Goal: Task Accomplishment & Management: Manage account settings

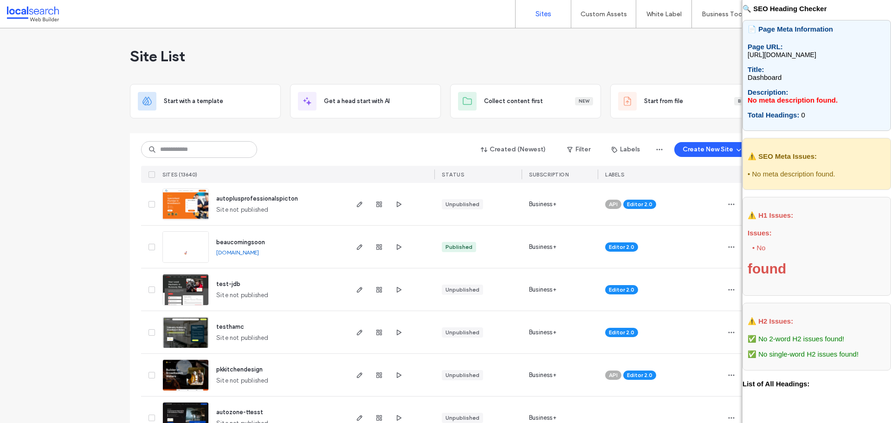
drag, startPoint x: 183, startPoint y: 161, endPoint x: 184, endPoint y: 149, distance: 11.2
click at [183, 159] on div "Created (Newest) Filter Labels Create New Site SITES (13640) STATUS SUBSCRIPTIO…" at bounding box center [445, 158] width 609 height 50
click at [184, 149] on input at bounding box center [199, 149] width 116 height 17
paste input "********"
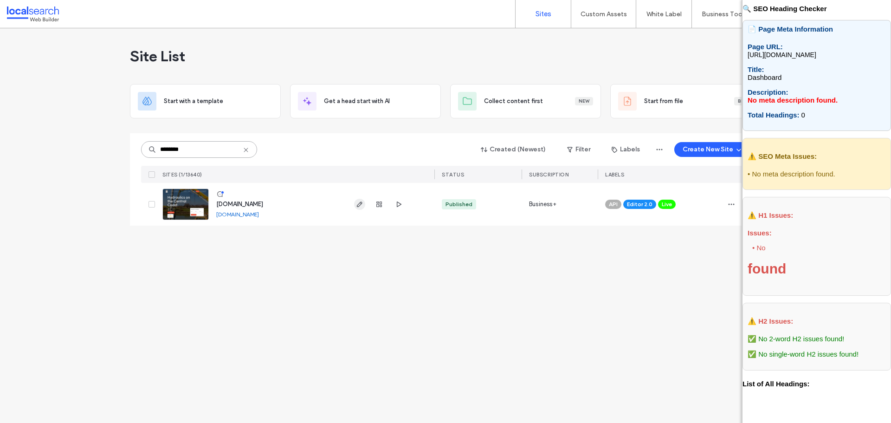
type input "********"
click at [359, 208] on span "button" at bounding box center [359, 204] width 11 height 11
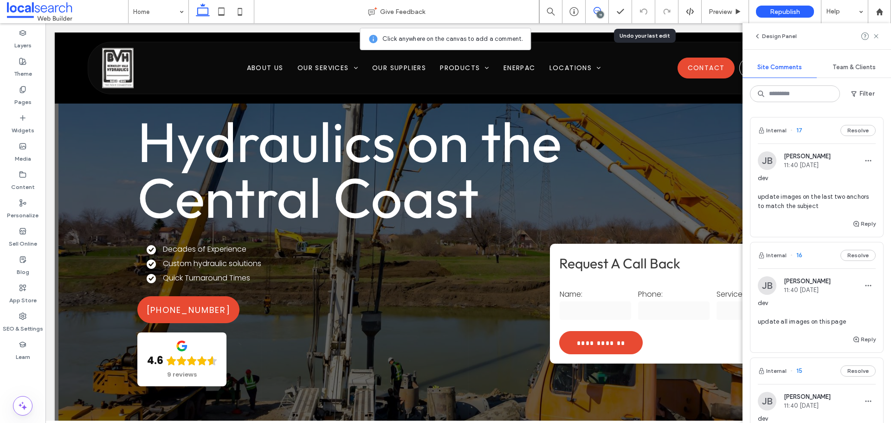
click at [815, 217] on div "dev update images on the last two anchors to match the subject" at bounding box center [817, 196] width 118 height 45
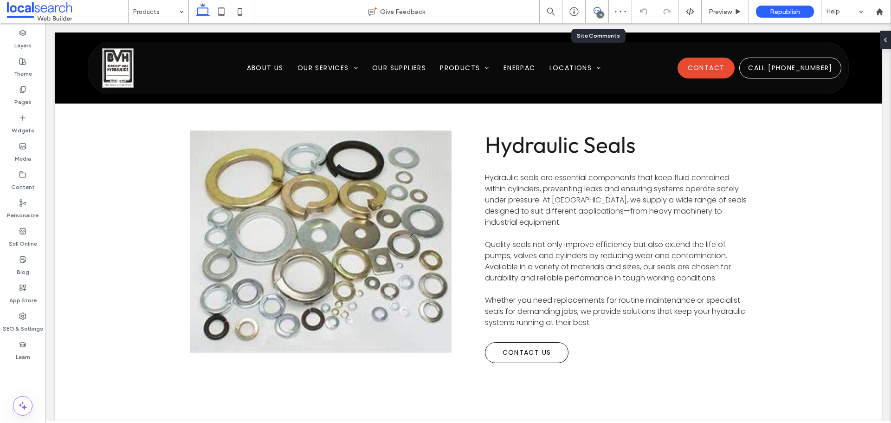
click at [592, 10] on span at bounding box center [597, 10] width 23 height 7
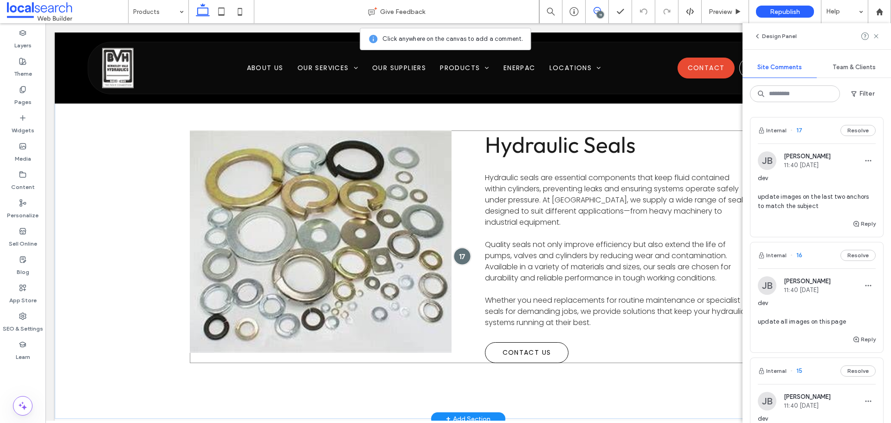
click at [455, 251] on div at bounding box center [462, 255] width 17 height 17
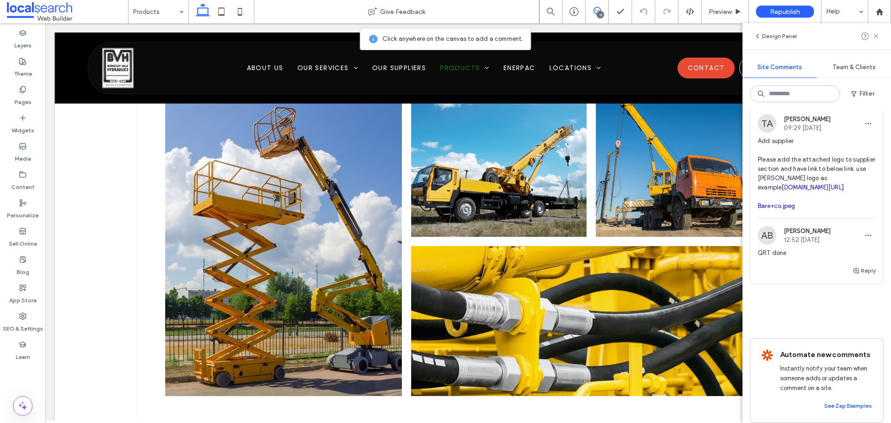
scroll to position [1922, 0]
click at [821, 212] on span "Add supplier Please add the attached logo to supplier section and have link to …" at bounding box center [817, 174] width 118 height 74
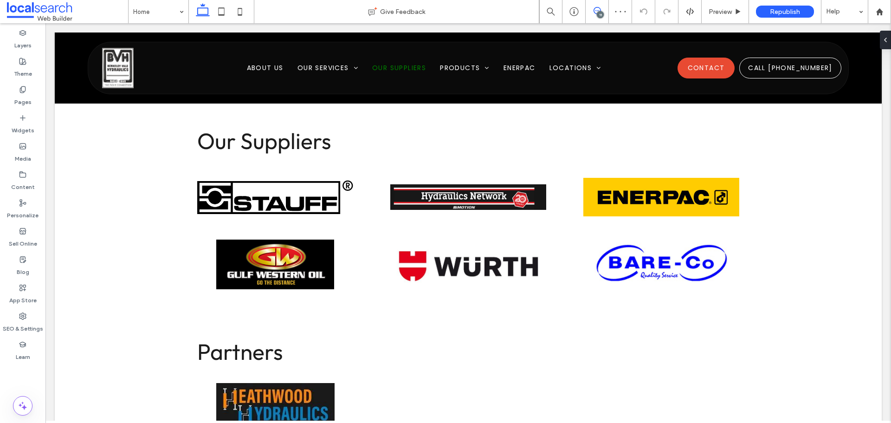
click at [600, 8] on icon at bounding box center [597, 10] width 7 height 7
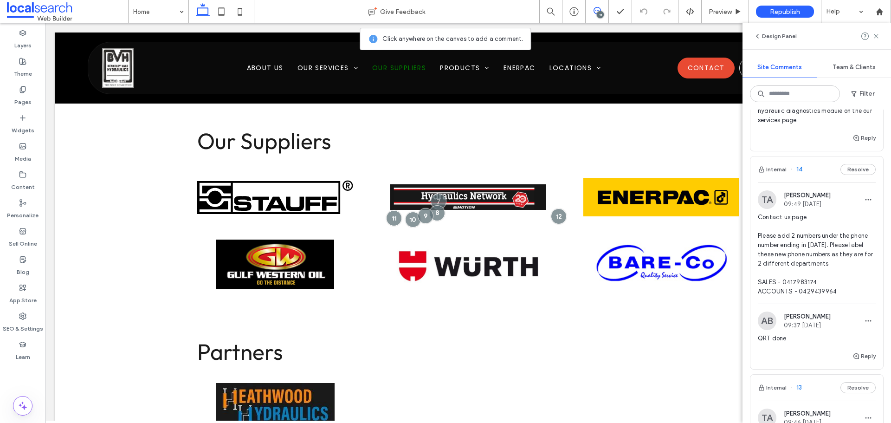
scroll to position [371, 0]
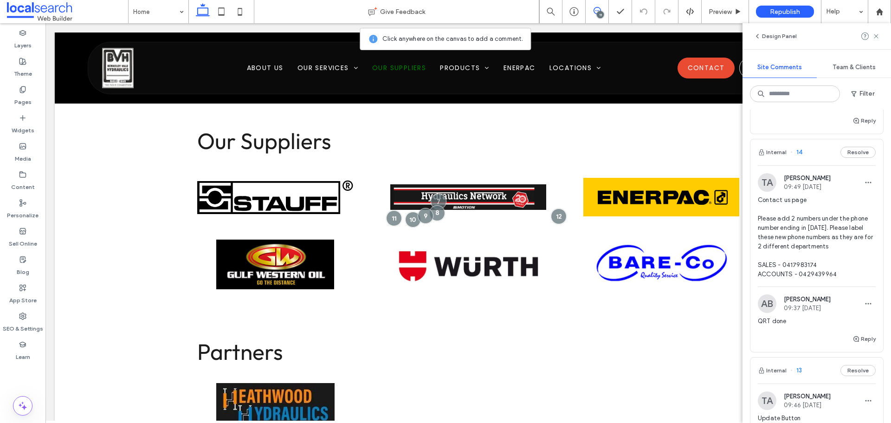
click at [844, 261] on span "Contact us page Please add 2 numbers under the phone number ending in [DATE]. P…" at bounding box center [817, 237] width 118 height 84
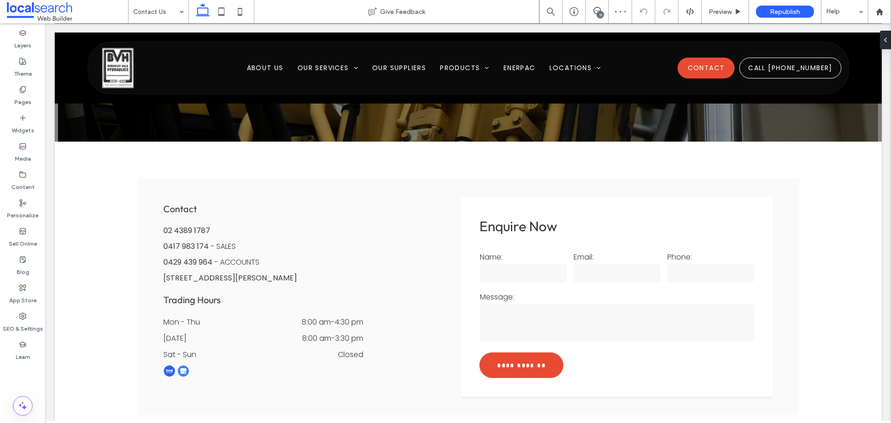
click at [602, 13] on div "11" at bounding box center [600, 14] width 7 height 7
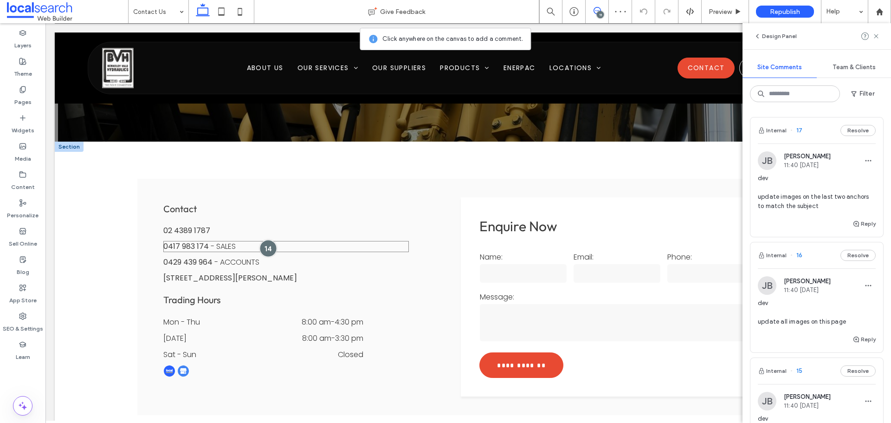
click at [263, 252] on div at bounding box center [268, 248] width 17 height 17
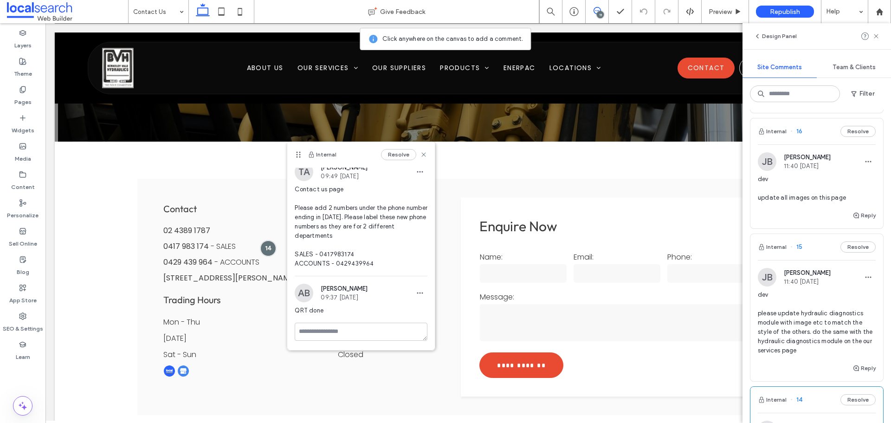
scroll to position [139, 0]
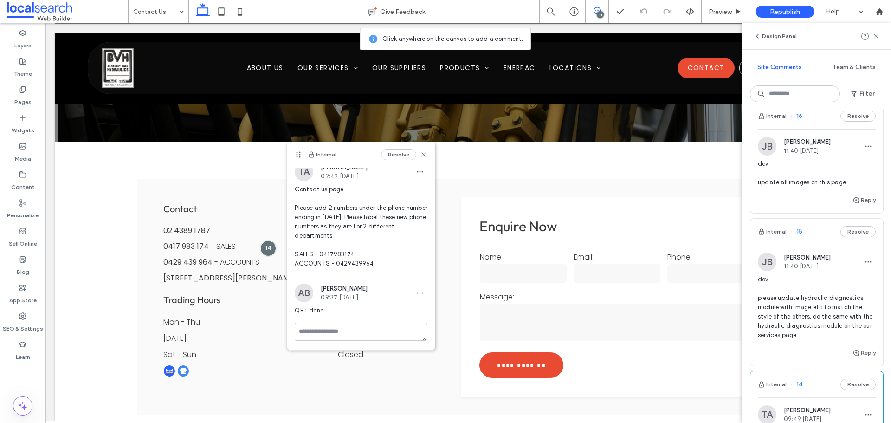
click at [846, 323] on span "dev please update hydraulic diagnostics module with image etc to match the styl…" at bounding box center [817, 307] width 118 height 65
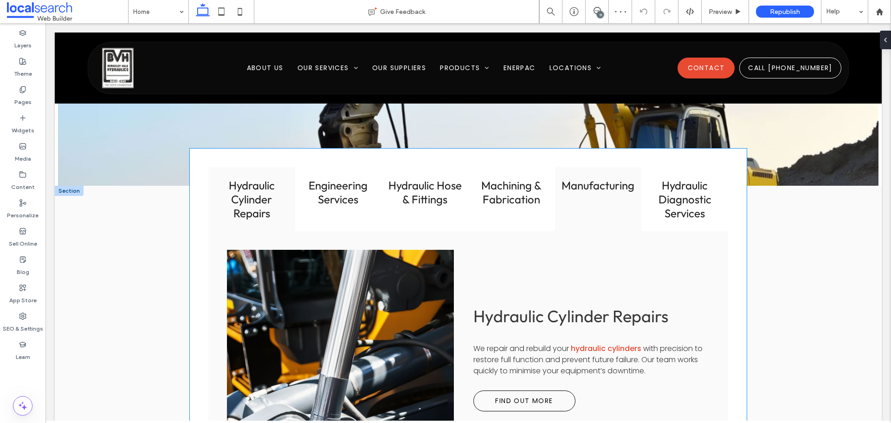
scroll to position [1150, 0]
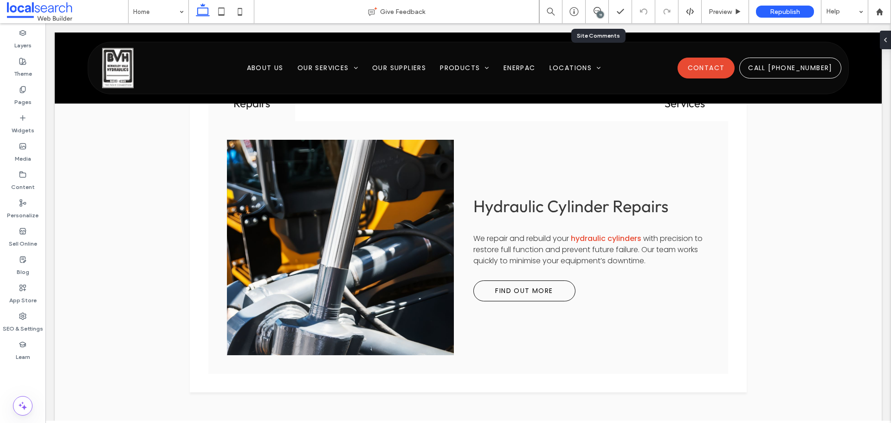
click at [606, 15] on div "11" at bounding box center [597, 11] width 23 height 9
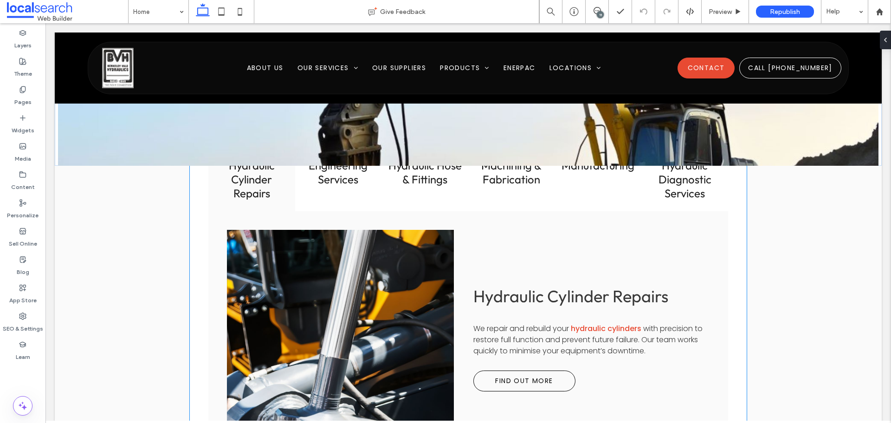
scroll to position [1010, 0]
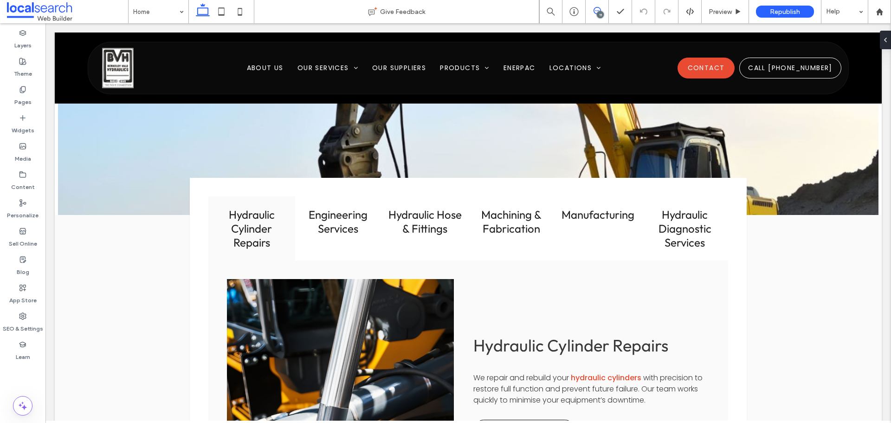
drag, startPoint x: 595, startPoint y: 11, endPoint x: 515, endPoint y: 22, distance: 81.2
click at [595, 11] on icon at bounding box center [597, 10] width 7 height 7
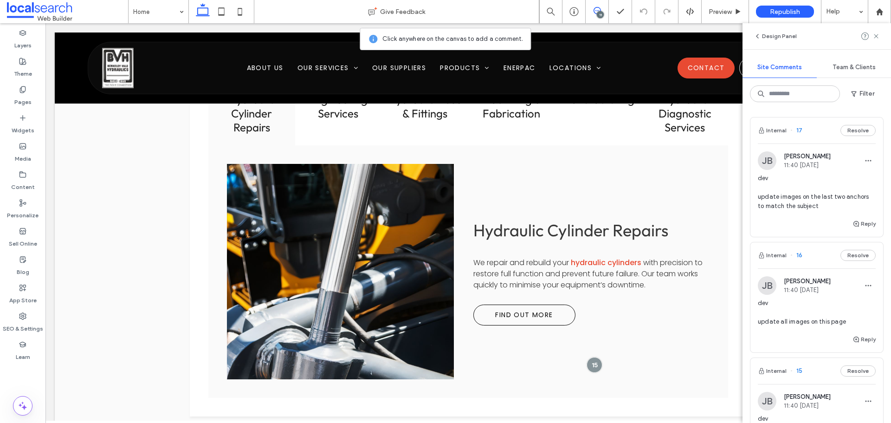
scroll to position [1242, 0]
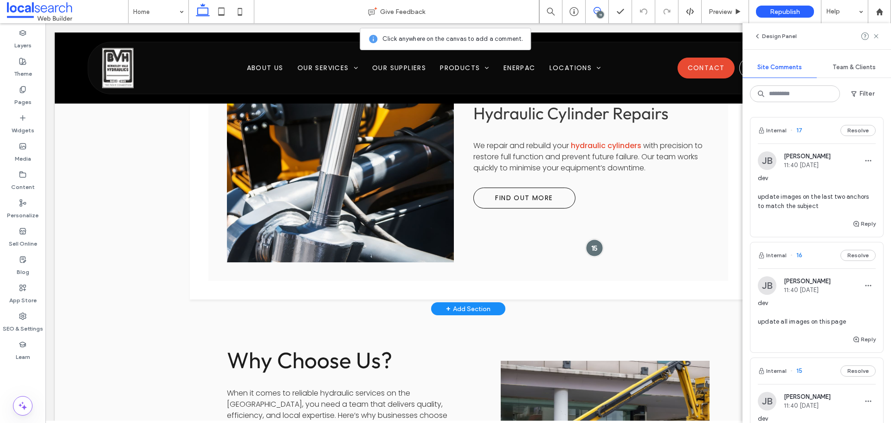
click at [591, 249] on div at bounding box center [594, 248] width 17 height 17
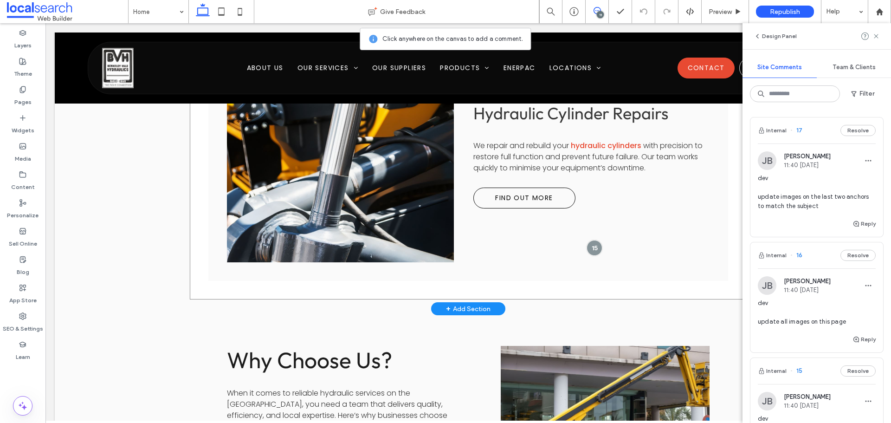
scroll to position [1150, 0]
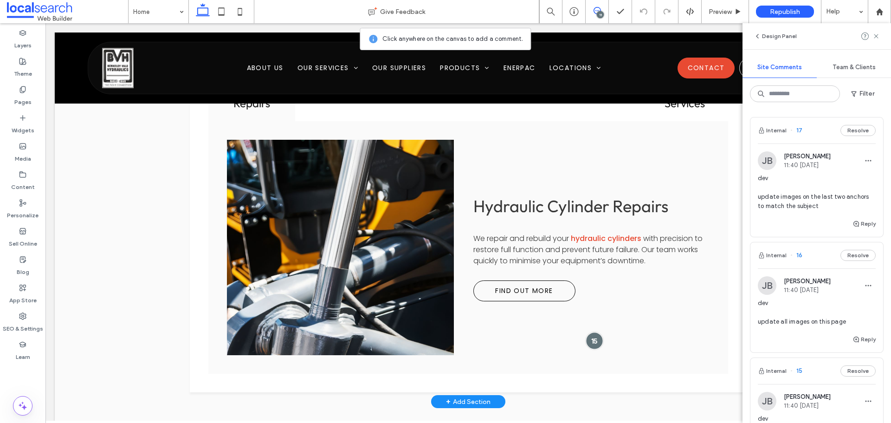
click at [586, 338] on div at bounding box center [594, 340] width 17 height 17
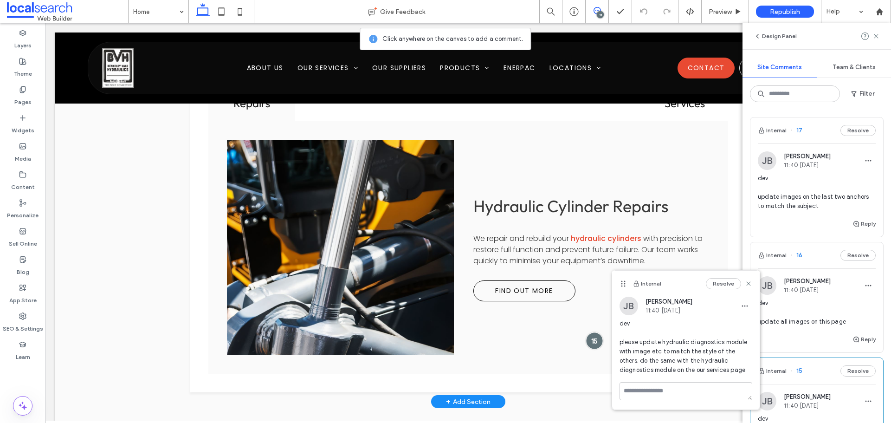
click at [589, 337] on div at bounding box center [594, 340] width 17 height 17
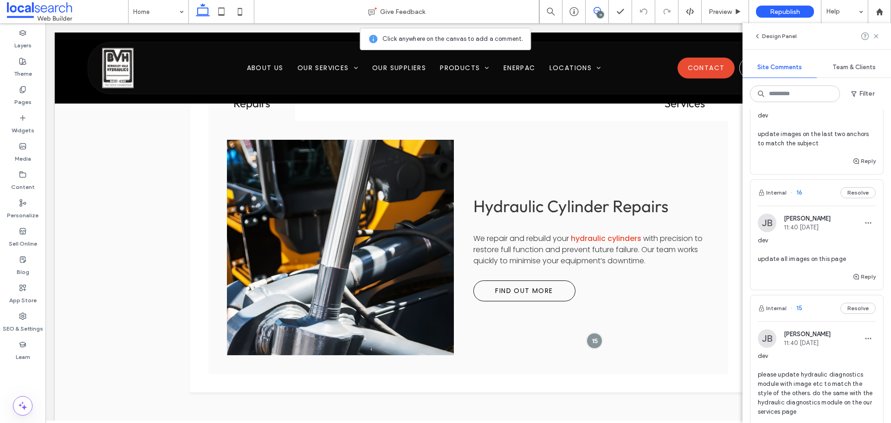
scroll to position [46, 0]
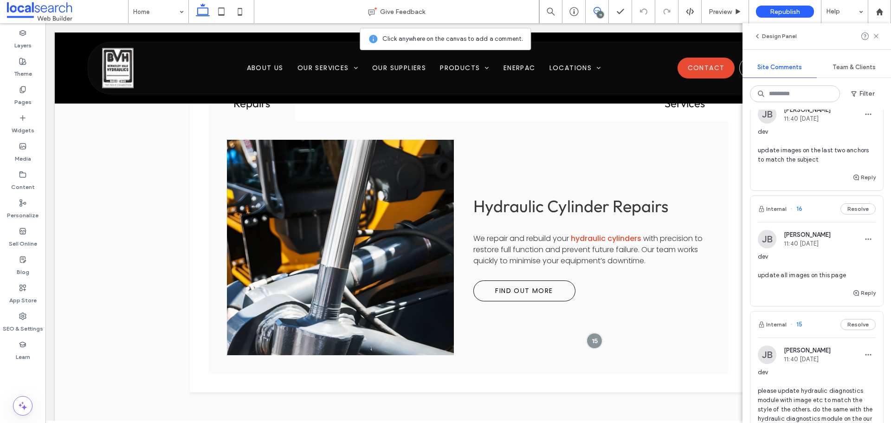
click at [843, 261] on span "dev update all images on this page" at bounding box center [817, 266] width 118 height 28
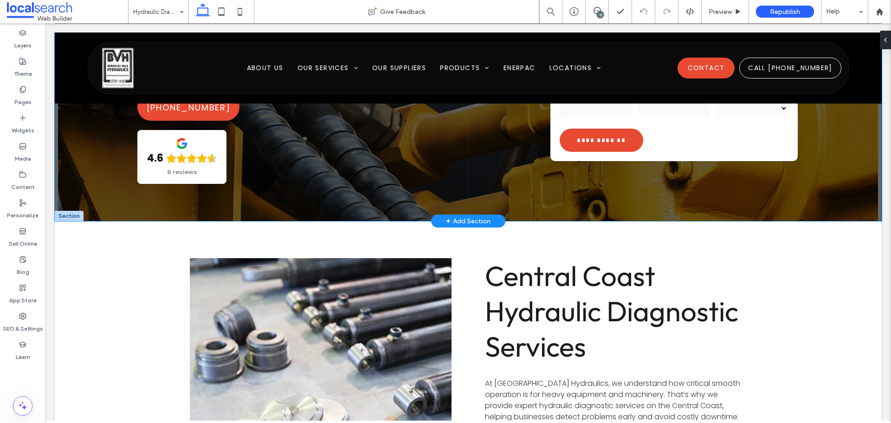
scroll to position [232, 0]
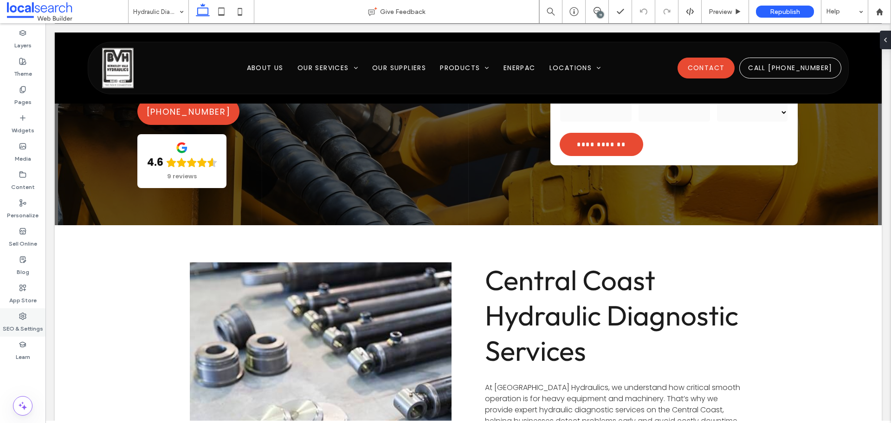
click at [31, 323] on label "SEO & Settings" at bounding box center [23, 326] width 40 height 13
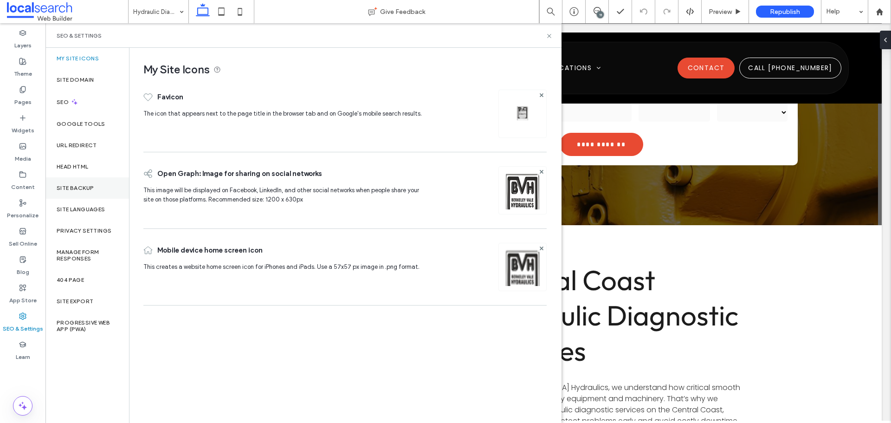
click at [84, 189] on label "Site Backup" at bounding box center [75, 188] width 37 height 6
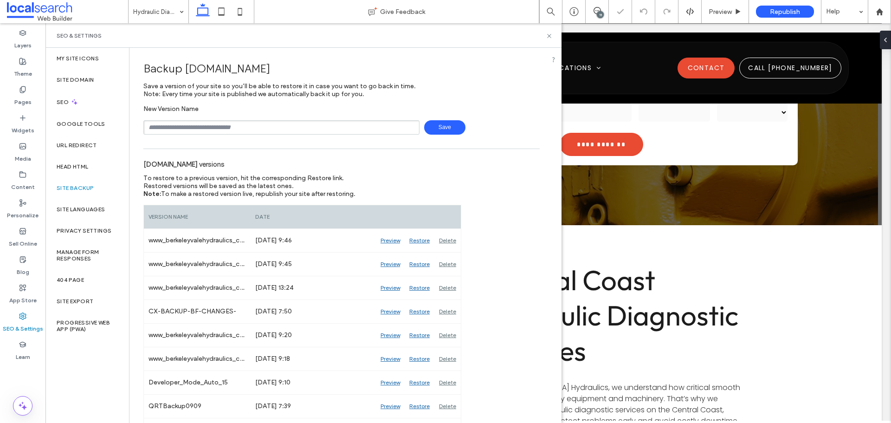
click at [219, 127] on input "text" at bounding box center [281, 127] width 276 height 14
type input "***"
type input "**********"
click at [452, 121] on span "Save" at bounding box center [444, 127] width 41 height 14
click at [574, 14] on use at bounding box center [574, 11] width 9 height 9
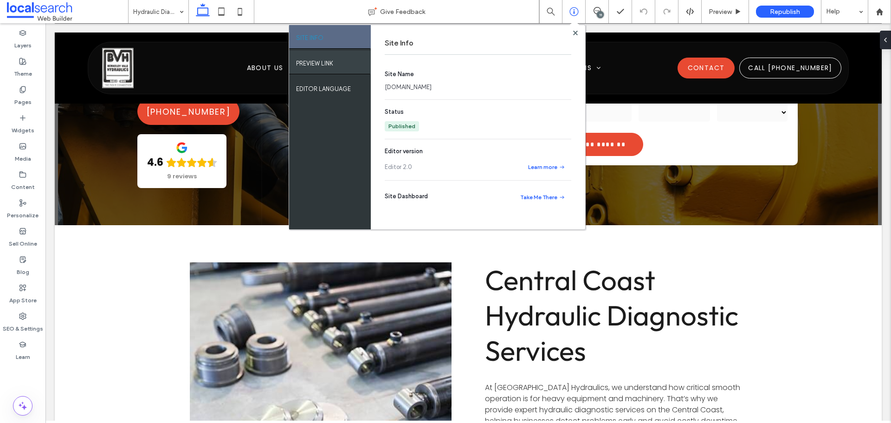
click at [320, 65] on label "PREVIEW LINK" at bounding box center [314, 61] width 37 height 12
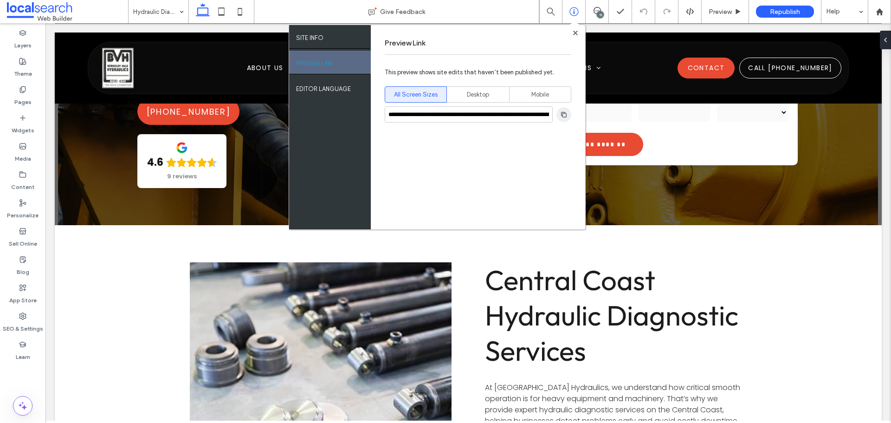
click at [563, 116] on icon "button" at bounding box center [563, 114] width 7 height 7
click at [600, 7] on icon at bounding box center [597, 10] width 7 height 7
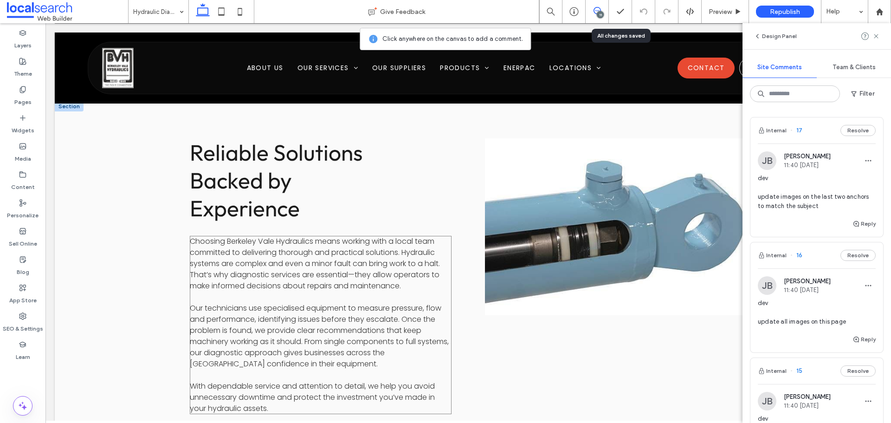
scroll to position [789, 0]
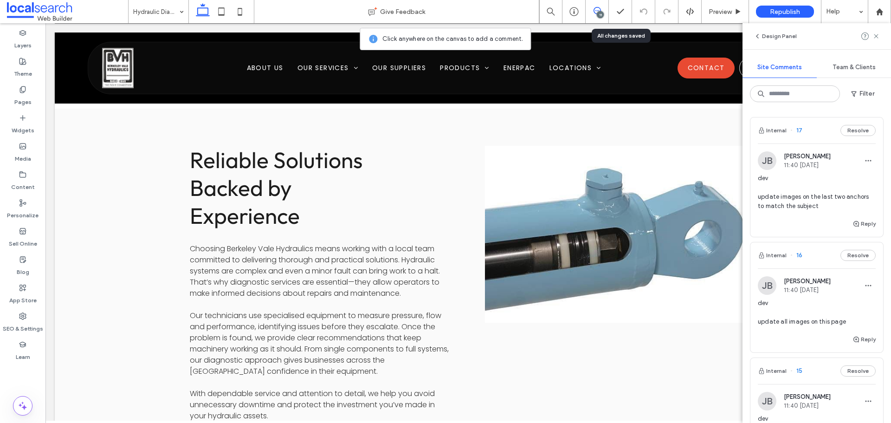
click at [827, 204] on span "dev update images on the last two anchors to match the subject" at bounding box center [817, 192] width 118 height 37
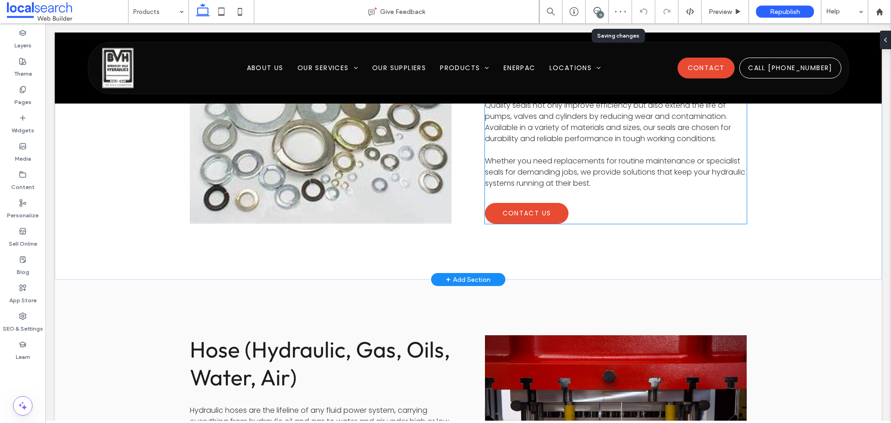
click at [524, 214] on span "Contact Us" at bounding box center [527, 213] width 81 height 19
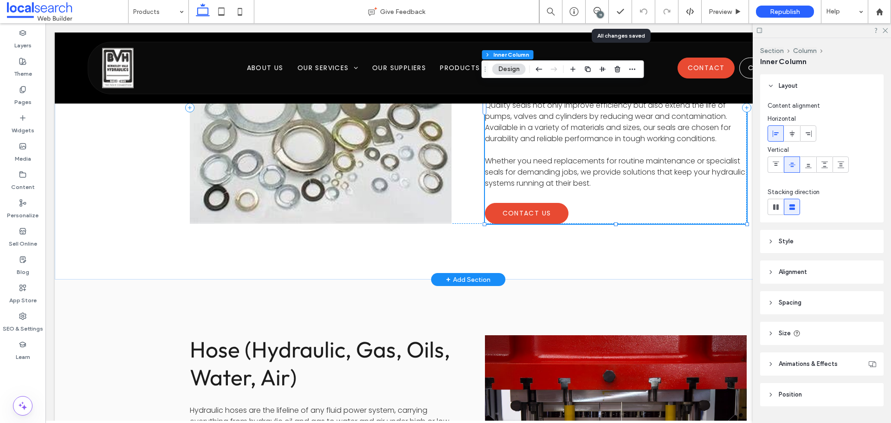
click at [524, 214] on span "Contact Us" at bounding box center [527, 213] width 81 height 19
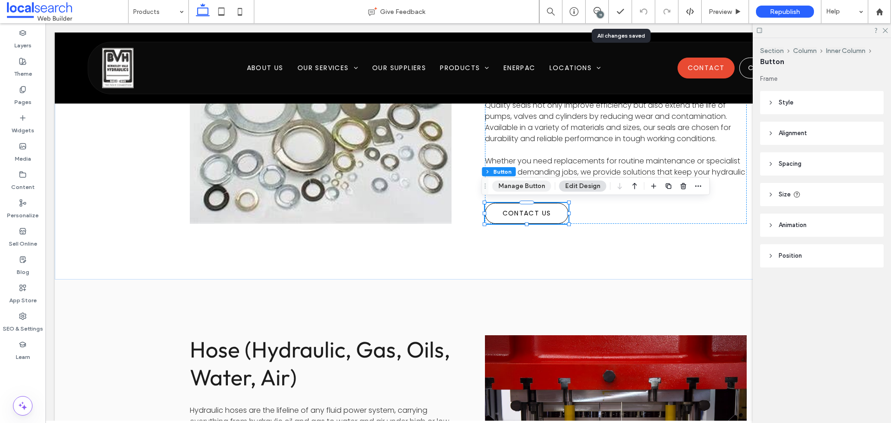
click at [535, 188] on button "Manage Button" at bounding box center [522, 186] width 59 height 11
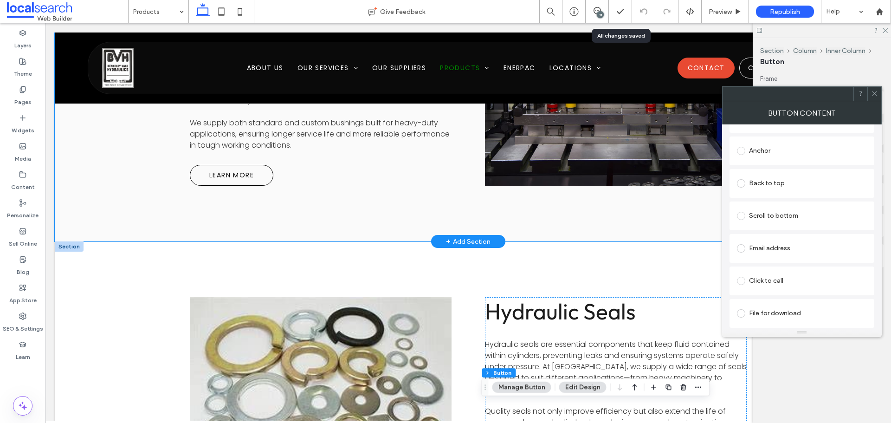
scroll to position [3487, 0]
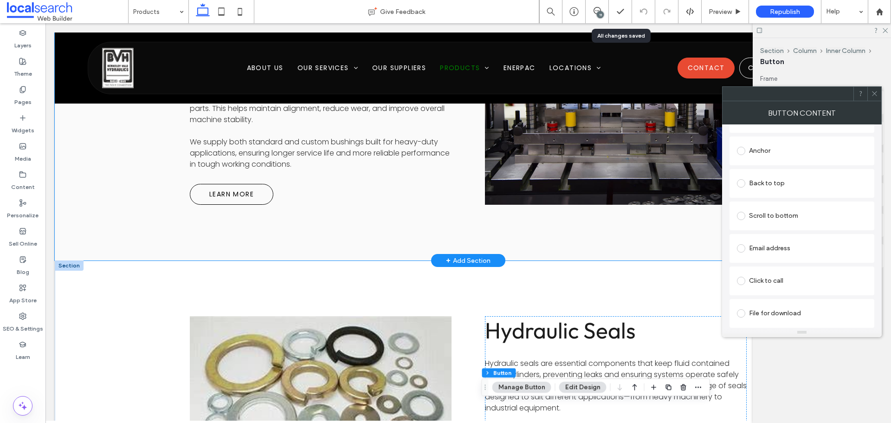
click at [396, 214] on div "Bushings Your machinery’s performance depends on smooth, low-friction movement …" at bounding box center [468, 88] width 557 height 344
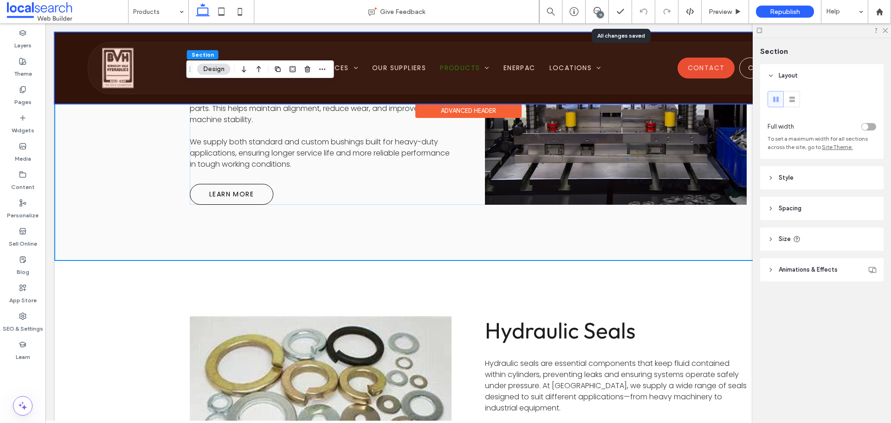
click at [462, 67] on div at bounding box center [468, 67] width 827 height 71
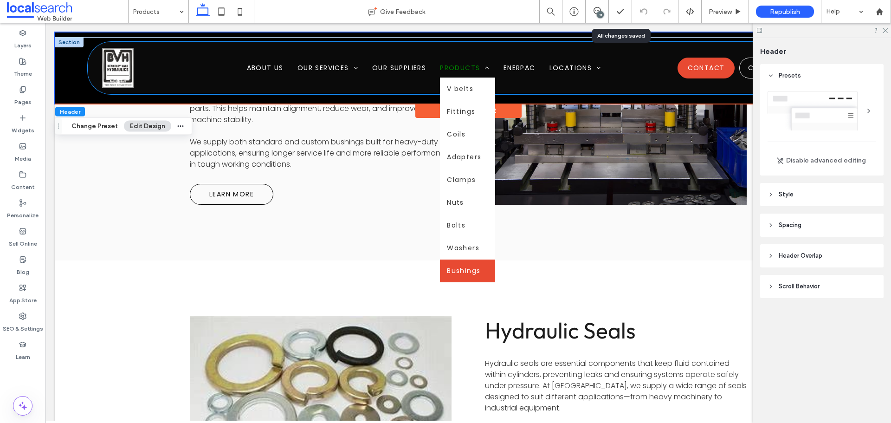
click at [461, 66] on span "Products" at bounding box center [465, 68] width 50 height 10
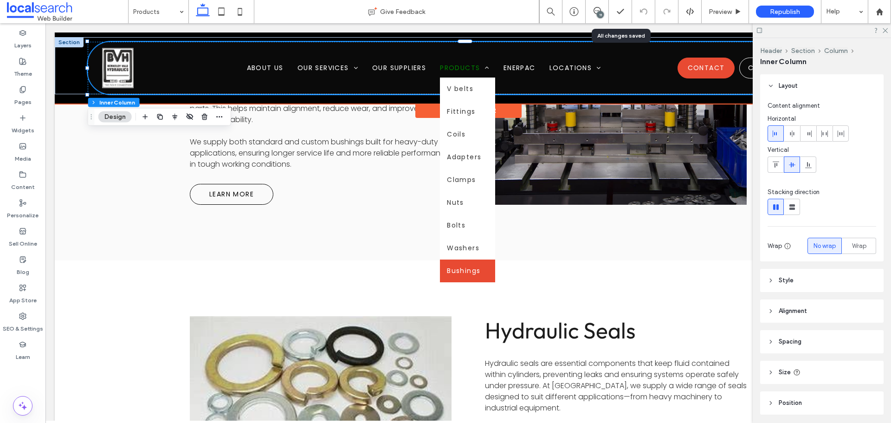
type input "**"
click at [447, 64] on span "Products" at bounding box center [465, 68] width 50 height 10
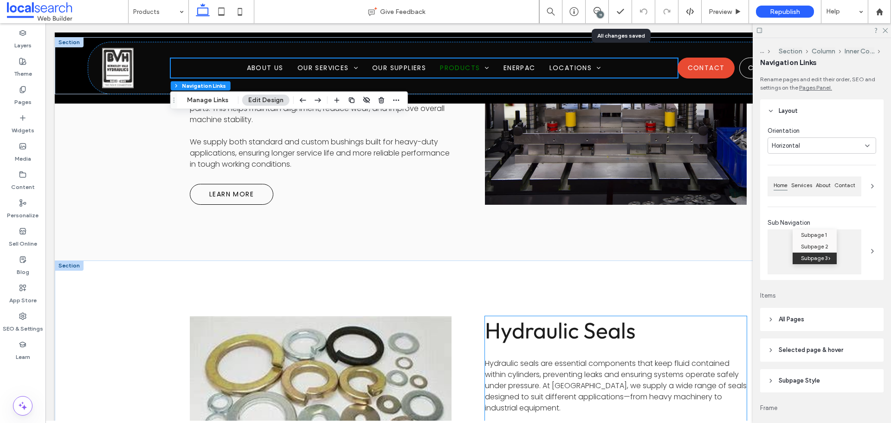
scroll to position [3626, 0]
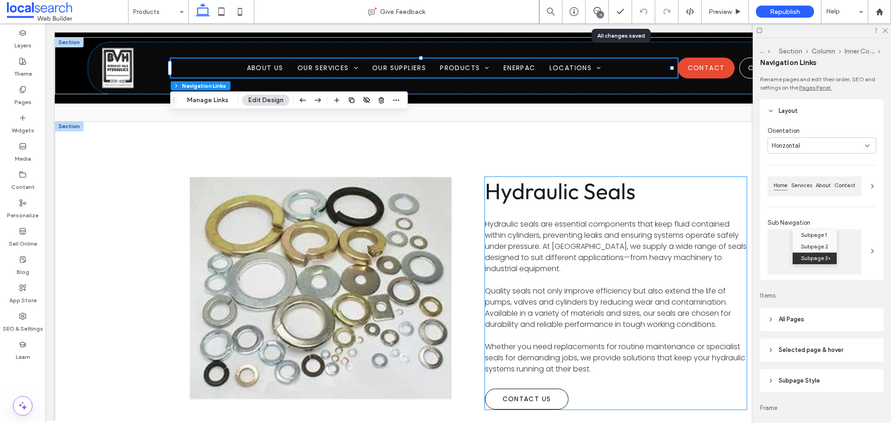
click at [571, 201] on span "Hydraulic Seals" at bounding box center [560, 191] width 151 height 28
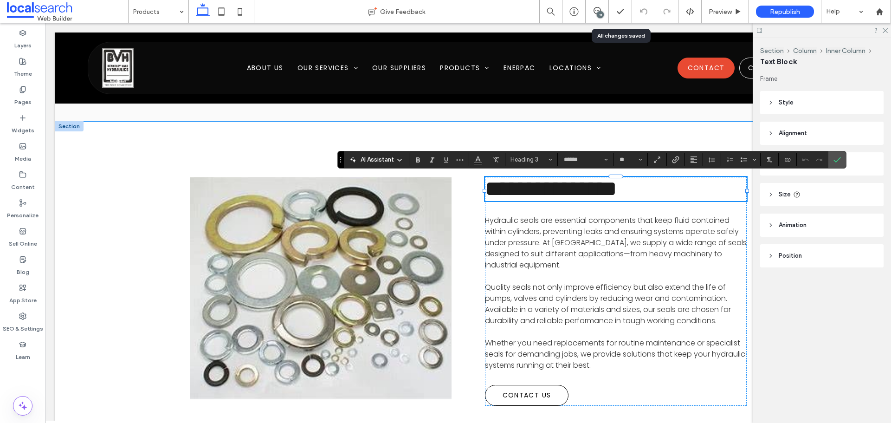
click at [126, 165] on div "**********" at bounding box center [468, 291] width 827 height 340
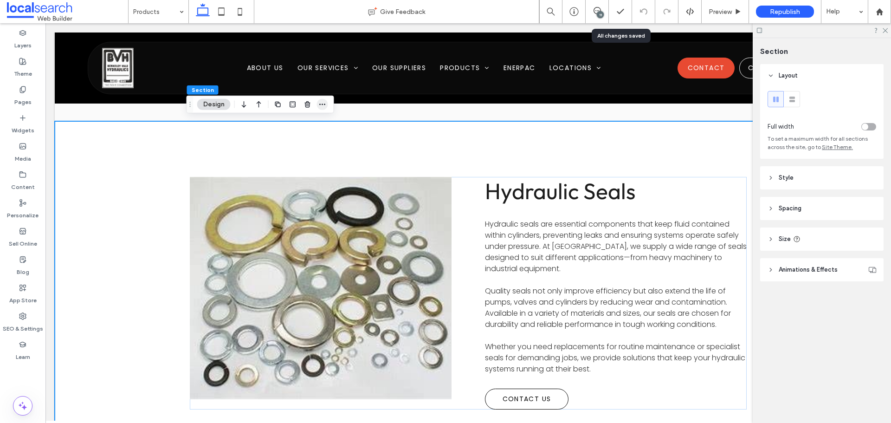
click at [327, 105] on span "button" at bounding box center [322, 104] width 11 height 11
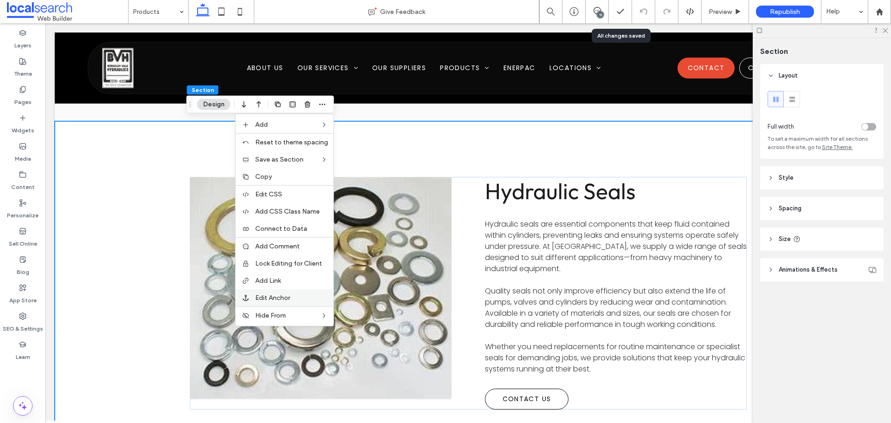
click at [288, 299] on span "Edit Anchor" at bounding box center [272, 298] width 35 height 8
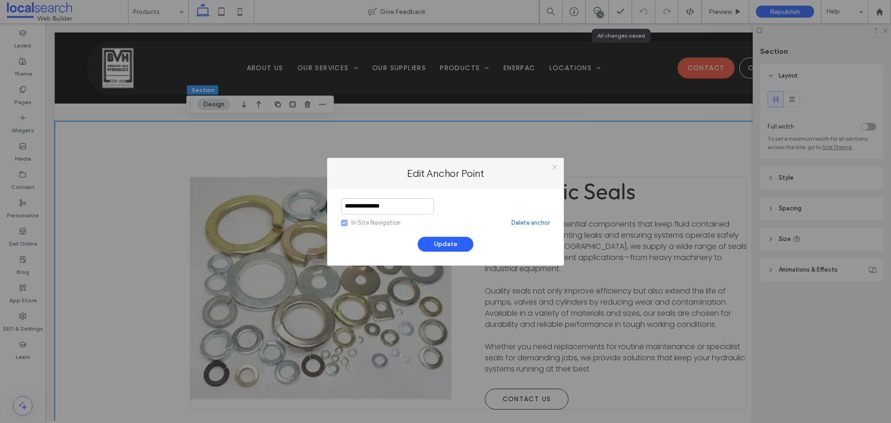
click at [555, 166] on icon at bounding box center [555, 166] width 7 height 7
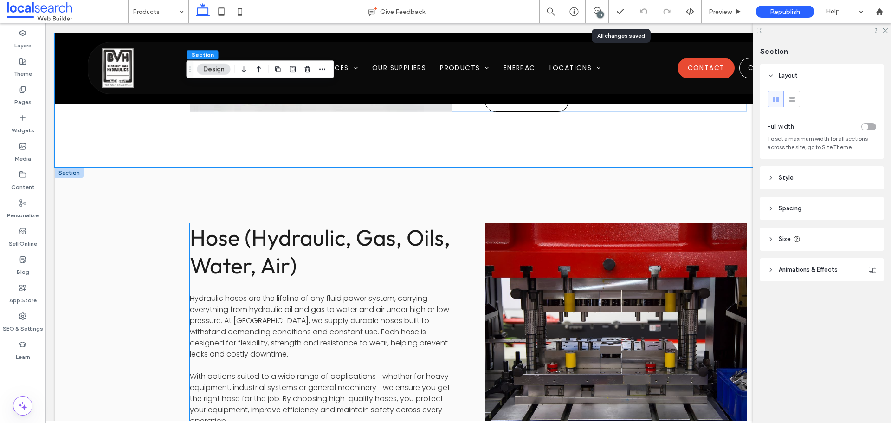
scroll to position [3951, 0]
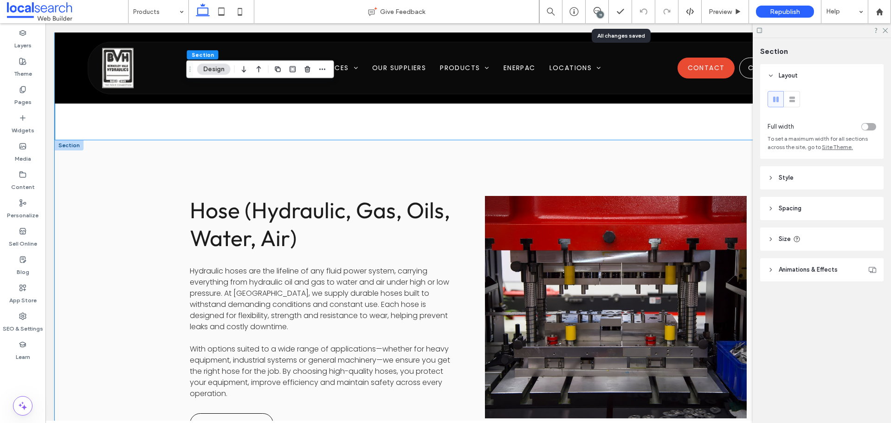
click at [154, 247] on div "Hose (Hydraulic, Gas, Oils, Water, Air) Hydraulic hoses are the lifeline of any…" at bounding box center [468, 315] width 827 height 350
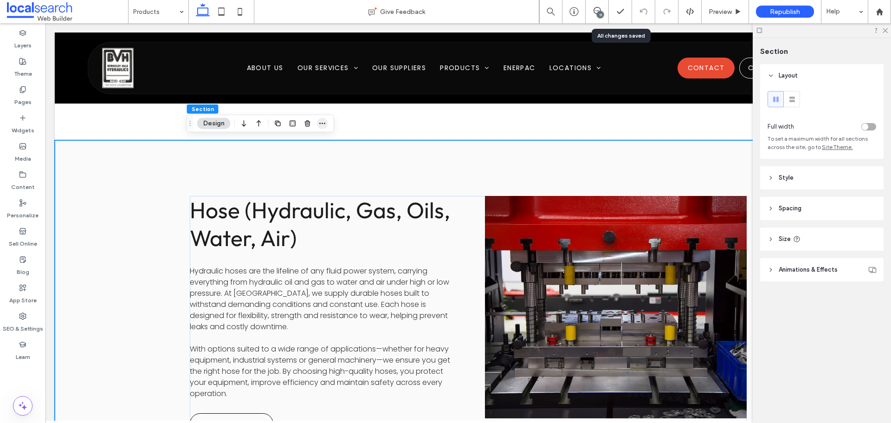
click at [327, 124] on span "button" at bounding box center [322, 123] width 11 height 11
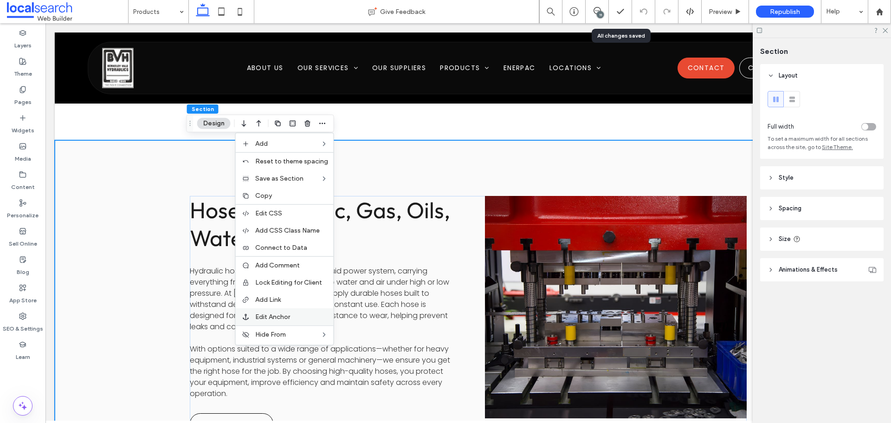
click at [288, 318] on span "Edit Anchor" at bounding box center [272, 317] width 35 height 8
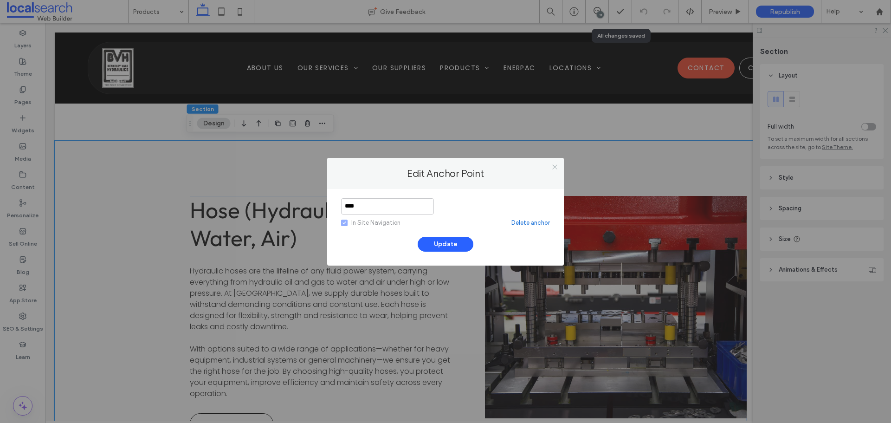
click at [556, 165] on icon at bounding box center [555, 166] width 7 height 7
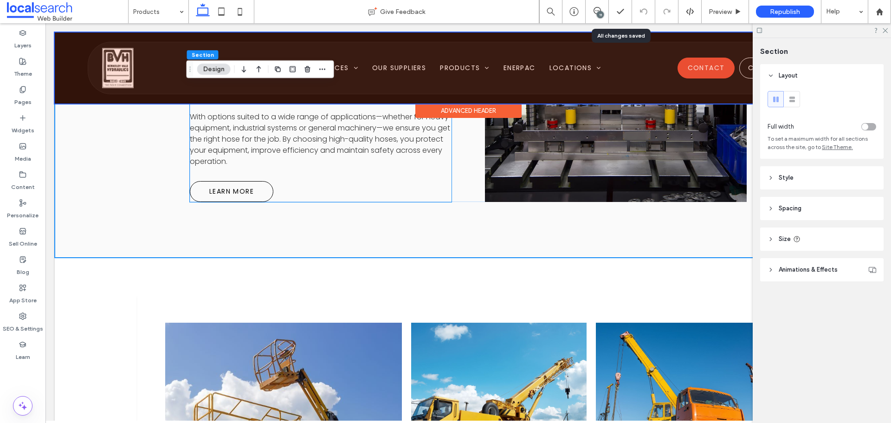
scroll to position [3998, 0]
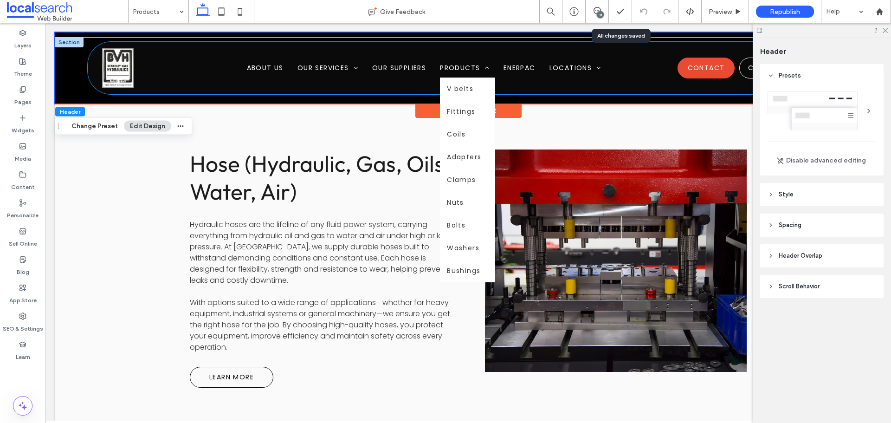
drag, startPoint x: 45, startPoint y: 23, endPoint x: 458, endPoint y: 73, distance: 415.2
click at [458, 73] on li "Products V belts Fittings Coils Adapters Clamps Nuts Bolts Washers Bushings" at bounding box center [465, 73] width 64 height 10
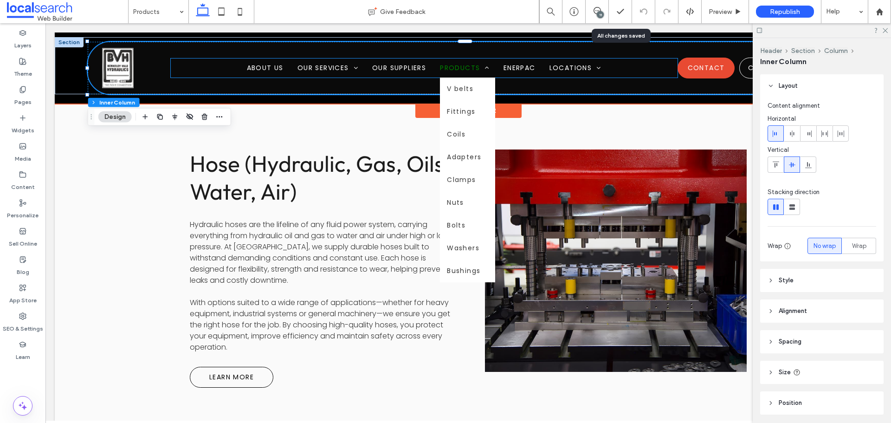
click at [477, 69] on span "Products" at bounding box center [465, 68] width 50 height 10
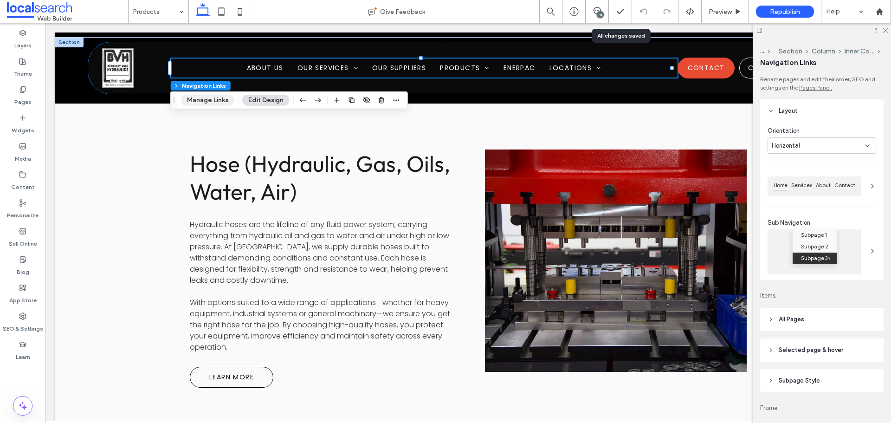
click at [216, 96] on button "Manage Links" at bounding box center [207, 100] width 53 height 11
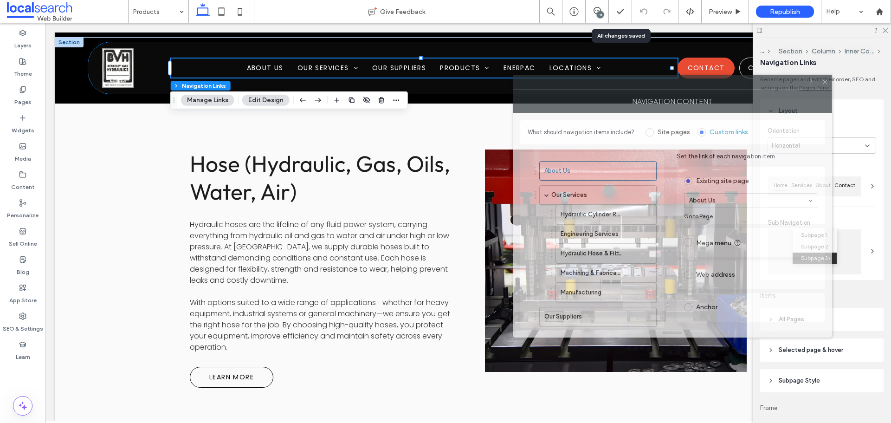
drag, startPoint x: 609, startPoint y: 99, endPoint x: 328, endPoint y: 75, distance: 281.5
click at [513, 90] on div "NAVIGATION CONTENT" at bounding box center [672, 101] width 319 height 23
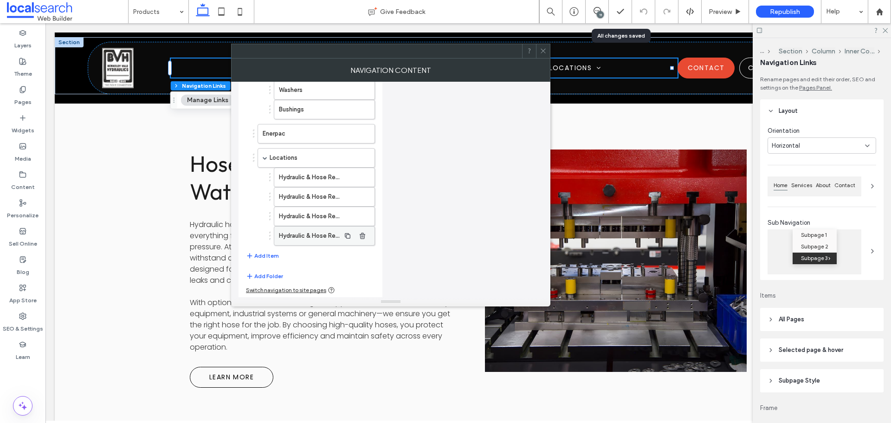
scroll to position [377, 0]
click at [275, 254] on button "Add Item" at bounding box center [262, 254] width 33 height 11
click at [311, 261] on label "Home" at bounding box center [302, 258] width 78 height 19
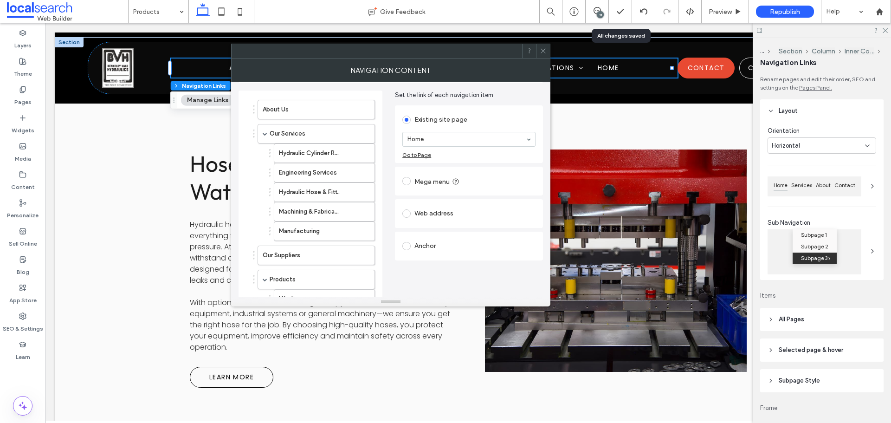
scroll to position [46, 0]
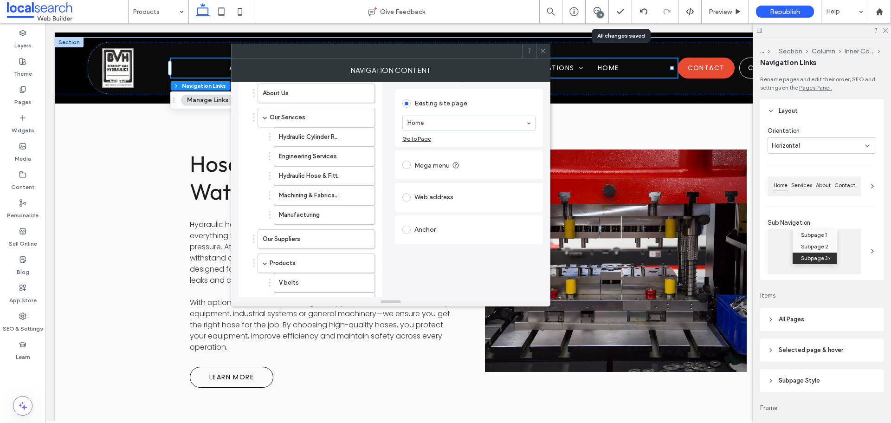
click at [445, 227] on div "Anchor" at bounding box center [469, 229] width 133 height 15
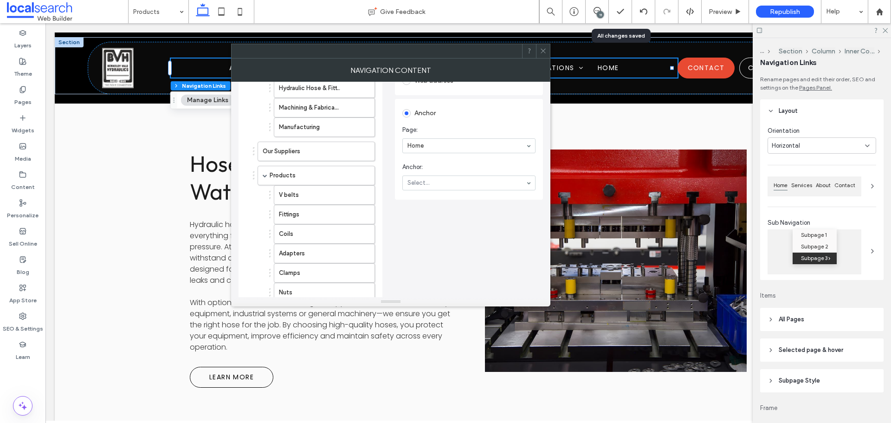
scroll to position [139, 0]
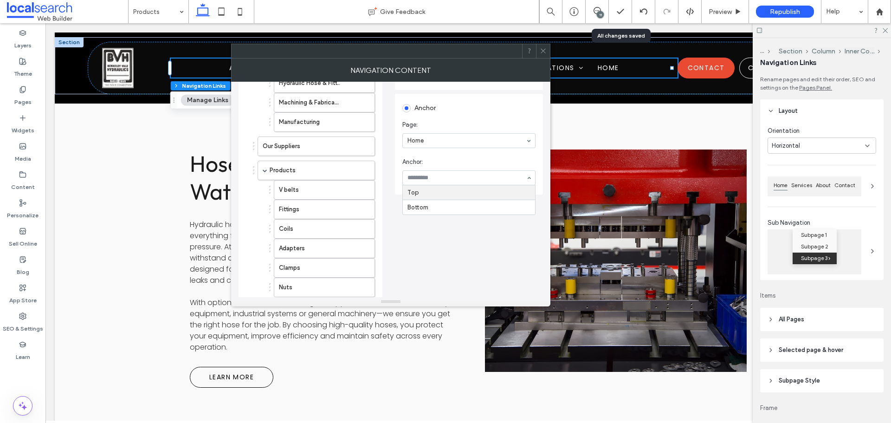
paste input "**********"
type input "**********"
click at [437, 241] on div "Set the link of each navigation item Existing site page Home Go to Page Mega me…" at bounding box center [469, 270] width 148 height 578
drag, startPoint x: 443, startPoint y: 153, endPoint x: 437, endPoint y: 169, distance: 16.3
paste input "**********"
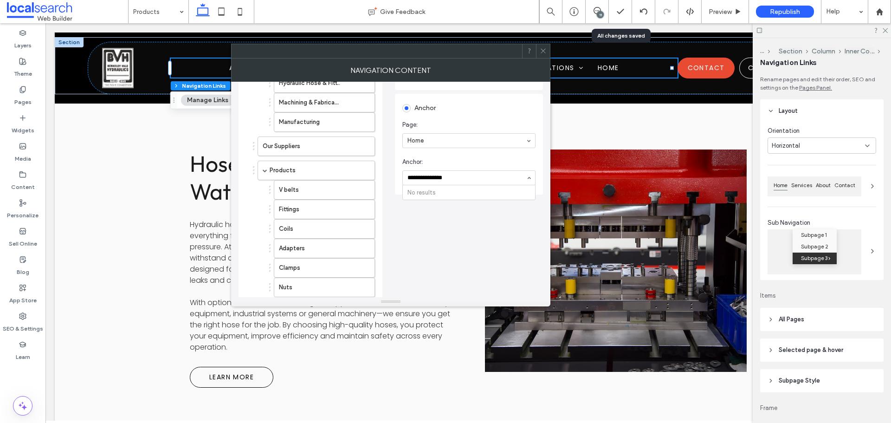
click at [438, 191] on div "No results" at bounding box center [469, 192] width 132 height 14
type input "**********"
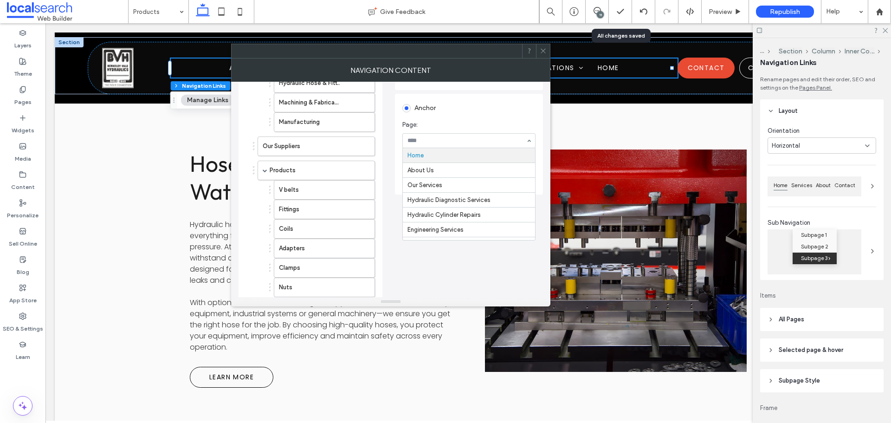
click at [546, 52] on icon at bounding box center [543, 50] width 7 height 7
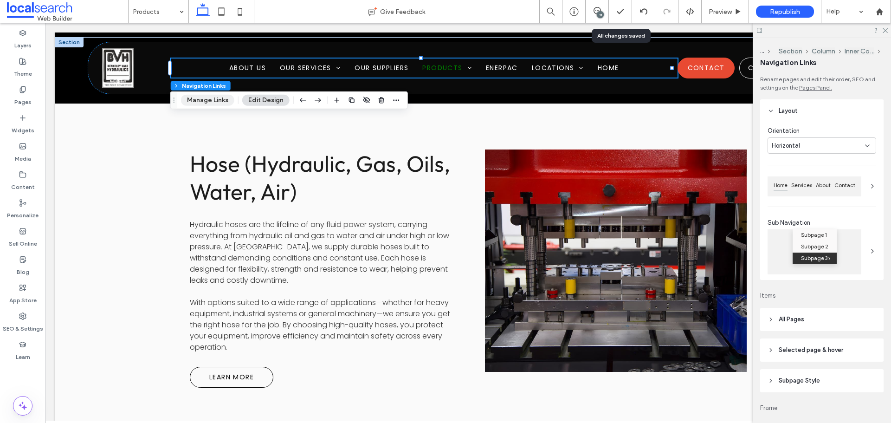
click at [209, 101] on button "Manage Links" at bounding box center [207, 100] width 53 height 11
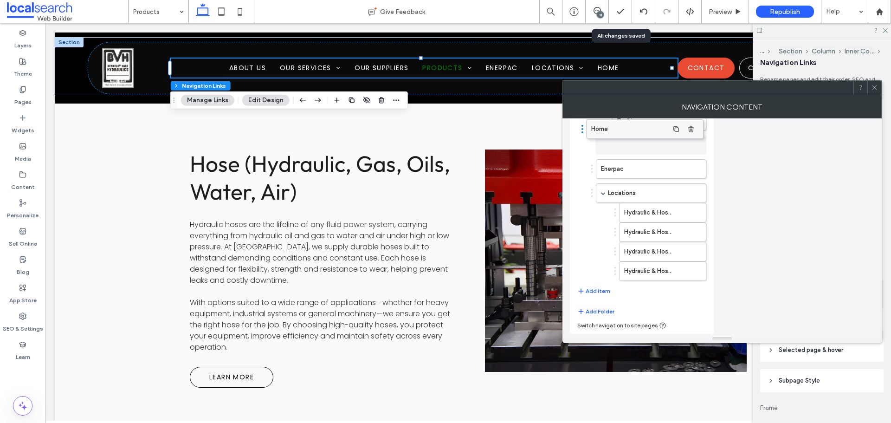
scroll to position [396, 0]
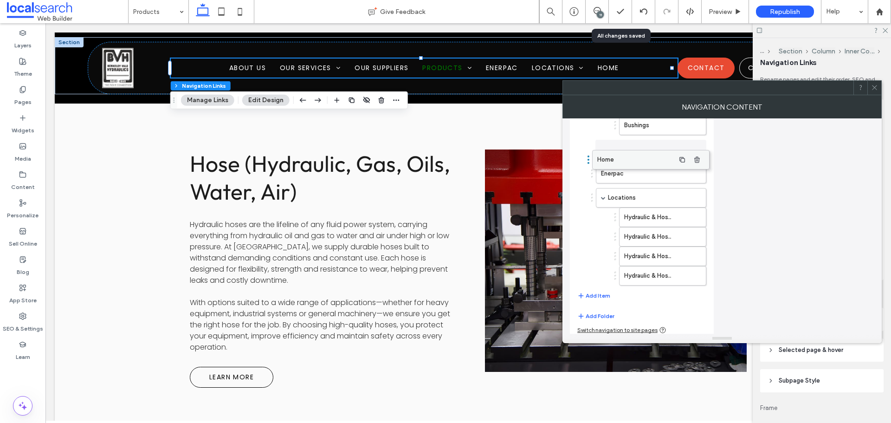
drag, startPoint x: 611, startPoint y: 270, endPoint x: 614, endPoint y: 158, distance: 111.9
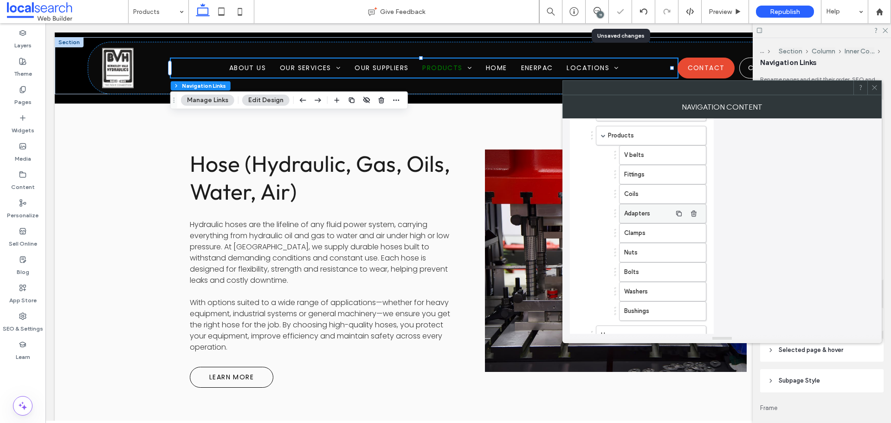
scroll to position [257, 0]
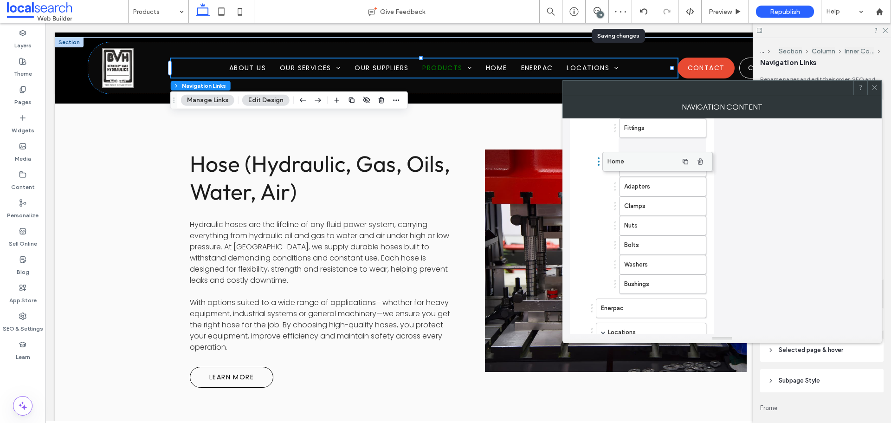
drag, startPoint x: 617, startPoint y: 289, endPoint x: 622, endPoint y: 155, distance: 134.3
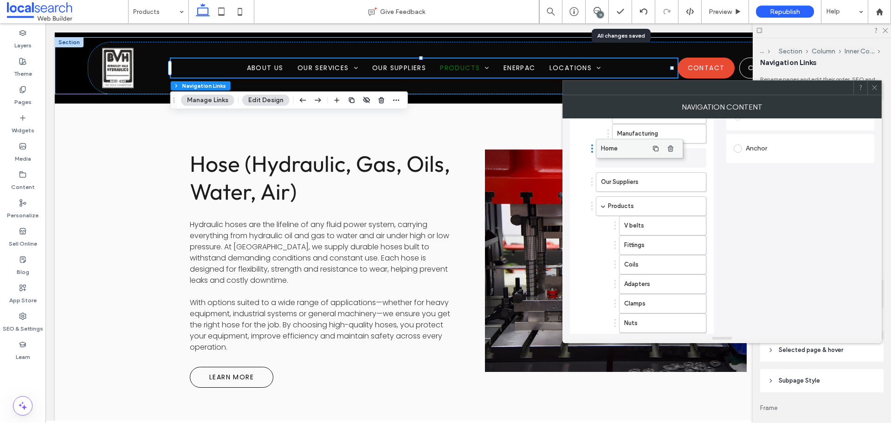
drag, startPoint x: 645, startPoint y: 243, endPoint x: 622, endPoint y: 147, distance: 99.3
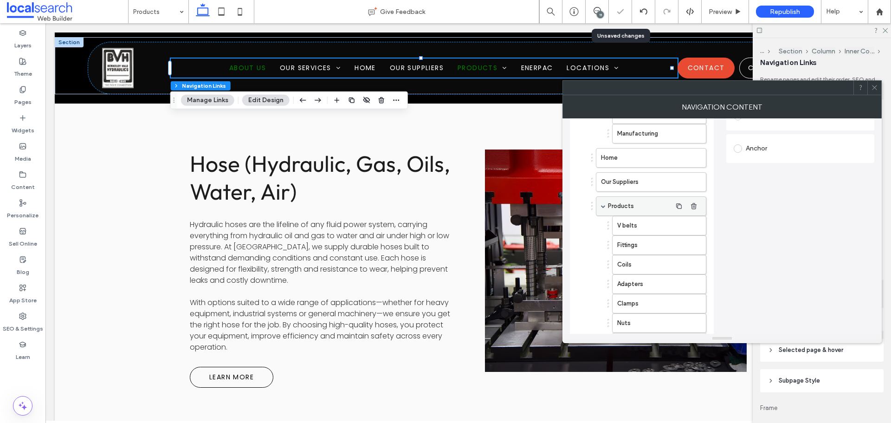
scroll to position [25, 0]
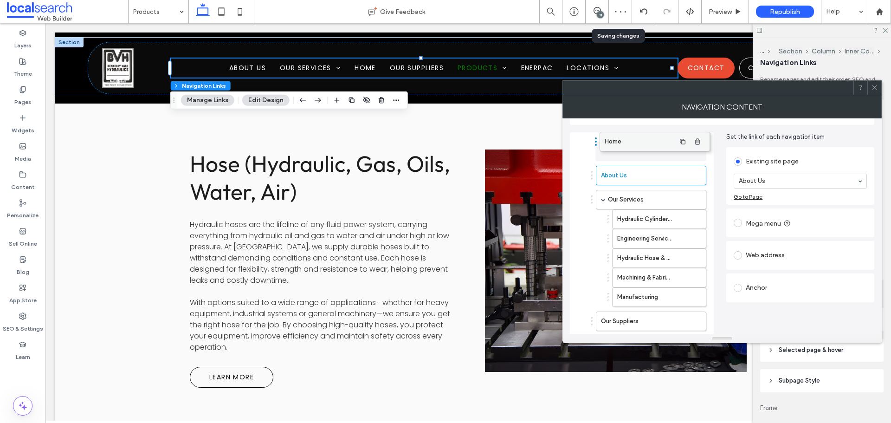
drag, startPoint x: 613, startPoint y: 291, endPoint x: 616, endPoint y: 141, distance: 150.5
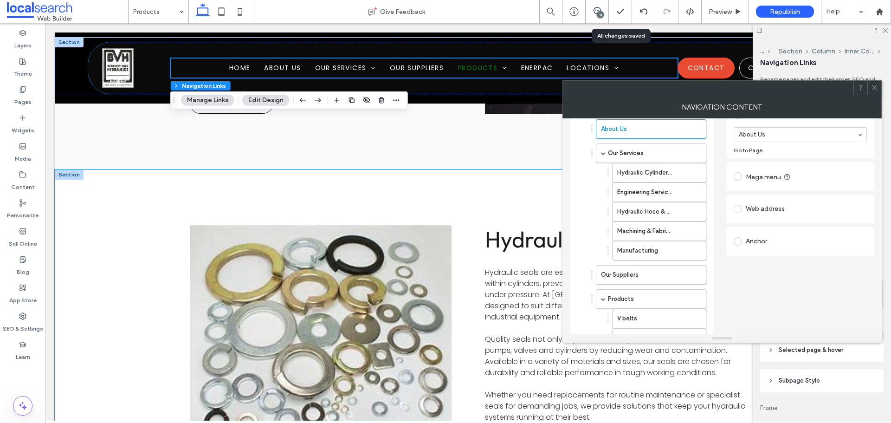
scroll to position [3534, 0]
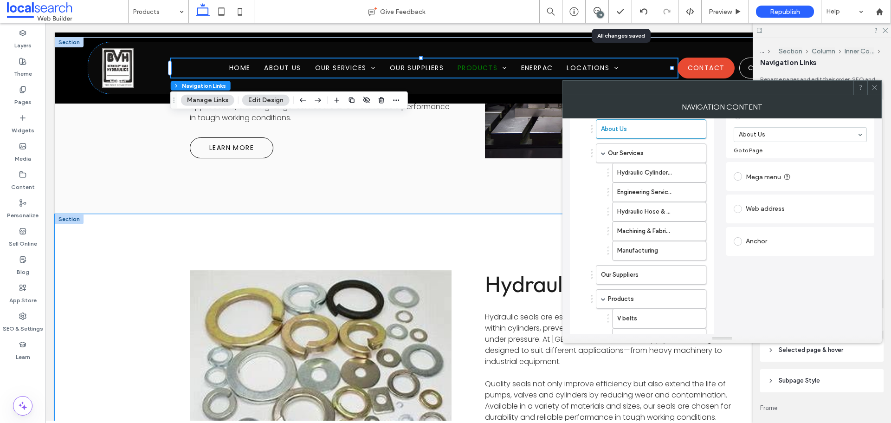
click at [103, 230] on div "Hydraulic Seals Hydraulic seals are essential components that keep fluid contai…" at bounding box center [468, 386] width 827 height 344
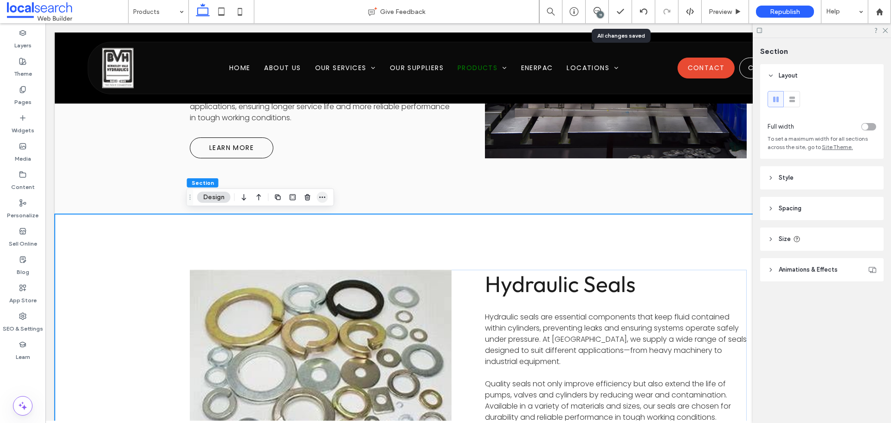
click at [318, 198] on span "button" at bounding box center [322, 197] width 11 height 11
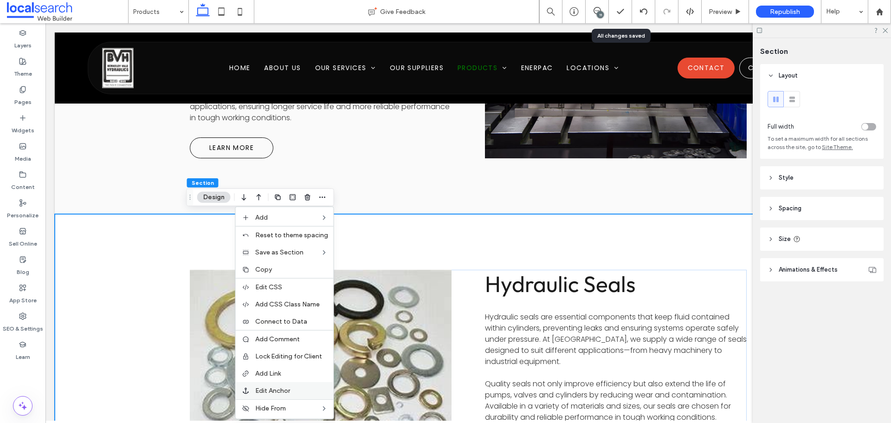
click at [275, 388] on span "Edit Anchor" at bounding box center [272, 391] width 35 height 8
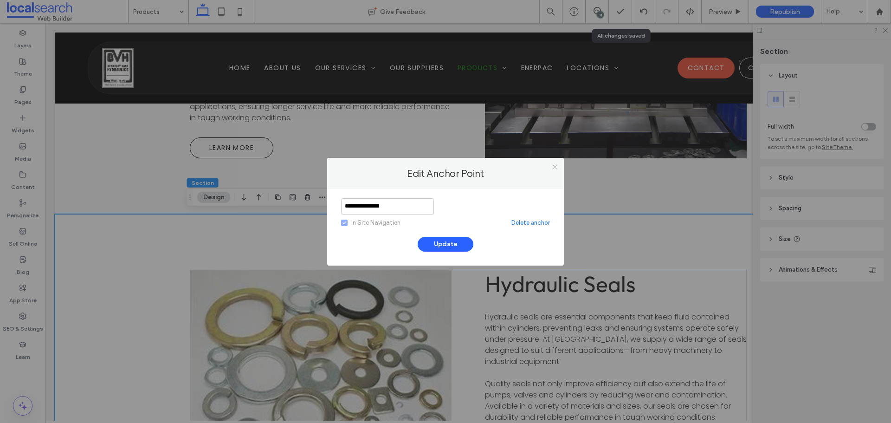
click at [553, 171] on span at bounding box center [555, 167] width 7 height 14
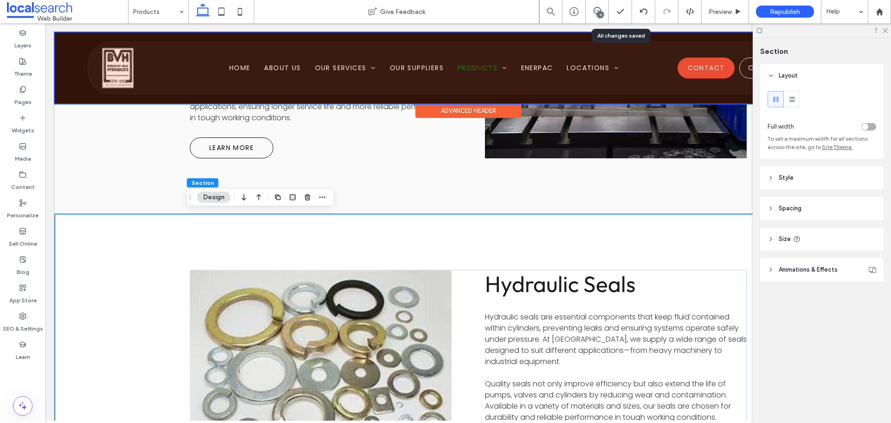
click at [362, 72] on div at bounding box center [468, 67] width 827 height 71
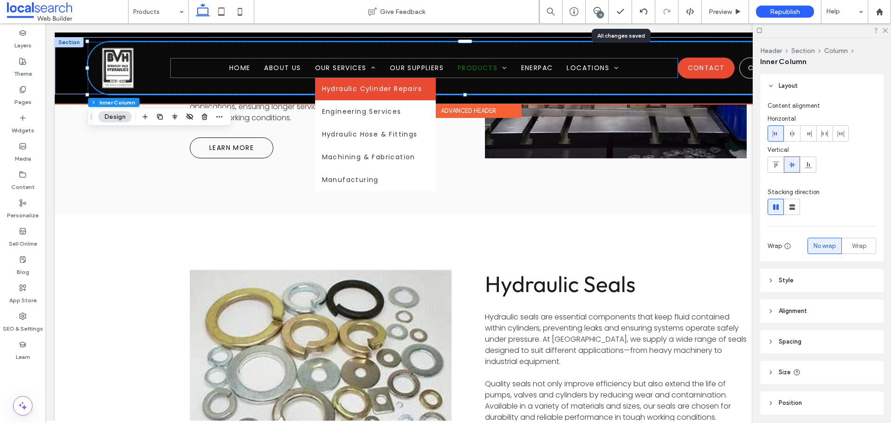
click at [346, 78] on link "Hydraulic Cylinder Repairs" at bounding box center [375, 89] width 121 height 23
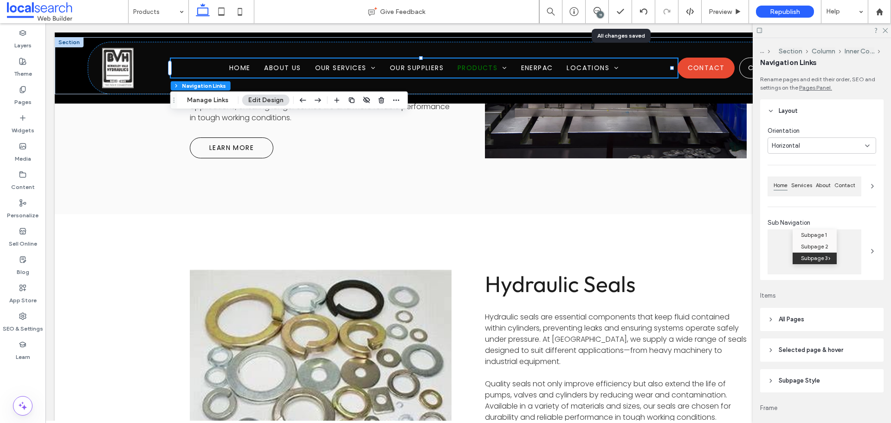
drag, startPoint x: 211, startPoint y: 95, endPoint x: 238, endPoint y: 105, distance: 29.2
click at [210, 95] on button "Manage Links" at bounding box center [207, 100] width 53 height 11
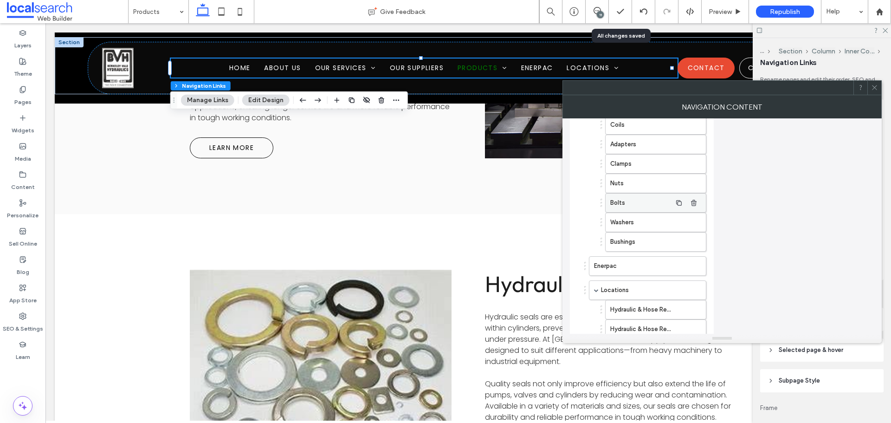
scroll to position [325, 0]
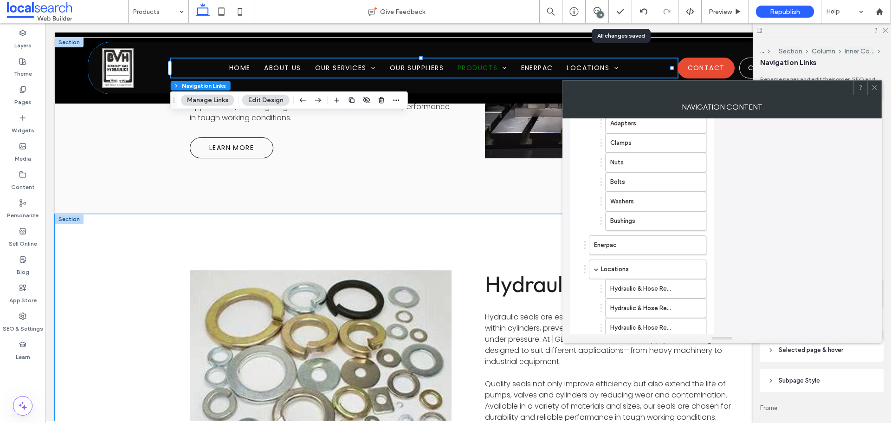
click at [128, 229] on div "Hydraulic Seals Hydraulic seals are essential components that keep fluid contai…" at bounding box center [468, 386] width 827 height 344
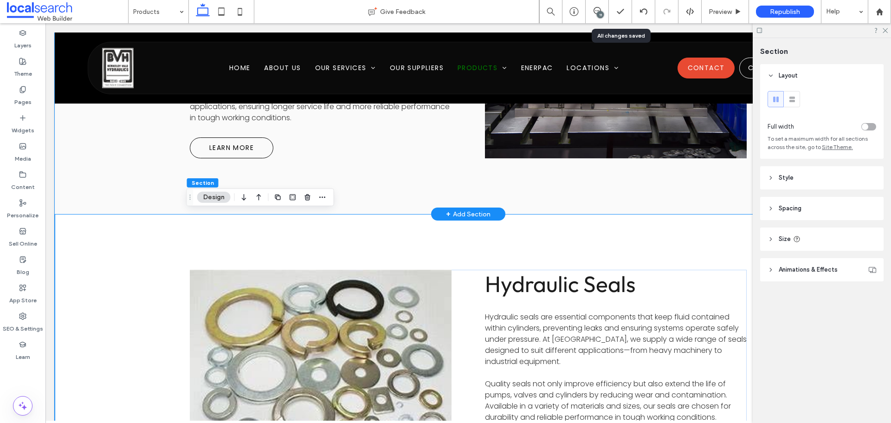
scroll to position [3394, 0]
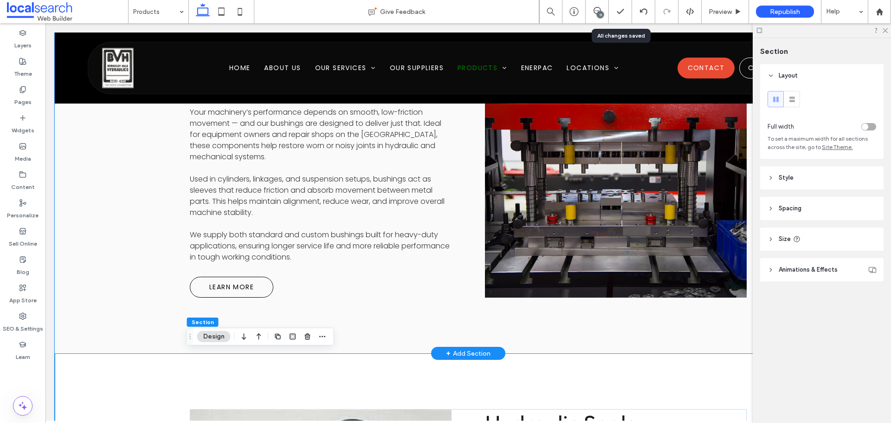
click at [162, 216] on div "Bushings Your machinery’s performance depends on smooth, low-friction movement …" at bounding box center [468, 181] width 827 height 344
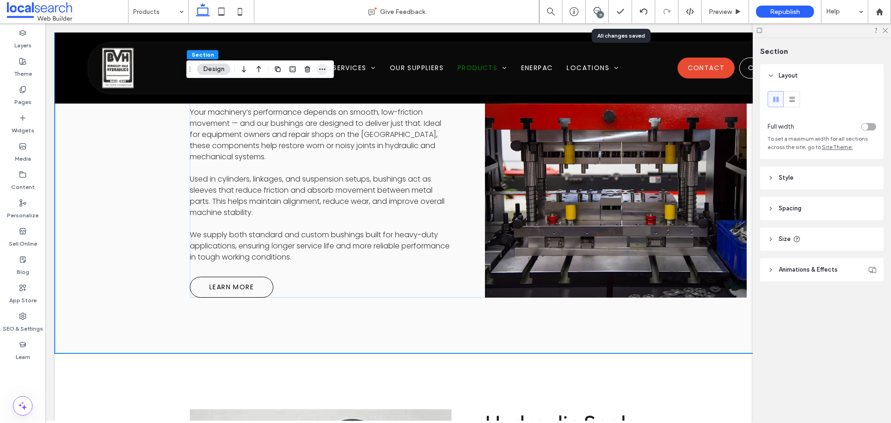
click at [328, 71] on div "Section Design" at bounding box center [261, 69] width 148 height 18
click at [325, 69] on use "button" at bounding box center [322, 69] width 6 height 1
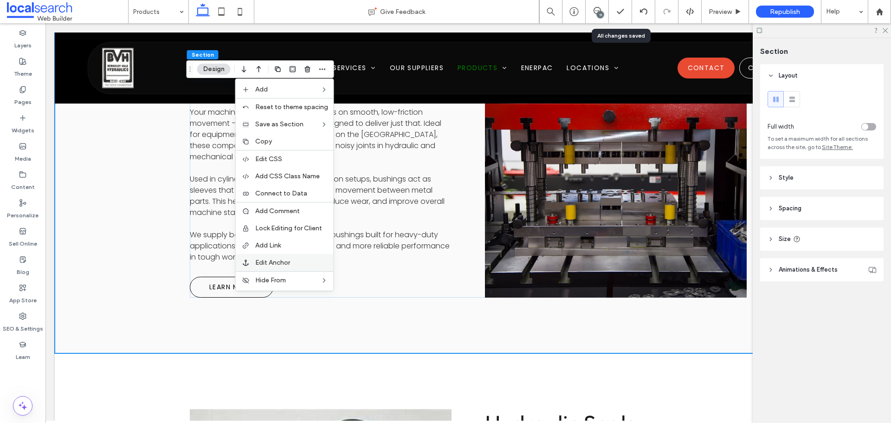
click at [284, 266] on span "Edit Anchor" at bounding box center [272, 263] width 35 height 8
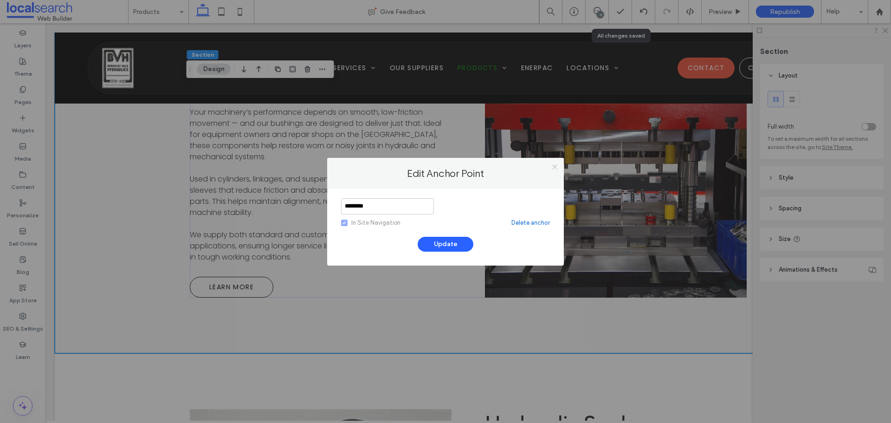
click at [552, 169] on icon at bounding box center [555, 166] width 7 height 7
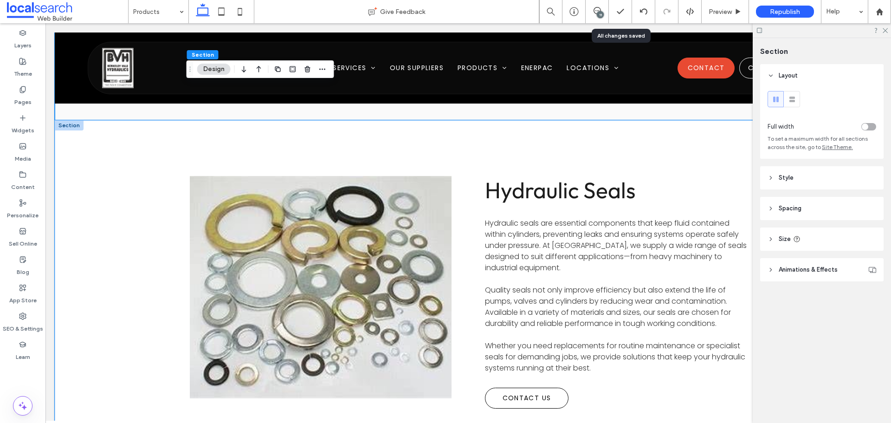
scroll to position [3626, 0]
click at [144, 196] on div "Hydraulic Seals Hydraulic seals are essential components that keep fluid contai…" at bounding box center [468, 293] width 827 height 344
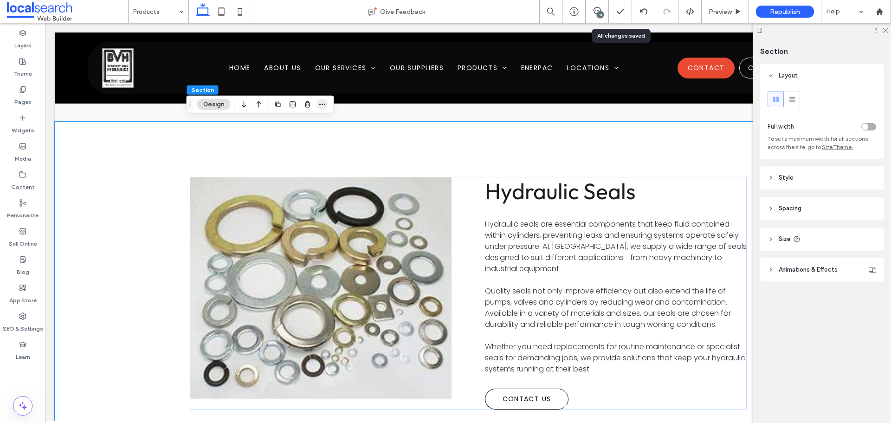
click at [318, 106] on span "button" at bounding box center [322, 104] width 11 height 11
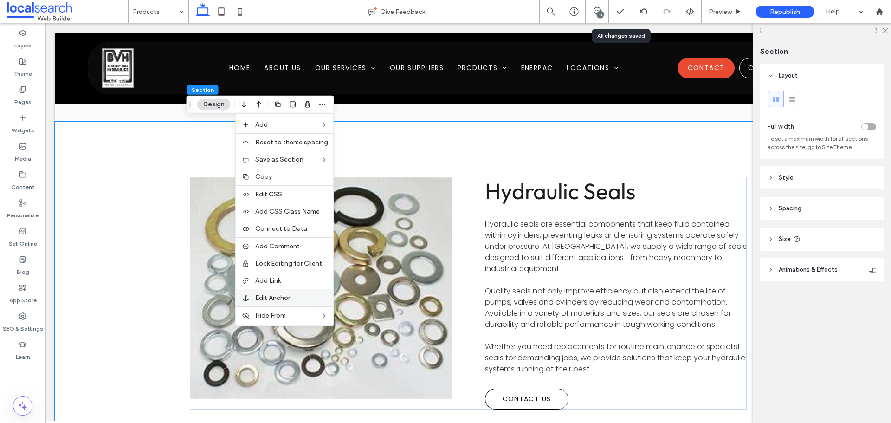
click at [275, 296] on span "Edit Anchor" at bounding box center [272, 298] width 35 height 8
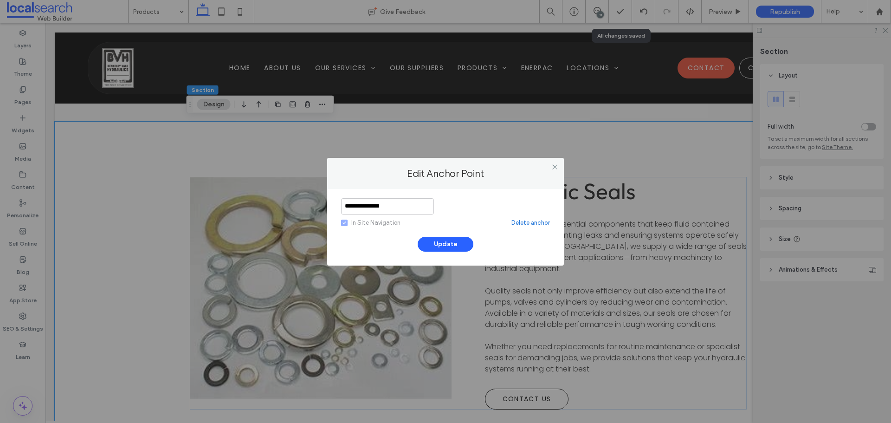
click at [524, 221] on link "Delete anchor" at bounding box center [531, 222] width 39 height 9
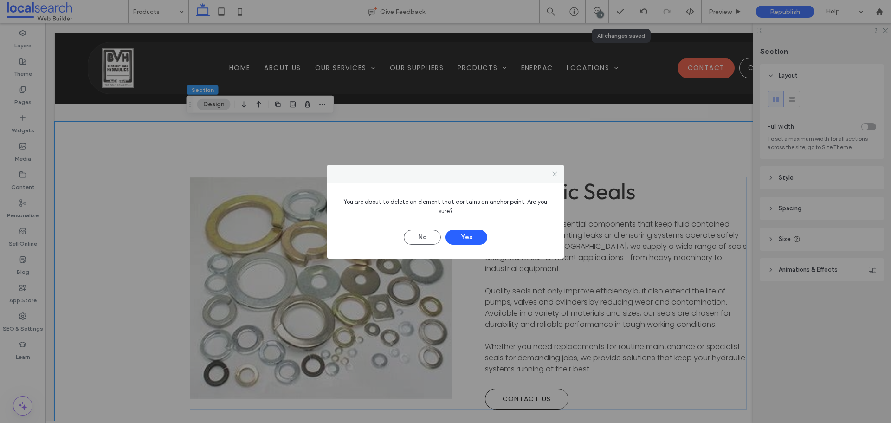
click at [557, 173] on icon at bounding box center [555, 173] width 7 height 7
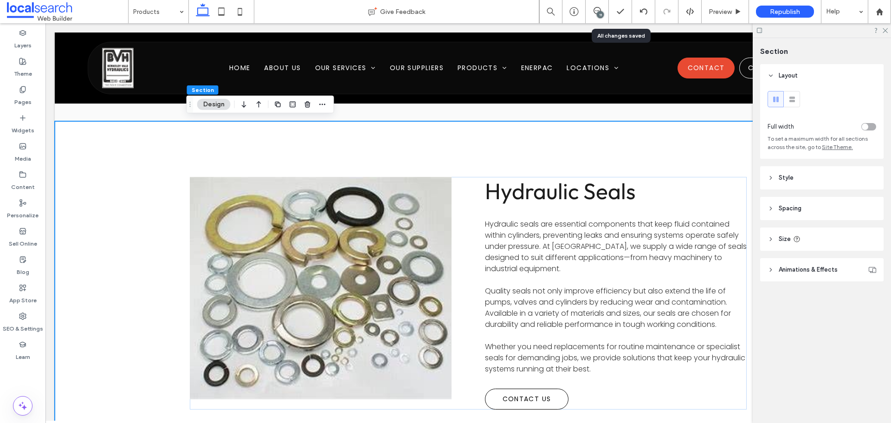
click at [152, 161] on div "Hydraulic Seals Hydraulic seals are essential components that keep fluid contai…" at bounding box center [468, 293] width 827 height 344
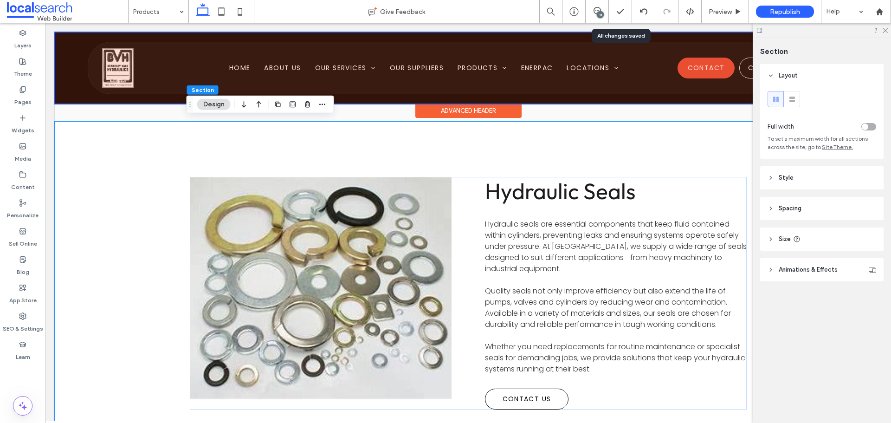
click at [410, 68] on div at bounding box center [468, 67] width 827 height 71
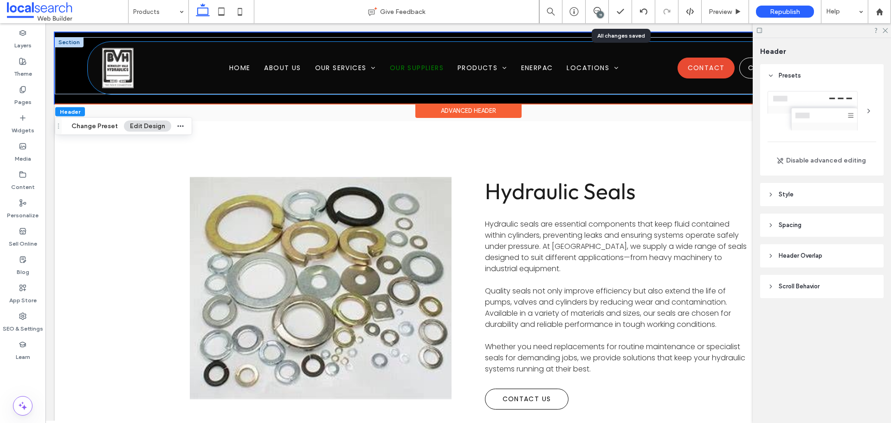
click at [409, 68] on span "Our Suppliers" at bounding box center [417, 68] width 54 height 10
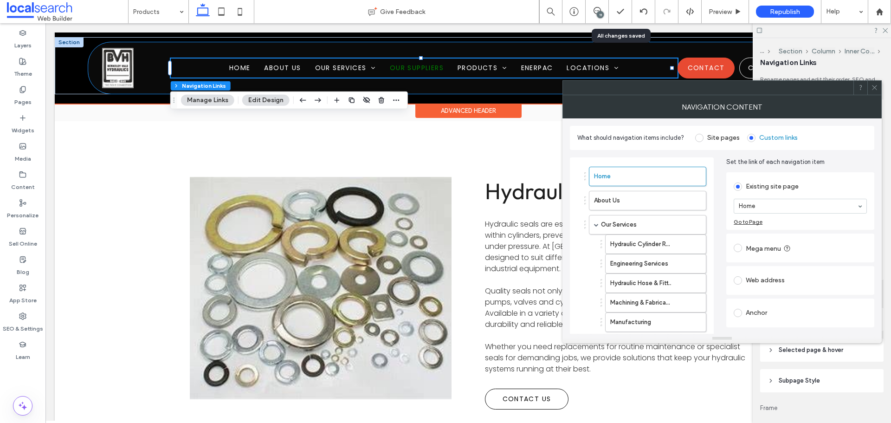
click at [409, 68] on span "Our Suppliers" at bounding box center [417, 68] width 54 height 10
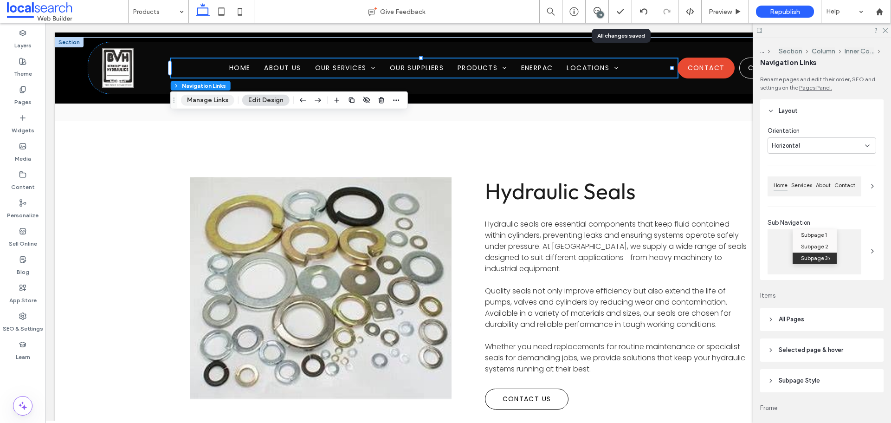
click at [213, 99] on button "Manage Links" at bounding box center [207, 100] width 53 height 11
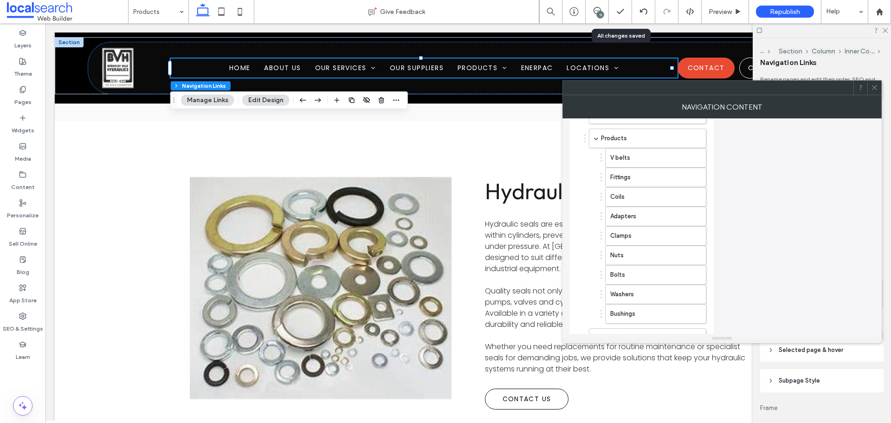
scroll to position [325, 0]
click at [634, 218] on label "Bushings" at bounding box center [641, 221] width 61 height 19
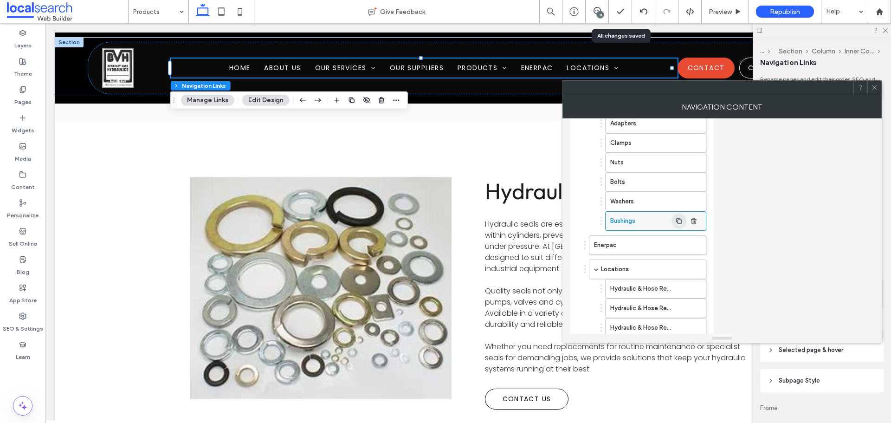
click at [677, 219] on icon "button" at bounding box center [679, 220] width 7 height 7
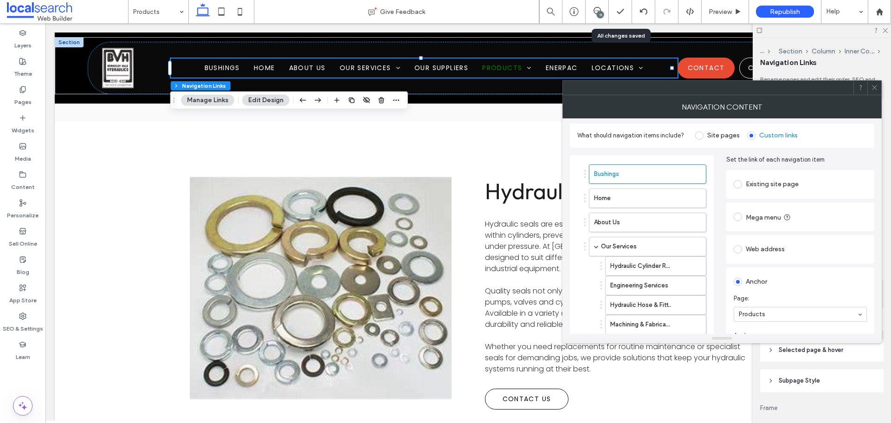
scroll to position [0, 0]
click at [627, 175] on label "Bushings" at bounding box center [633, 176] width 78 height 19
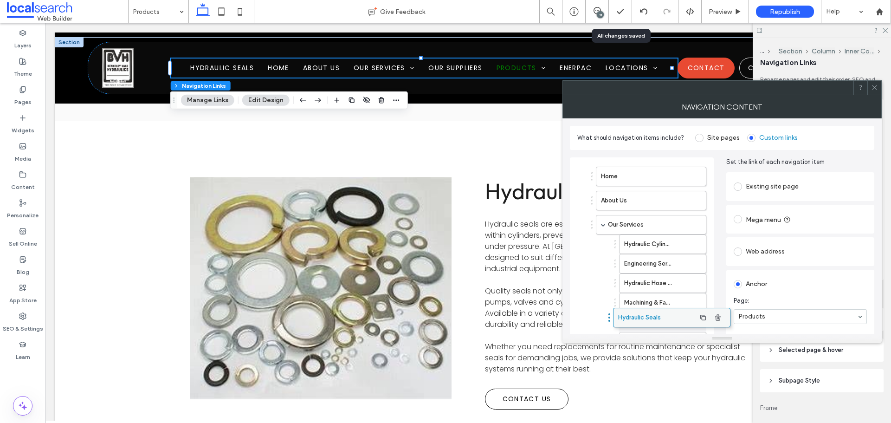
drag, startPoint x: 615, startPoint y: 176, endPoint x: 638, endPoint y: 318, distance: 143.1
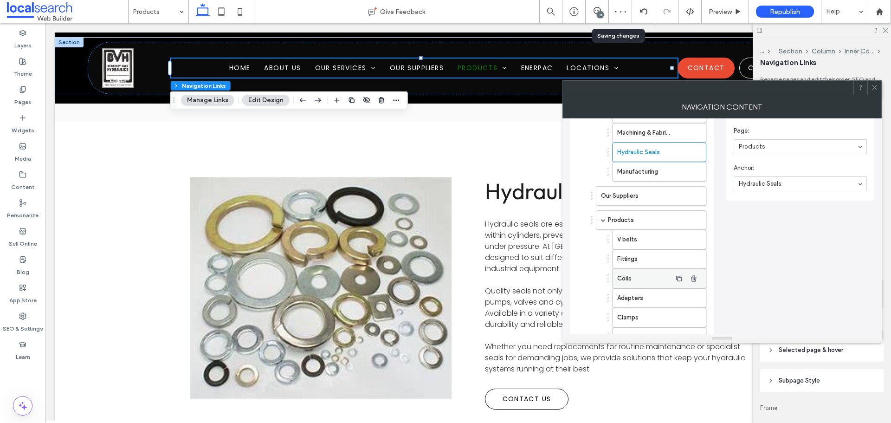
scroll to position [186, 0]
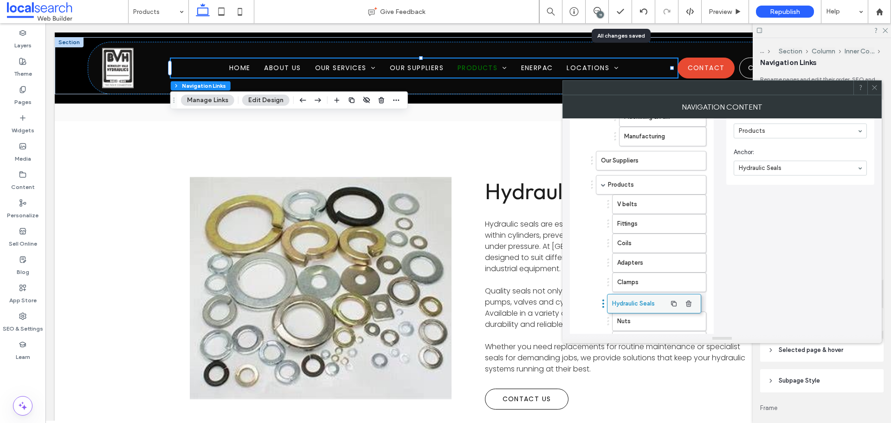
drag, startPoint x: 634, startPoint y: 138, endPoint x: 629, endPoint y: 300, distance: 161.6
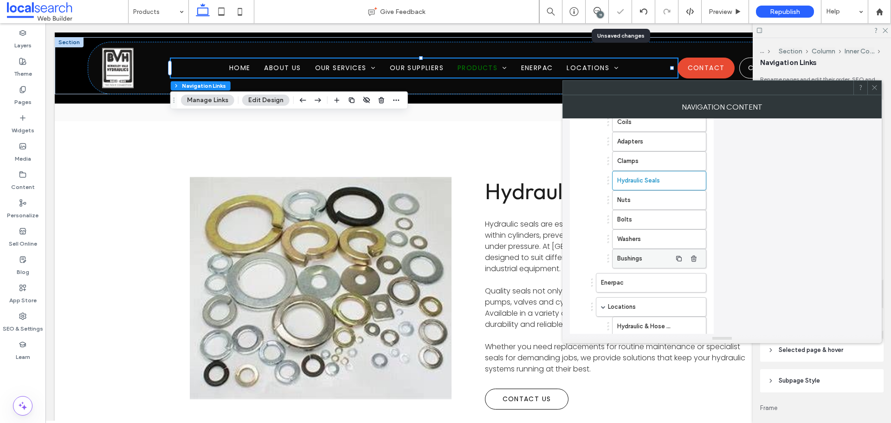
scroll to position [325, 0]
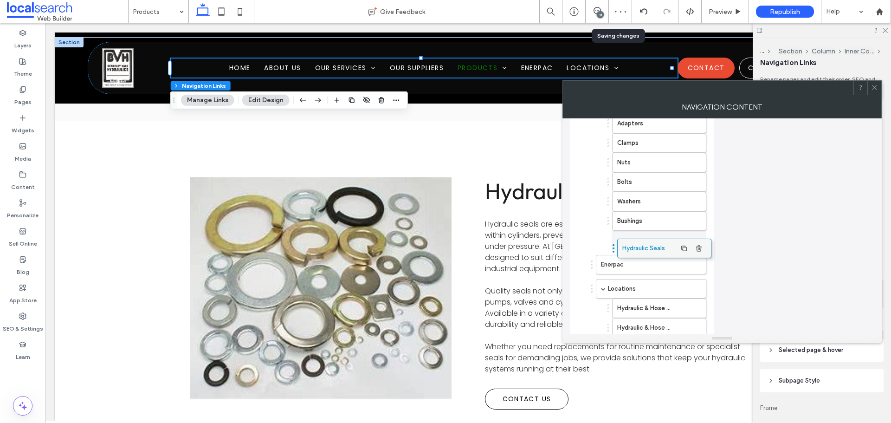
drag, startPoint x: 629, startPoint y: 162, endPoint x: 634, endPoint y: 241, distance: 78.6
click at [650, 236] on label "Hydraulic Seals" at bounding box center [644, 240] width 54 height 19
click at [679, 240] on icon "button" at bounding box center [679, 240] width 7 height 7
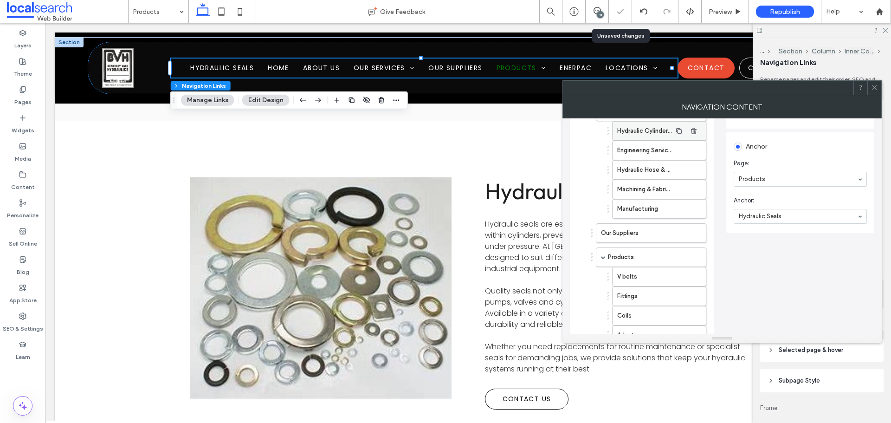
scroll to position [0, 0]
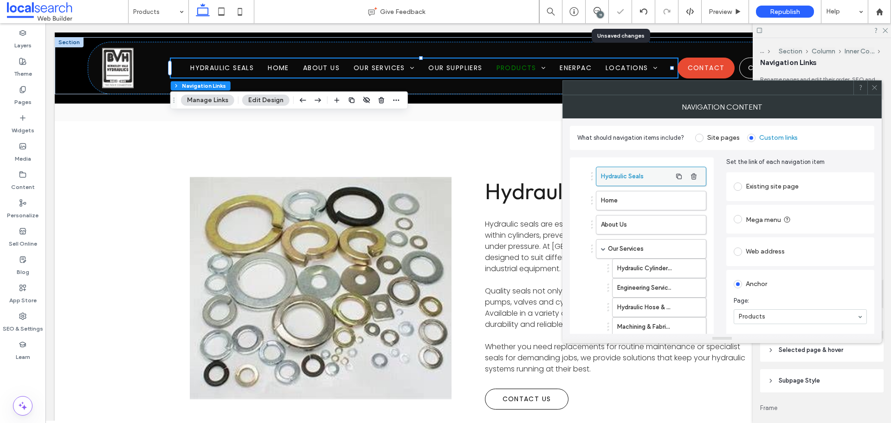
click at [647, 173] on label "Hydraulic Seals" at bounding box center [636, 176] width 71 height 19
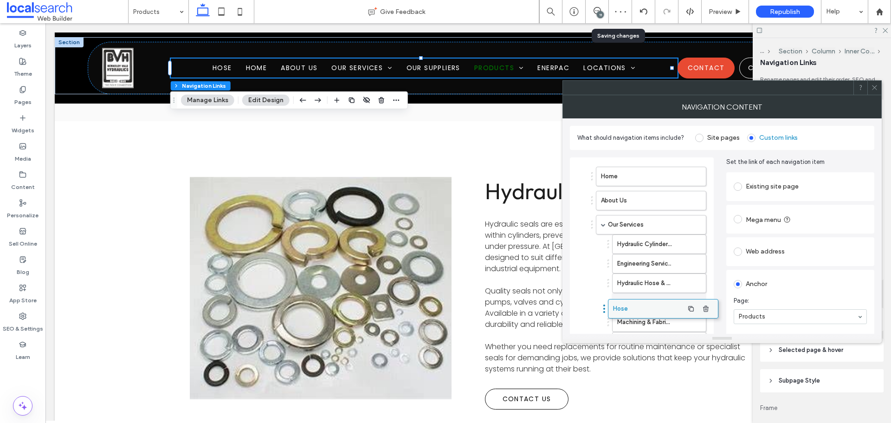
drag, startPoint x: 630, startPoint y: 173, endPoint x: 643, endPoint y: 304, distance: 131.6
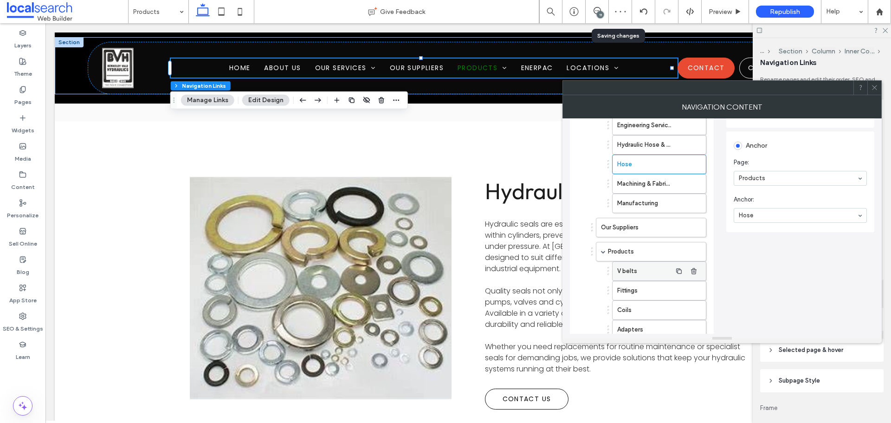
scroll to position [139, 0]
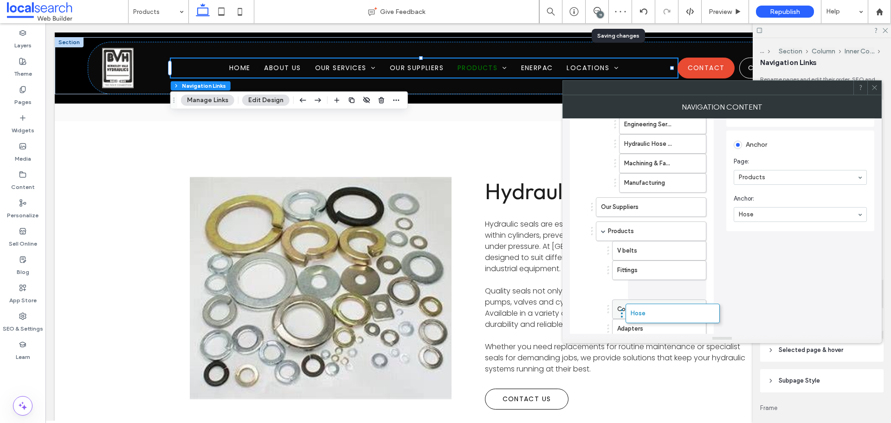
drag, startPoint x: 628, startPoint y: 164, endPoint x: 639, endPoint y: 308, distance: 144.8
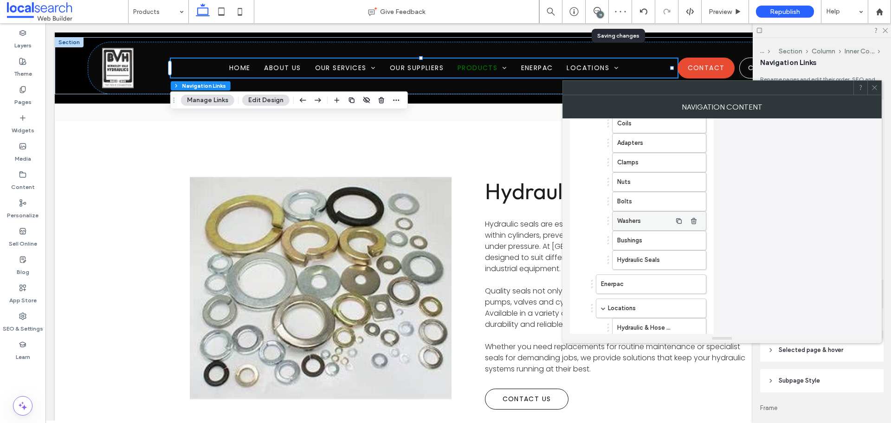
scroll to position [232, 0]
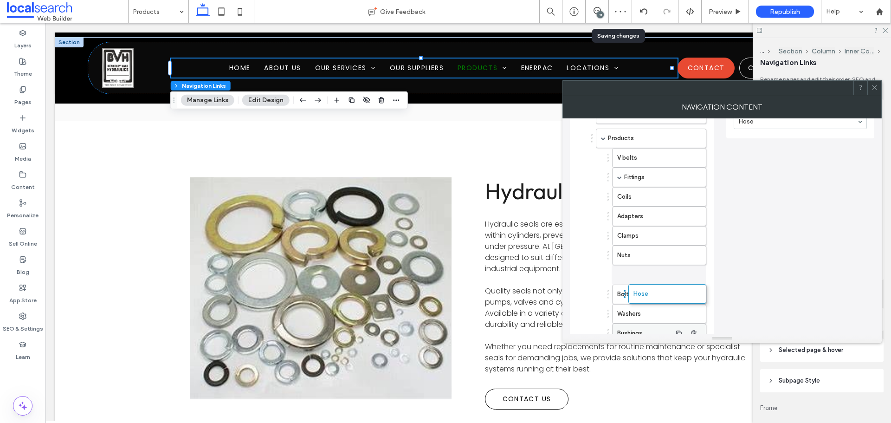
drag, startPoint x: 640, startPoint y: 196, endPoint x: 641, endPoint y: 308, distance: 111.9
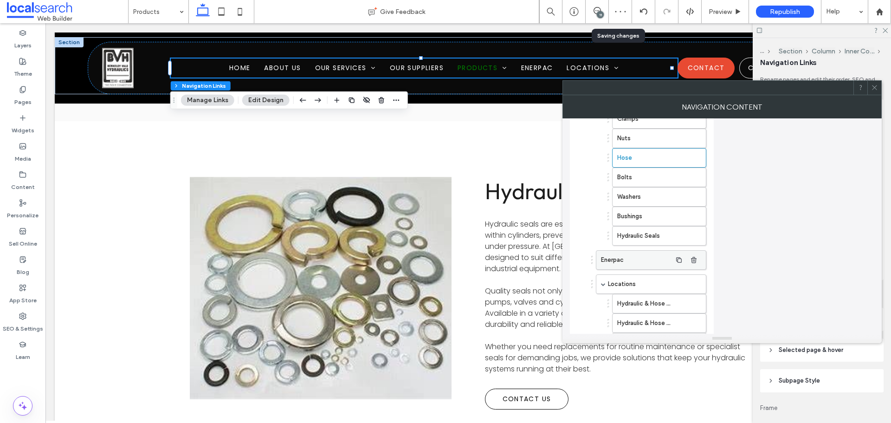
scroll to position [371, 0]
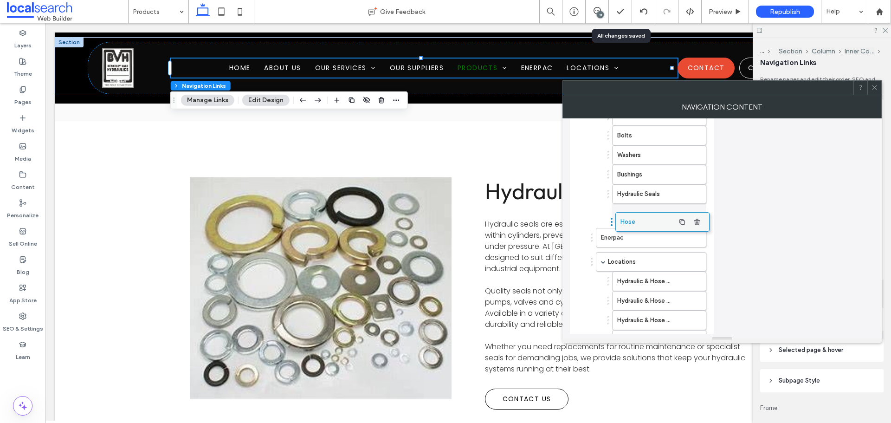
drag, startPoint x: 625, startPoint y: 137, endPoint x: 629, endPoint y: 219, distance: 81.3
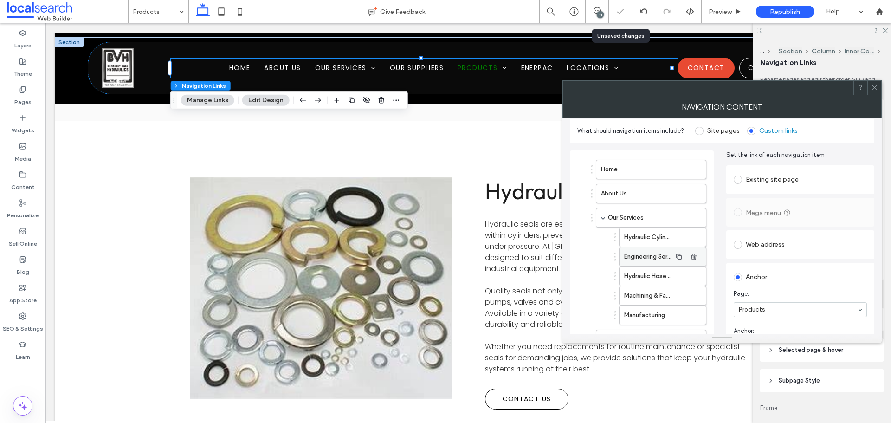
scroll to position [0, 0]
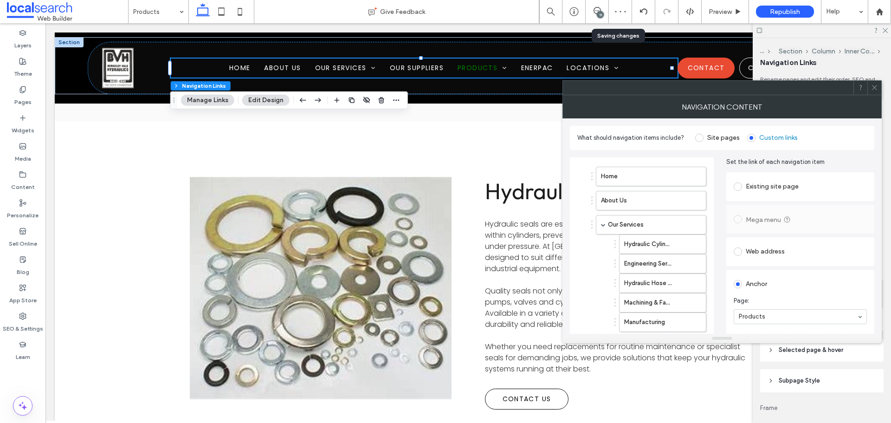
click at [870, 89] on div at bounding box center [875, 88] width 14 height 14
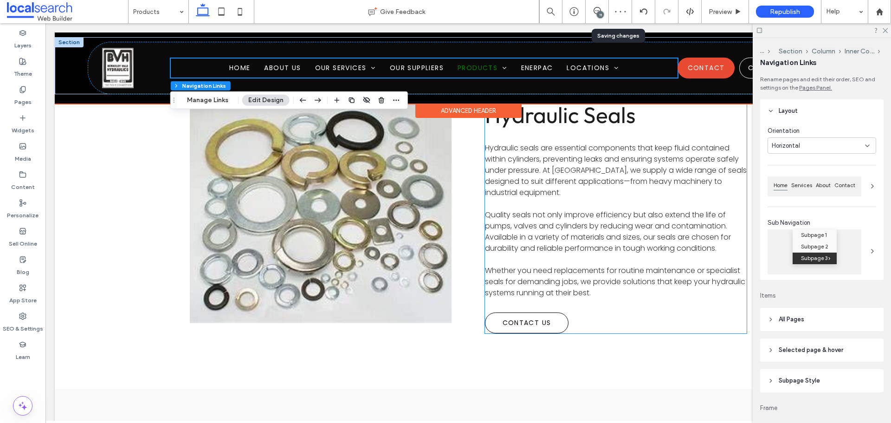
scroll to position [3673, 0]
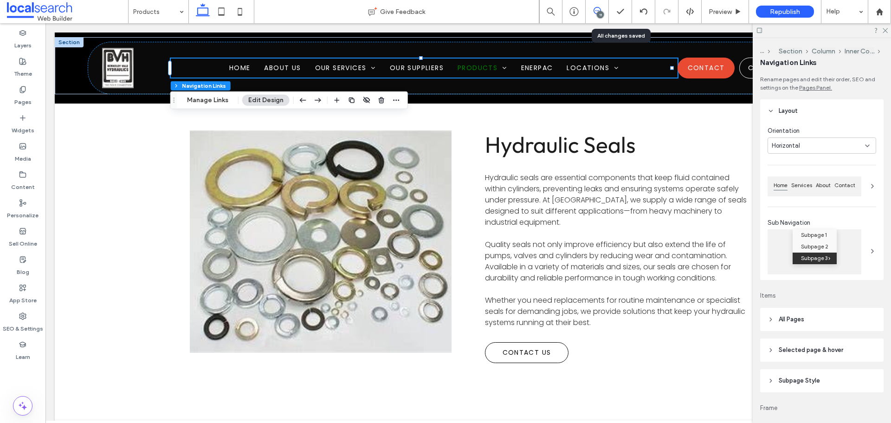
click at [596, 10] on icon at bounding box center [597, 10] width 7 height 7
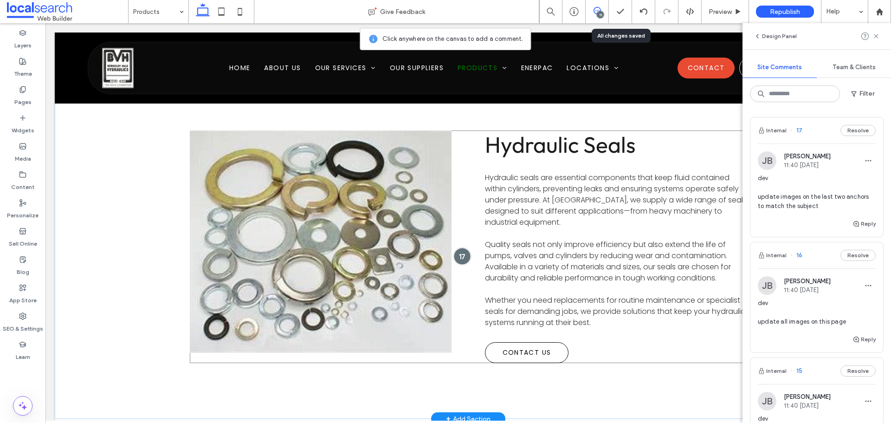
click at [460, 255] on div at bounding box center [462, 255] width 17 height 17
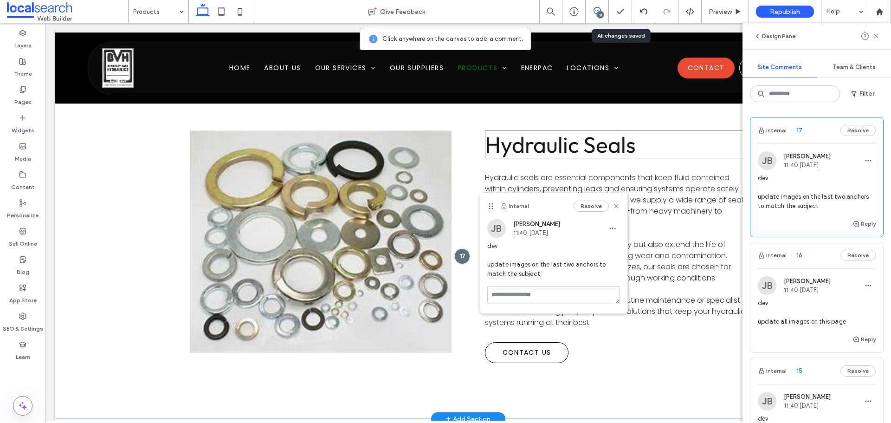
click at [611, 147] on span "Hydraulic Seals" at bounding box center [560, 144] width 151 height 28
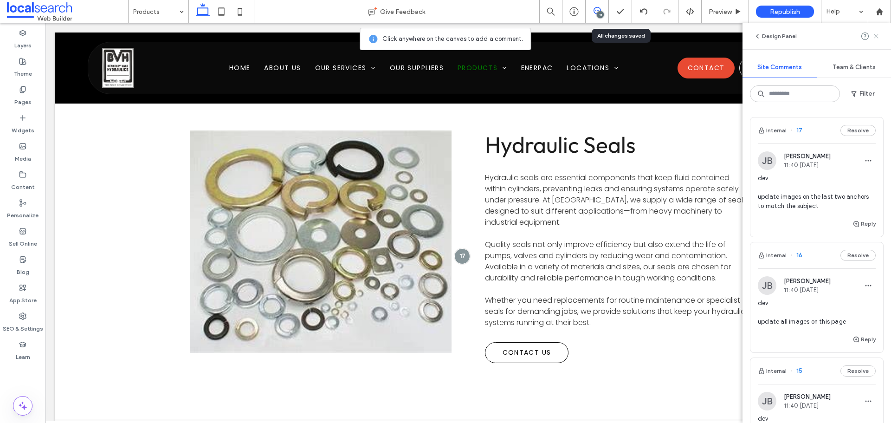
click at [879, 34] on icon at bounding box center [876, 35] width 7 height 7
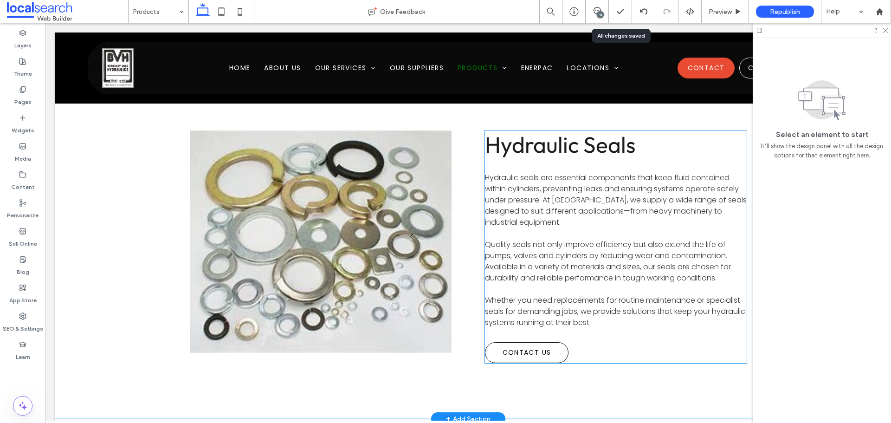
click at [591, 136] on span "Hydraulic Seals" at bounding box center [560, 144] width 151 height 28
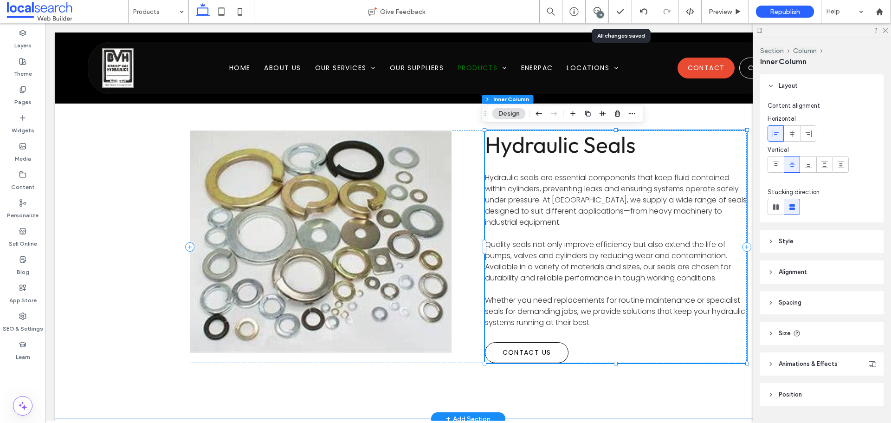
click at [591, 136] on span "Hydraulic Seals" at bounding box center [560, 144] width 151 height 28
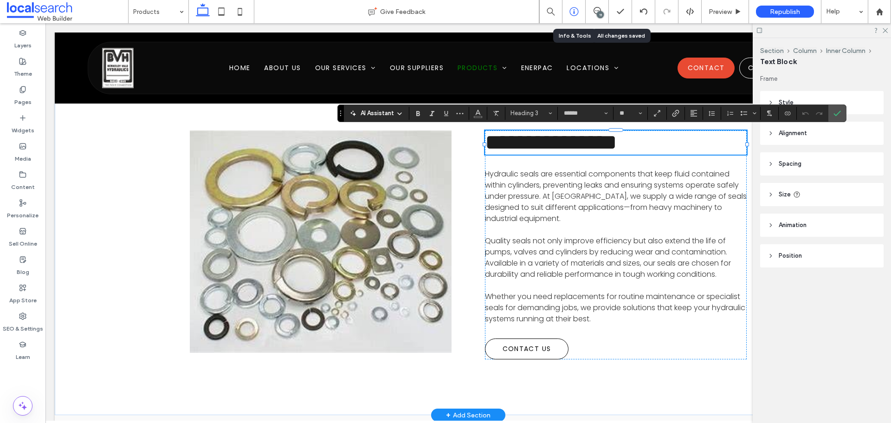
click at [578, 8] on icon at bounding box center [574, 11] width 9 height 9
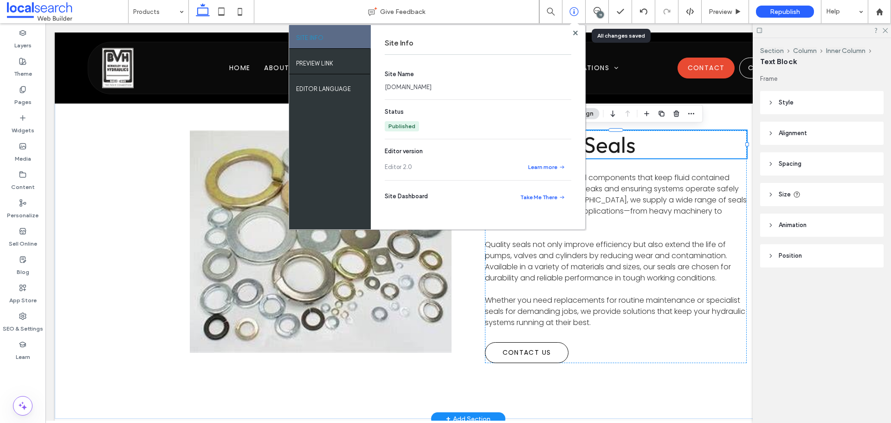
click at [432, 85] on link "www.berkeleyvalehydraulics.com.au" at bounding box center [408, 87] width 47 height 9
click at [572, 31] on div at bounding box center [575, 32] width 7 height 7
click at [573, 31] on use at bounding box center [575, 32] width 5 height 5
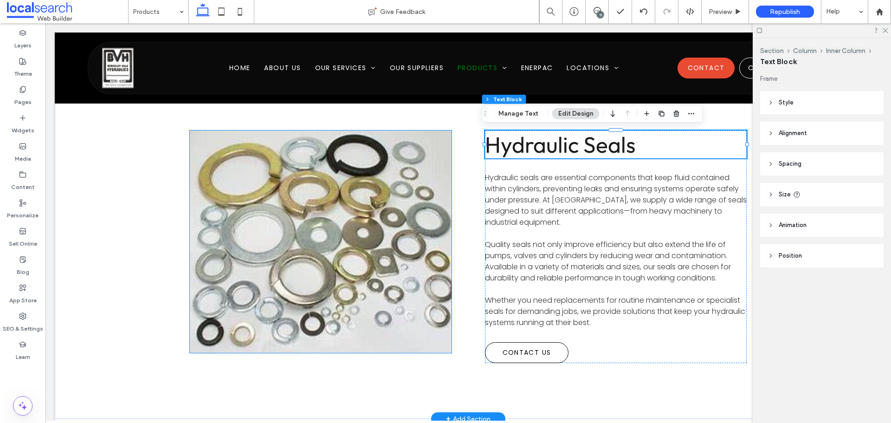
click at [344, 224] on link at bounding box center [321, 242] width 278 height 236
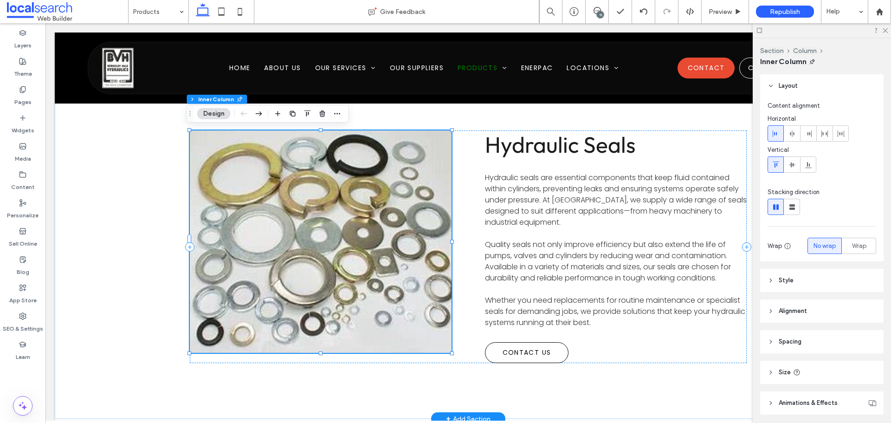
click at [344, 224] on link at bounding box center [321, 242] width 278 height 236
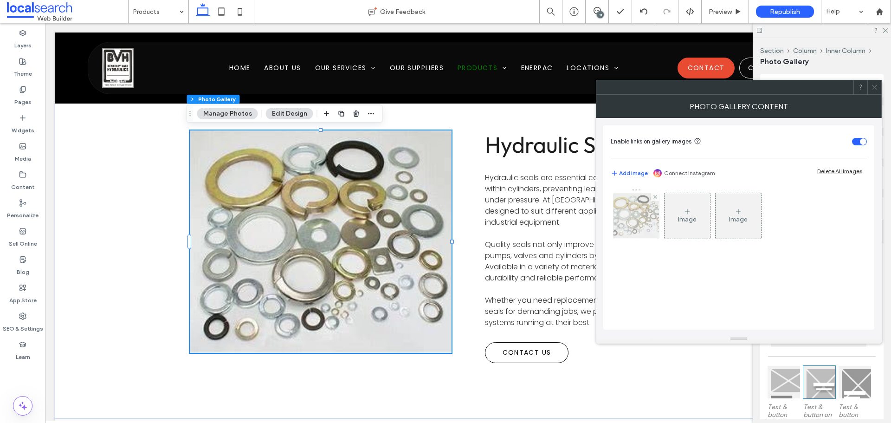
click at [630, 209] on img at bounding box center [637, 215] width 66 height 45
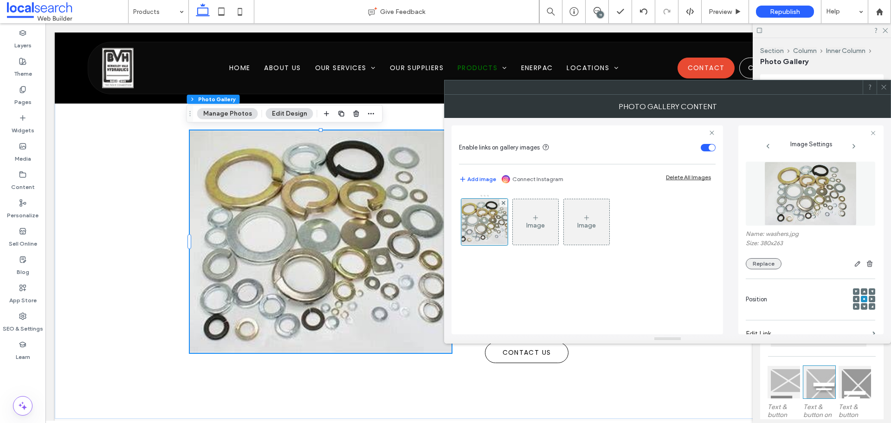
click at [765, 264] on button "Replace" at bounding box center [764, 263] width 36 height 11
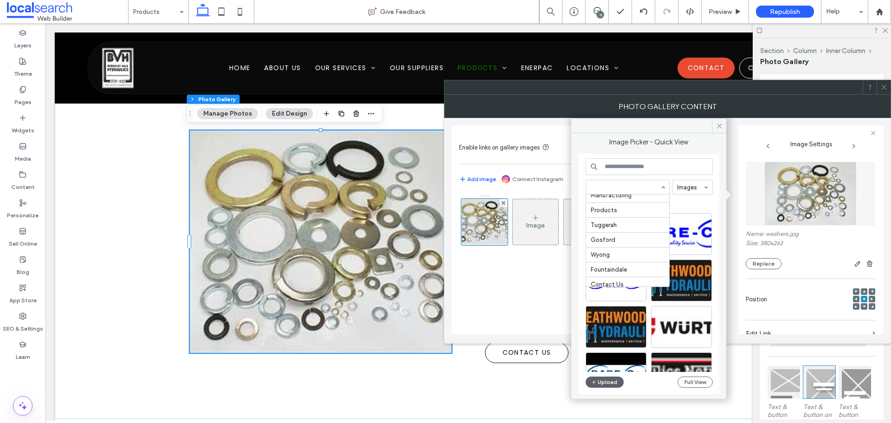
scroll to position [139, 0]
click at [602, 382] on button "Upload" at bounding box center [605, 382] width 38 height 11
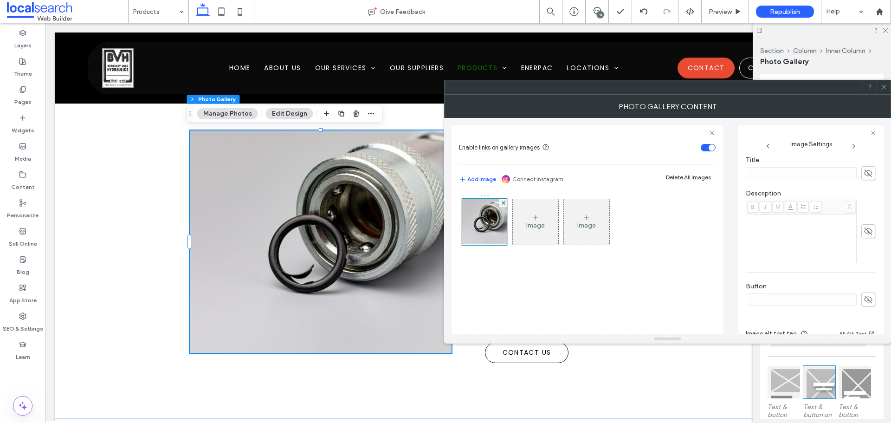
scroll to position [261, 0]
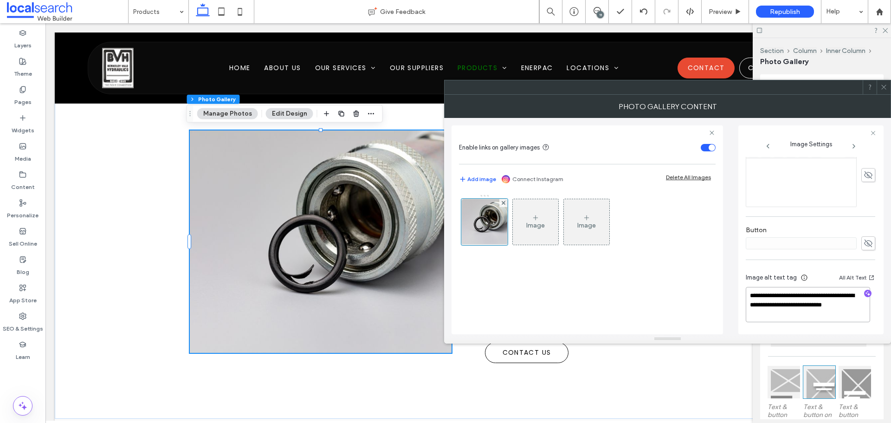
drag, startPoint x: 828, startPoint y: 297, endPoint x: 851, endPoint y: 320, distance: 32.8
click at [851, 320] on textarea "**********" at bounding box center [808, 304] width 124 height 35
click at [865, 294] on icon "button" at bounding box center [868, 293] width 6 height 6
drag, startPoint x: 793, startPoint y: 305, endPoint x: 838, endPoint y: 326, distance: 49.2
click at [837, 326] on div "**********" at bounding box center [811, 299] width 130 height 69
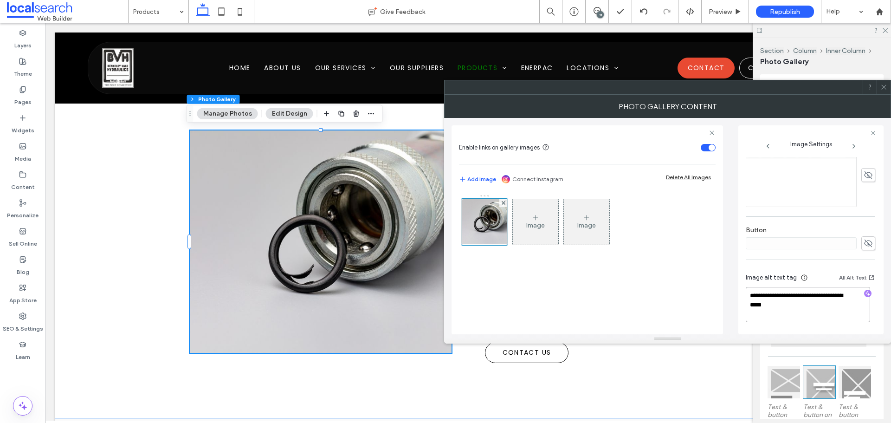
scroll to position [260, 0]
paste textarea "**********"
type textarea "**********"
click at [705, 306] on div "Image Image" at bounding box center [587, 259] width 257 height 140
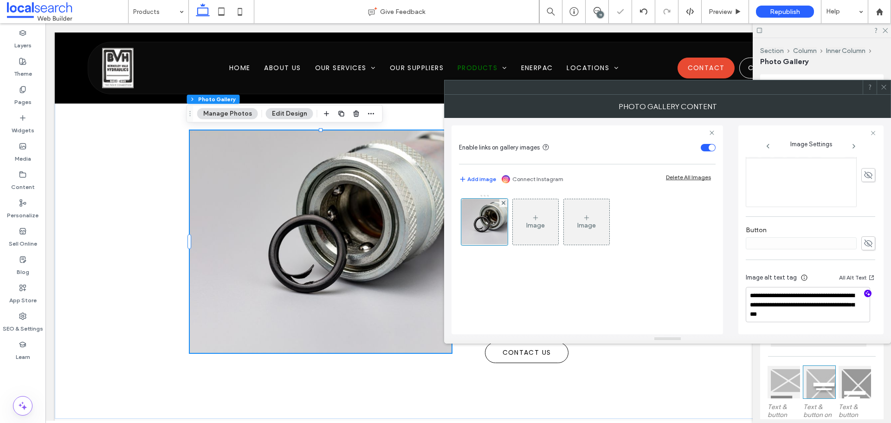
click at [882, 87] on icon at bounding box center [884, 87] width 7 height 7
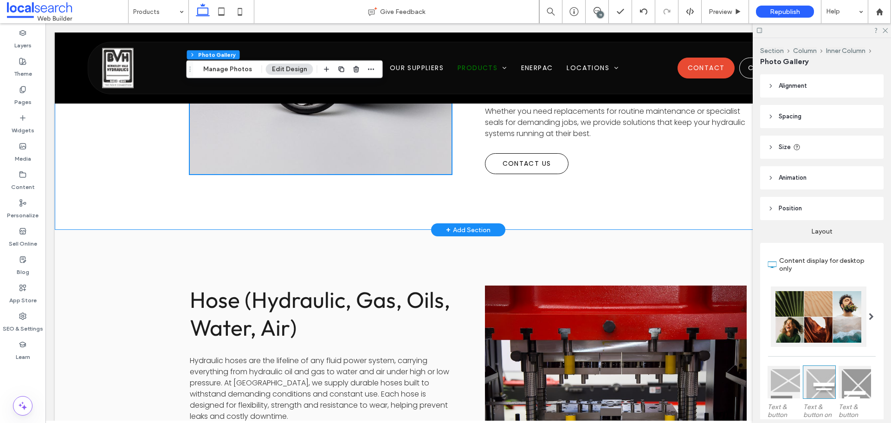
scroll to position [3812, 0]
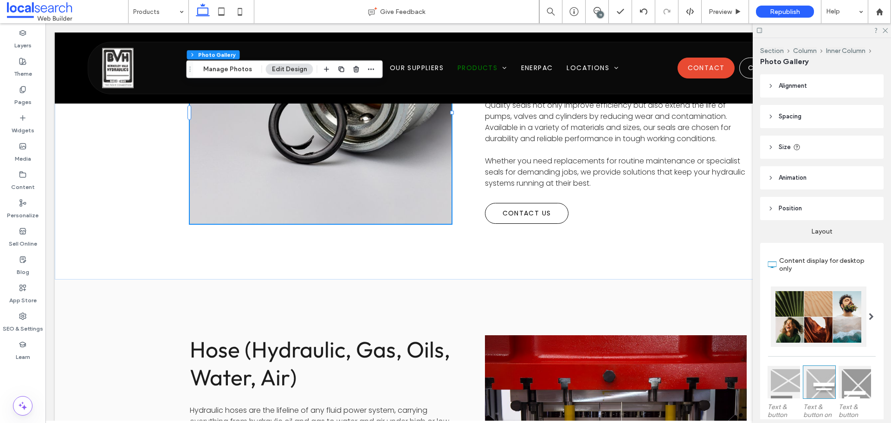
click at [599, 15] on div "11" at bounding box center [600, 14] width 7 height 7
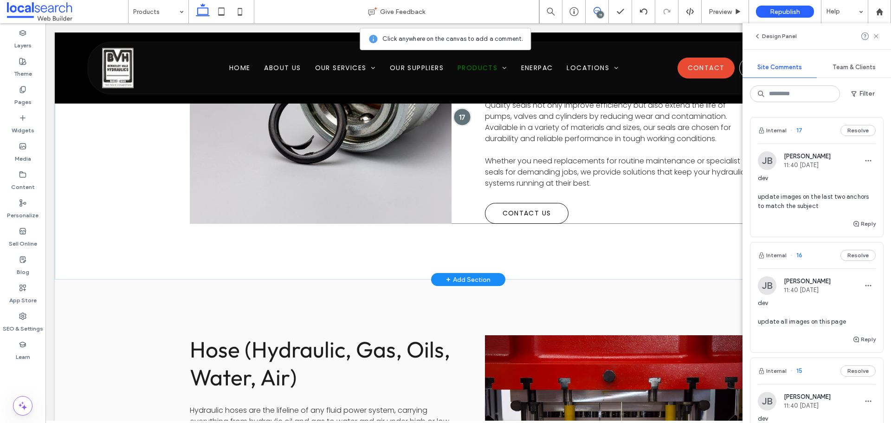
click at [458, 118] on div at bounding box center [462, 116] width 17 height 17
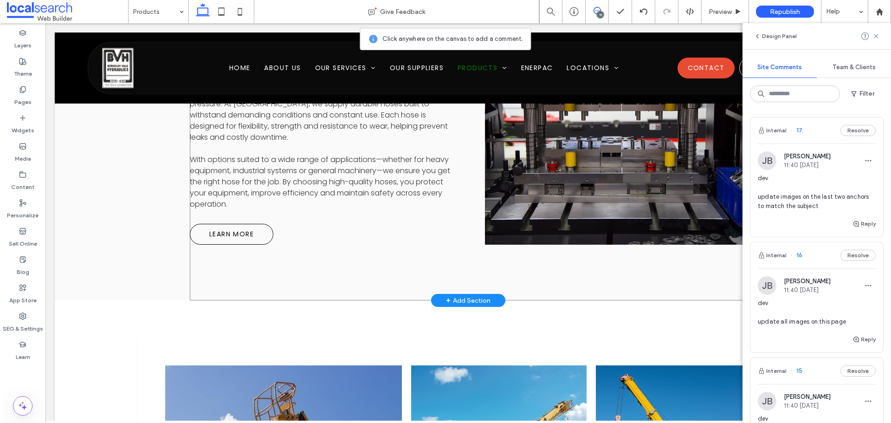
scroll to position [3998, 0]
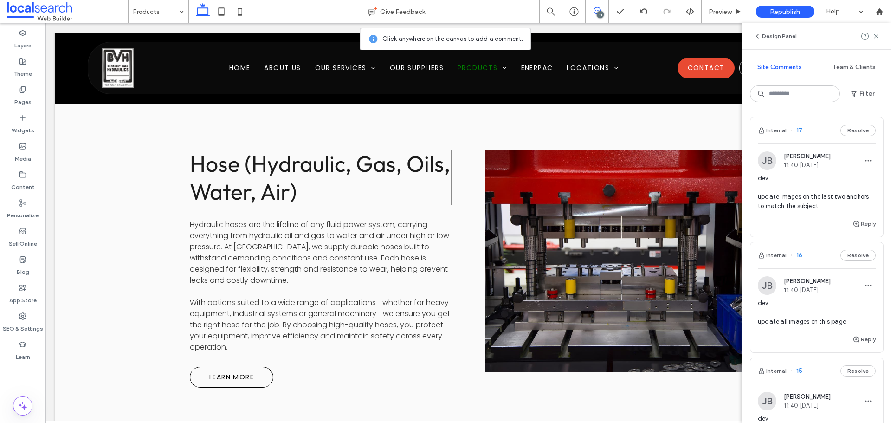
click at [227, 169] on span "Hose (Hydraulic, Gas, Oils, Water, Air)" at bounding box center [320, 177] width 260 height 56
click at [228, 169] on div at bounding box center [231, 170] width 16 height 16
click at [587, 18] on div "11" at bounding box center [597, 11] width 23 height 23
click at [597, 16] on div "11" at bounding box center [597, 11] width 23 height 23
click at [604, 10] on span at bounding box center [597, 10] width 23 height 7
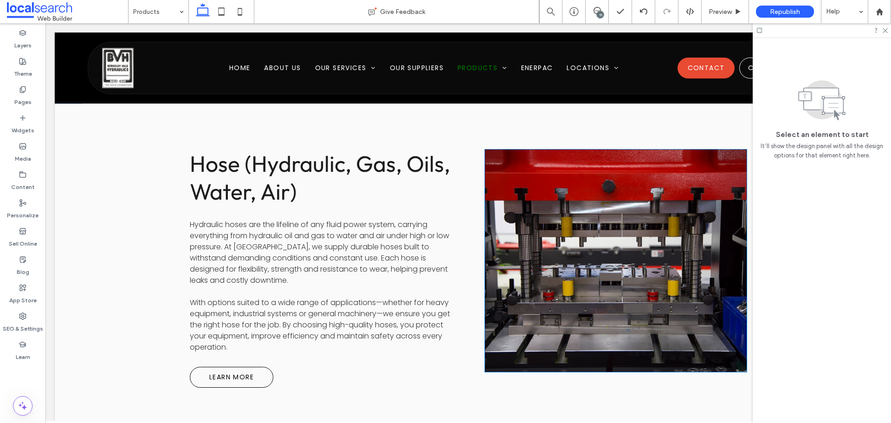
click at [585, 175] on link at bounding box center [616, 261] width 278 height 236
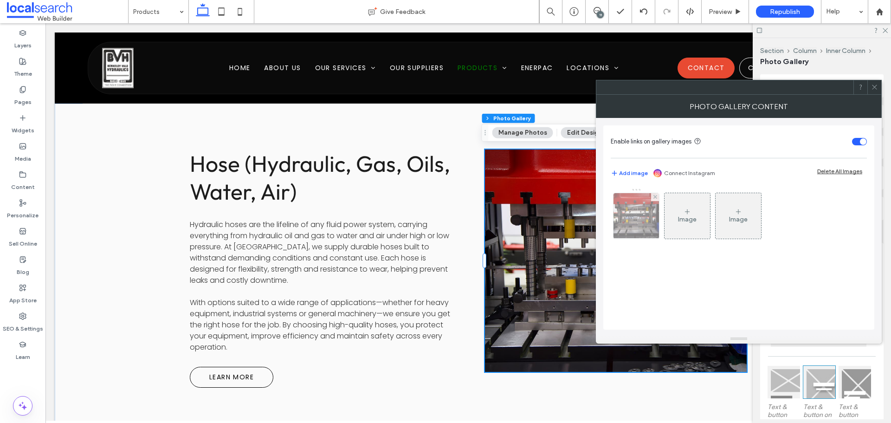
click at [634, 198] on img at bounding box center [637, 215] width 68 height 45
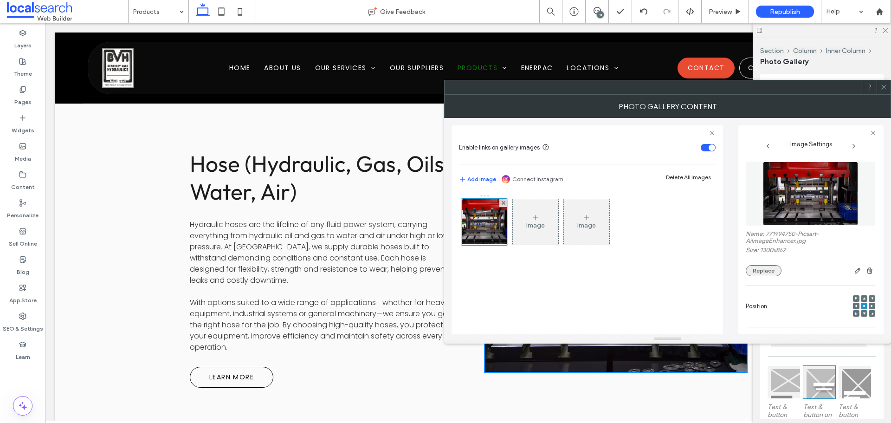
click at [756, 268] on button "Replace" at bounding box center [764, 270] width 36 height 11
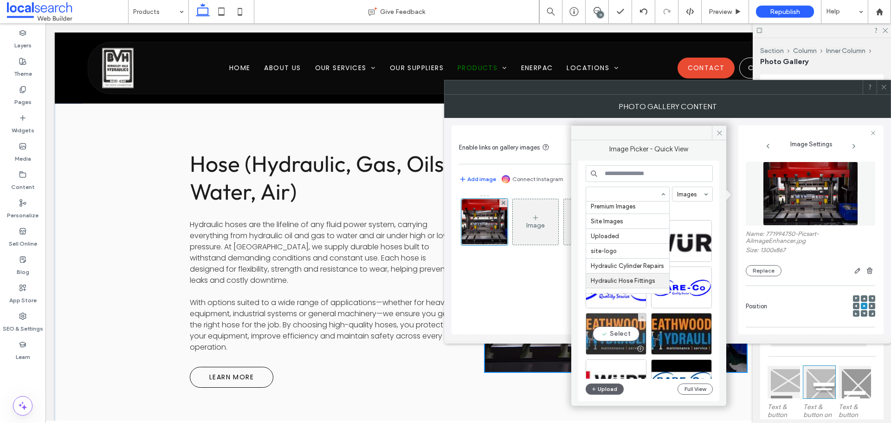
scroll to position [46, 0]
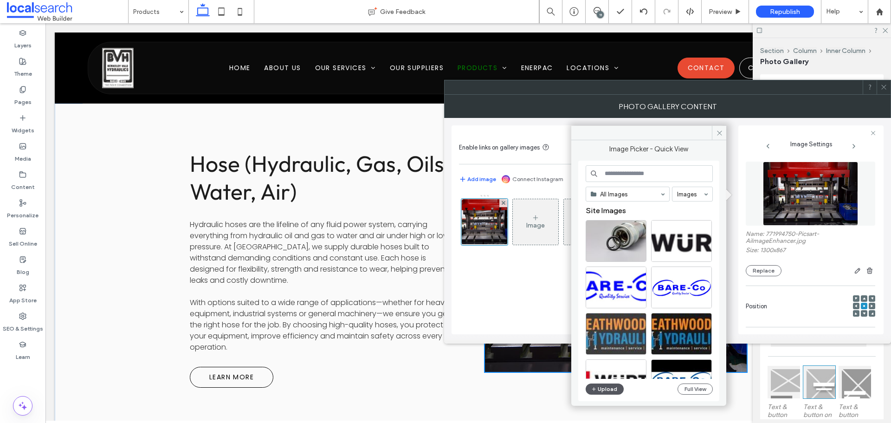
click at [594, 387] on icon "button" at bounding box center [594, 388] width 6 height 7
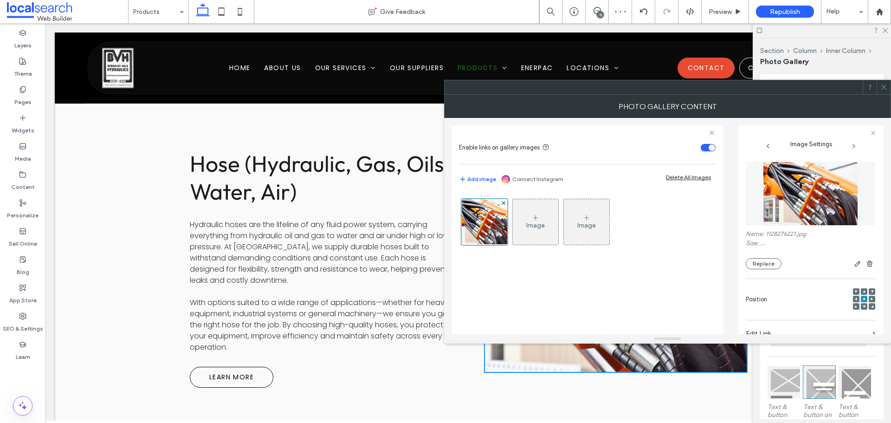
click at [877, 91] on div at bounding box center [870, 87] width 14 height 14
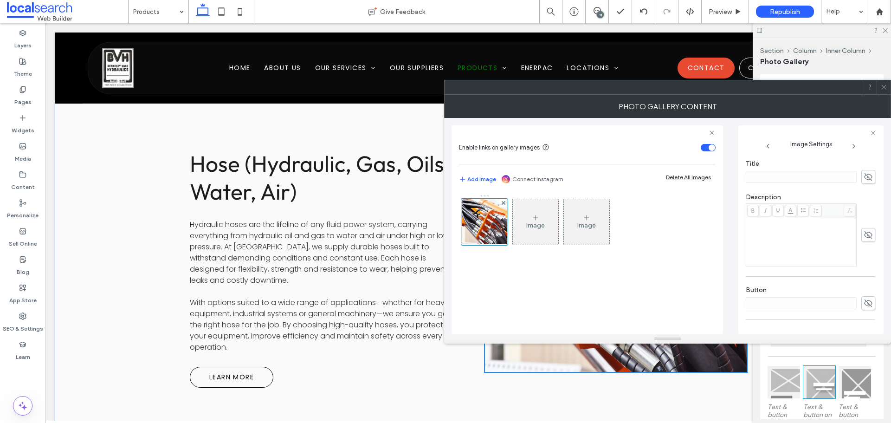
scroll to position [252, 0]
drag, startPoint x: 811, startPoint y: 307, endPoint x: 861, endPoint y: 330, distance: 55.3
click at [861, 330] on div "**********" at bounding box center [811, 303] width 130 height 59
click at [865, 302] on icon "button" at bounding box center [868, 302] width 6 height 6
click at [852, 309] on textarea "**********" at bounding box center [808, 309] width 124 height 26
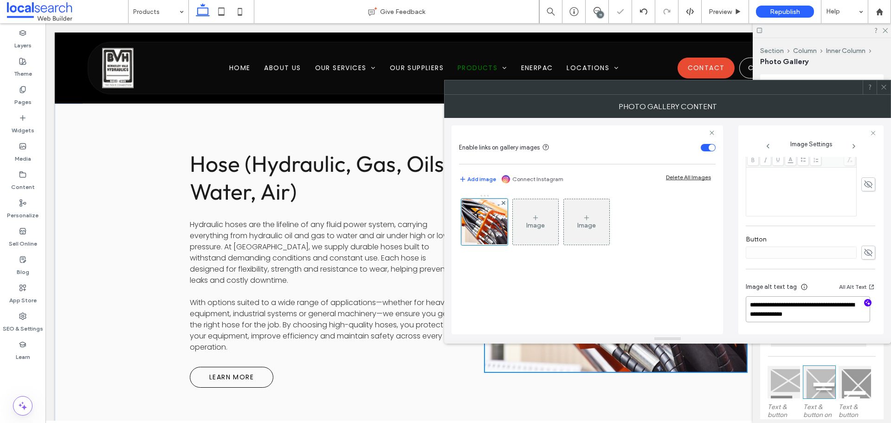
paste textarea "**********"
type textarea "**********"
click at [726, 304] on div "**********" at bounding box center [668, 226] width 432 height 216
click at [884, 88] on icon at bounding box center [884, 87] width 7 height 7
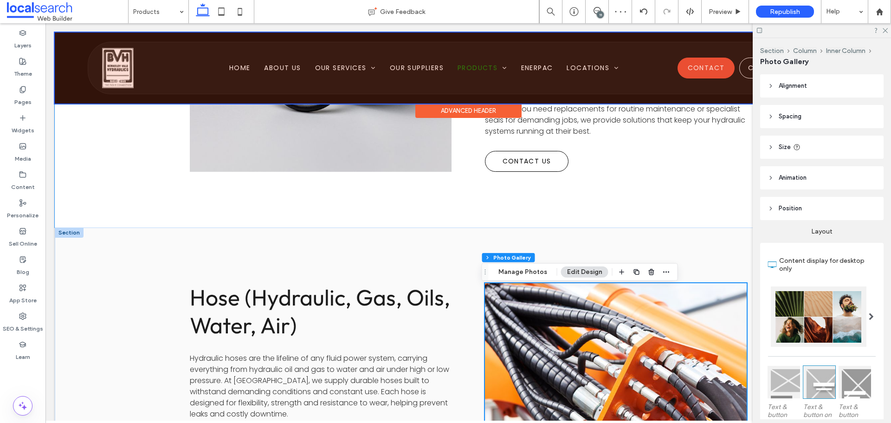
scroll to position [3858, 0]
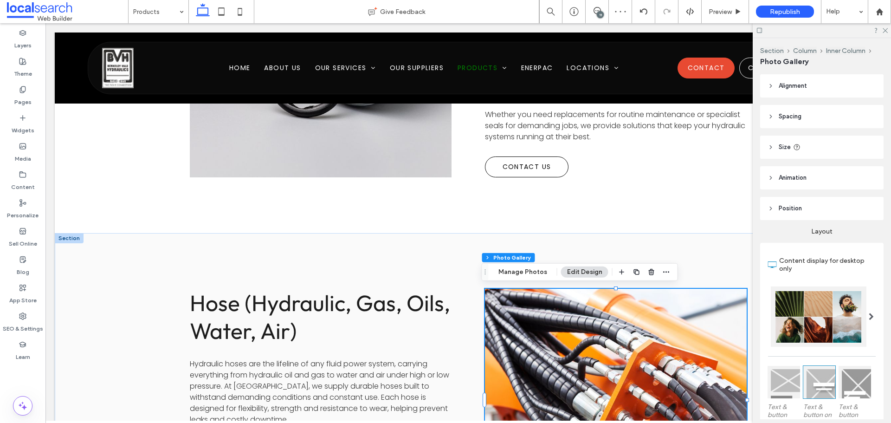
click at [598, 12] on div "11" at bounding box center [600, 14] width 7 height 7
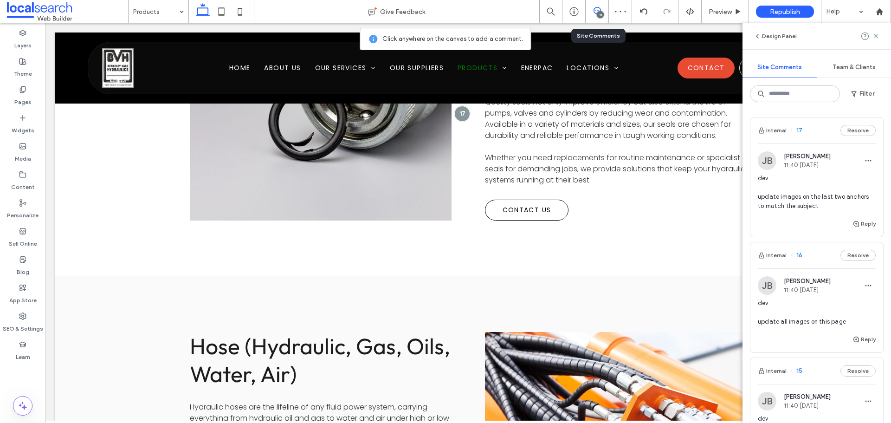
scroll to position [3766, 0]
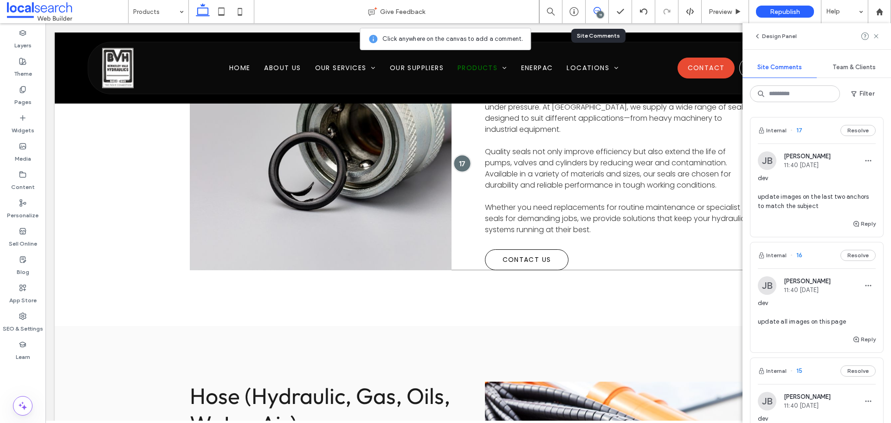
click at [460, 158] on div at bounding box center [462, 163] width 17 height 17
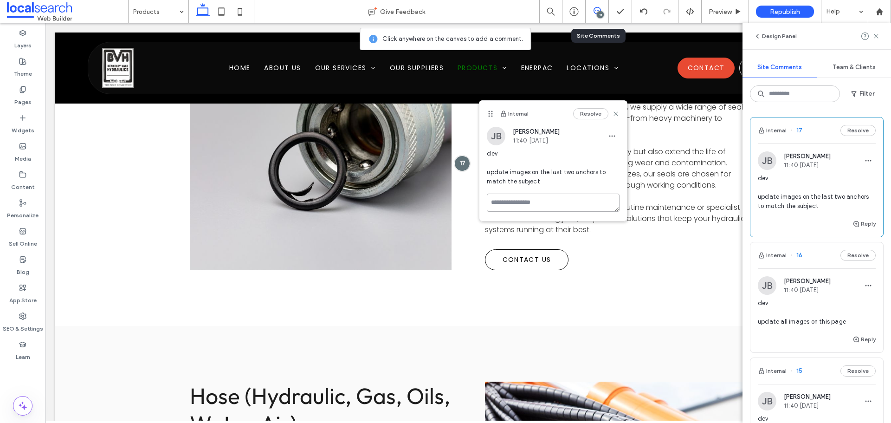
click at [551, 202] on textarea at bounding box center [553, 203] width 133 height 18
drag, startPoint x: 589, startPoint y: 220, endPoint x: 483, endPoint y: 227, distance: 106.1
click at [483, 227] on div "**********" at bounding box center [554, 233] width 148 height 78
paste textarea "**********"
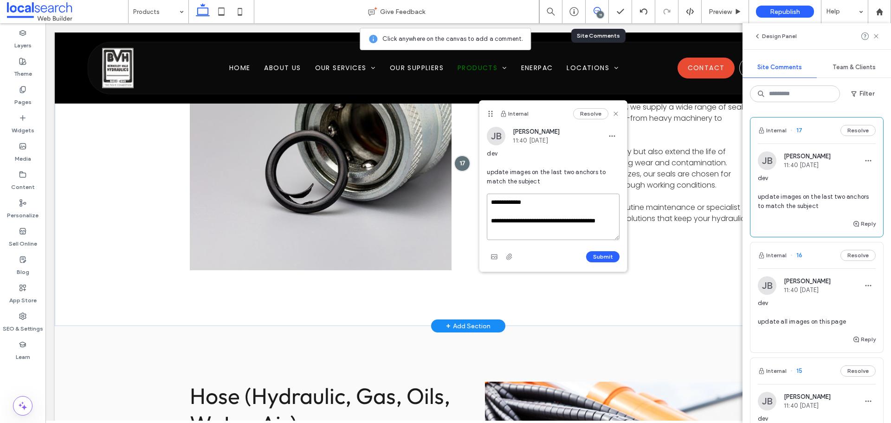
paste textarea "**********"
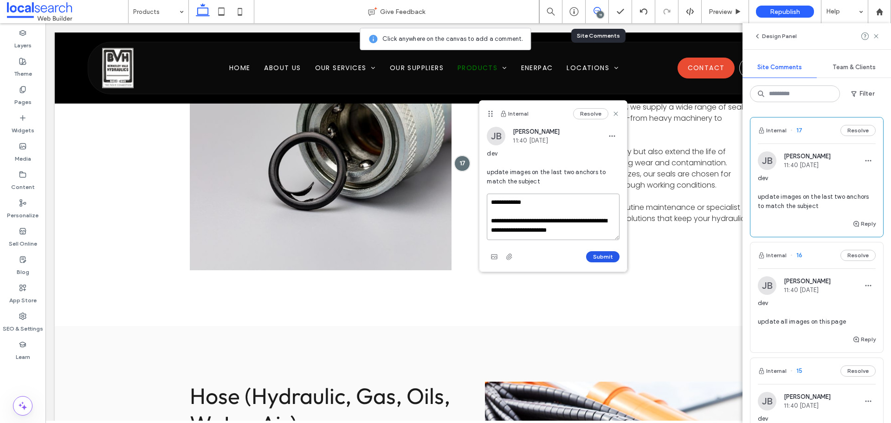
type textarea "**********"
click at [611, 257] on button "Submit" at bounding box center [602, 256] width 33 height 11
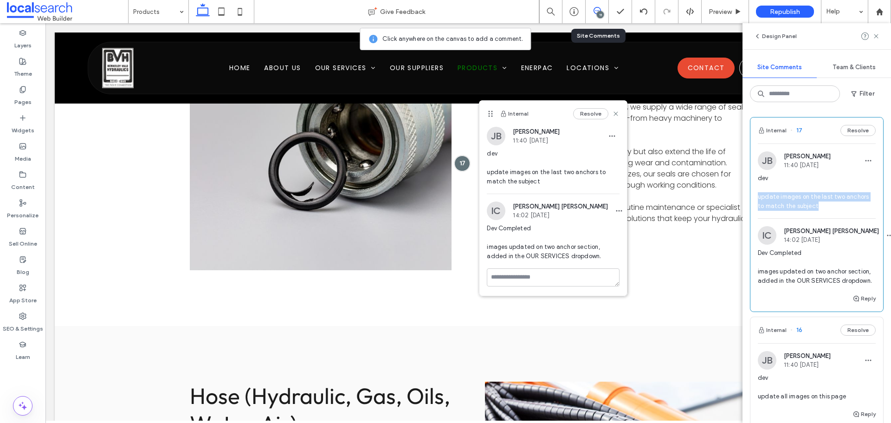
drag, startPoint x: 835, startPoint y: 208, endPoint x: 759, endPoint y: 199, distance: 76.2
click at [759, 199] on span "dev update images on the last two anchors to match the subject" at bounding box center [817, 192] width 118 height 37
copy span "update images on the last two anchors to match the subject"
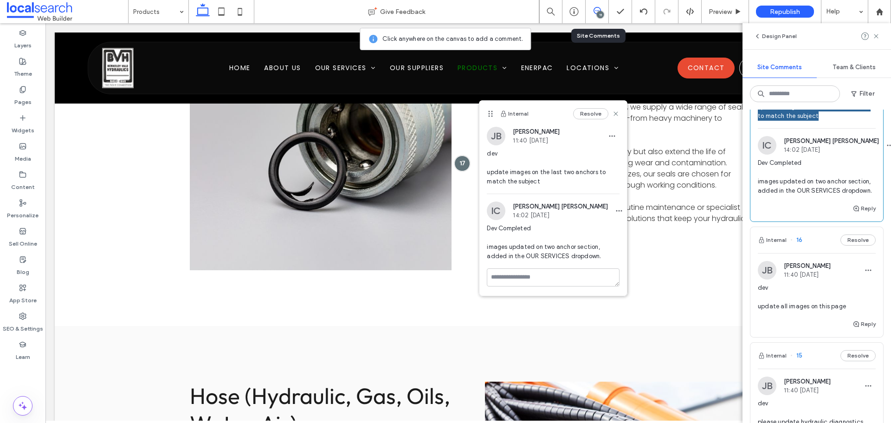
scroll to position [93, 0]
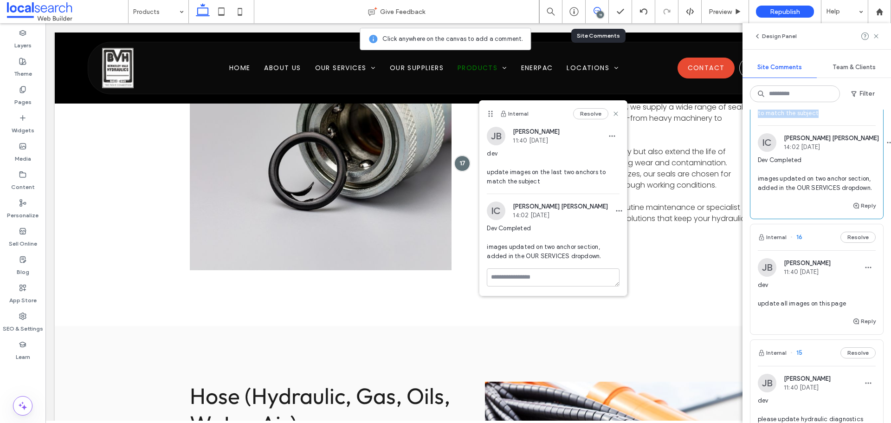
click at [846, 306] on span "dev update all images on this page" at bounding box center [817, 294] width 118 height 28
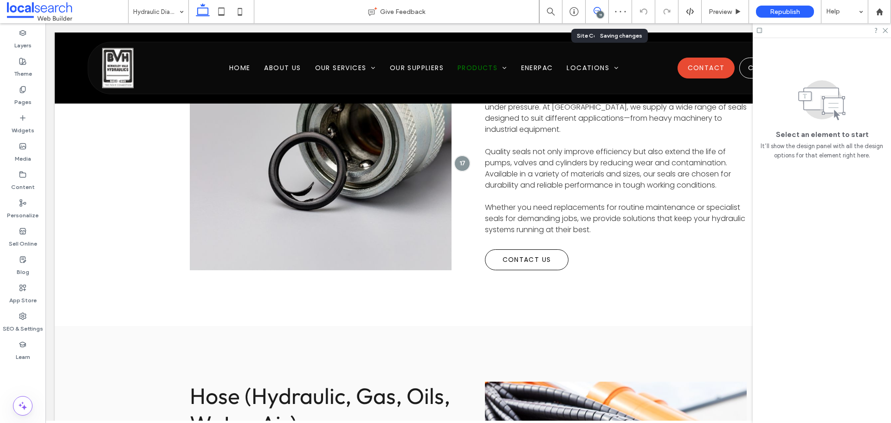
click at [600, 11] on icon at bounding box center [597, 10] width 7 height 7
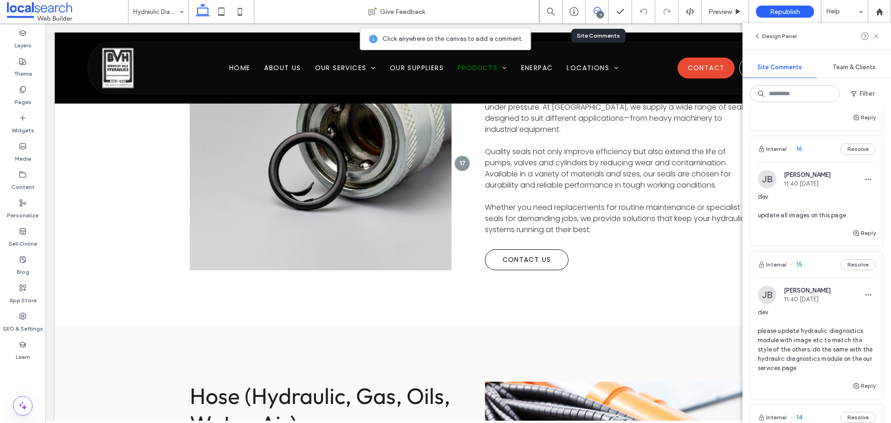
scroll to position [186, 0]
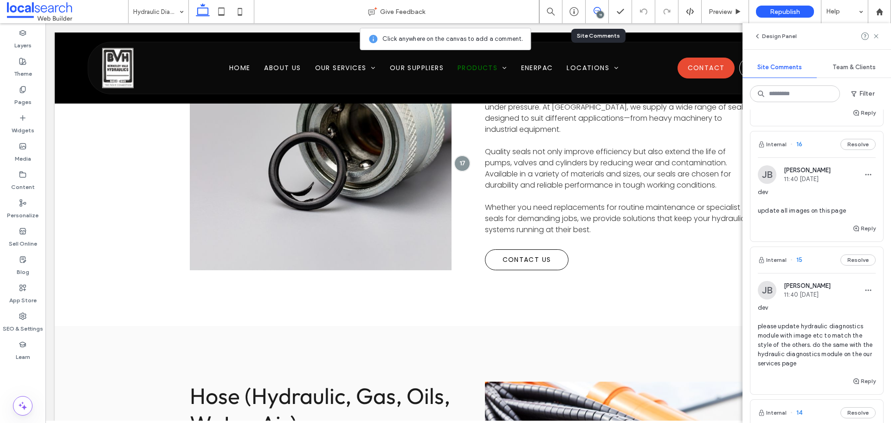
click at [824, 334] on span "dev please update hydraulic diagnostics module with image etc to match the styl…" at bounding box center [817, 335] width 118 height 65
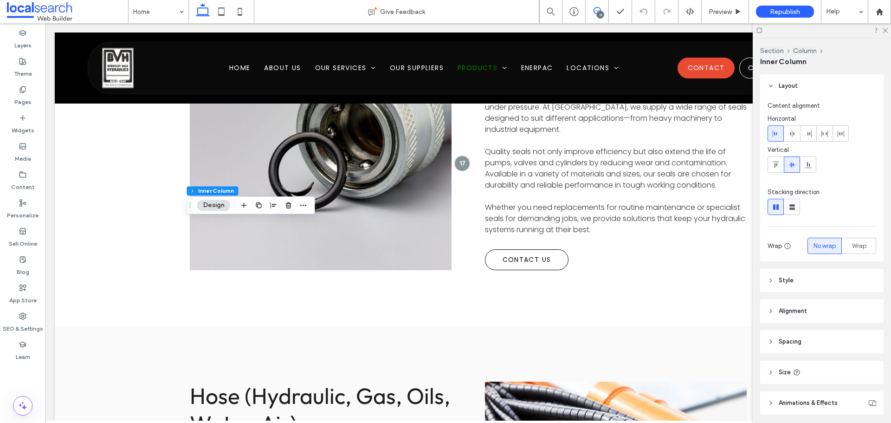
click at [598, 7] on icon at bounding box center [597, 10] width 7 height 7
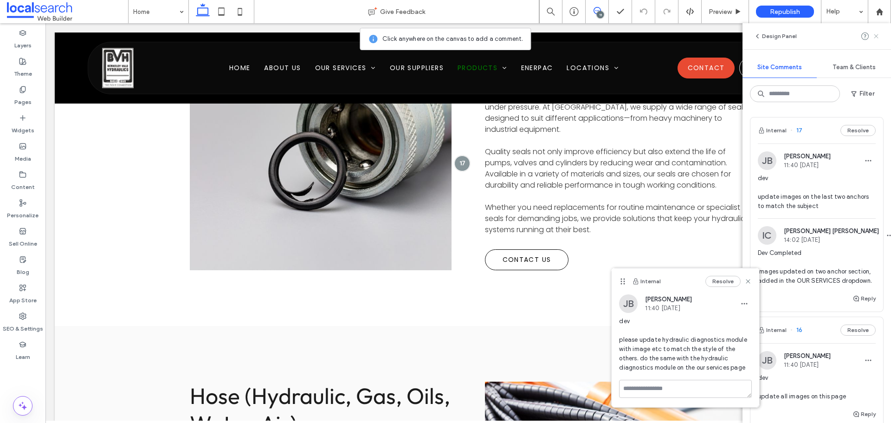
click at [875, 32] on span at bounding box center [876, 36] width 7 height 11
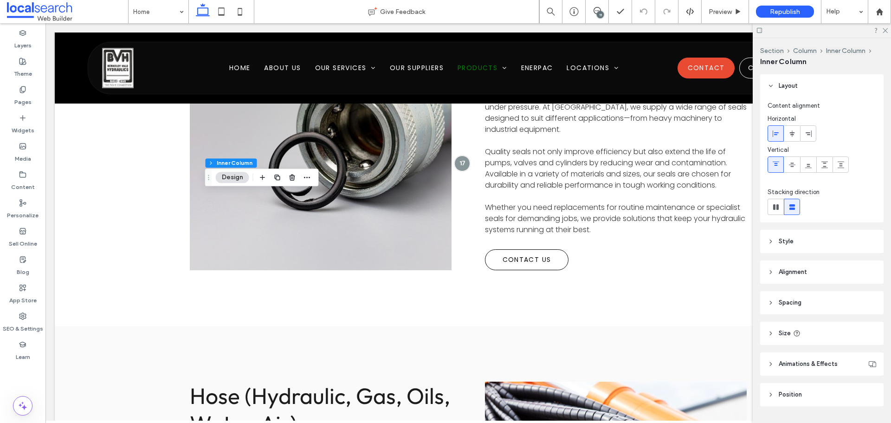
type input "**"
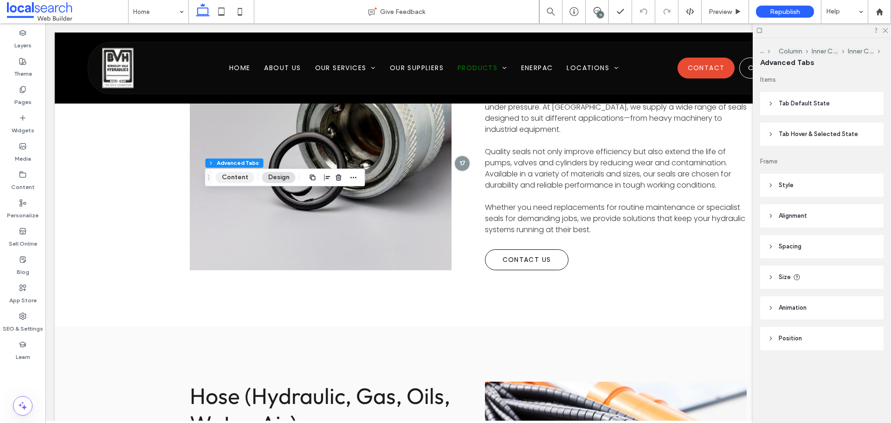
click at [236, 179] on button "Content" at bounding box center [235, 177] width 39 height 11
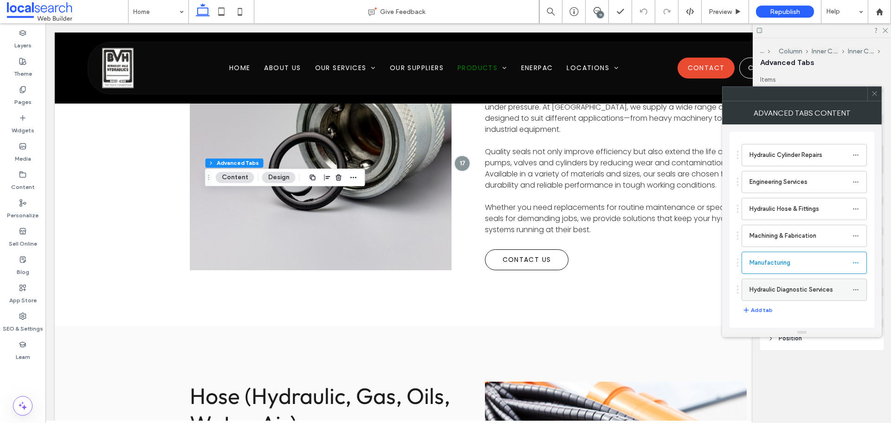
click at [765, 290] on label "Hydraulic Diagnostic Services" at bounding box center [801, 289] width 103 height 19
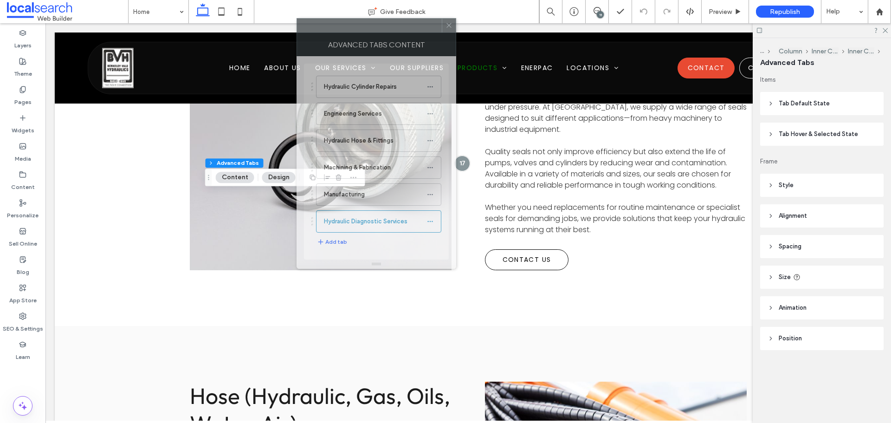
drag, startPoint x: 784, startPoint y: 99, endPoint x: 362, endPoint y: 31, distance: 427.5
click at [362, 31] on div at bounding box center [369, 26] width 145 height 14
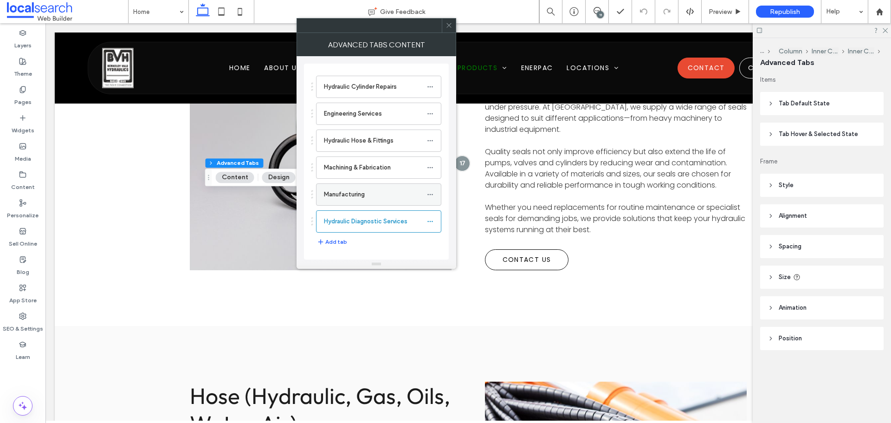
click at [347, 203] on label "Manufacturing" at bounding box center [375, 194] width 103 height 19
click at [449, 27] on icon at bounding box center [449, 25] width 7 height 7
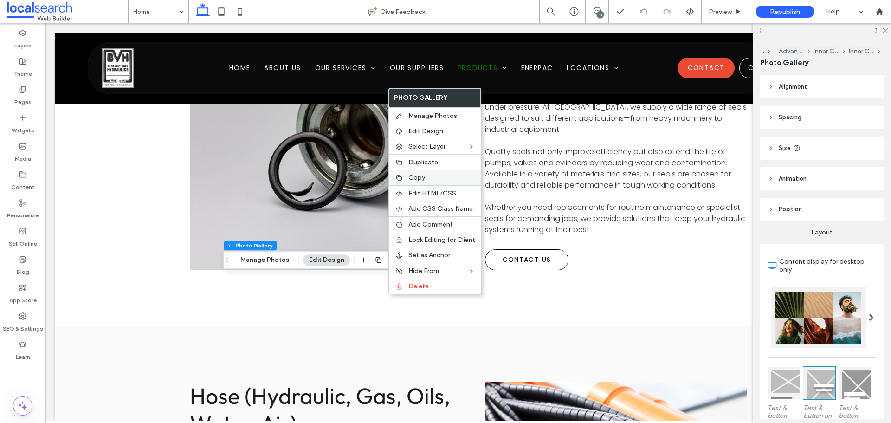
click at [436, 178] on label "Copy" at bounding box center [442, 178] width 67 height 8
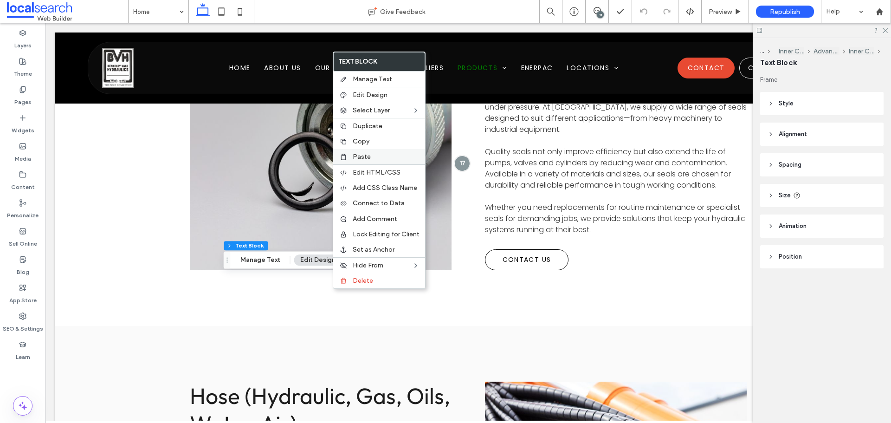
click at [382, 155] on label "Paste" at bounding box center [386, 157] width 67 height 8
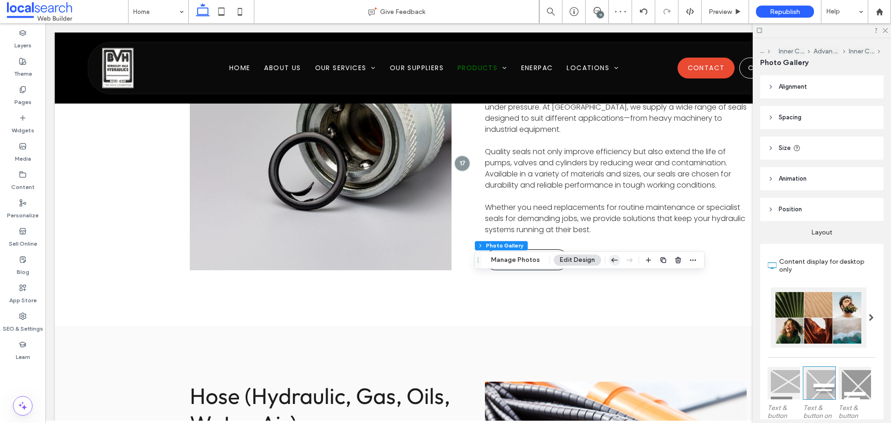
click at [611, 255] on icon "button" at bounding box center [614, 260] width 11 height 17
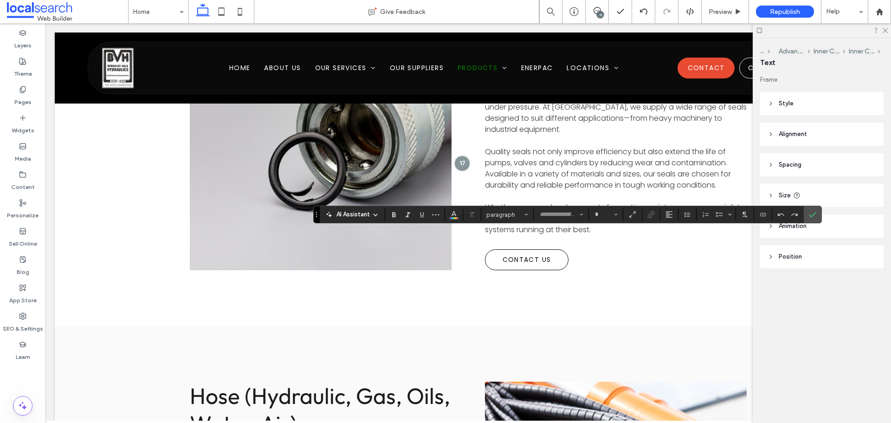
type input "******"
type input "**"
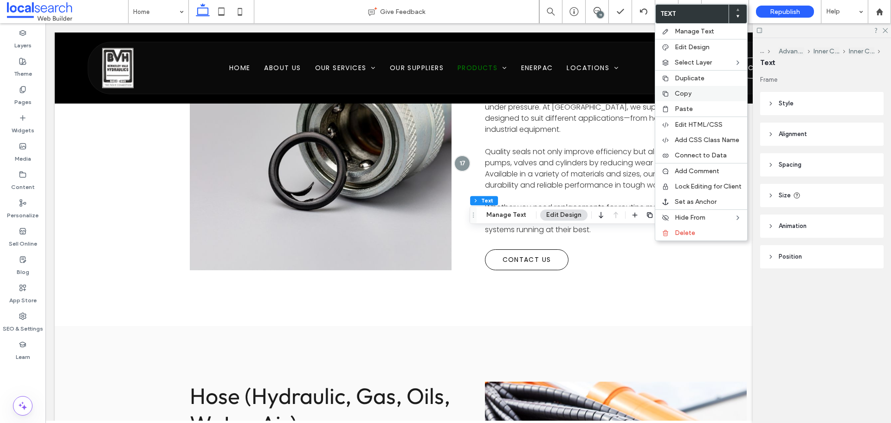
click at [689, 94] on span "Copy" at bounding box center [683, 94] width 17 height 8
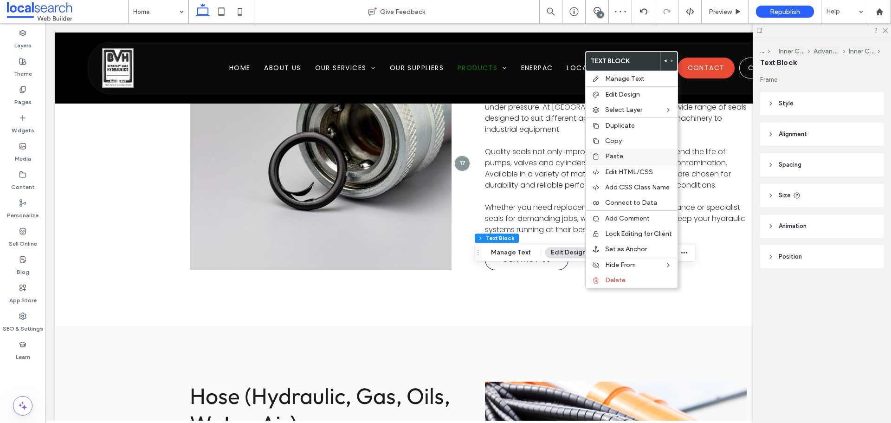
click at [631, 154] on label "Paste" at bounding box center [638, 156] width 67 height 8
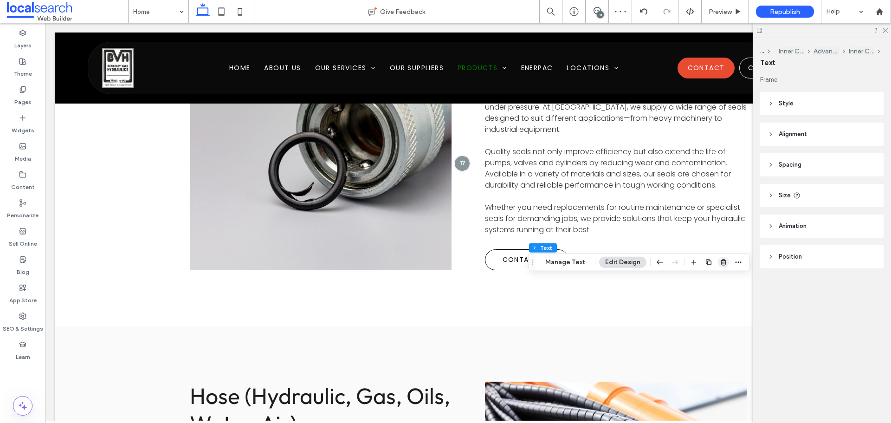
click at [721, 264] on icon "button" at bounding box center [723, 262] width 7 height 7
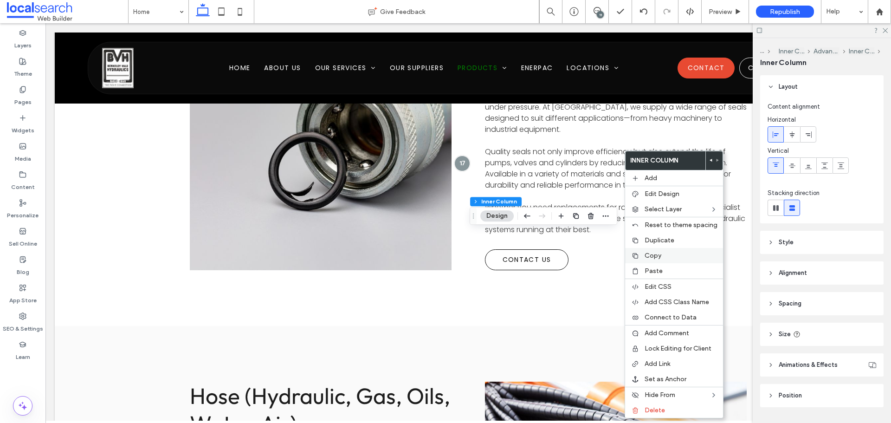
click at [655, 260] on div "Copy" at bounding box center [674, 255] width 98 height 15
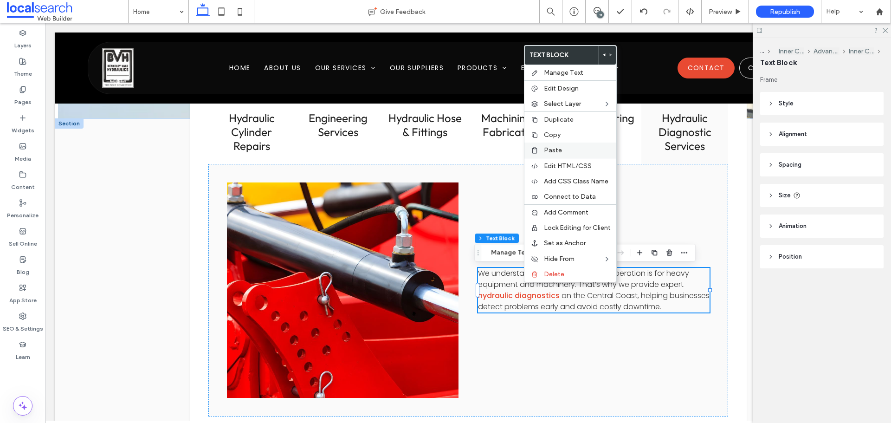
click at [563, 149] on label "Paste" at bounding box center [577, 150] width 67 height 8
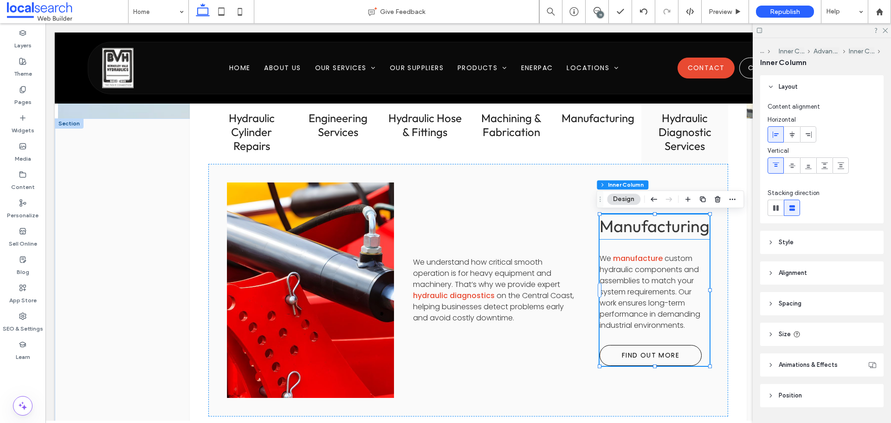
click at [635, 234] on span "Manufacturing" at bounding box center [655, 225] width 110 height 21
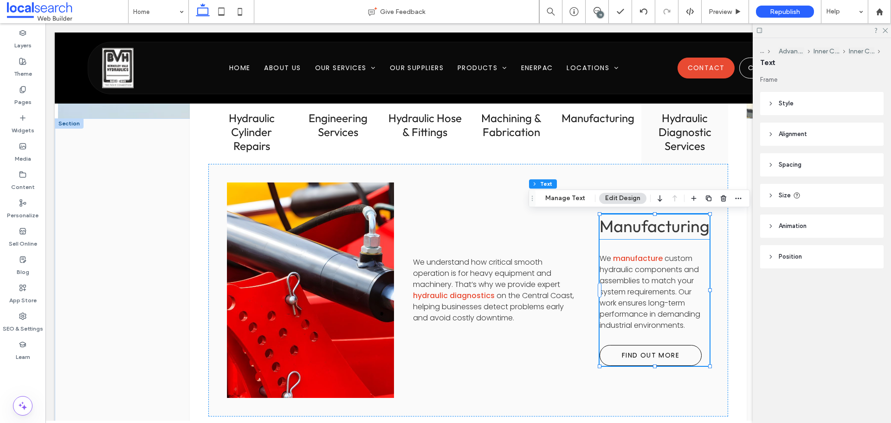
click at [635, 234] on div "Manufacturing" at bounding box center [655, 227] width 110 height 26
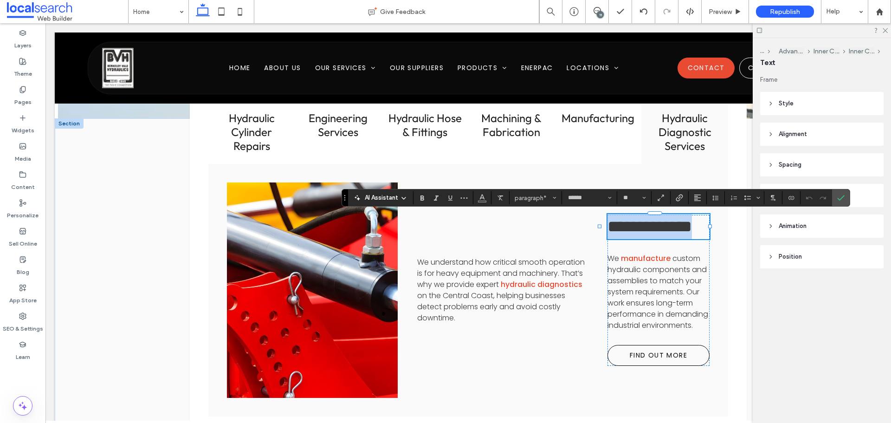
click at [615, 231] on span "**********" at bounding box center [650, 226] width 84 height 17
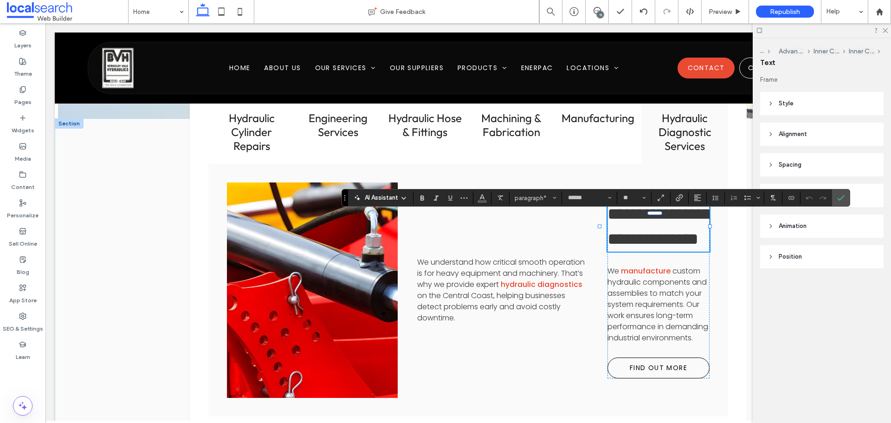
type input "*******"
type input "**"
click at [644, 238] on span "**********" at bounding box center [660, 227] width 104 height 42
type input "******"
type input "**"
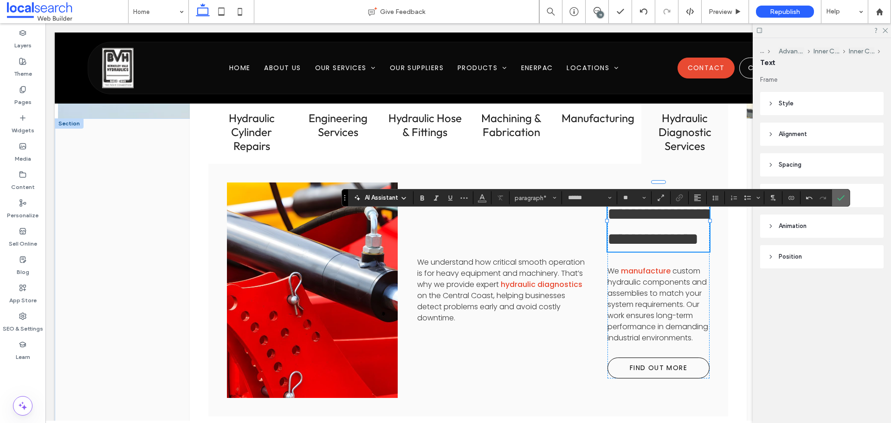
click at [838, 196] on icon "Confirm" at bounding box center [841, 197] width 7 height 7
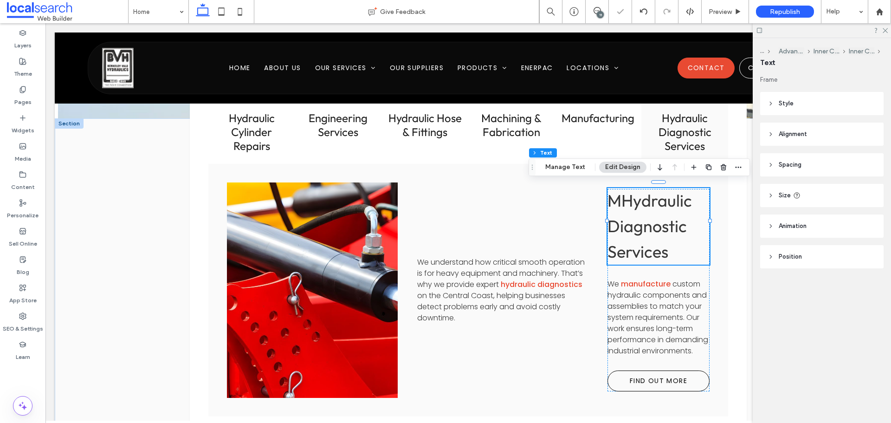
click at [621, 197] on span "Hydraulic Diagnostic Services" at bounding box center [650, 226] width 84 height 72
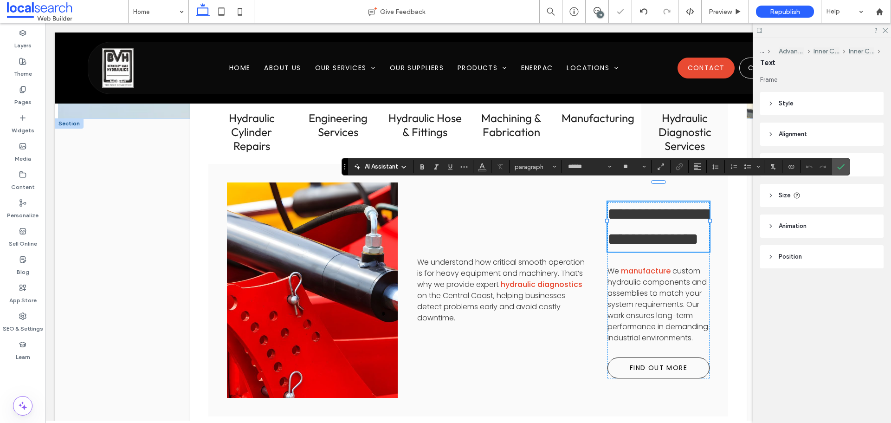
click at [617, 206] on span "*" at bounding box center [614, 214] width 13 height 17
click at [480, 313] on p "We understand how critical smooth operation is for heavy equipment and machiner…" at bounding box center [502, 290] width 171 height 67
click at [480, 313] on div "We understand how critical smooth operation is for heavy equipment and machiner…" at bounding box center [502, 290] width 171 height 67
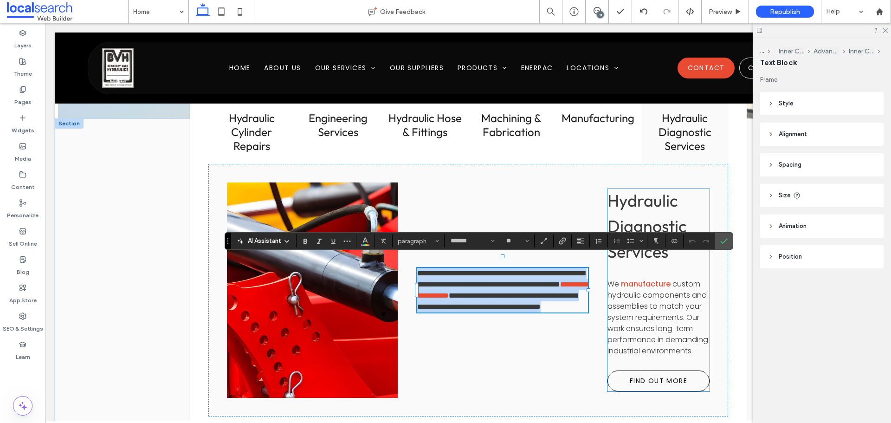
click at [679, 353] on p "We manufacture custom hydraulic components and assemblies to match your system …" at bounding box center [659, 318] width 102 height 78
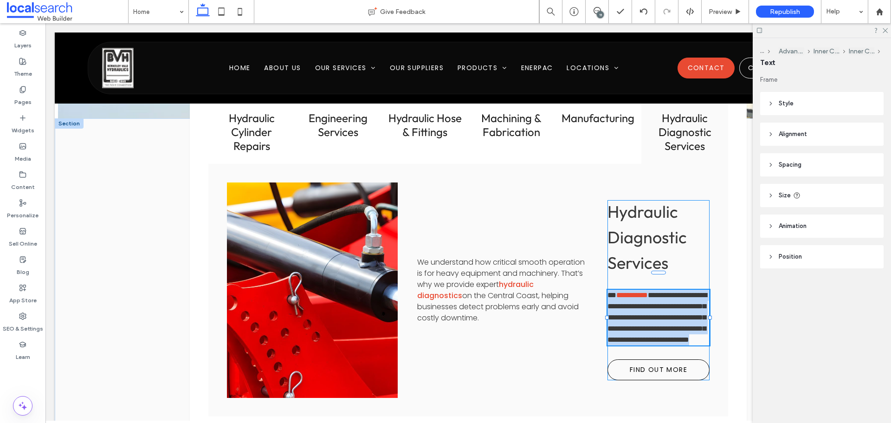
type input "*******"
type input "**"
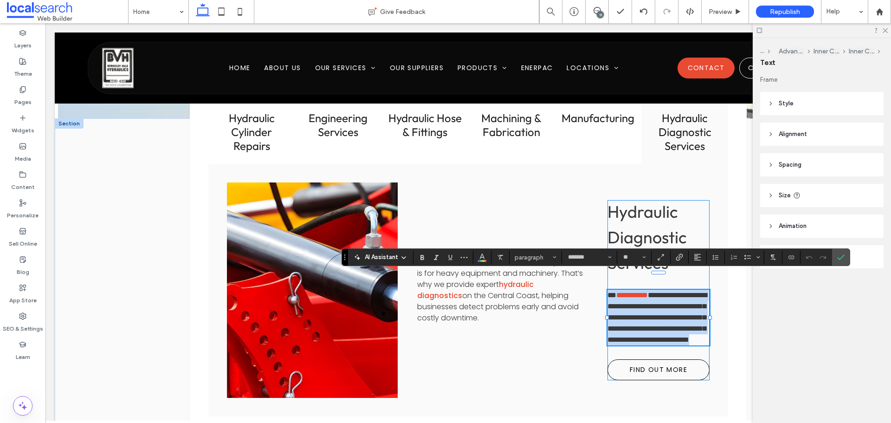
click at [661, 345] on p "**********" at bounding box center [659, 318] width 102 height 56
drag, startPoint x: 651, startPoint y: 337, endPoint x: 609, endPoint y: 284, distance: 67.7
click at [609, 290] on p "**********" at bounding box center [659, 318] width 102 height 56
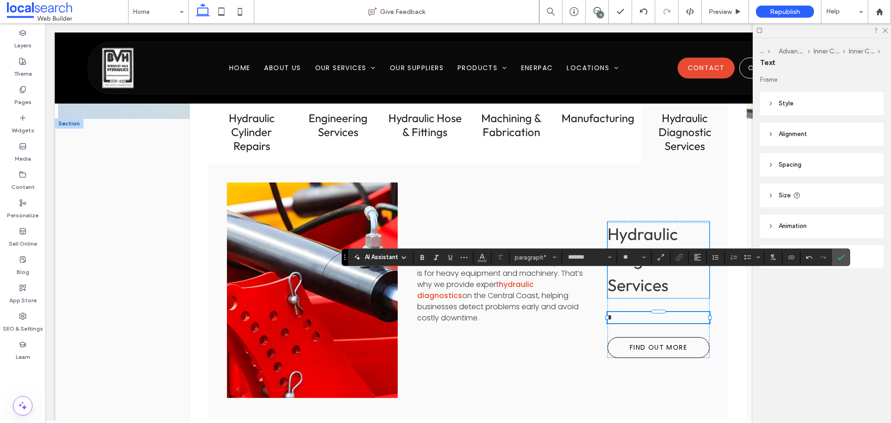
paste div
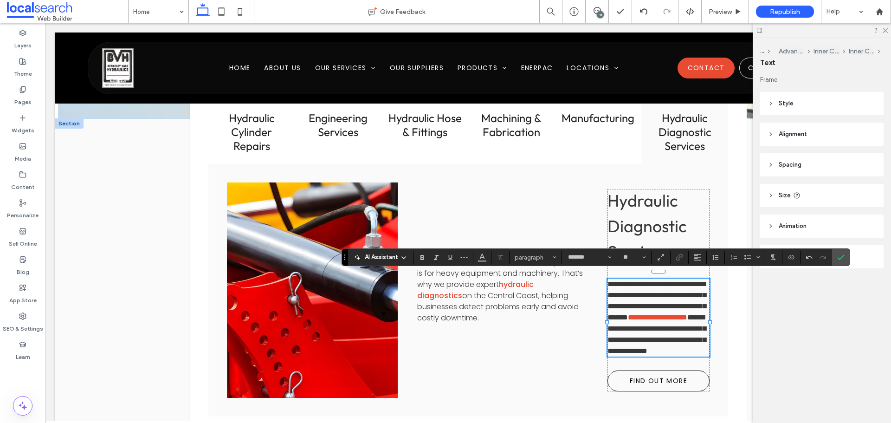
click at [610, 280] on span "**********" at bounding box center [657, 300] width 98 height 40
click at [533, 315] on span "on the Central Coast, helping businesses detect problems early and avoid costly…" at bounding box center [498, 306] width 162 height 33
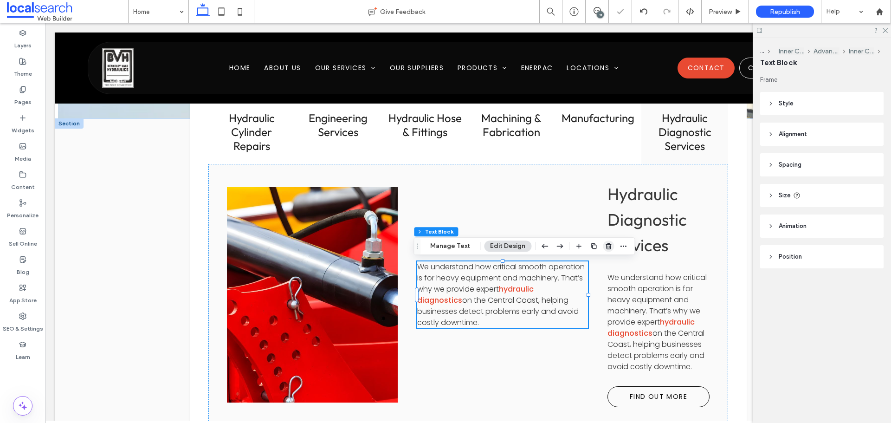
click at [606, 247] on use "button" at bounding box center [609, 246] width 6 height 6
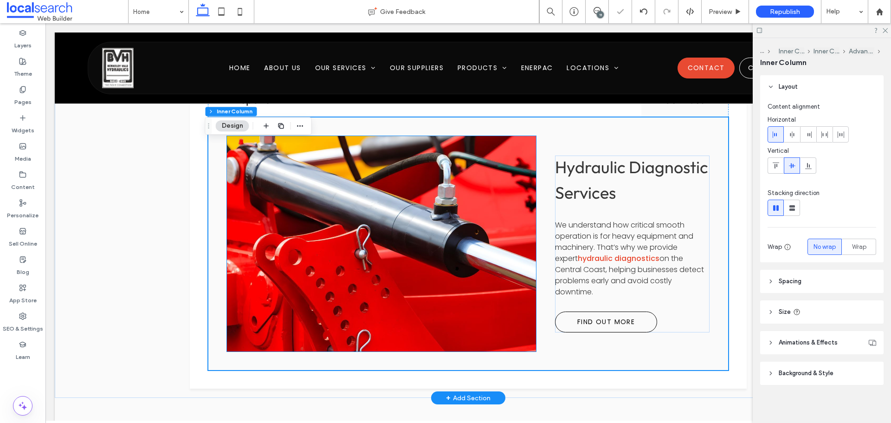
scroll to position [1107, 0]
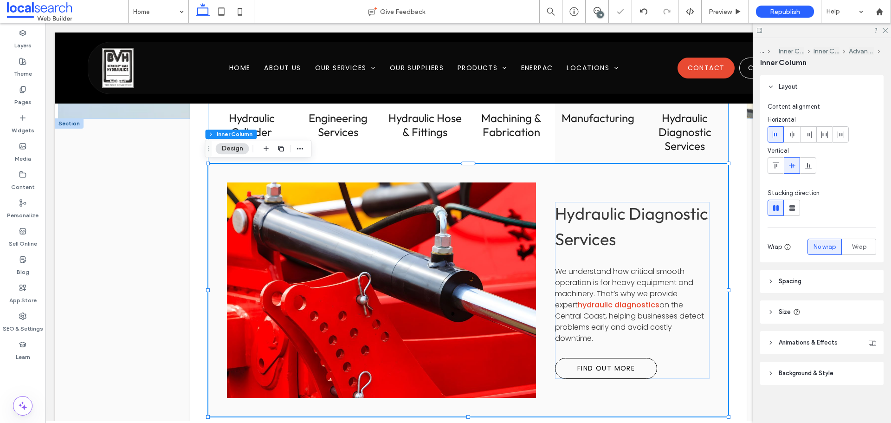
click at [601, 130] on div "Manufacturing" at bounding box center [598, 132] width 87 height 64
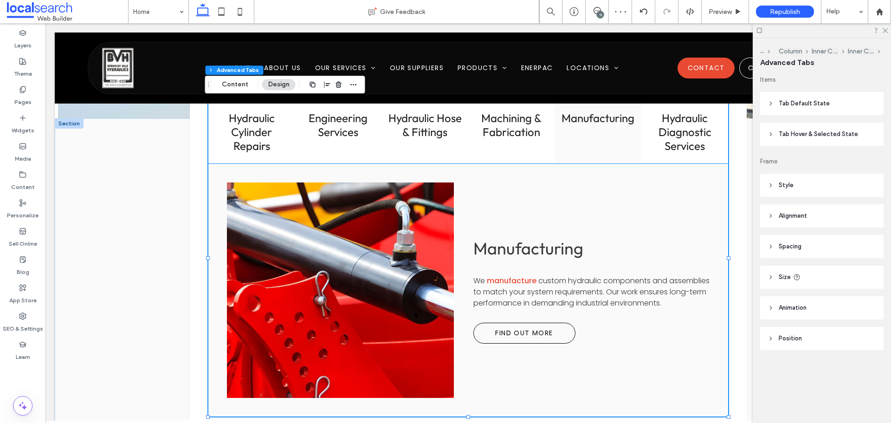
click at [395, 308] on link at bounding box center [340, 290] width 240 height 228
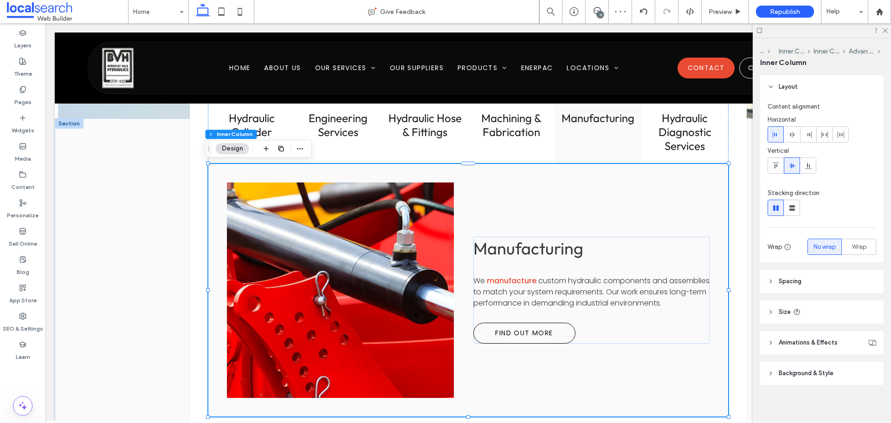
click at [395, 308] on link at bounding box center [340, 290] width 240 height 228
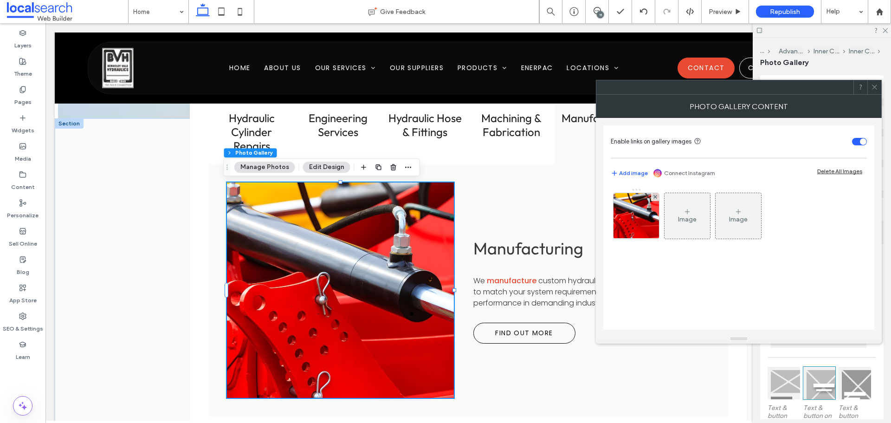
click at [876, 90] on icon at bounding box center [874, 87] width 7 height 7
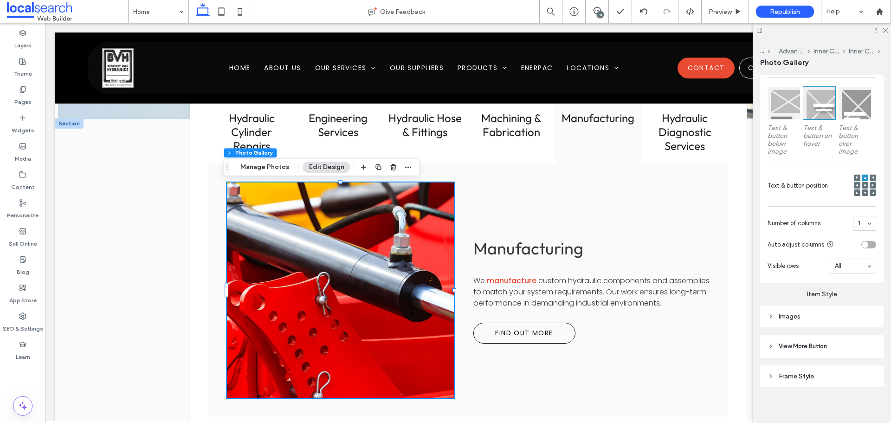
scroll to position [284, 0]
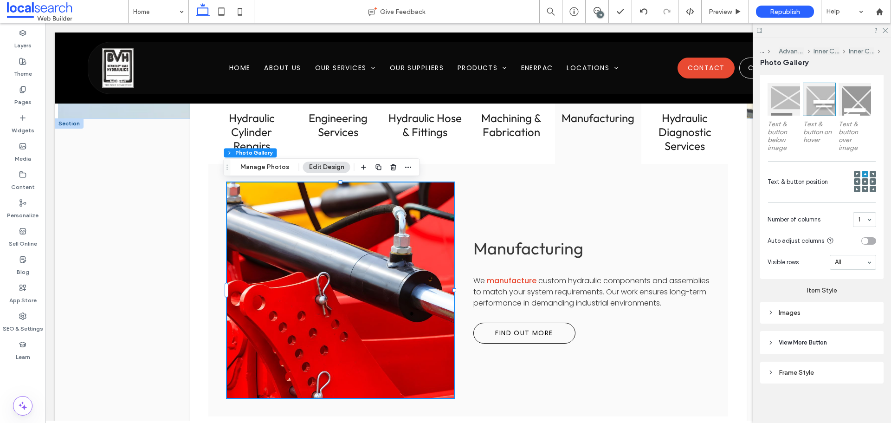
click at [818, 319] on div "Images" at bounding box center [821, 313] width 123 height 22
click at [820, 310] on div "Images" at bounding box center [822, 313] width 109 height 8
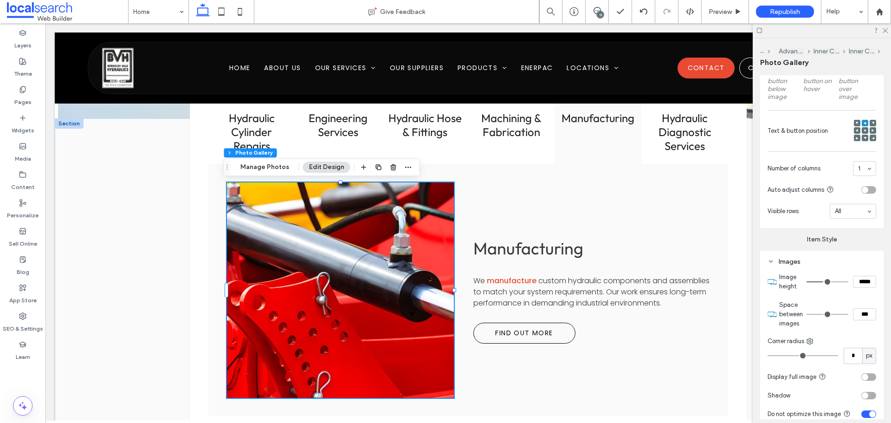
scroll to position [377, 0]
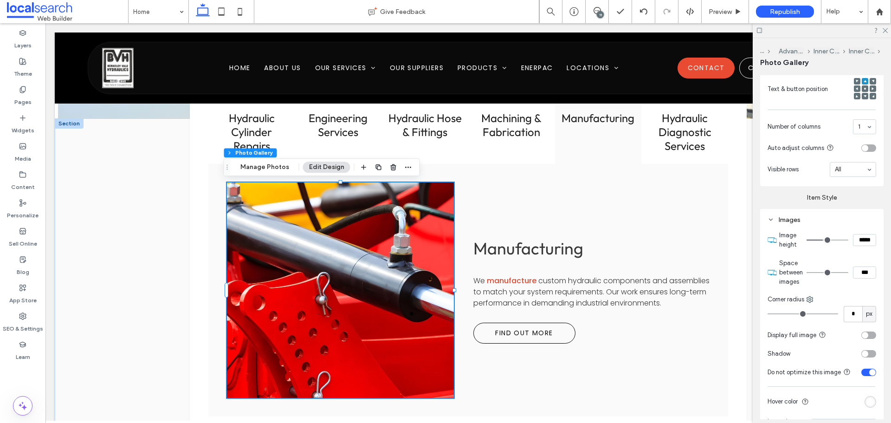
click at [860, 239] on input "*****" at bounding box center [864, 240] width 23 height 12
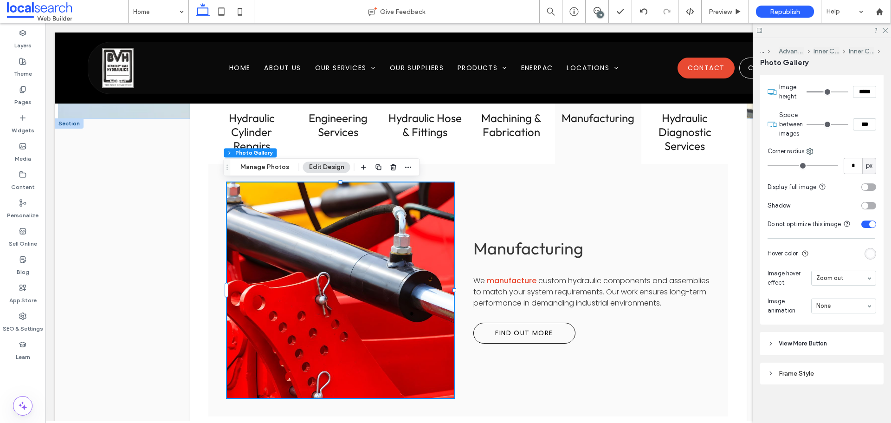
scroll to position [526, 0]
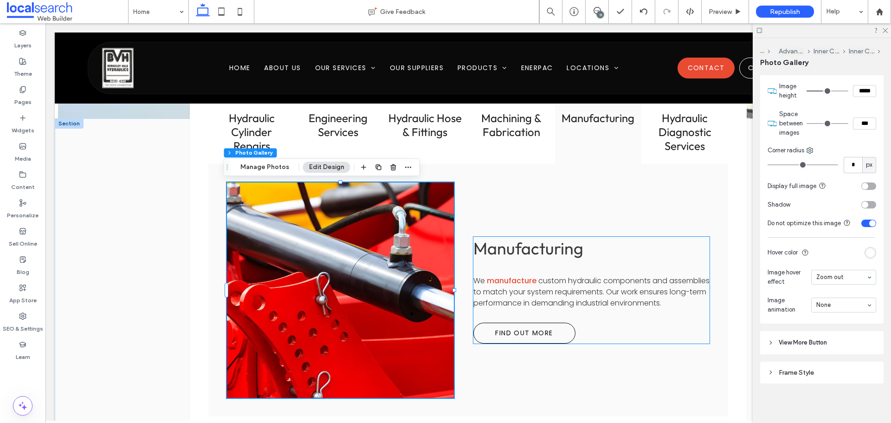
click at [569, 257] on div "Manufacturing We manufacture custom hydraulic components and assemblies to matc…" at bounding box center [592, 290] width 236 height 107
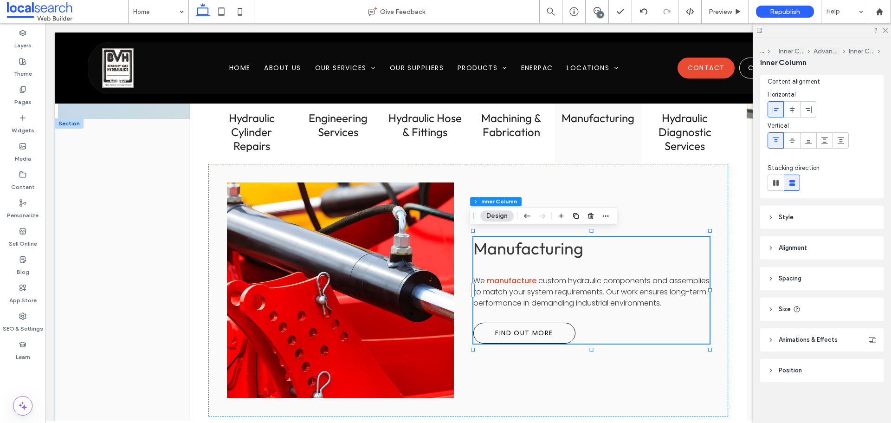
click at [826, 305] on header "Size" at bounding box center [821, 309] width 123 height 23
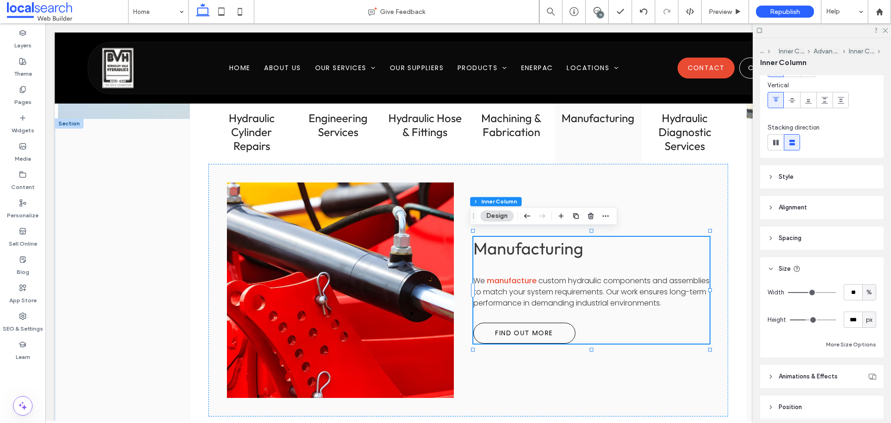
scroll to position [71, 0]
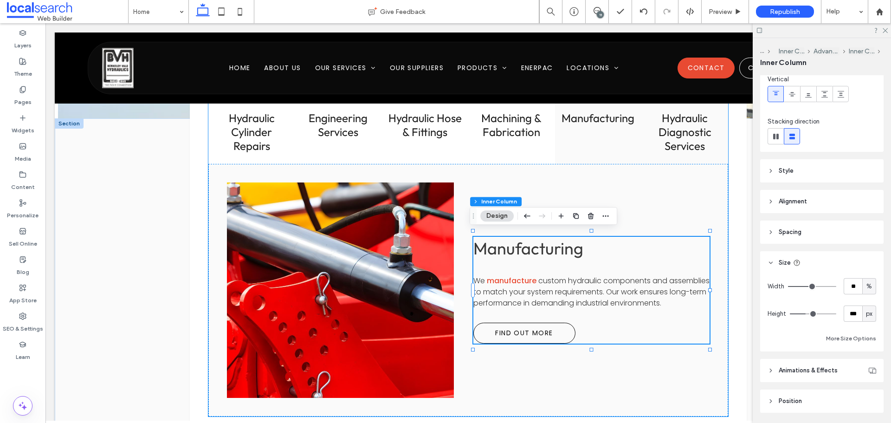
click at [682, 136] on h3 "Hydraulic Diagnostic Services" at bounding box center [685, 132] width 76 height 42
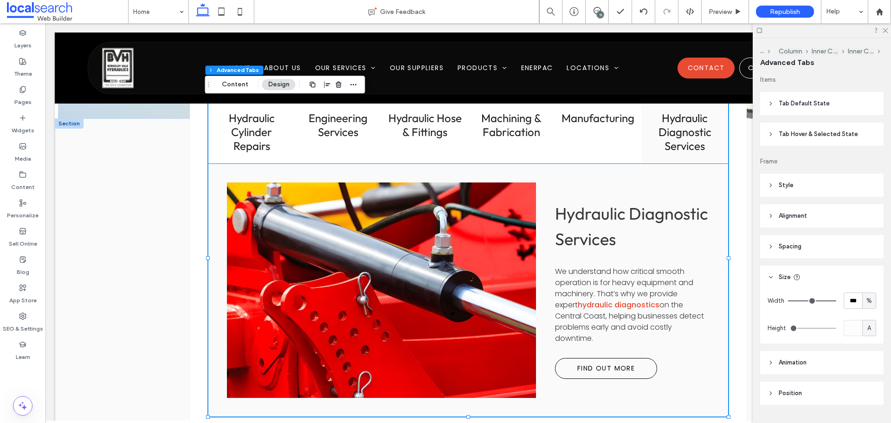
click at [650, 263] on div "Hydraulic Diagnostic Services We understand how critical smooth operation is fo…" at bounding box center [632, 290] width 155 height 177
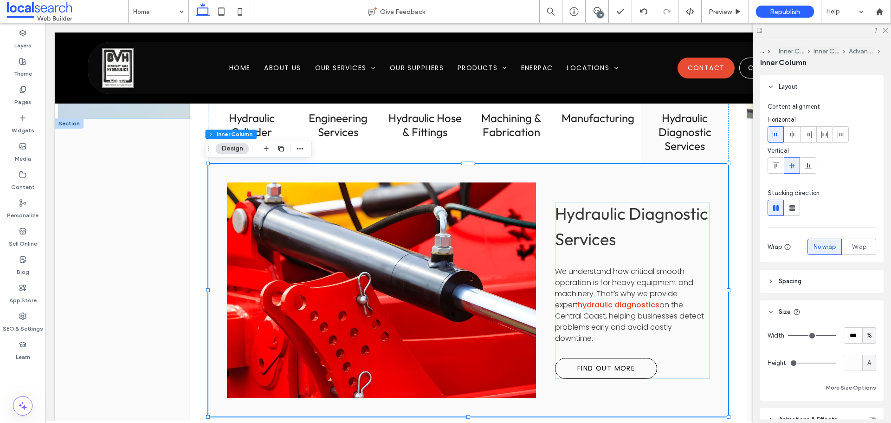
click at [662, 260] on div "Hydraulic Diagnostic Services We understand how critical smooth operation is fo…" at bounding box center [632, 290] width 155 height 177
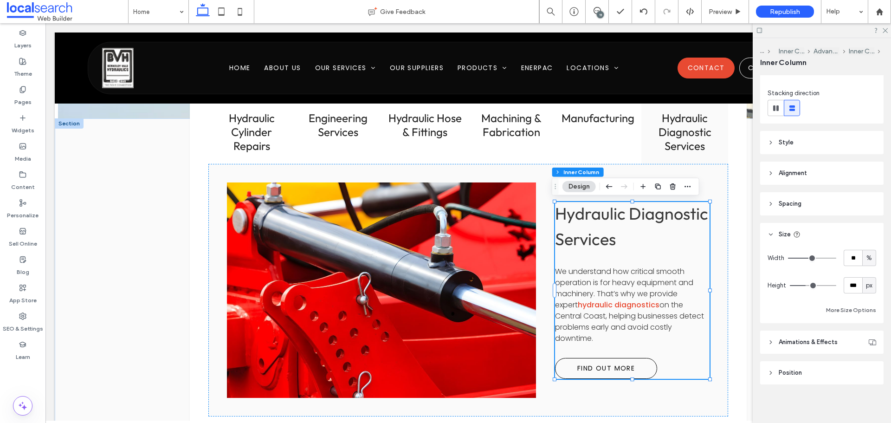
scroll to position [102, 0]
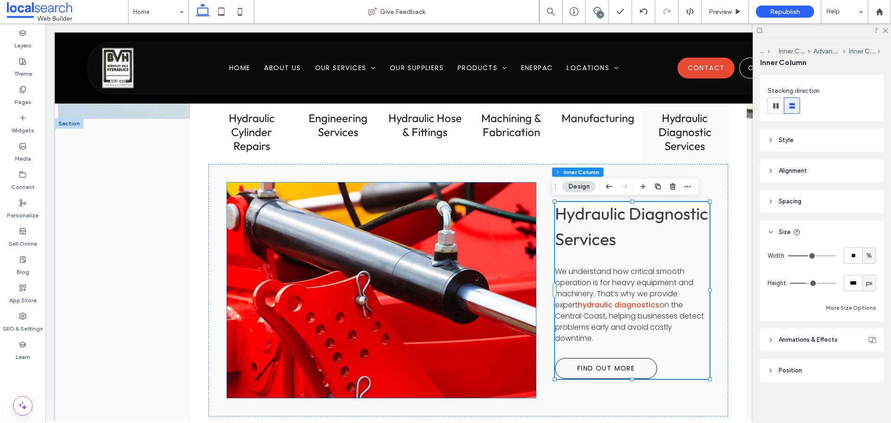
click at [512, 275] on link at bounding box center [381, 290] width 327 height 228
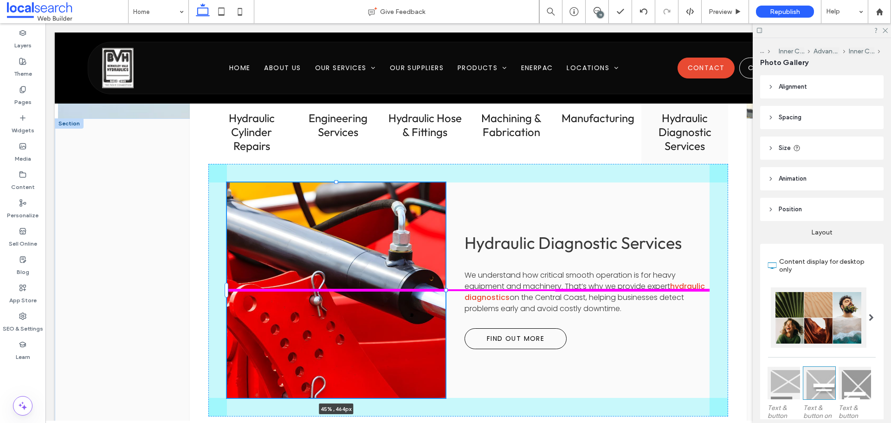
drag, startPoint x: 532, startPoint y: 291, endPoint x: 441, endPoint y: 289, distance: 90.6
click at [444, 289] on div at bounding box center [446, 290] width 4 height 4
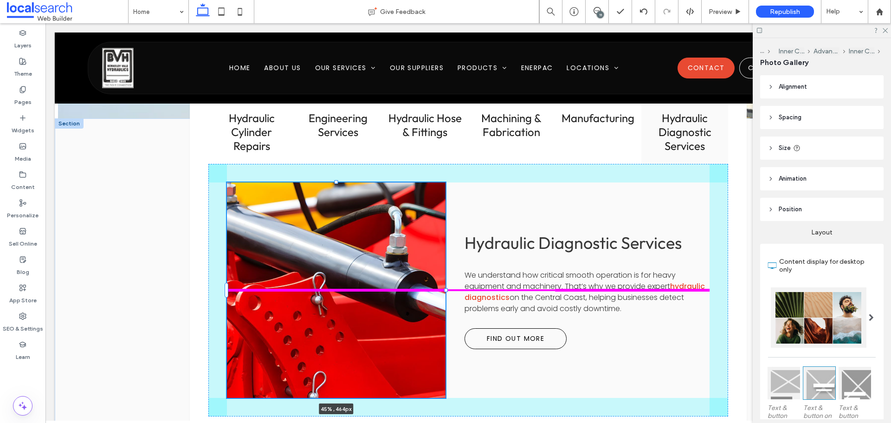
type input "**"
type input "****"
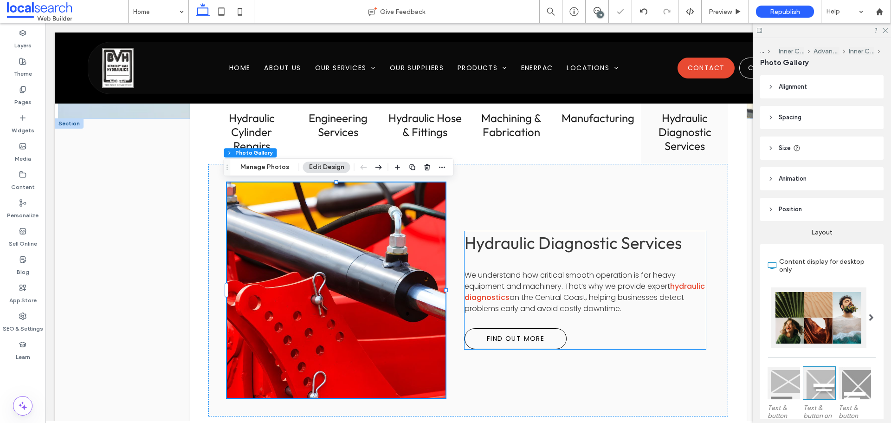
click at [574, 258] on div "Hydraulic Diagnostic Services We understand how critical smooth operation is fo…" at bounding box center [585, 290] width 241 height 118
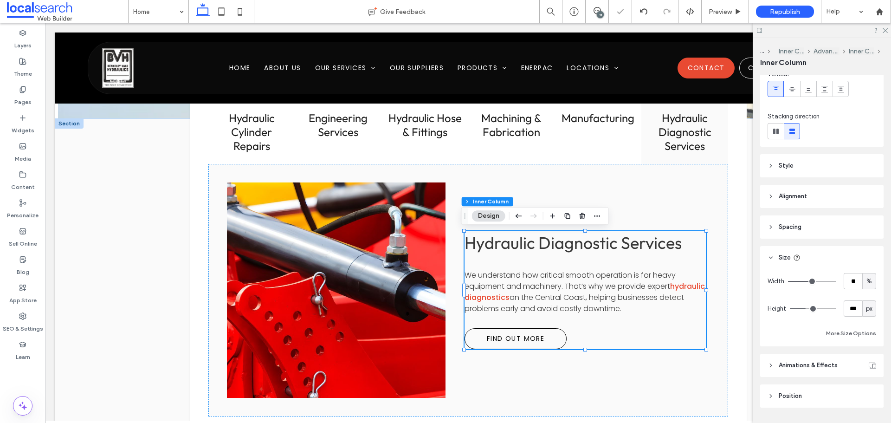
scroll to position [93, 0]
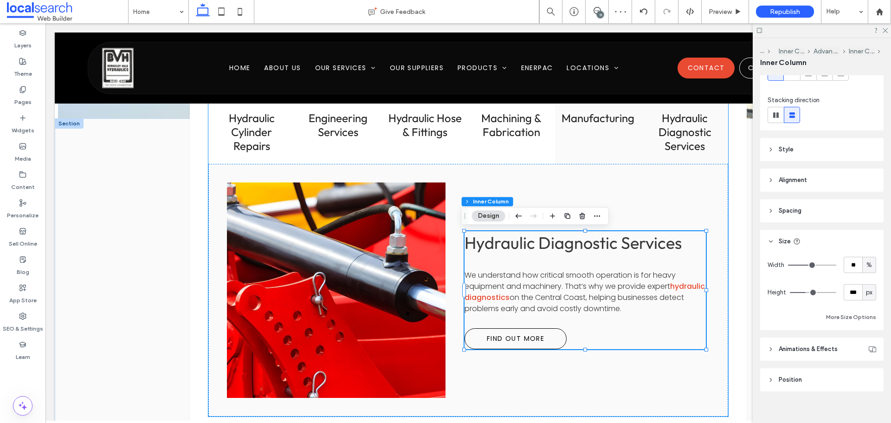
click at [604, 116] on h3 "Manufacturing" at bounding box center [599, 118] width 76 height 14
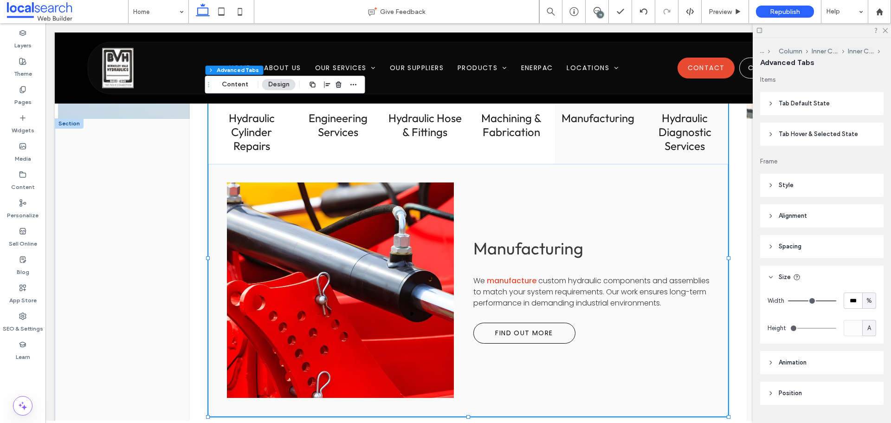
click at [676, 126] on h3 "Hydraulic Diagnostic Services" at bounding box center [685, 132] width 76 height 42
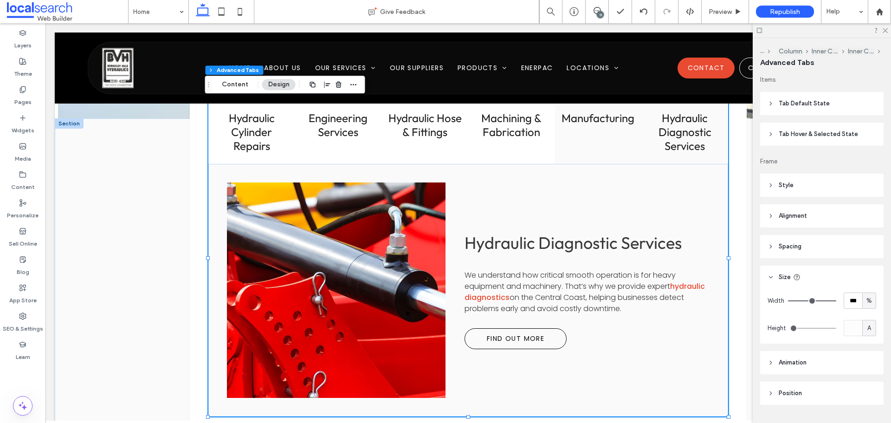
click at [625, 129] on div "Manufacturing" at bounding box center [598, 132] width 87 height 64
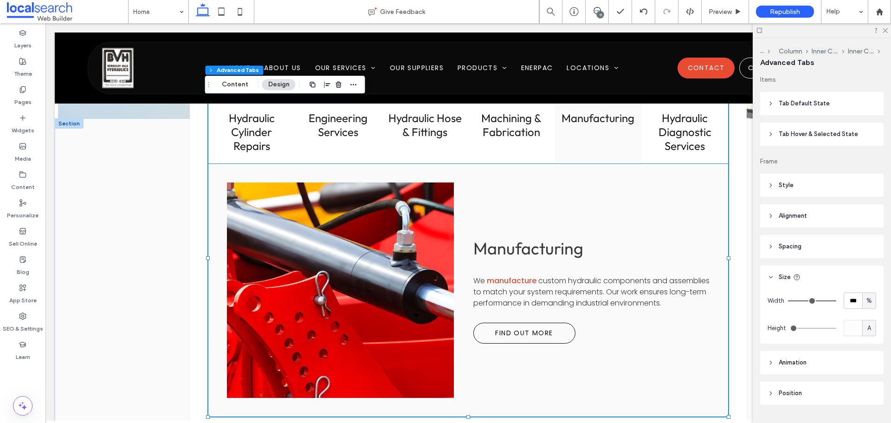
click at [411, 239] on link at bounding box center [340, 290] width 240 height 228
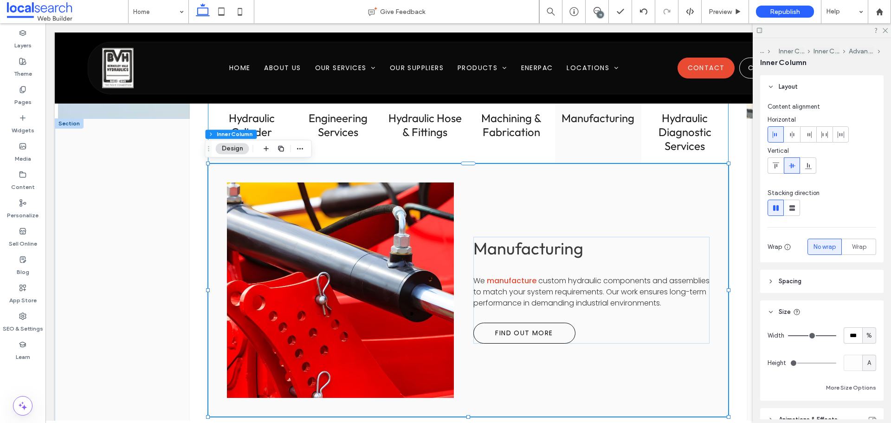
click at [590, 113] on h3 "Manufacturing" at bounding box center [599, 118] width 76 height 14
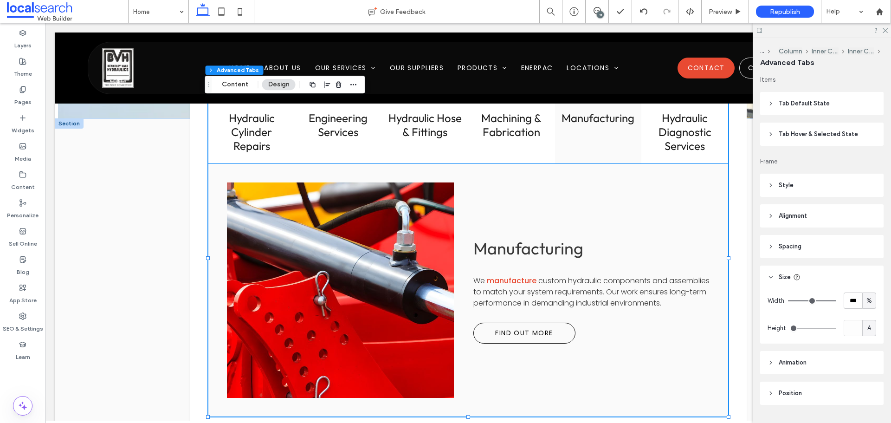
click at [387, 273] on link at bounding box center [340, 290] width 240 height 228
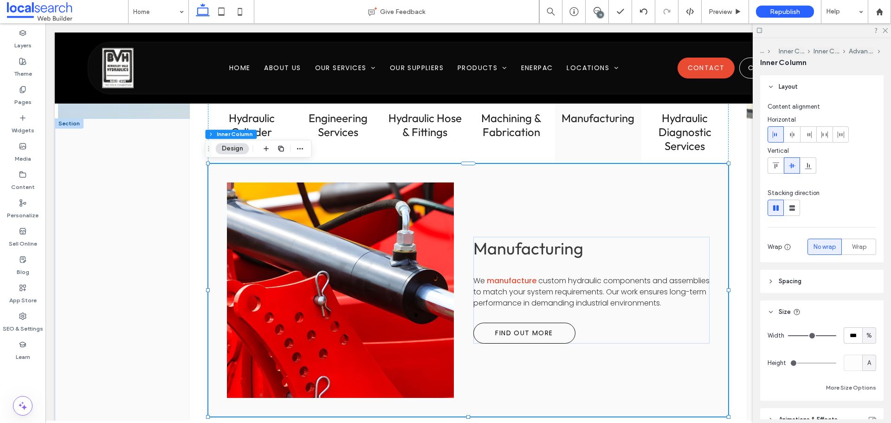
click at [387, 273] on link at bounding box center [340, 290] width 240 height 228
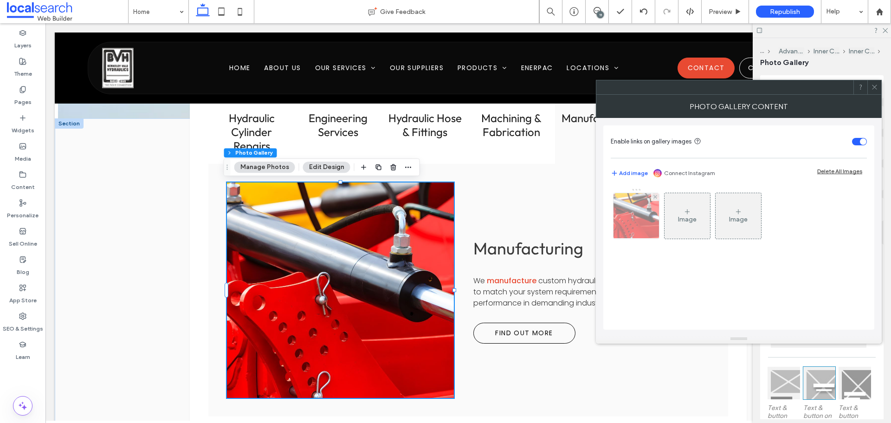
click at [645, 210] on img at bounding box center [637, 215] width 68 height 45
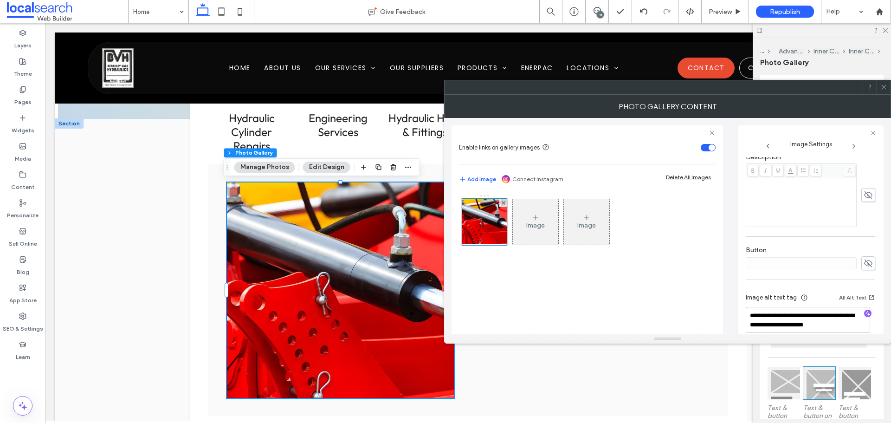
scroll to position [259, 0]
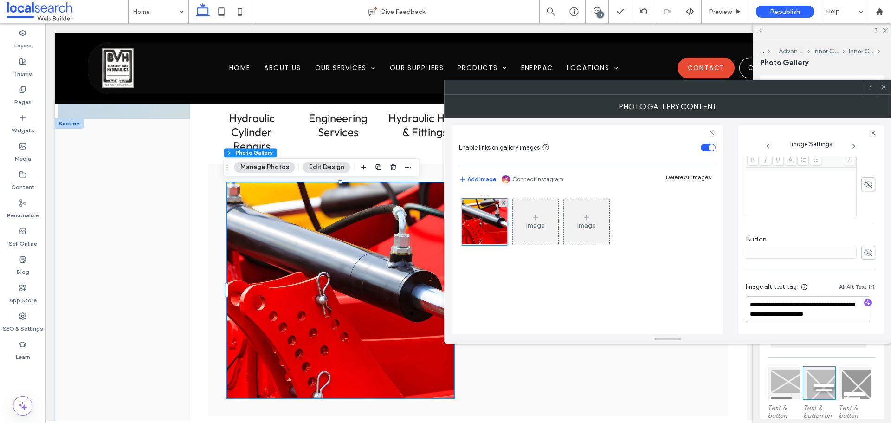
click at [884, 89] on icon at bounding box center [884, 87] width 7 height 7
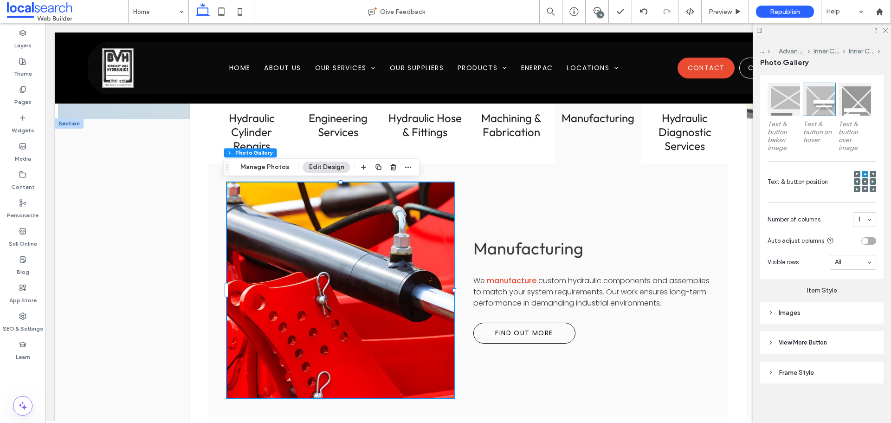
click at [812, 309] on div "Images" at bounding box center [822, 313] width 109 height 8
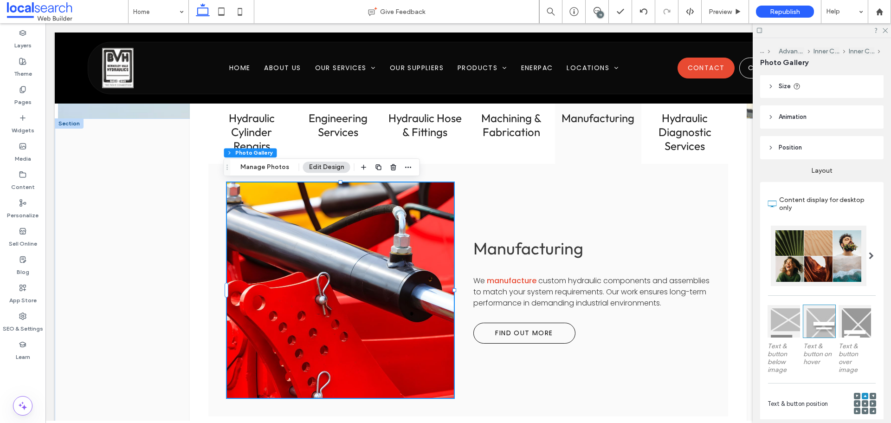
scroll to position [52, 0]
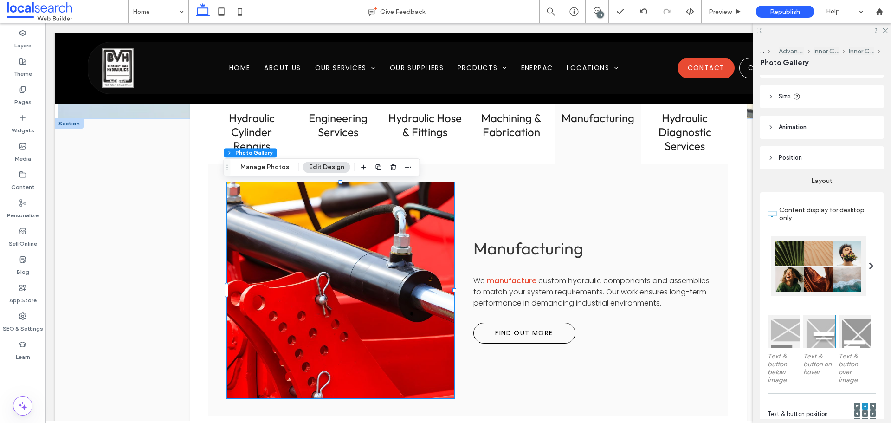
click at [825, 98] on header "Size" at bounding box center [821, 96] width 123 height 23
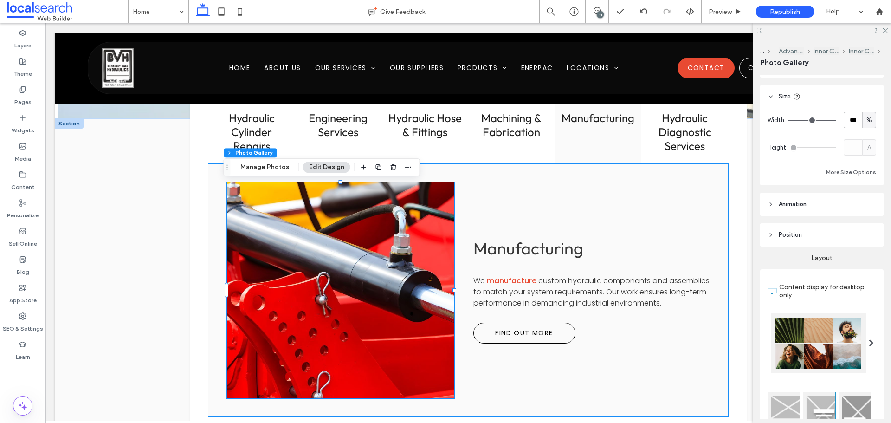
click at [504, 206] on div "Manufacturing We manufacture custom hydraulic components and assemblies to matc…" at bounding box center [468, 290] width 520 height 253
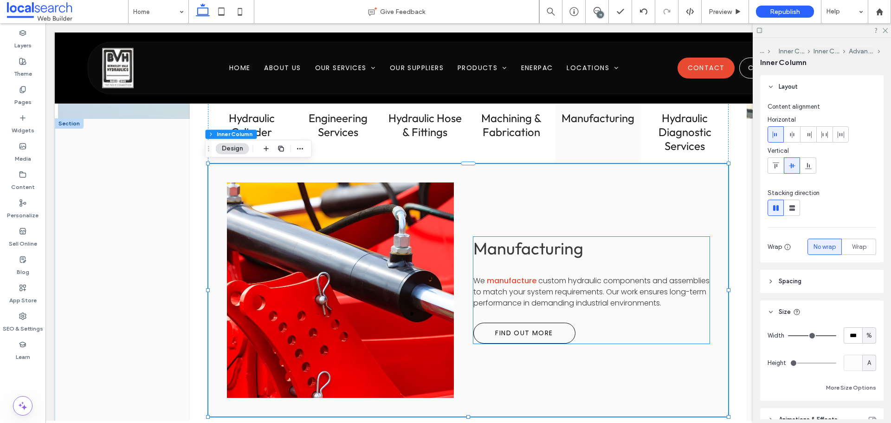
click at [632, 265] on div "Manufacturing We manufacture custom hydraulic components and assemblies to matc…" at bounding box center [592, 290] width 236 height 107
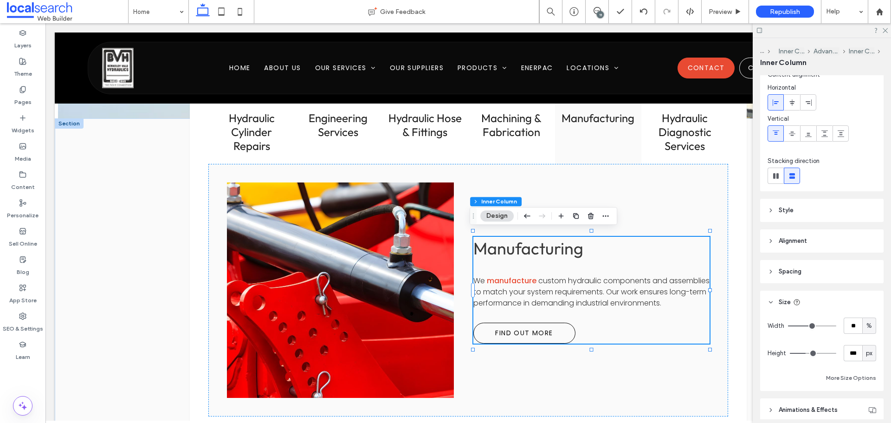
scroll to position [46, 0]
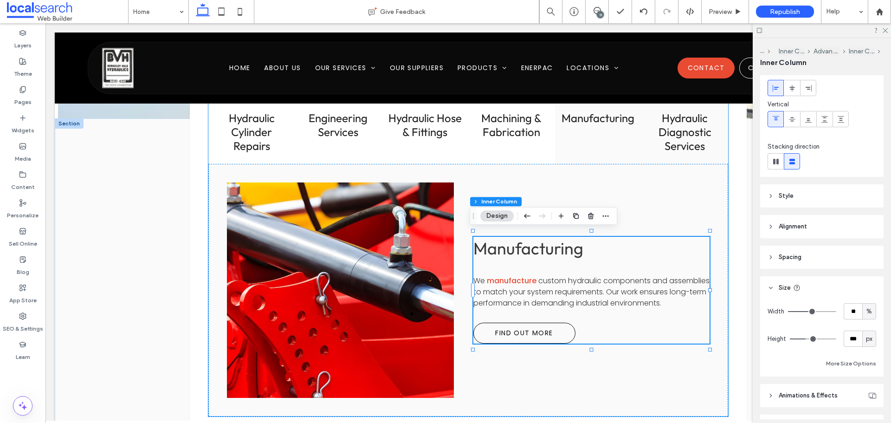
click at [669, 131] on h3 "Hydraulic Diagnostic Services" at bounding box center [685, 132] width 76 height 42
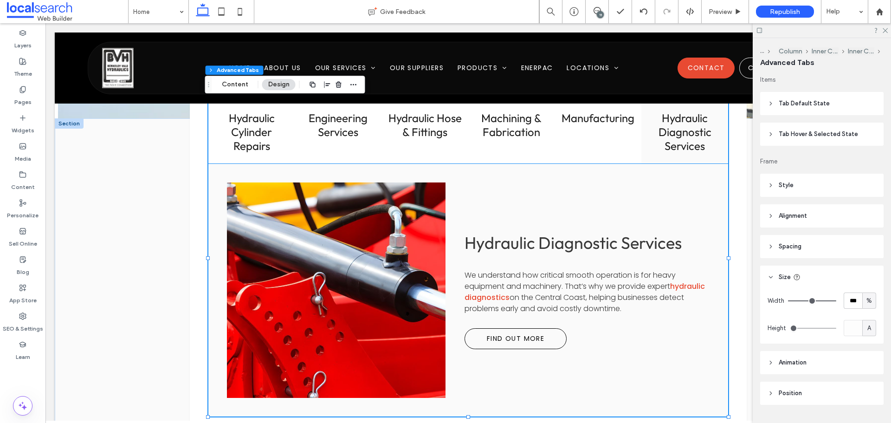
click at [644, 274] on span "We understand how critical smooth operation is for heavy equipment and machiner…" at bounding box center [570, 281] width 211 height 22
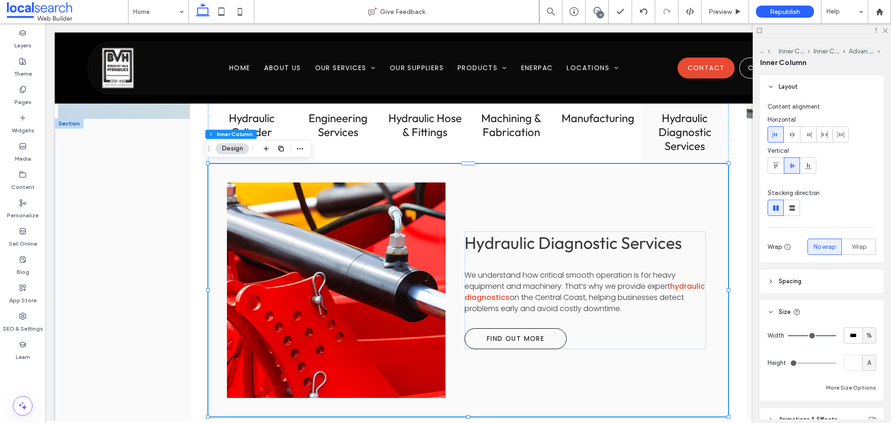
click at [647, 274] on span "We understand how critical smooth operation is for heavy equipment and machiner…" at bounding box center [570, 281] width 211 height 22
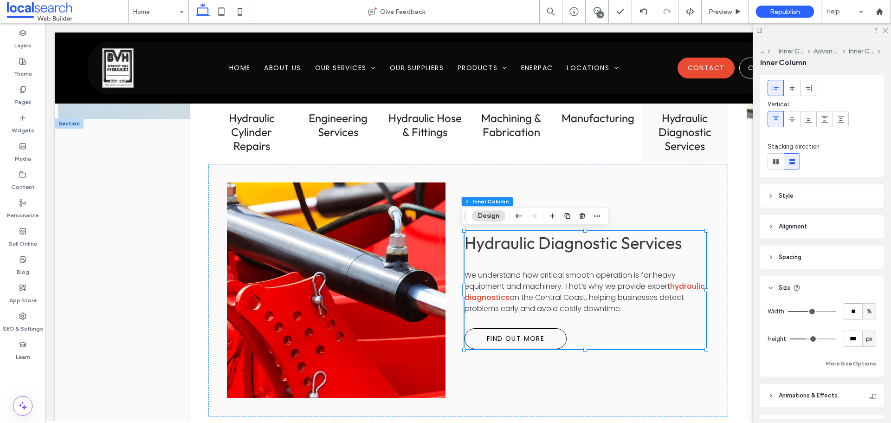
click at [855, 312] on input "**" at bounding box center [853, 311] width 19 height 16
type input "**"
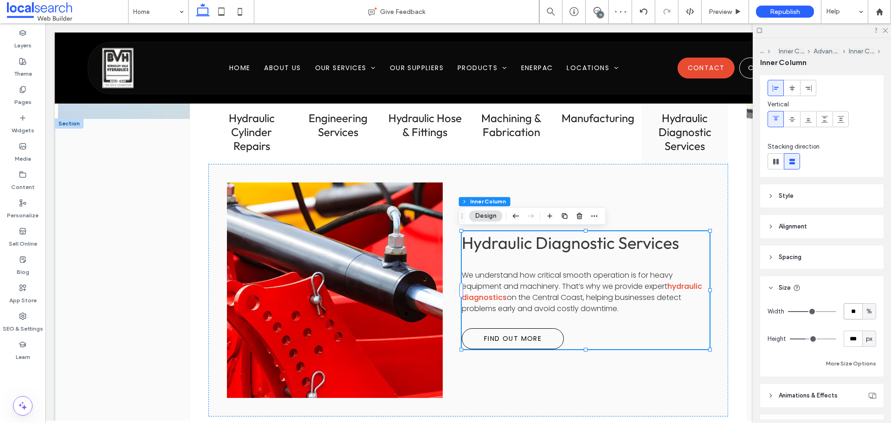
type input "**"
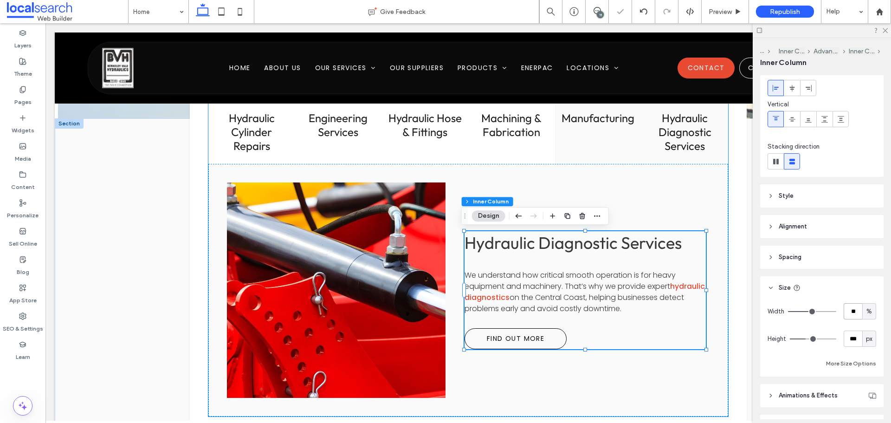
click at [591, 134] on div "Manufacturing" at bounding box center [598, 132] width 87 height 64
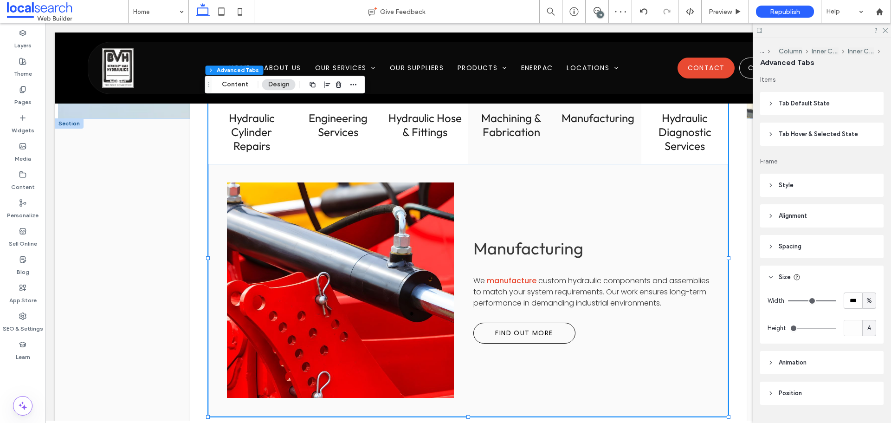
click at [502, 134] on h3 "Machining & Fabrication" at bounding box center [512, 125] width 76 height 28
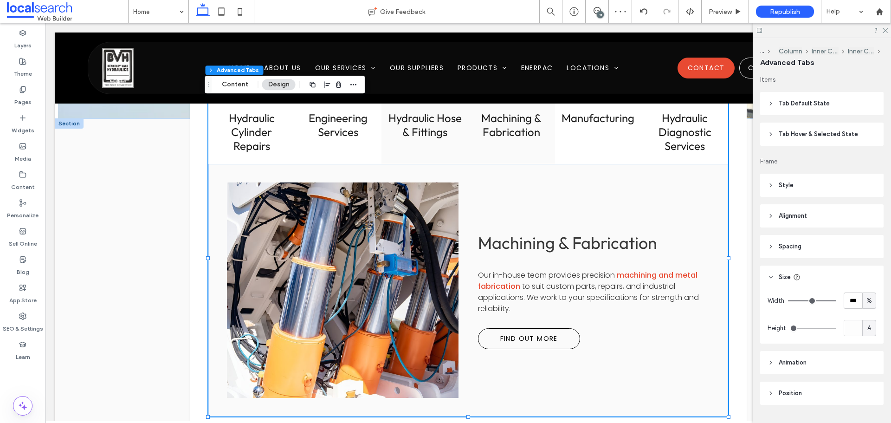
click at [438, 129] on h3 "Hydraulic Hose & Fittings" at bounding box center [425, 125] width 76 height 28
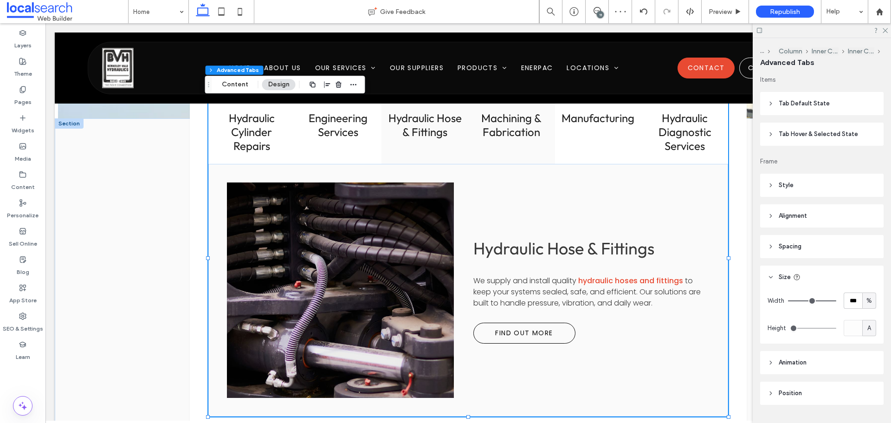
click at [516, 126] on h3 "Machining & Fabrication" at bounding box center [512, 125] width 76 height 28
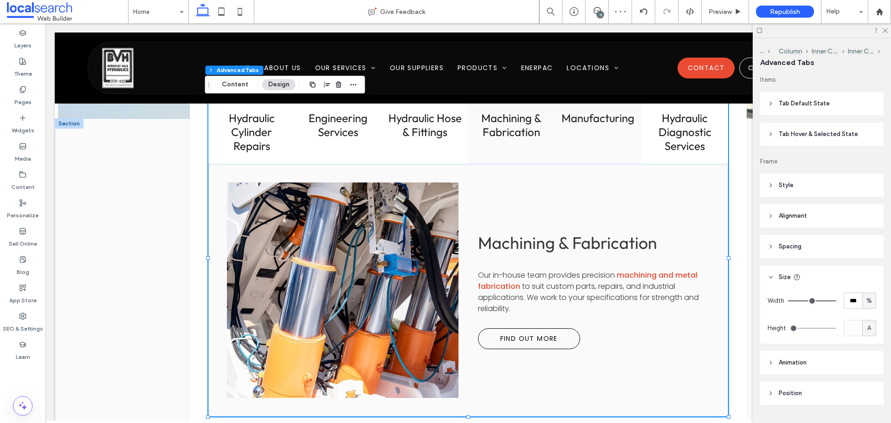
click at [572, 128] on div "Manufacturing" at bounding box center [598, 132] width 87 height 64
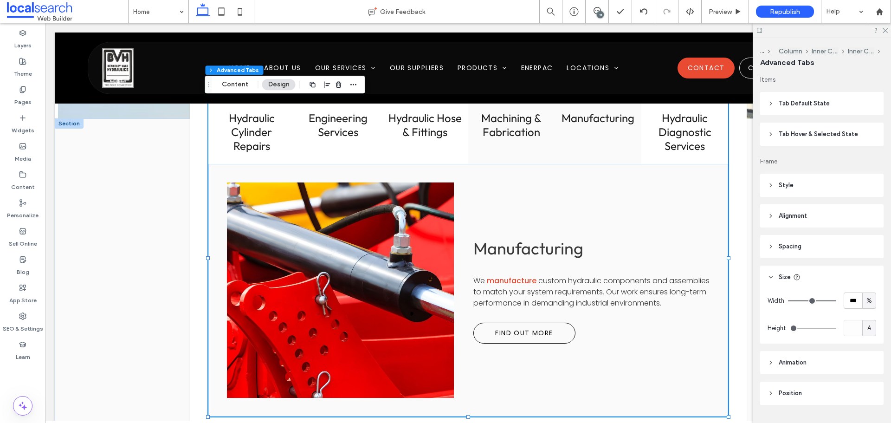
click at [500, 125] on h3 "Machining & Fabrication" at bounding box center [512, 125] width 76 height 28
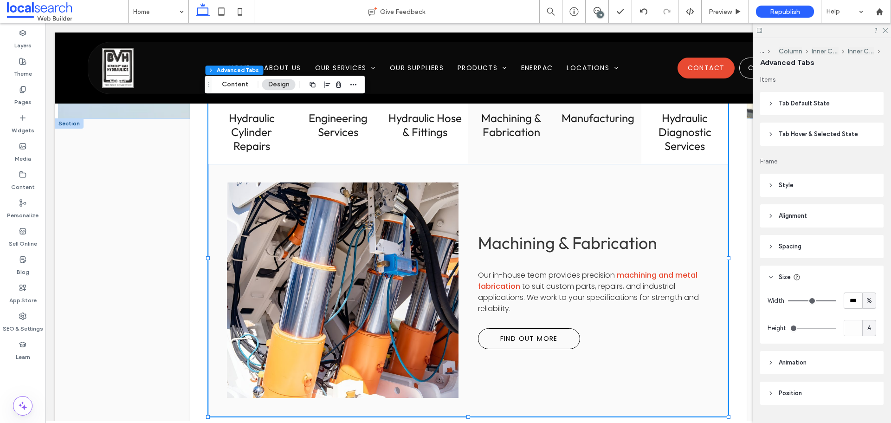
click at [585, 125] on div "Manufacturing" at bounding box center [598, 132] width 87 height 64
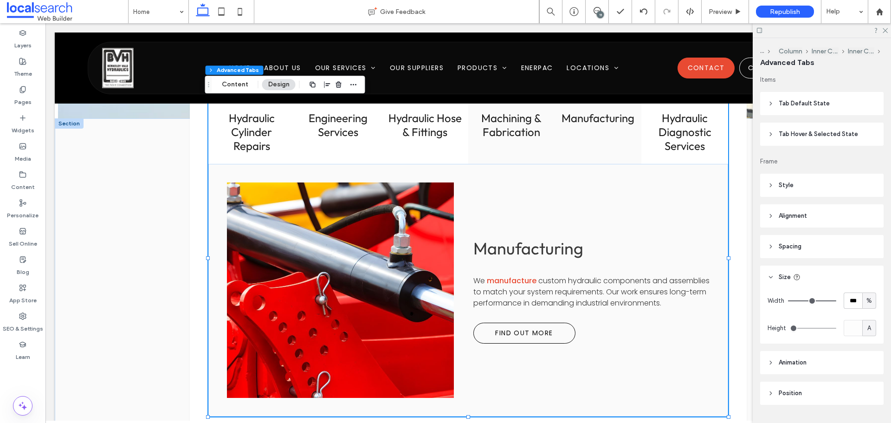
click at [516, 120] on h3 "Machining & Fabrication" at bounding box center [512, 125] width 76 height 28
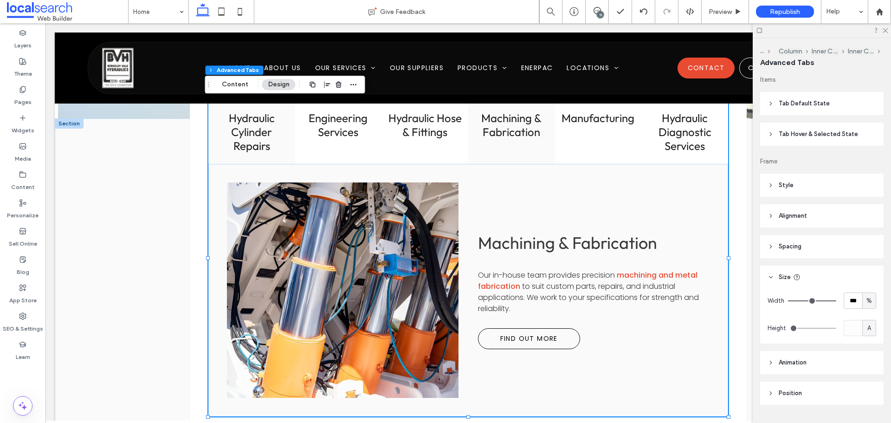
click at [270, 128] on h3 "Hydraulic Cylinder Repairs" at bounding box center [252, 132] width 76 height 42
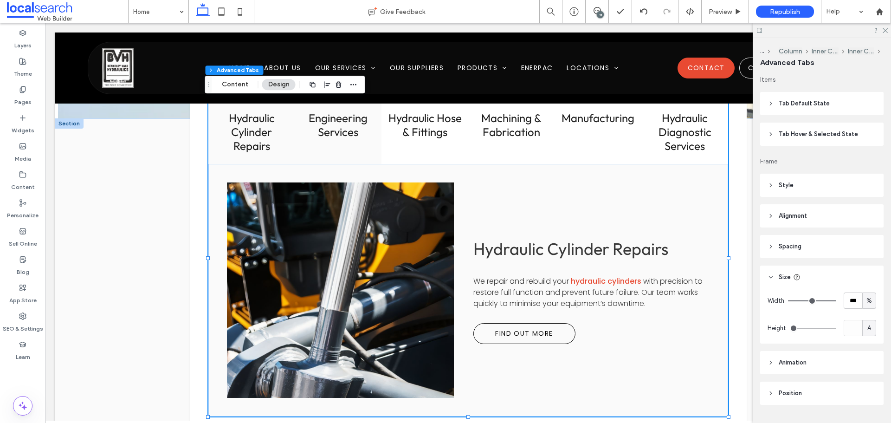
click at [330, 129] on h3 "Engineering Services" at bounding box center [339, 125] width 76 height 28
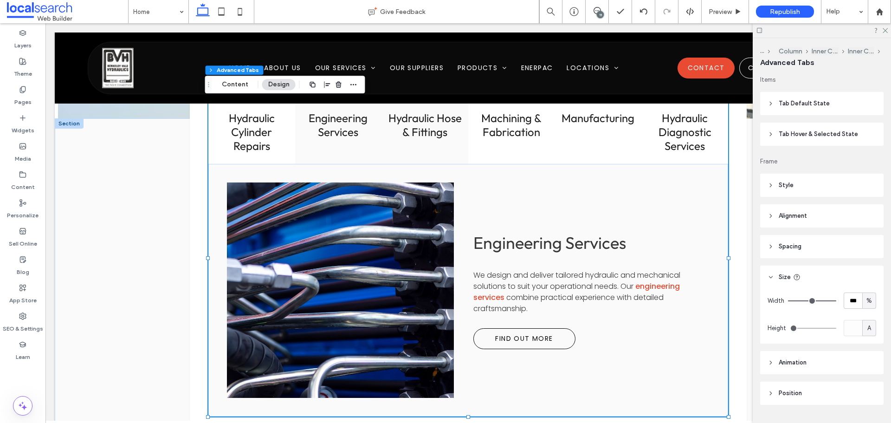
click at [387, 129] on h3 "Hydraulic Hose & Fittings" at bounding box center [425, 125] width 76 height 28
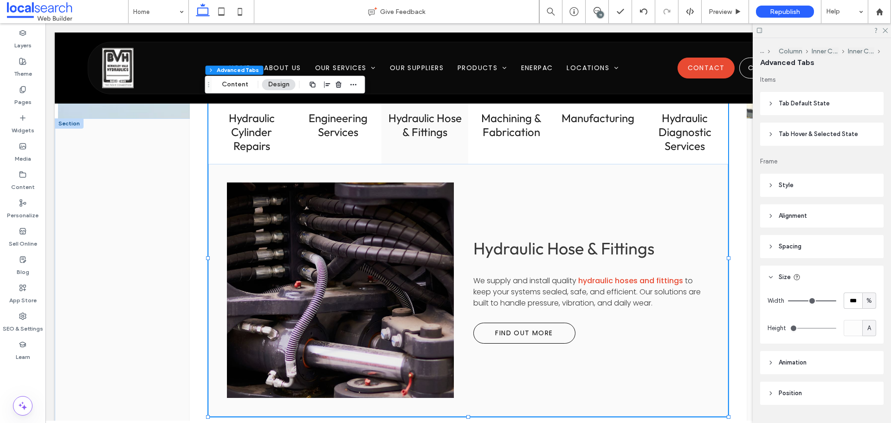
click at [459, 130] on h3 "Hydraulic Hose & Fittings" at bounding box center [425, 125] width 76 height 28
click at [587, 132] on div "Manufacturing" at bounding box center [598, 132] width 87 height 64
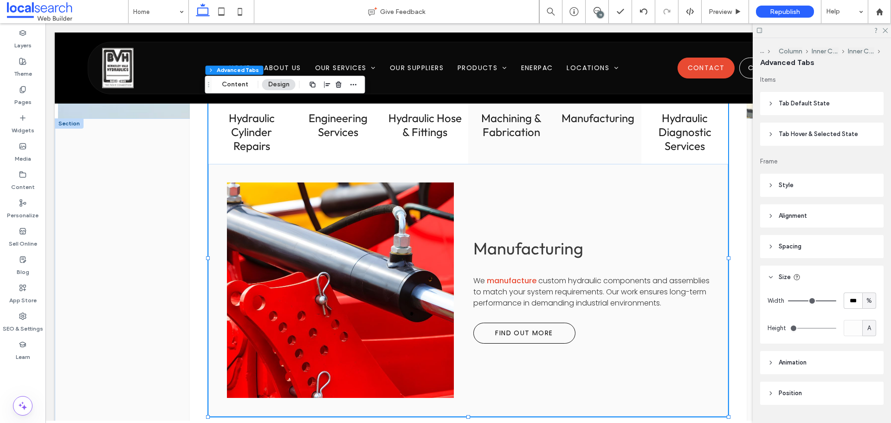
click at [519, 143] on div "Machining & Fabrication" at bounding box center [511, 132] width 87 height 64
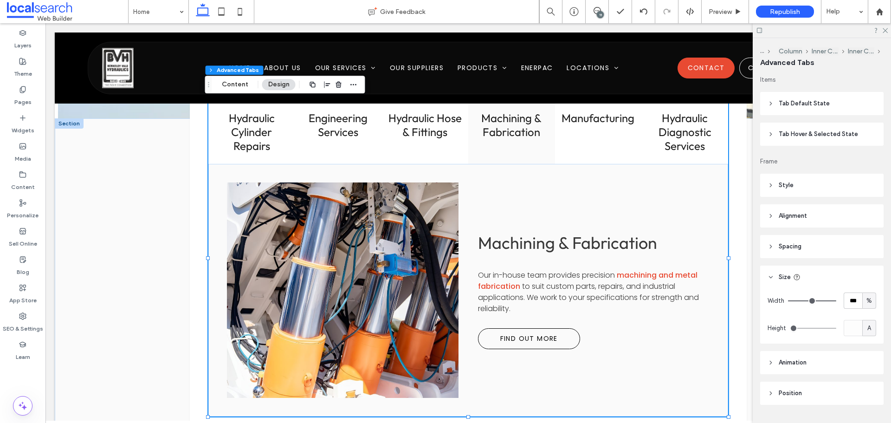
click at [492, 126] on h3 "Machining & Fabrication" at bounding box center [512, 125] width 76 height 28
click at [416, 138] on h3 "Hydraulic Hose & Fittings" at bounding box center [425, 125] width 76 height 28
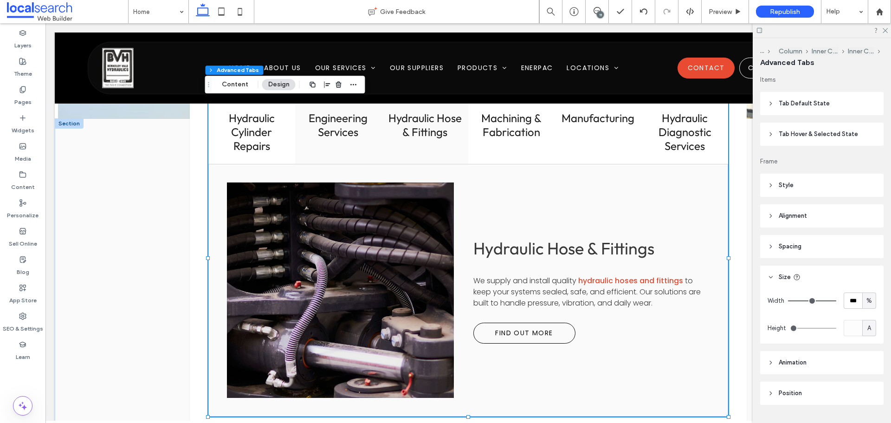
click at [331, 139] on div "Engineering Services" at bounding box center [338, 132] width 87 height 64
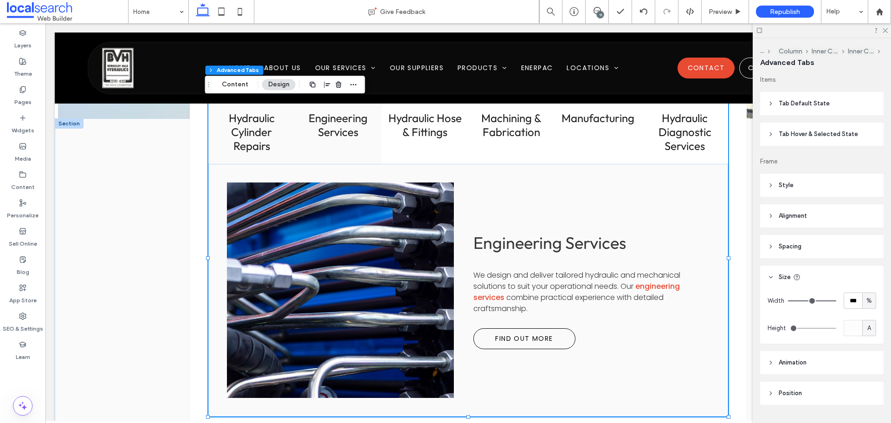
click at [242, 136] on h3 "Hydraulic Cylinder Repairs" at bounding box center [252, 132] width 76 height 42
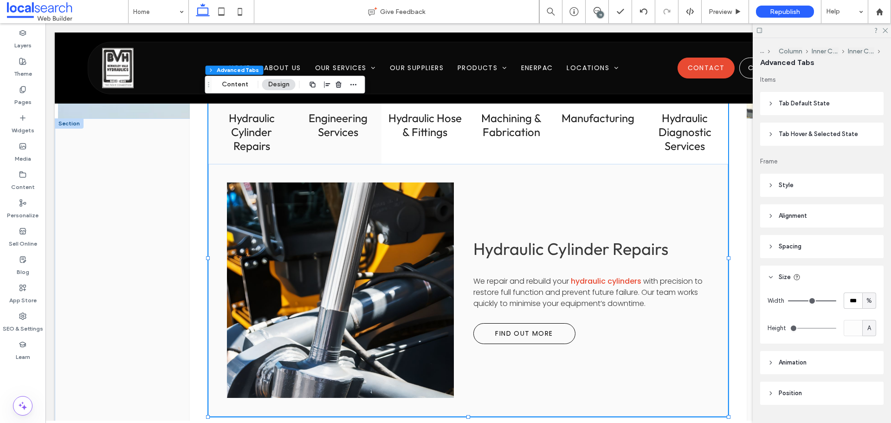
click at [310, 130] on h3 "Engineering Services" at bounding box center [339, 125] width 76 height 28
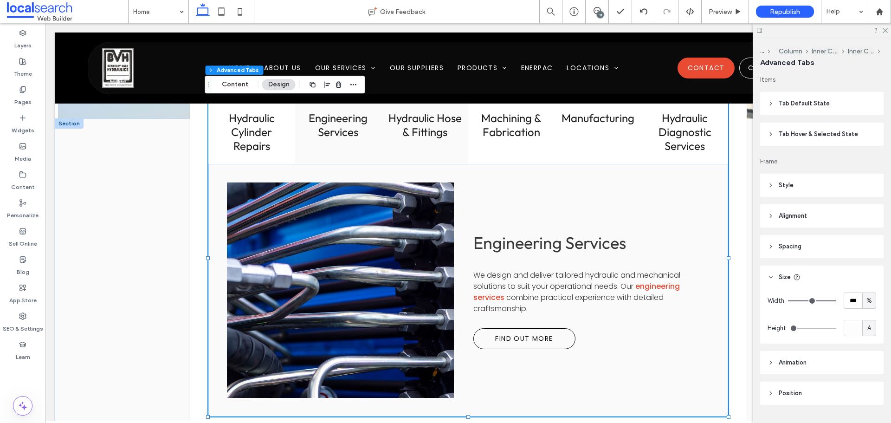
click at [402, 126] on h3 "Hydraulic Hose & Fittings" at bounding box center [425, 125] width 76 height 28
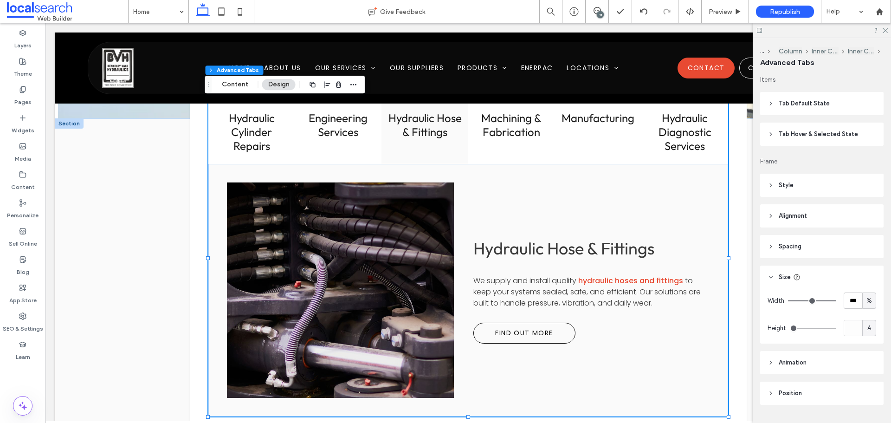
click at [436, 123] on h3 "Hydraulic Hose & Fittings" at bounding box center [425, 125] width 76 height 28
click at [508, 134] on h3 "Machining & Fabrication" at bounding box center [512, 125] width 76 height 28
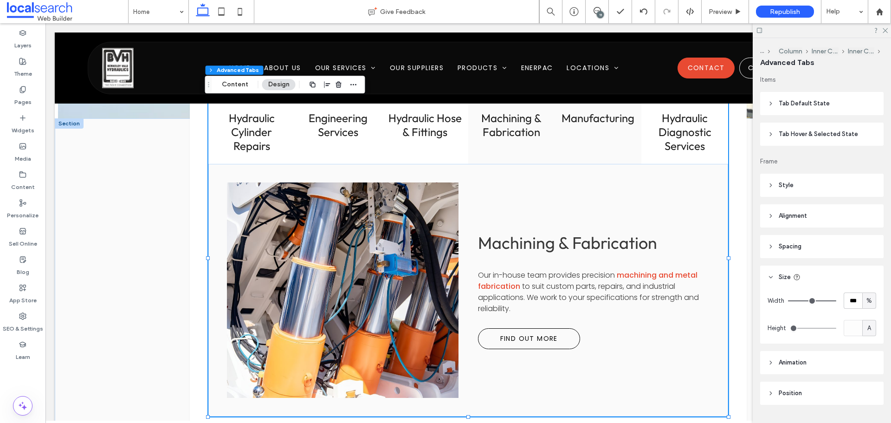
click at [599, 135] on div "Manufacturing" at bounding box center [598, 132] width 87 height 64
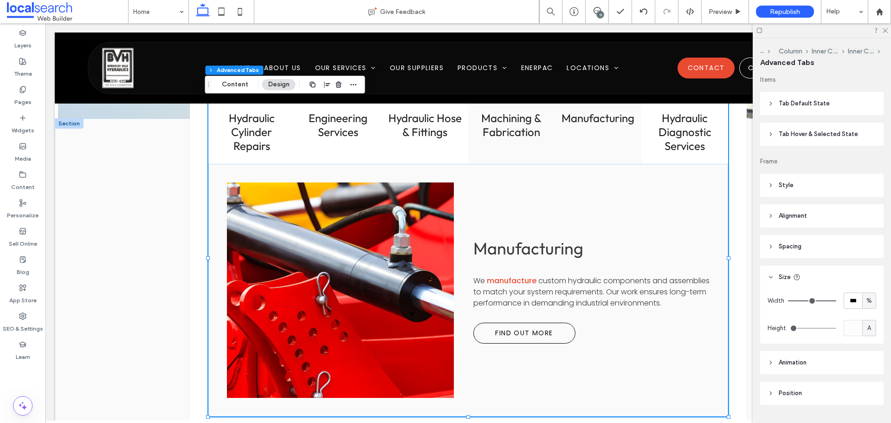
click at [504, 130] on h3 "Machining & Fabrication" at bounding box center [512, 125] width 76 height 28
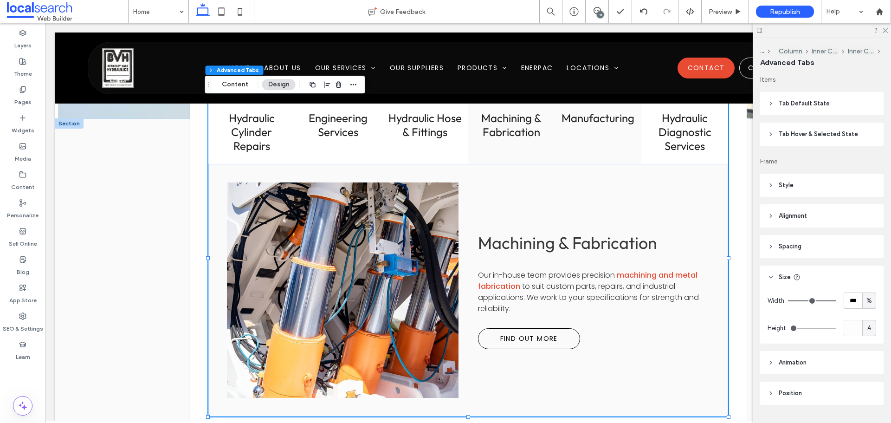
click at [582, 129] on div "Manufacturing" at bounding box center [598, 132] width 87 height 64
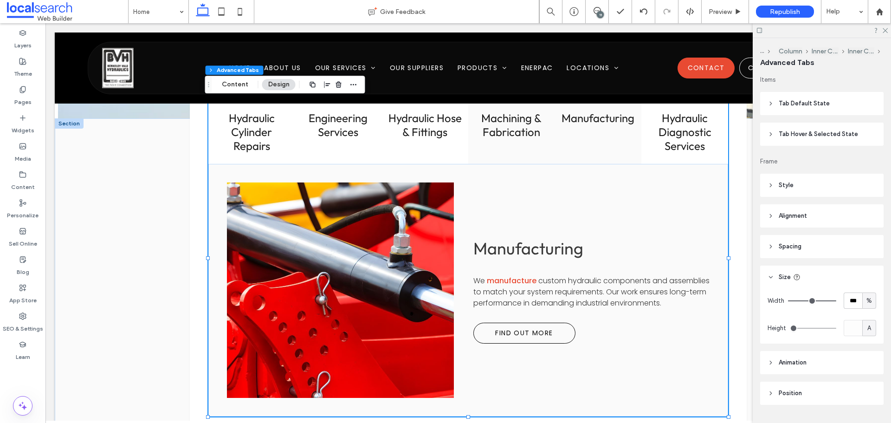
click at [502, 134] on h3 "Machining & Fabrication" at bounding box center [512, 125] width 76 height 28
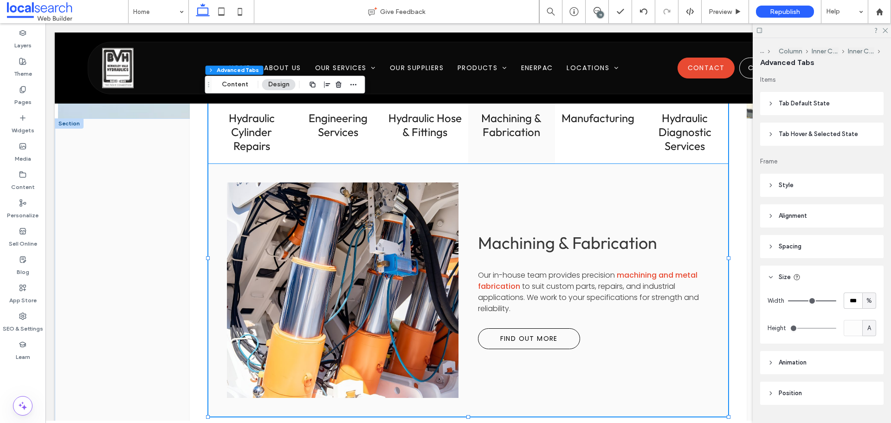
click at [572, 258] on div "Machining & Fabrication Our in-house team provides precision machining and meta…" at bounding box center [591, 290] width 227 height 118
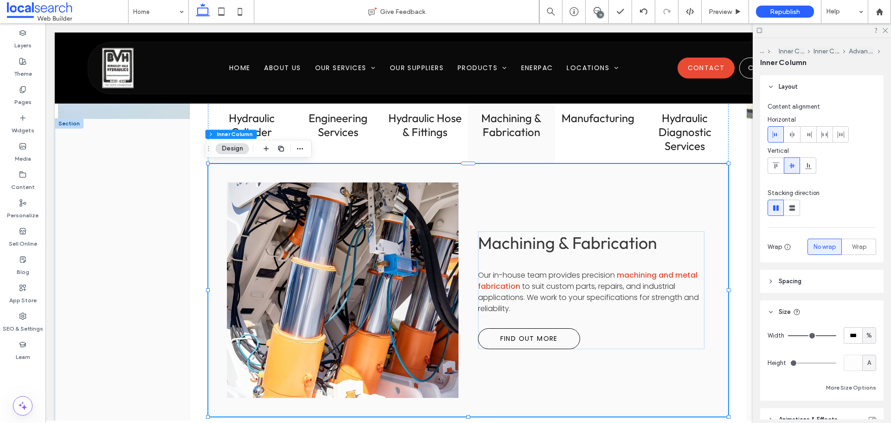
click at [572, 258] on div "Machining & Fabrication Our in-house team provides precision machining and meta…" at bounding box center [591, 290] width 227 height 118
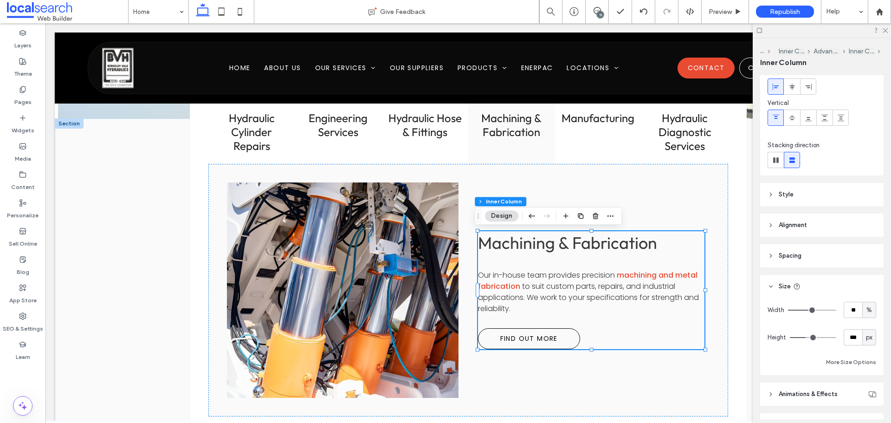
scroll to position [102, 0]
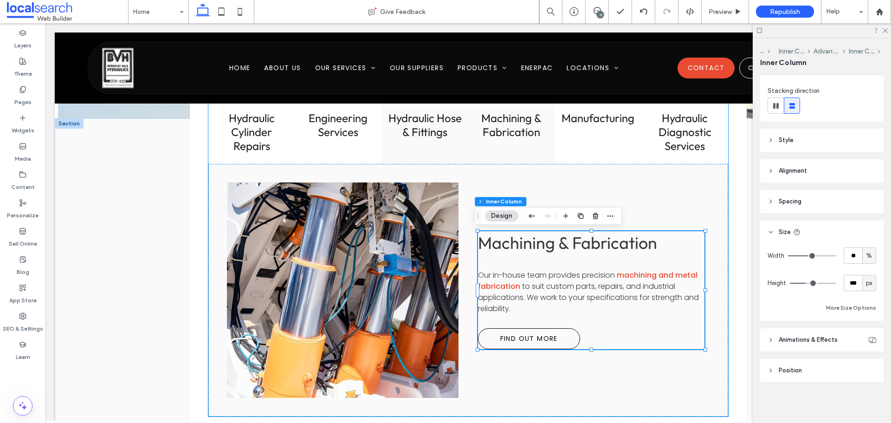
click at [413, 125] on h3 "Hydraulic Hose & Fittings" at bounding box center [425, 125] width 76 height 28
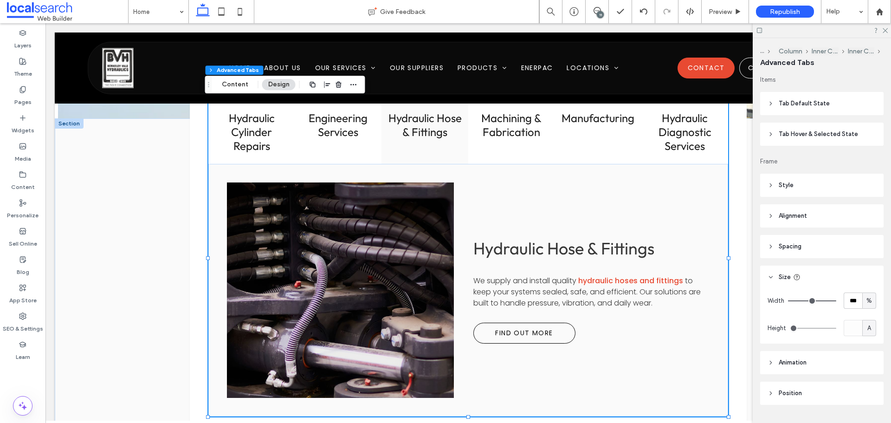
scroll to position [23, 0]
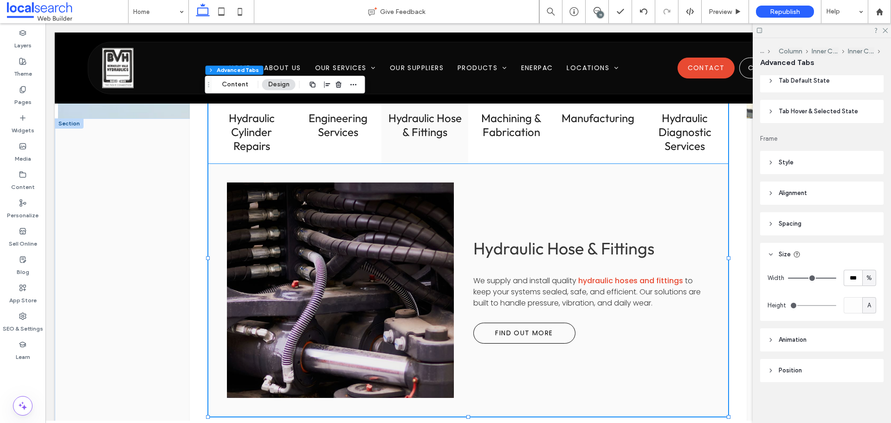
click at [384, 219] on link at bounding box center [340, 290] width 240 height 228
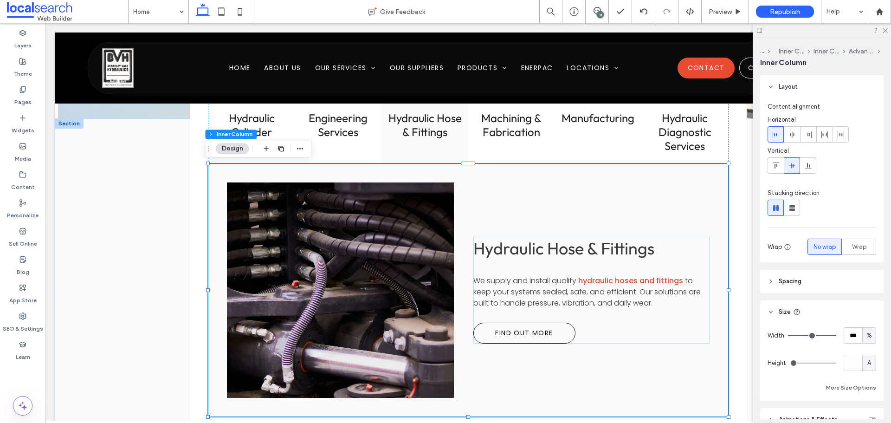
click at [384, 219] on link at bounding box center [340, 290] width 240 height 228
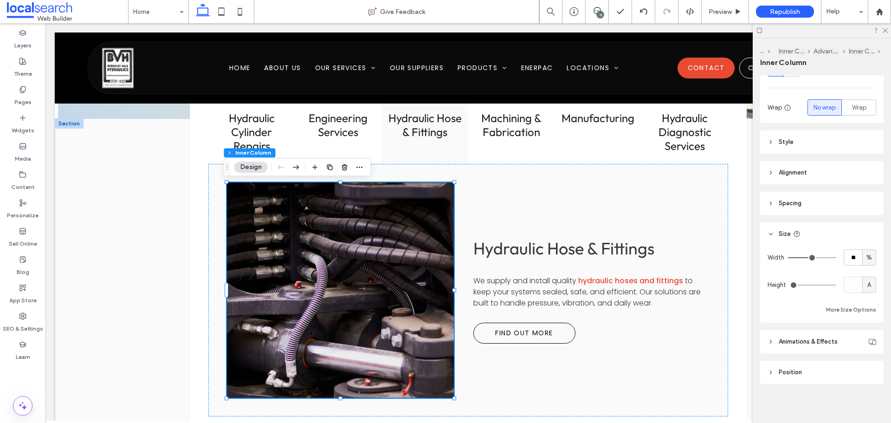
scroll to position [141, 0]
click at [269, 134] on h3 "Hydraulic Cylinder Repairs" at bounding box center [252, 132] width 76 height 42
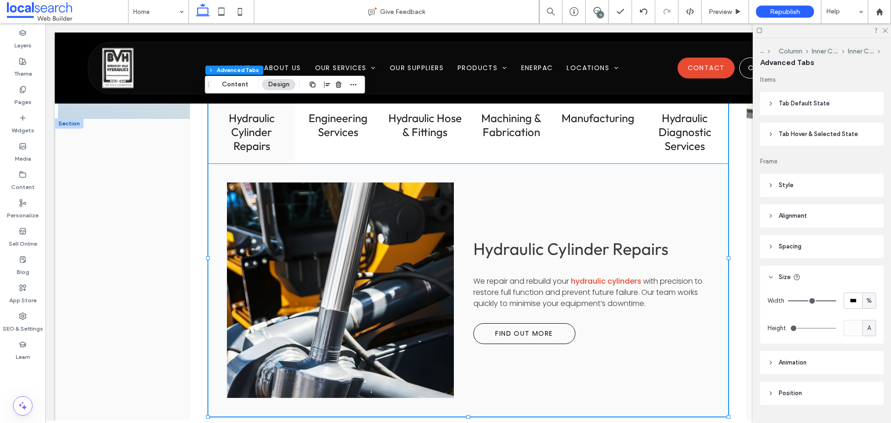
click at [559, 273] on div "Hydraulic Cylinder Repairs We repair and rebuild your hydraulic cylinders with …" at bounding box center [592, 290] width 236 height 108
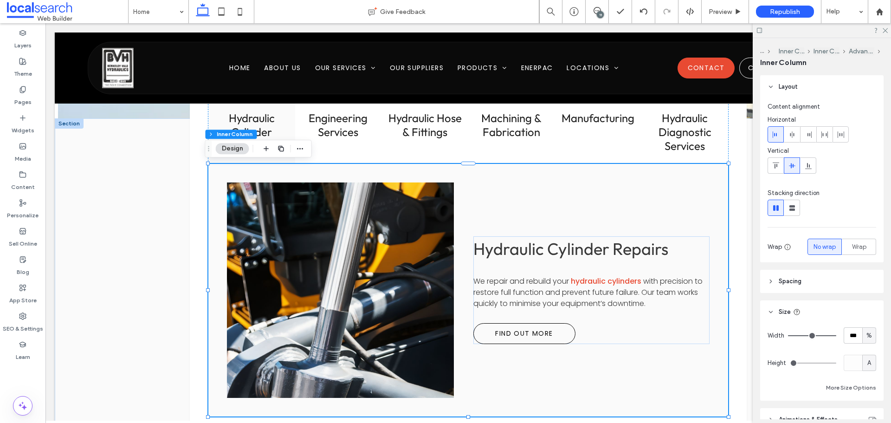
click at [559, 273] on div "Hydraulic Cylinder Repairs We repair and rebuild your hydraulic cylinders with …" at bounding box center [592, 290] width 236 height 108
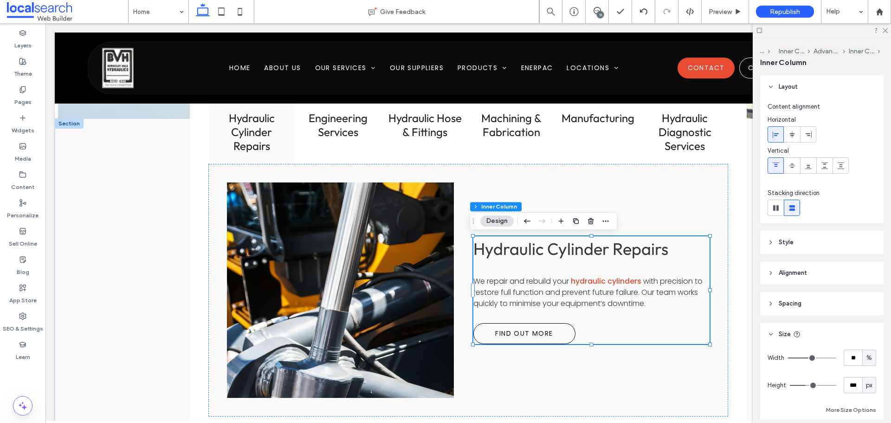
scroll to position [46, 0]
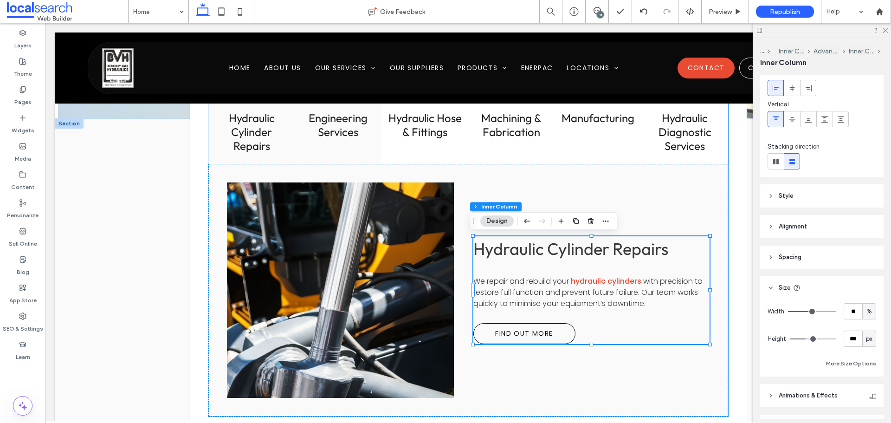
click at [317, 130] on h3 "Engineering Services" at bounding box center [339, 125] width 76 height 28
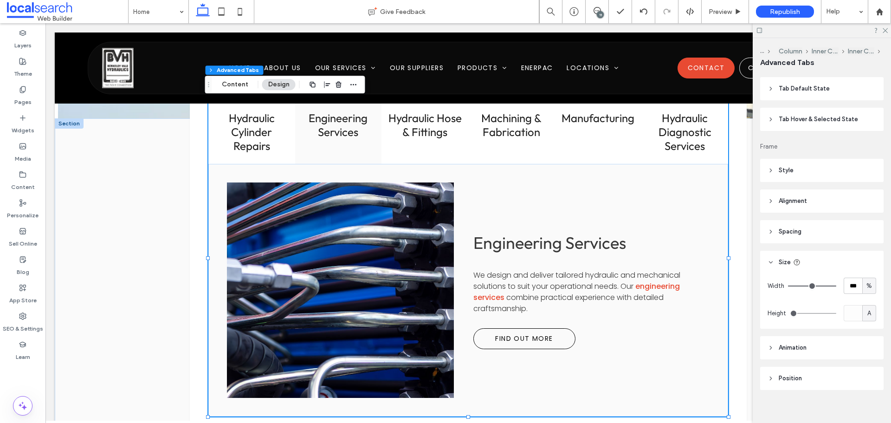
scroll to position [23, 0]
click at [587, 249] on span "Engineering Services" at bounding box center [550, 242] width 153 height 21
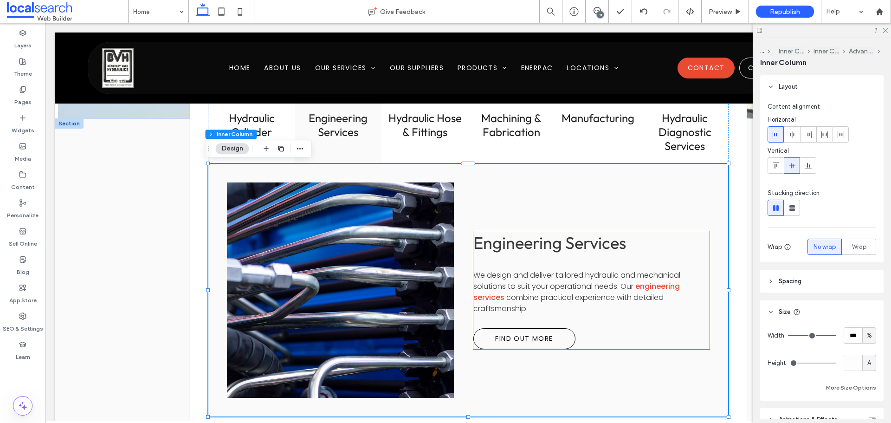
click at [582, 261] on div "Engineering Services We design and deliver tailored hydraulic and mechanical so…" at bounding box center [592, 290] width 236 height 118
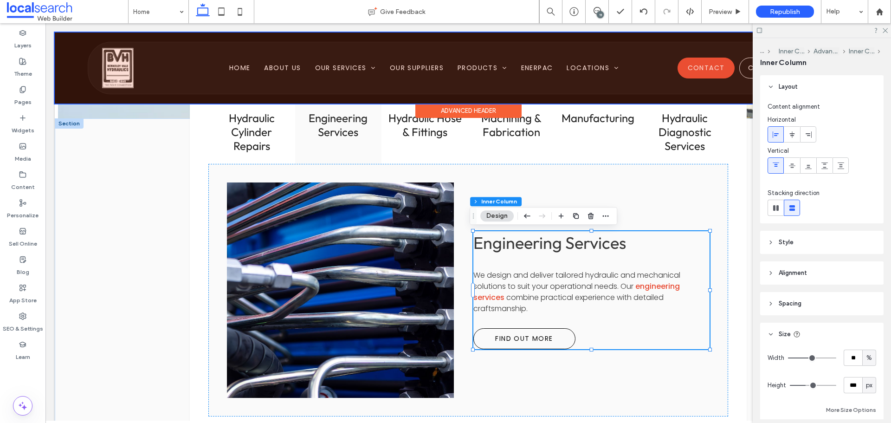
click at [425, 116] on div "Advanced Header" at bounding box center [469, 111] width 106 height 14
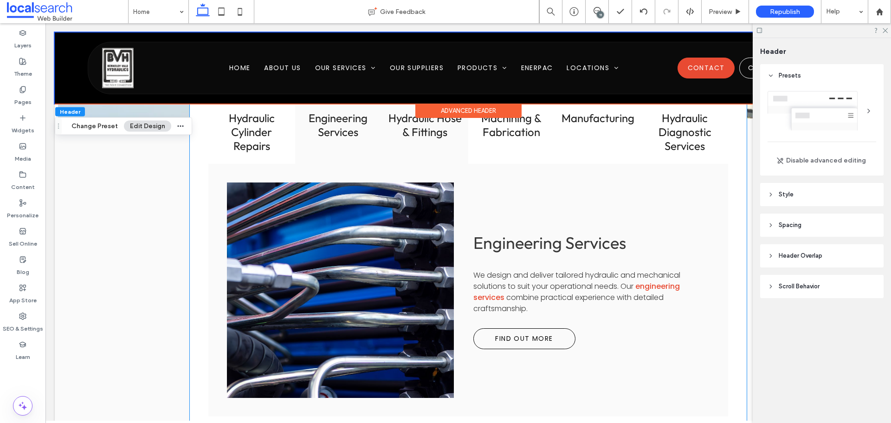
click at [416, 139] on div "Hydraulic Hose & Fittings" at bounding box center [425, 132] width 87 height 64
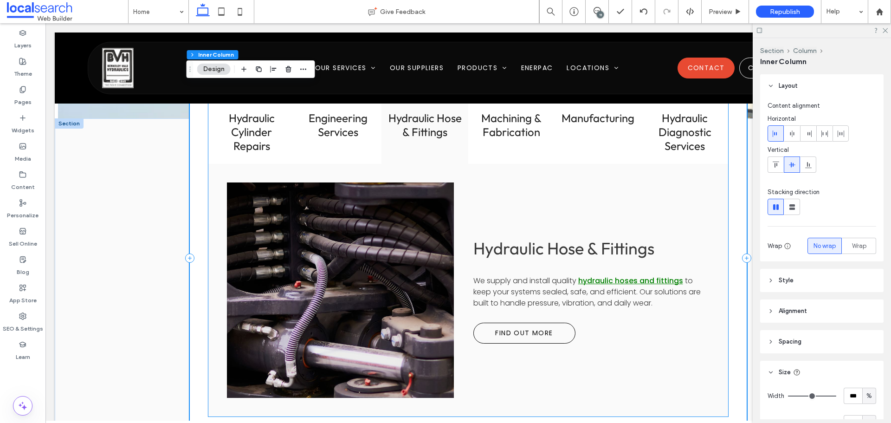
click at [598, 286] on div "Hydraulic Hose & Fittings We supply and install quality hydraulic hoses and fit…" at bounding box center [592, 290] width 236 height 107
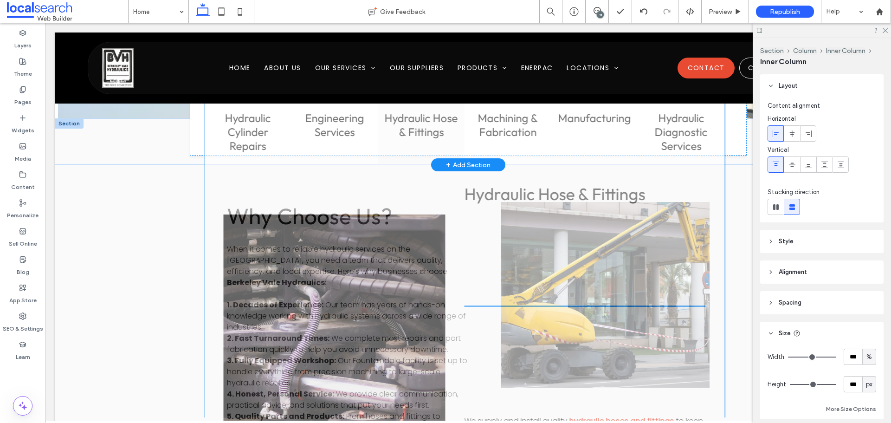
type input "**"
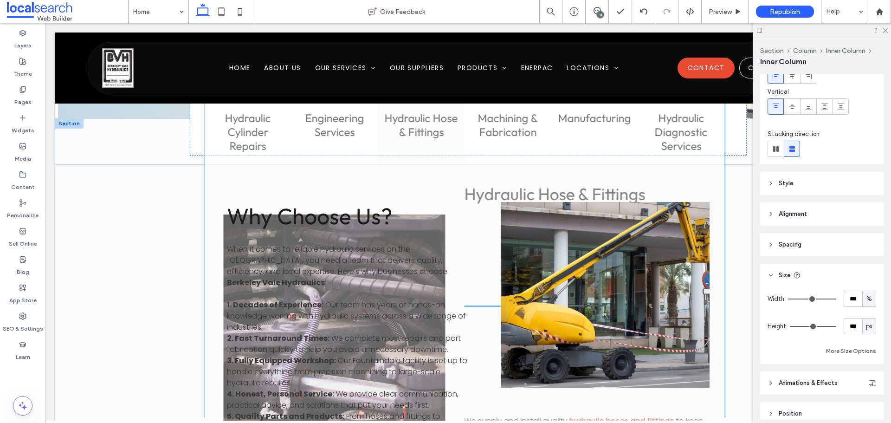
scroll to position [0, 0]
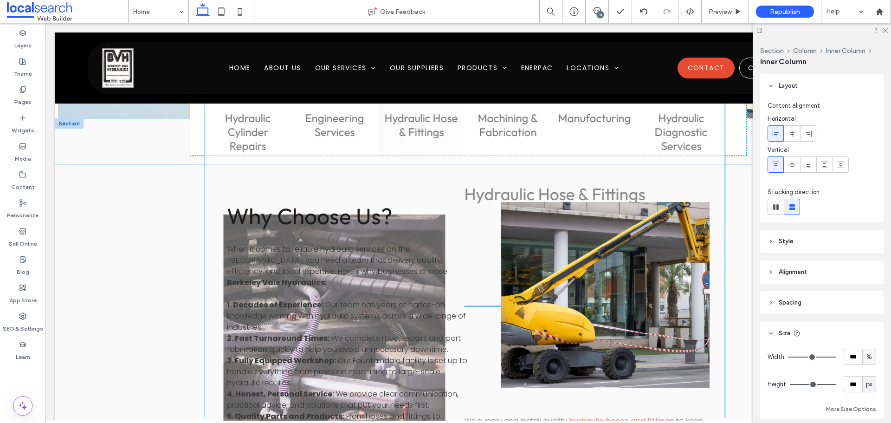
click at [882, 30] on div at bounding box center [822, 30] width 138 height 14
click at [884, 30] on icon at bounding box center [885, 30] width 6 height 6
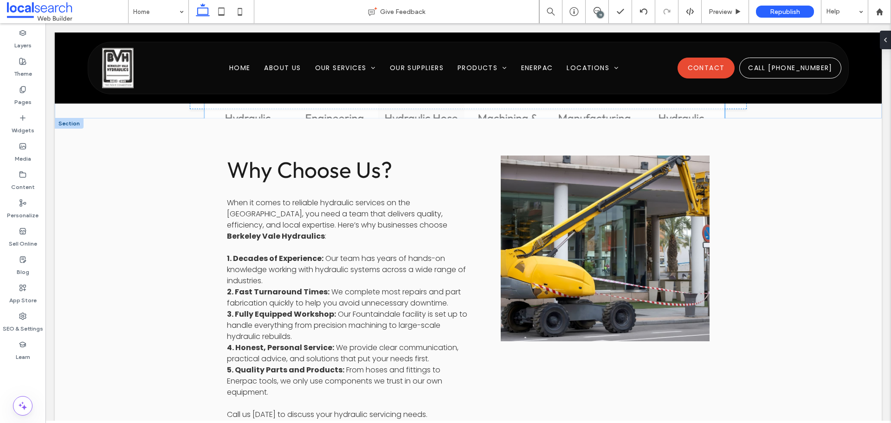
click at [809, 249] on div "Why Choose Us? When it comes to reliable hydraulic services on the Central Coas…" at bounding box center [468, 305] width 827 height 374
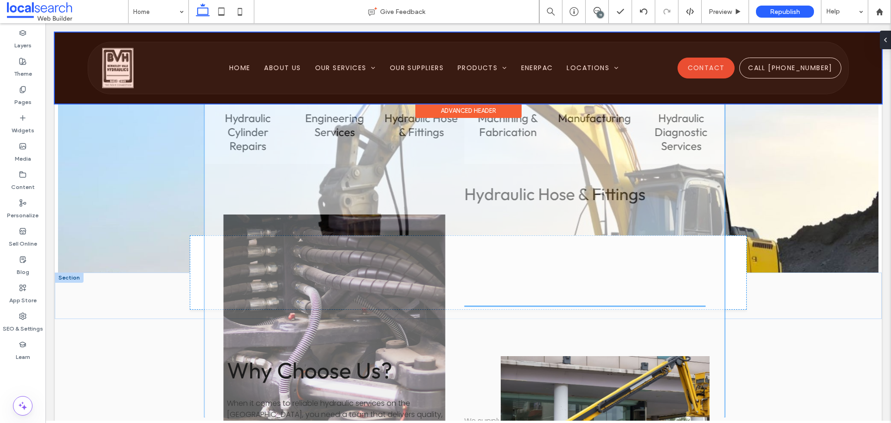
scroll to position [921, 0]
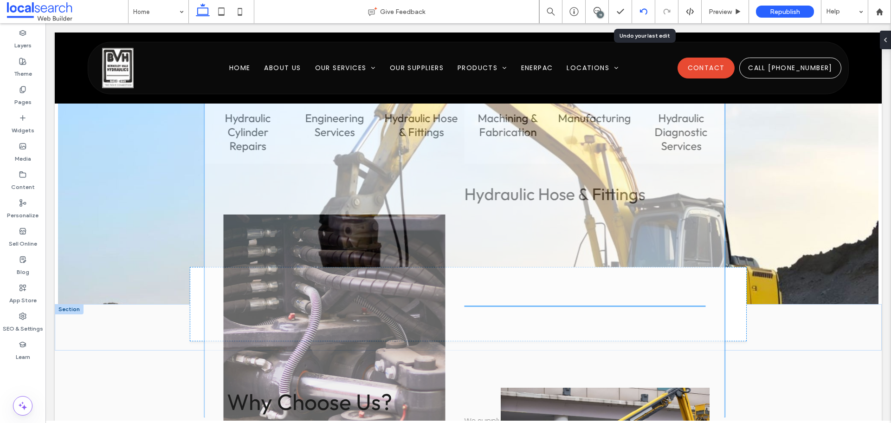
drag, startPoint x: 643, startPoint y: 13, endPoint x: 646, endPoint y: 19, distance: 7.5
click at [643, 13] on icon at bounding box center [643, 11] width 7 height 7
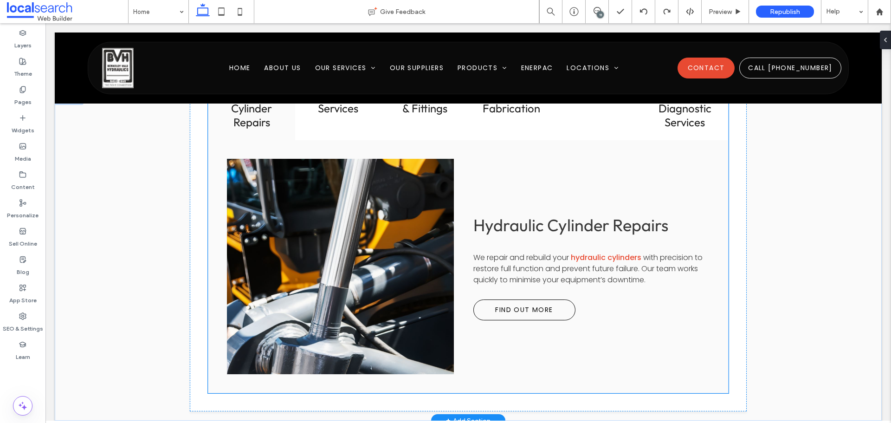
scroll to position [1114, 0]
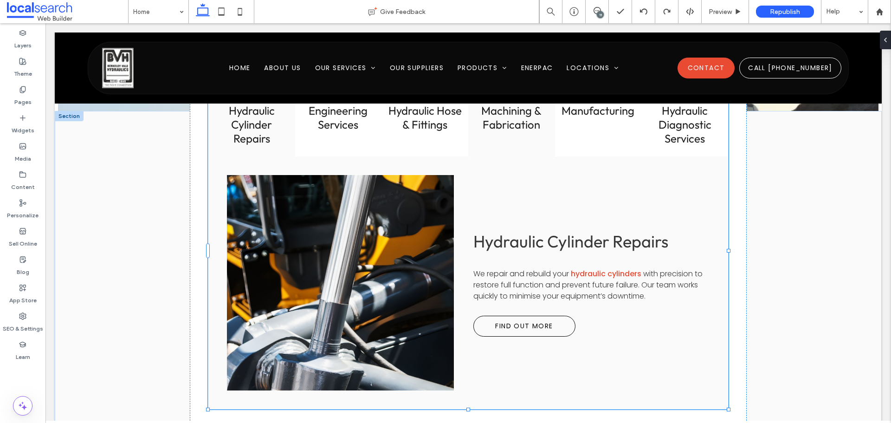
click at [513, 123] on h3 "Machining & Fabrication" at bounding box center [512, 118] width 76 height 28
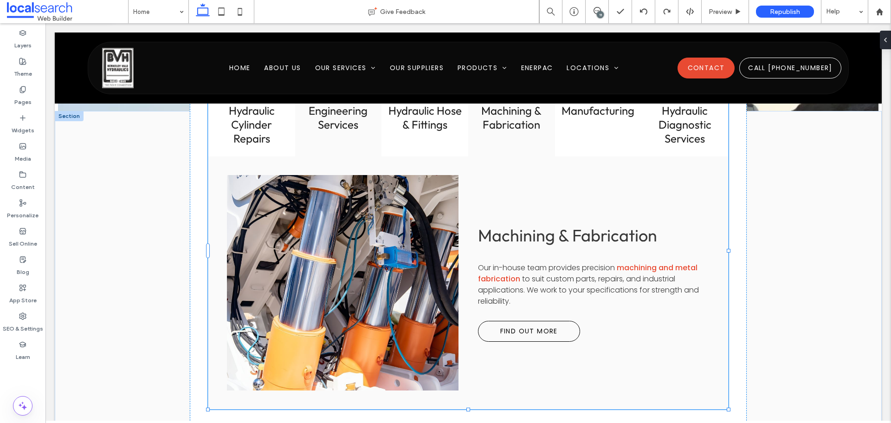
type input "**"
click at [340, 137] on div "Engineering Services" at bounding box center [338, 124] width 87 height 64
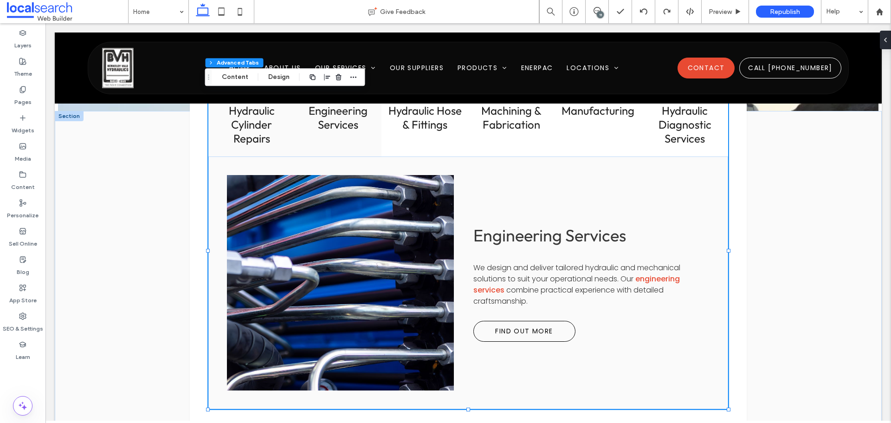
click at [264, 127] on h3 "Hydraulic Cylinder Repairs" at bounding box center [252, 125] width 76 height 42
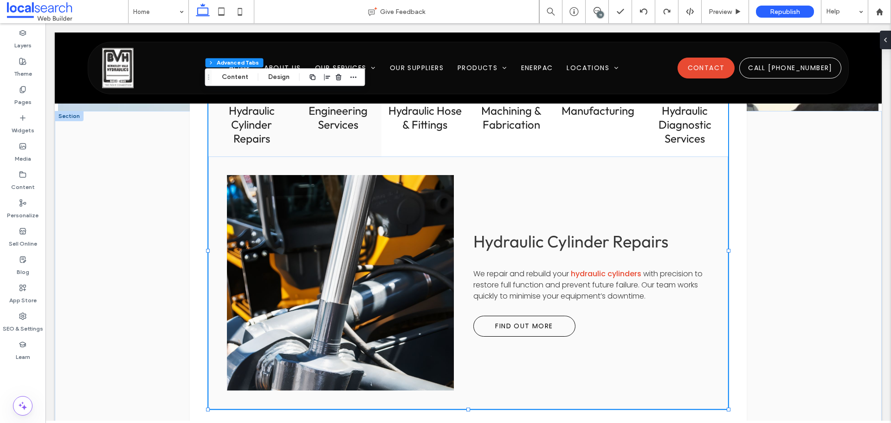
click at [367, 127] on h3 "Engineering Services" at bounding box center [339, 118] width 76 height 28
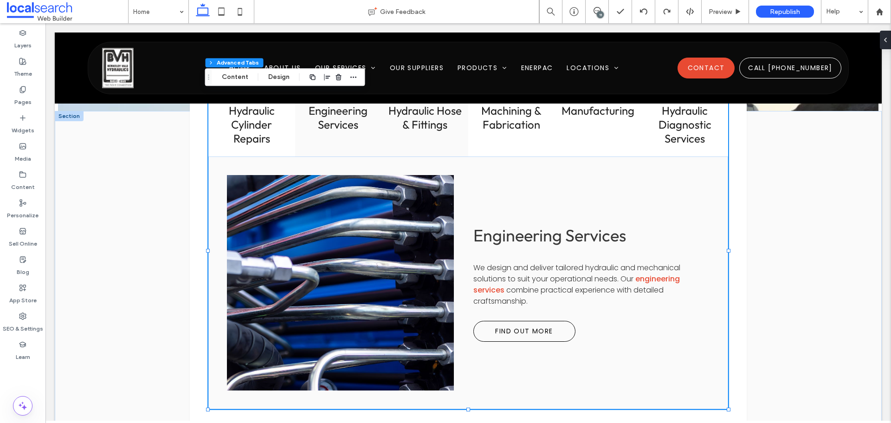
click at [412, 128] on h3 "Hydraulic Hose & Fittings" at bounding box center [425, 118] width 76 height 28
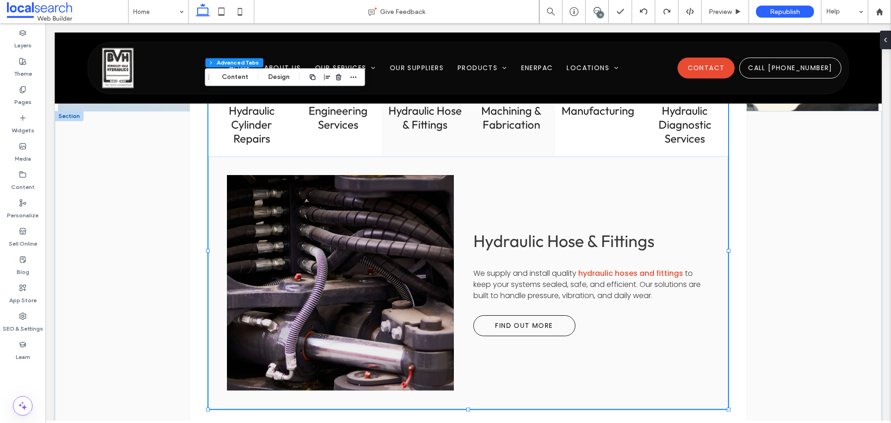
click at [506, 131] on h3 "Machining & Fabrication" at bounding box center [512, 118] width 76 height 28
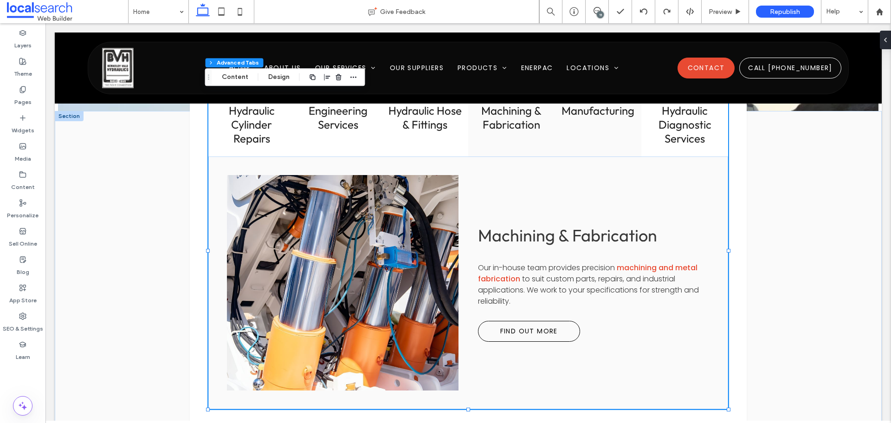
click at [576, 127] on div "Manufacturing" at bounding box center [598, 124] width 87 height 64
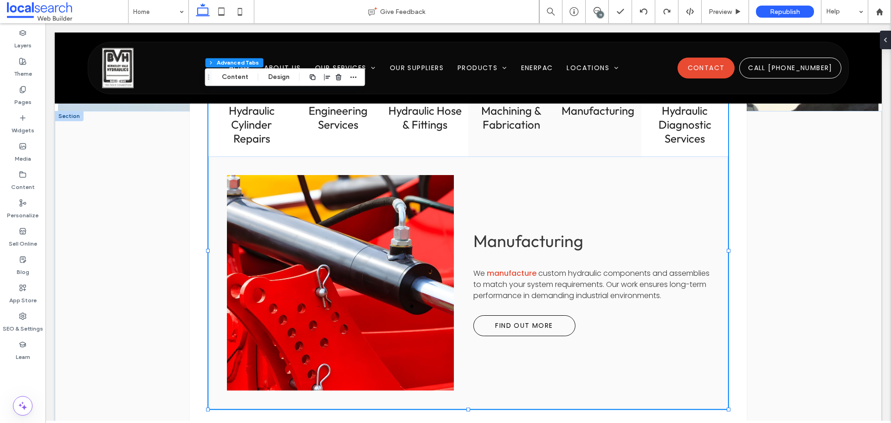
click at [518, 122] on h3 "Machining & Fabrication" at bounding box center [512, 118] width 76 height 28
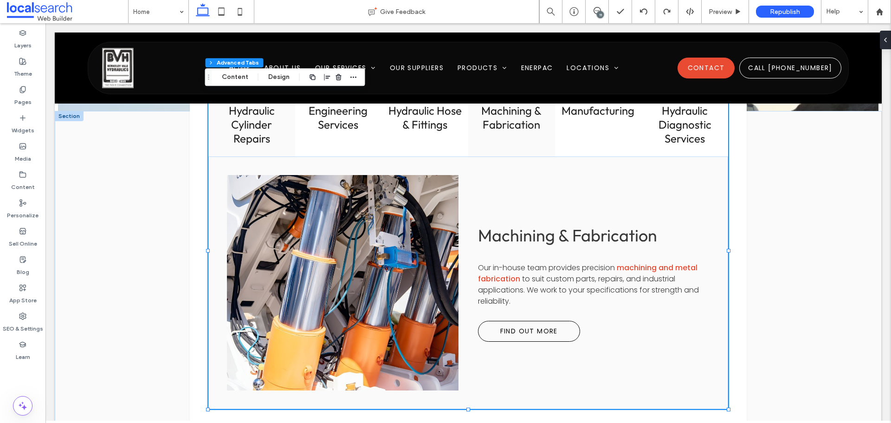
click at [242, 131] on h3 "Hydraulic Cylinder Repairs" at bounding box center [252, 125] width 76 height 42
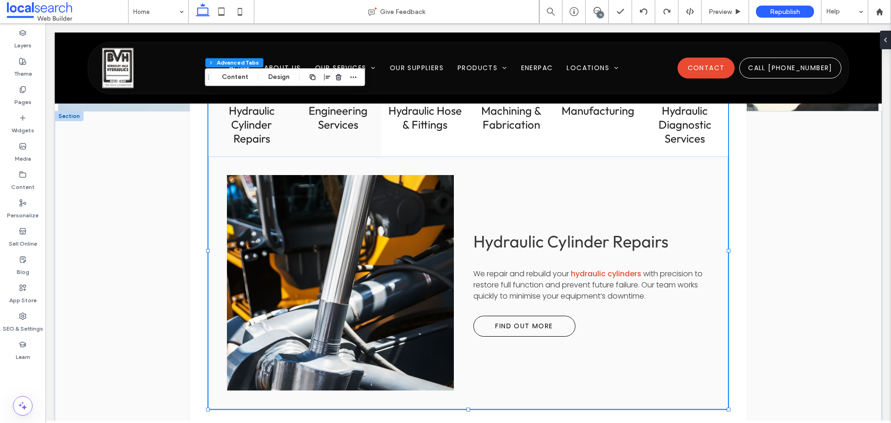
click at [336, 130] on h3 "Engineering Services" at bounding box center [339, 118] width 76 height 28
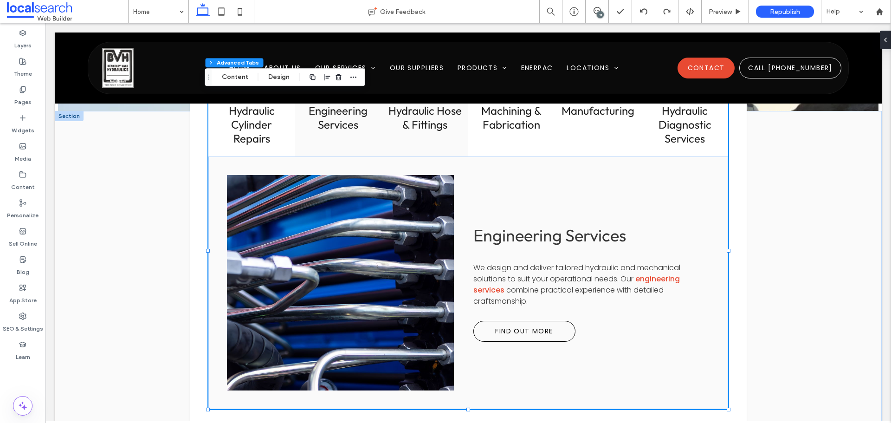
click at [433, 126] on h3 "Hydraulic Hose & Fittings" at bounding box center [425, 118] width 76 height 28
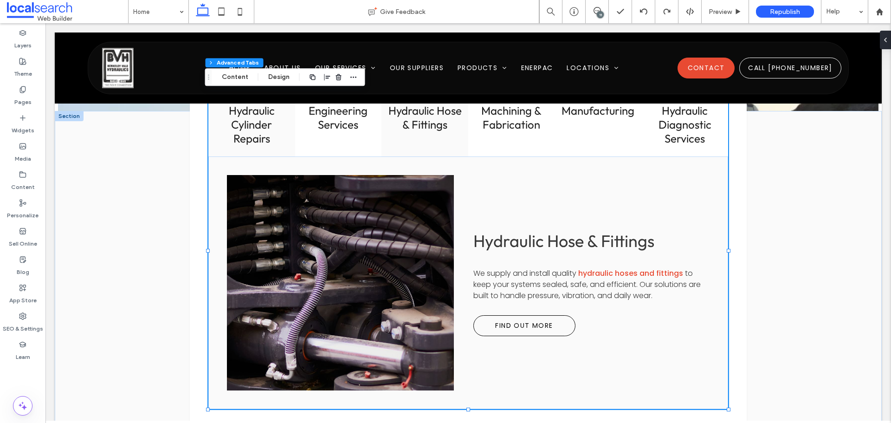
click at [265, 123] on h3 "Hydraulic Cylinder Repairs" at bounding box center [252, 125] width 76 height 42
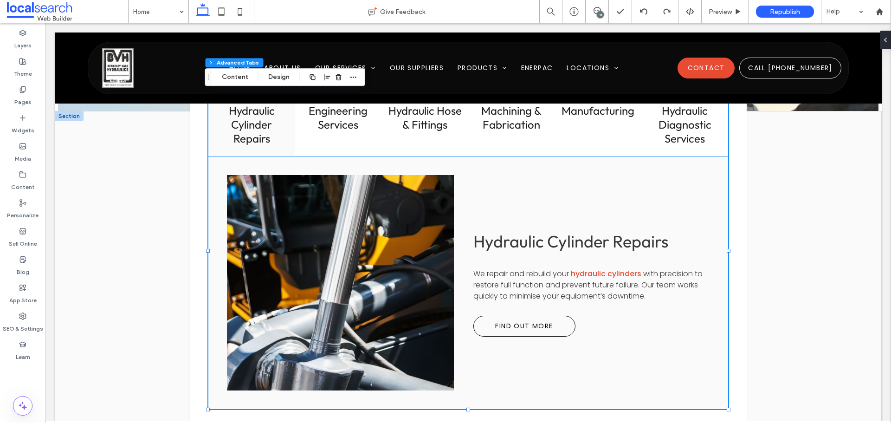
click at [521, 250] on span "Hydraulic Cylinder Repairs" at bounding box center [571, 241] width 195 height 21
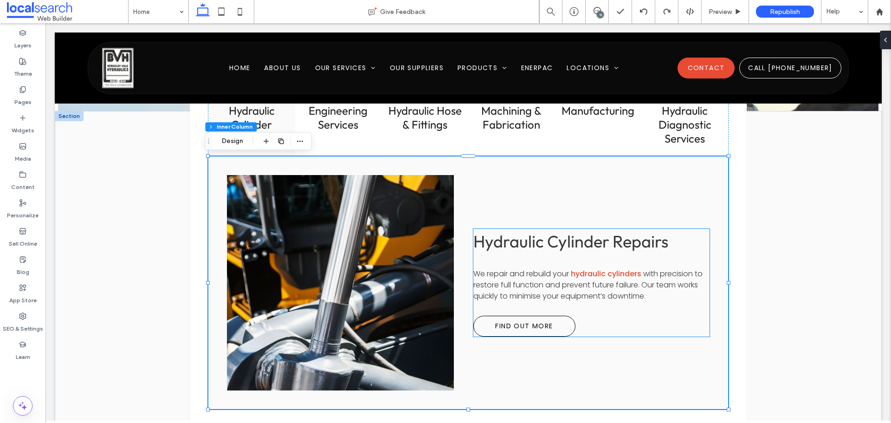
click at [546, 257] on div "Hydraulic Cylinder Repairs We repair and rebuild your hydraulic cylinders with …" at bounding box center [592, 283] width 236 height 108
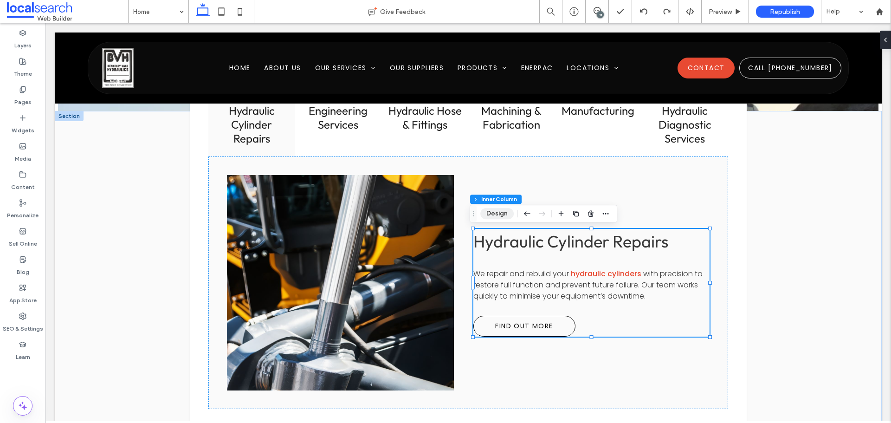
click at [497, 213] on button "Design" at bounding box center [497, 213] width 33 height 11
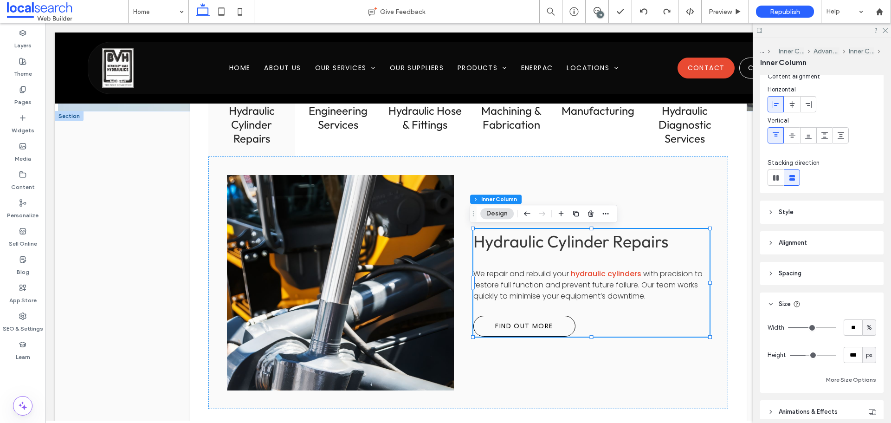
scroll to position [46, 0]
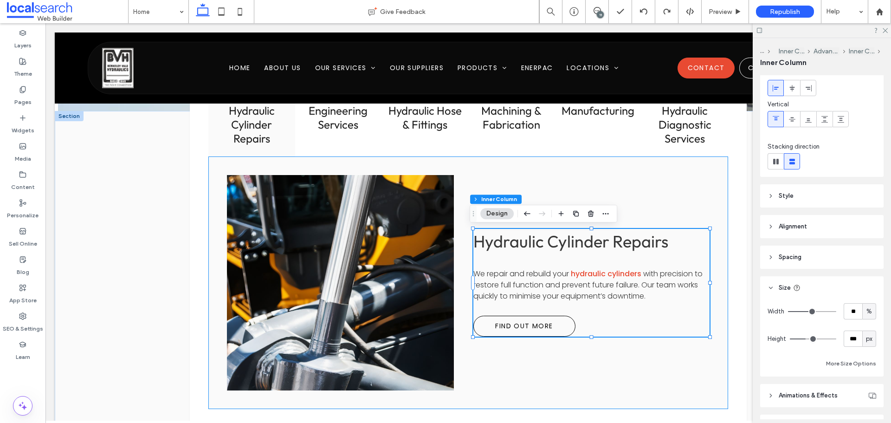
click at [511, 169] on div "Hydraulic Cylinder Repairs We repair and rebuild your hydraulic cylinders with …" at bounding box center [468, 282] width 520 height 253
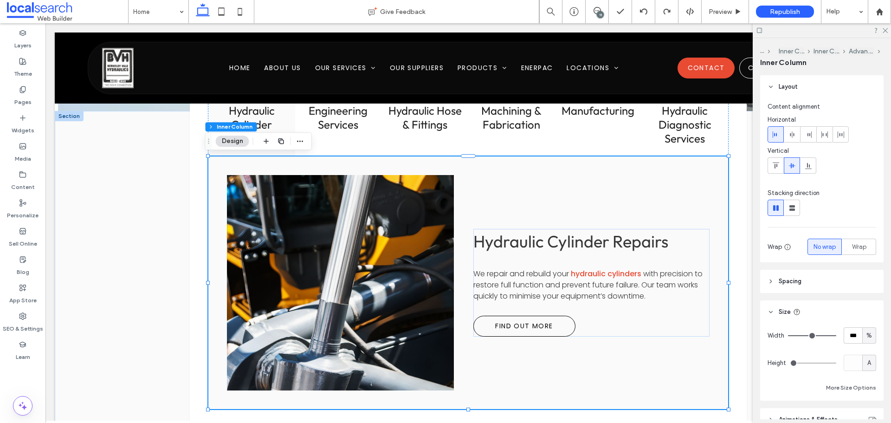
scroll to position [80, 0]
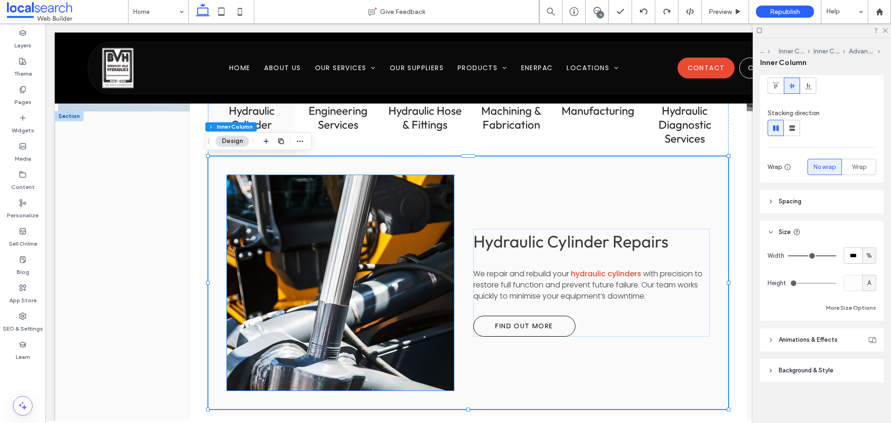
click at [341, 228] on link at bounding box center [340, 283] width 240 height 228
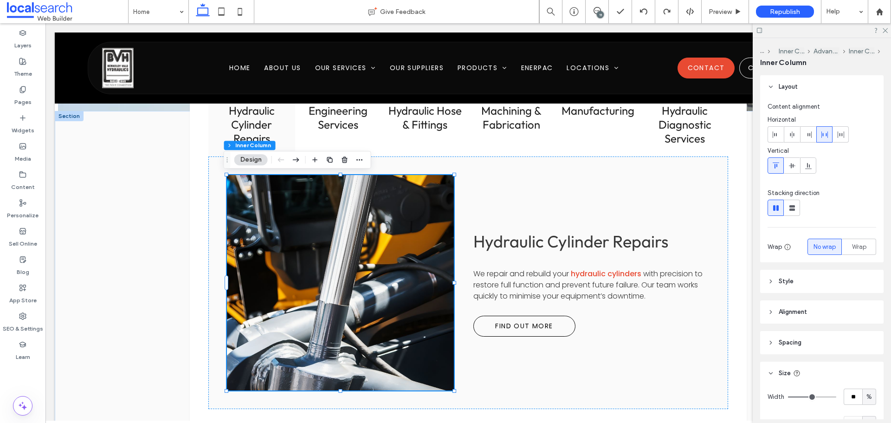
click at [341, 228] on link at bounding box center [340, 283] width 240 height 228
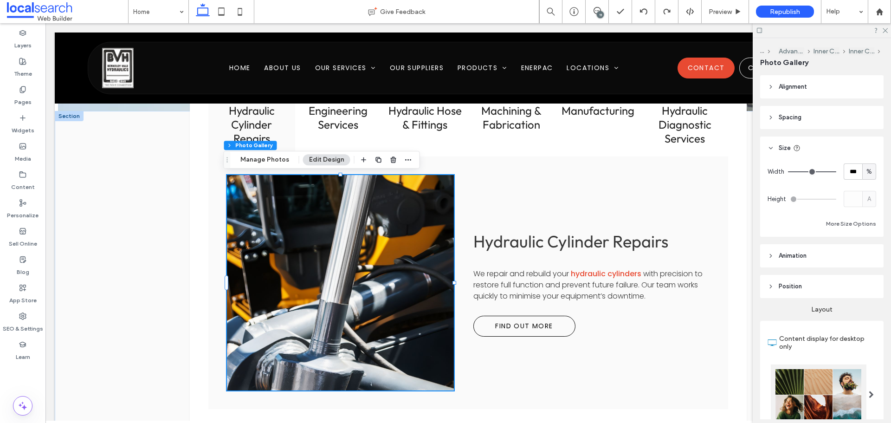
type input "**"
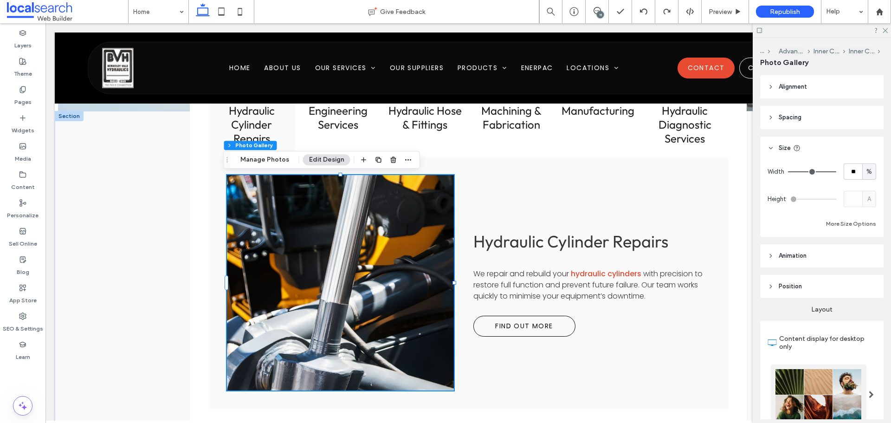
type input "**"
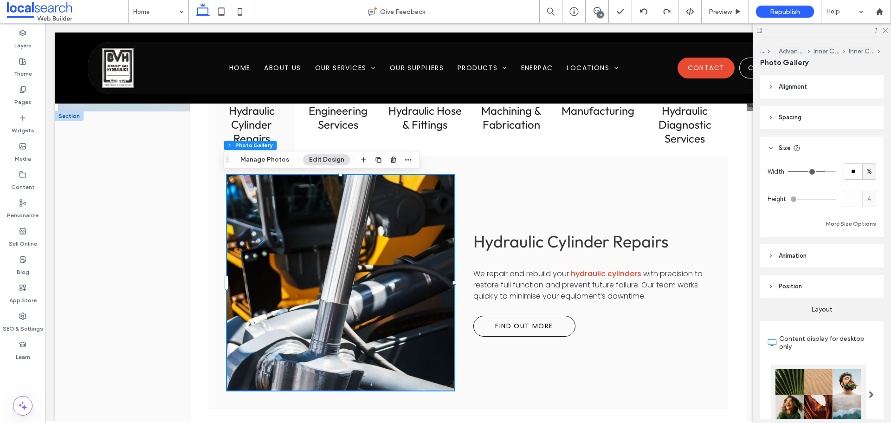
type input "**"
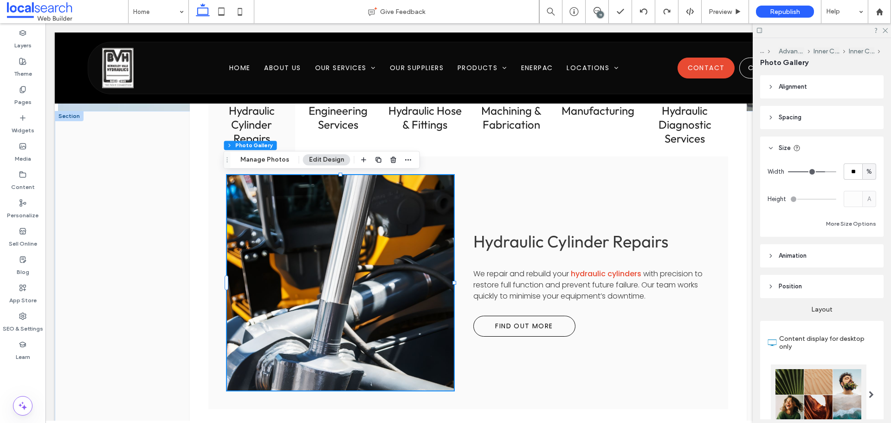
type input "**"
drag, startPoint x: 826, startPoint y: 174, endPoint x: 814, endPoint y: 174, distance: 12.1
click at [814, 172] on input "range" at bounding box center [812, 171] width 48 height 1
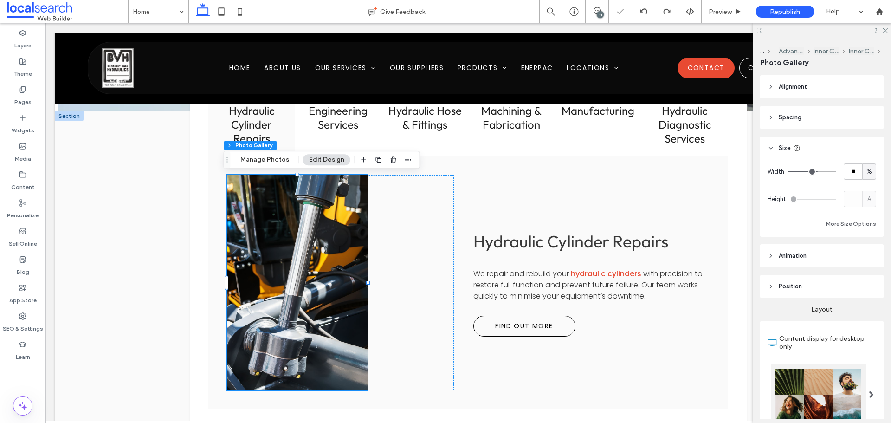
type input "**"
type input "***"
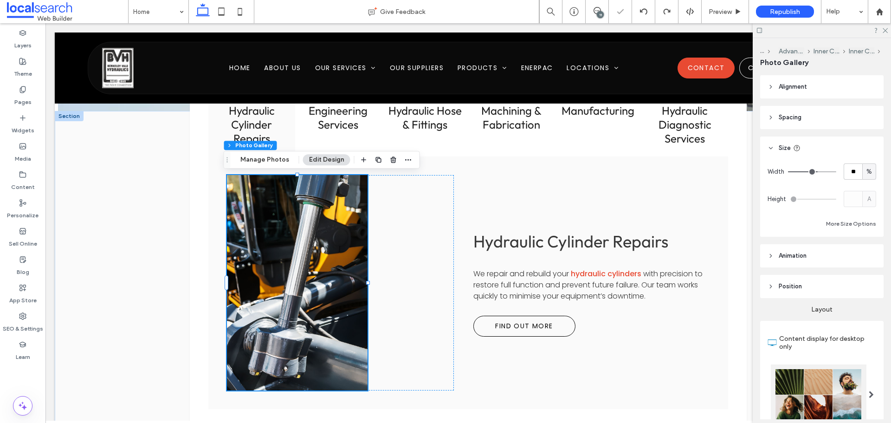
type input "***"
drag, startPoint x: 814, startPoint y: 174, endPoint x: 870, endPoint y: 181, distance: 55.6
click at [837, 172] on input "range" at bounding box center [812, 171] width 48 height 1
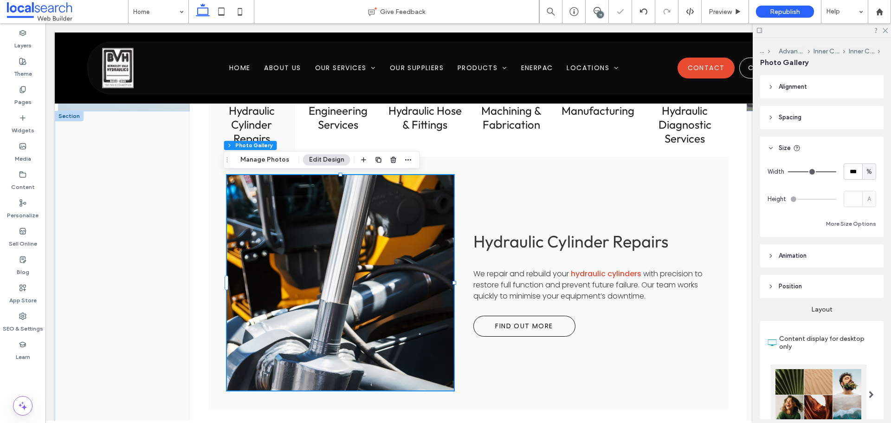
type input "**"
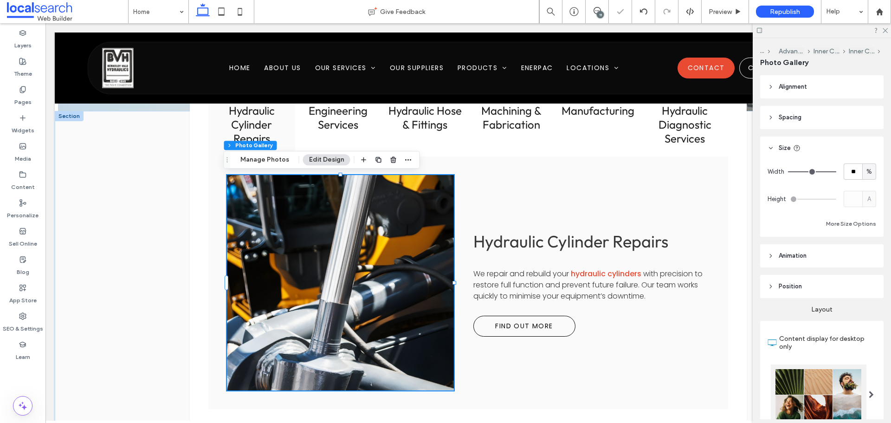
type input "**"
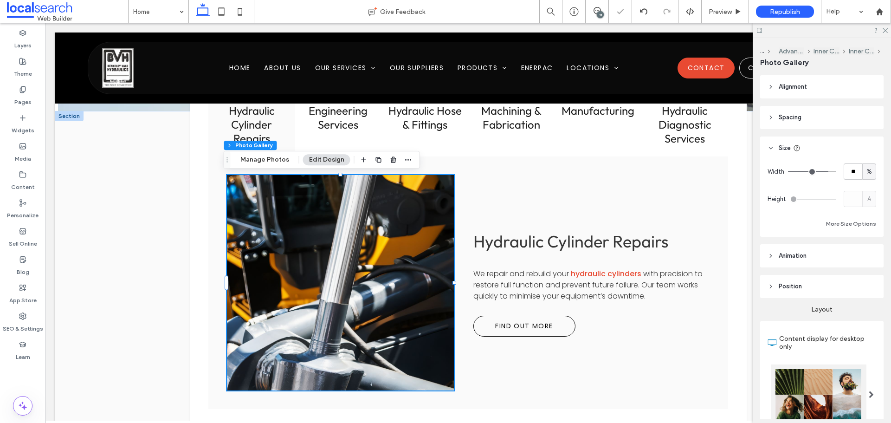
type input "**"
drag, startPoint x: 826, startPoint y: 175, endPoint x: 821, endPoint y: 174, distance: 4.8
type input "**"
click at [821, 172] on input "range" at bounding box center [812, 171] width 48 height 1
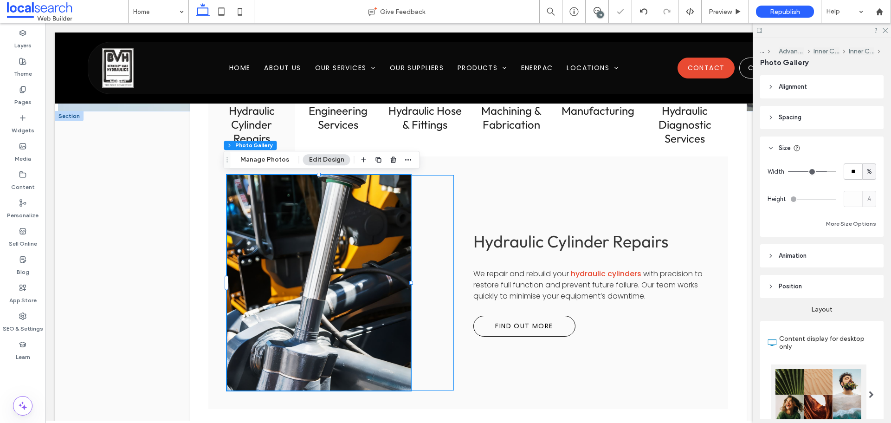
click at [436, 202] on div at bounding box center [340, 282] width 227 height 215
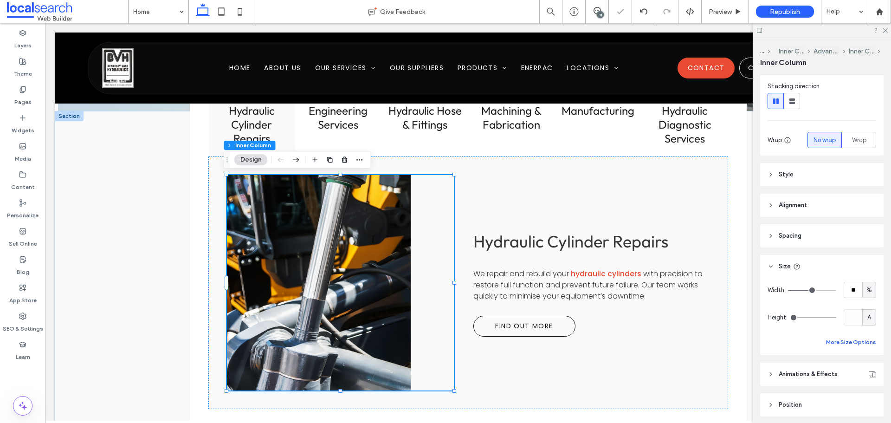
scroll to position [139, 0]
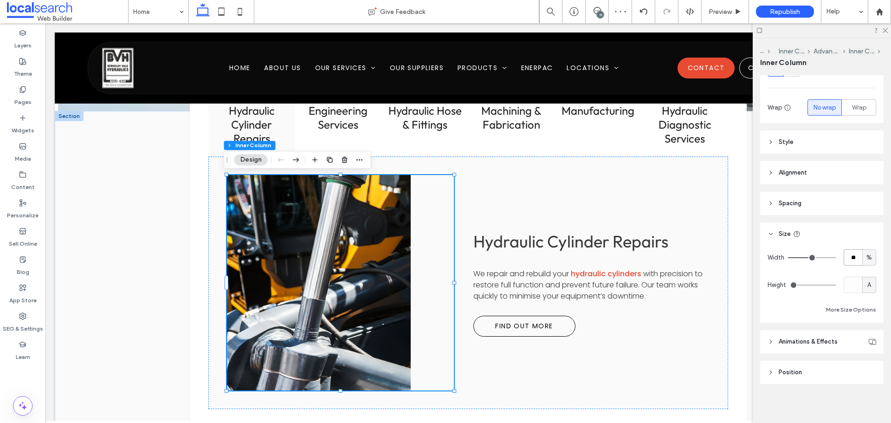
click at [846, 259] on input "**" at bounding box center [853, 257] width 19 height 16
type input "**"
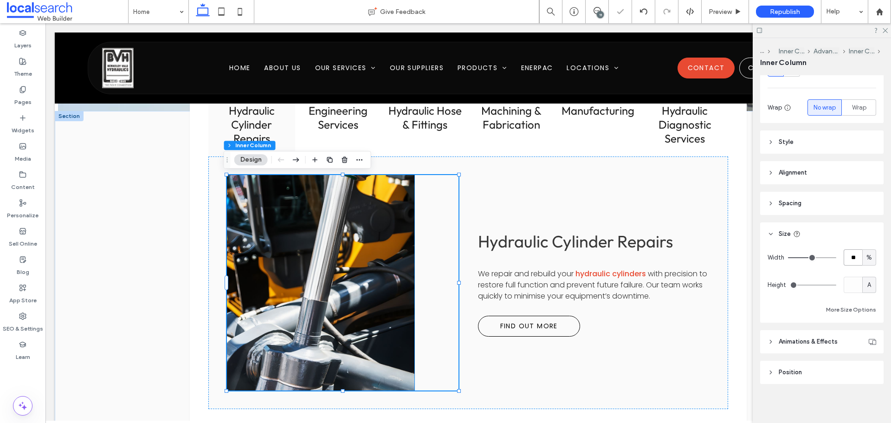
click at [396, 218] on link at bounding box center [320, 283] width 199 height 228
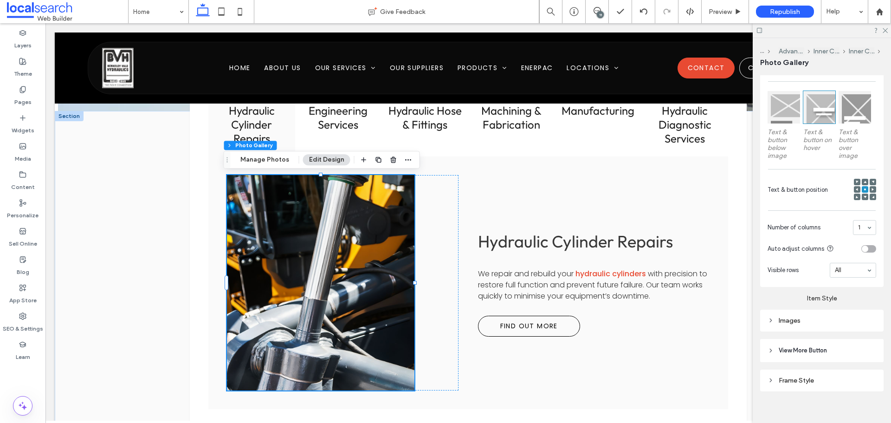
scroll to position [361, 0]
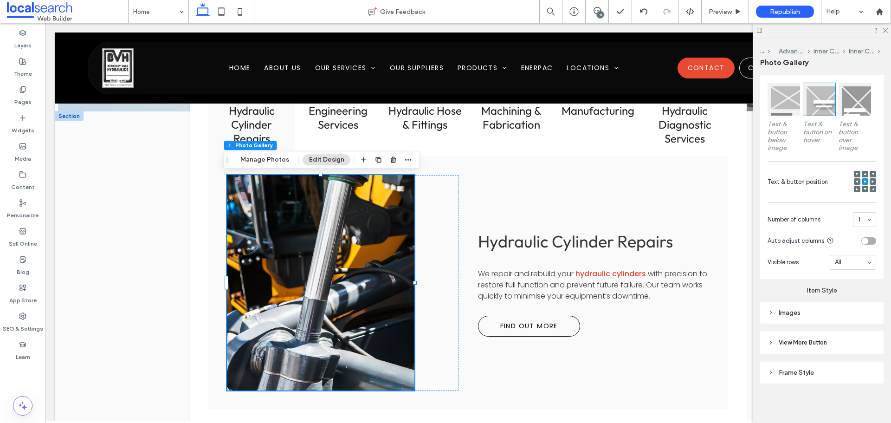
click at [818, 306] on div "Images" at bounding box center [822, 312] width 109 height 13
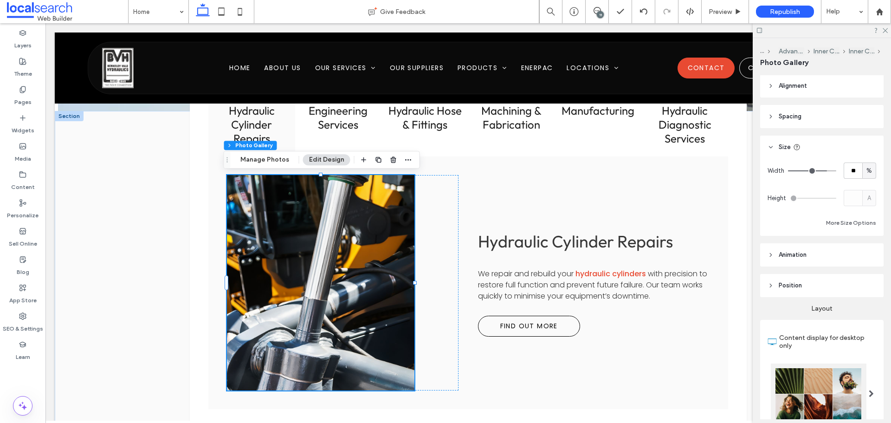
scroll to position [0, 0]
type input "**"
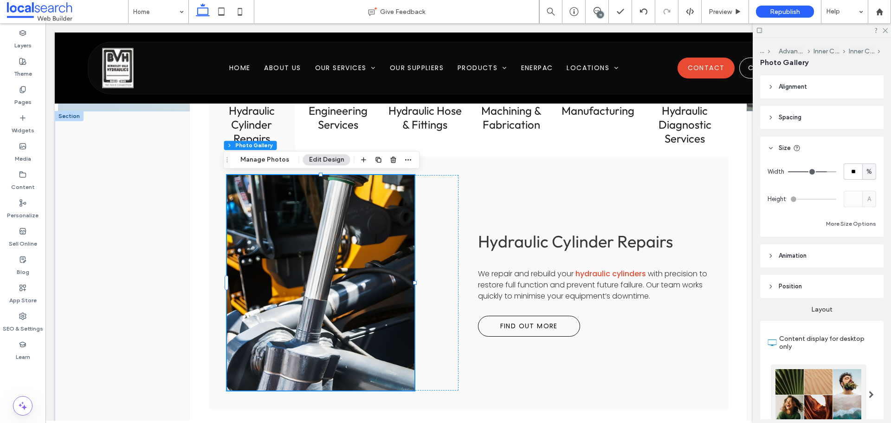
type input "**"
type input "***"
drag, startPoint x: 849, startPoint y: 173, endPoint x: 850, endPoint y: 184, distance: 11.2
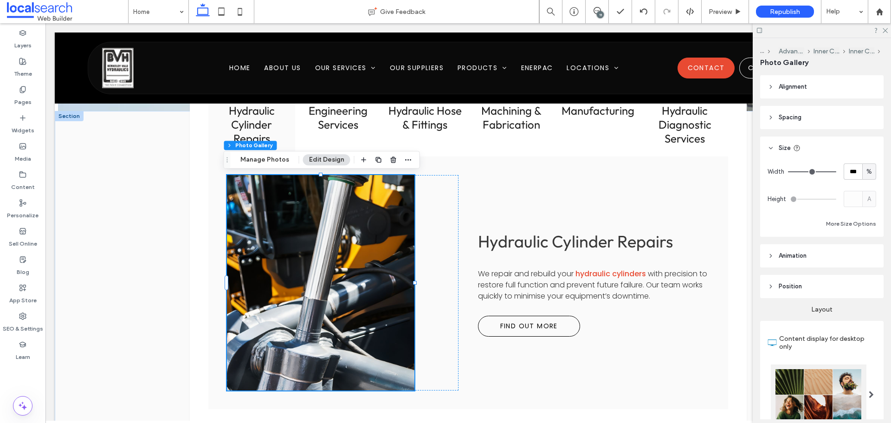
type input "***"
click at [837, 172] on input "range" at bounding box center [812, 171] width 48 height 1
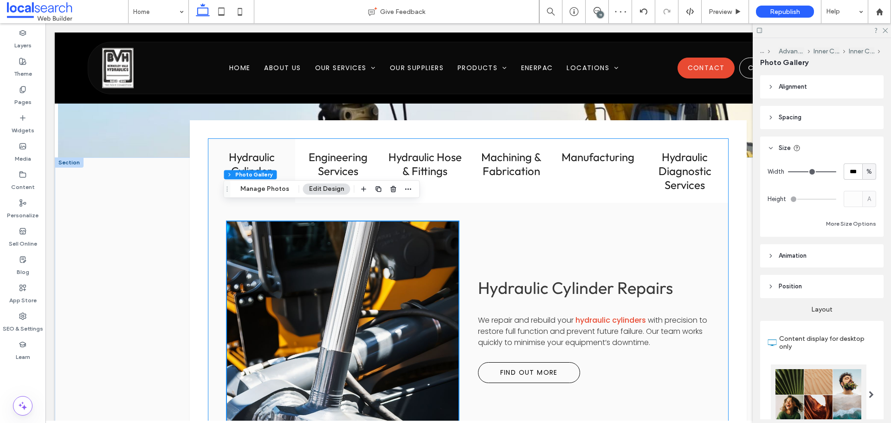
scroll to position [1114, 0]
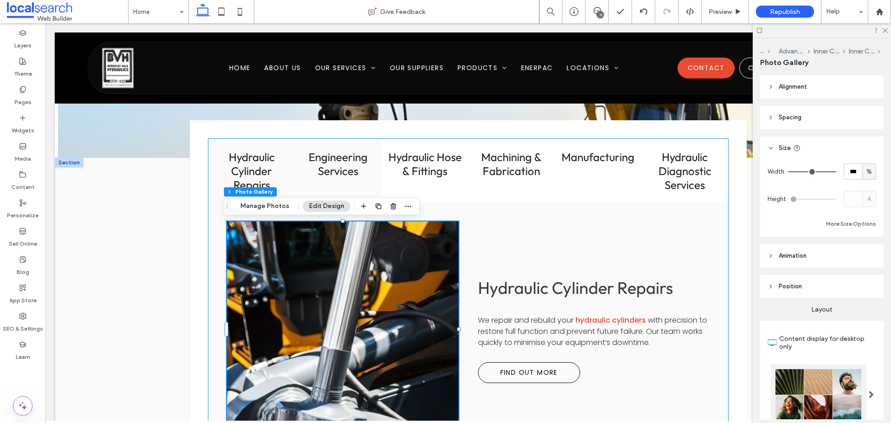
click at [331, 162] on h3 "Engineering Services" at bounding box center [339, 164] width 76 height 28
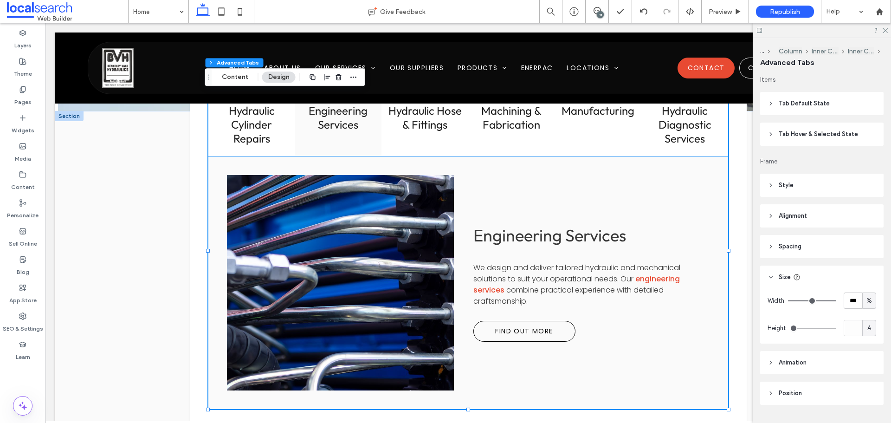
click at [339, 297] on link at bounding box center [340, 283] width 240 height 228
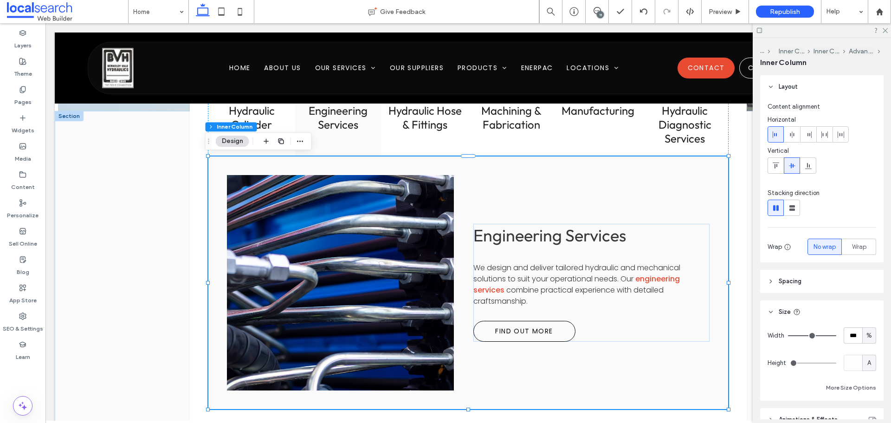
click at [339, 297] on link at bounding box center [340, 283] width 240 height 228
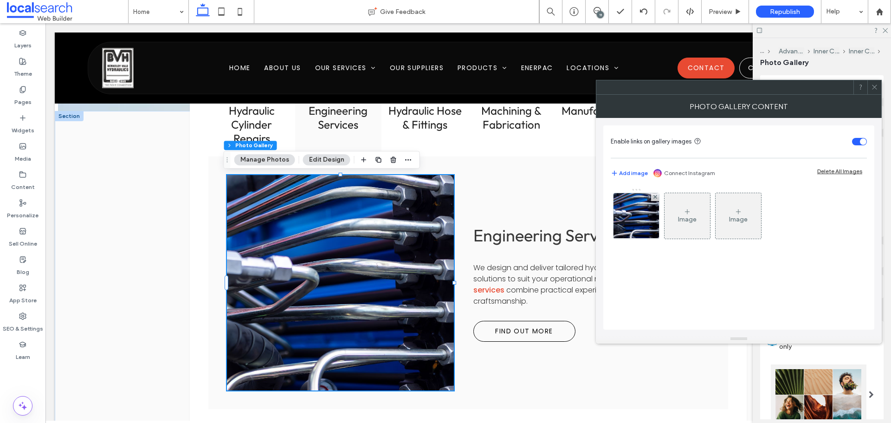
click at [877, 90] on icon at bounding box center [874, 87] width 7 height 7
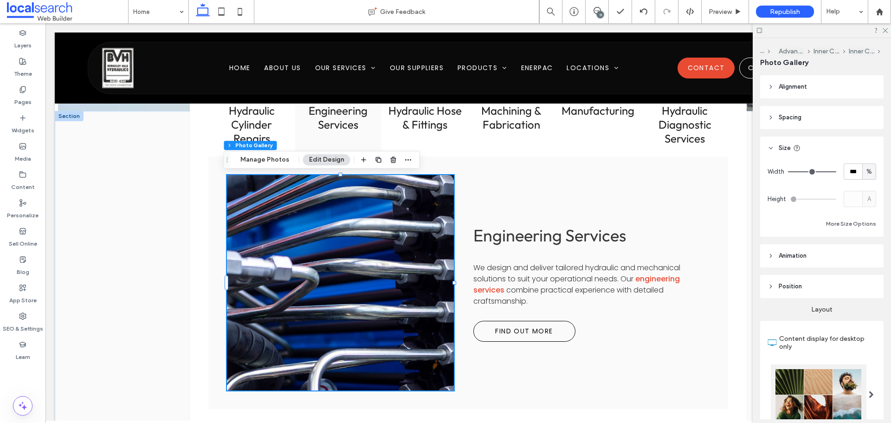
type input "**"
click at [818, 172] on input "range" at bounding box center [812, 171] width 48 height 1
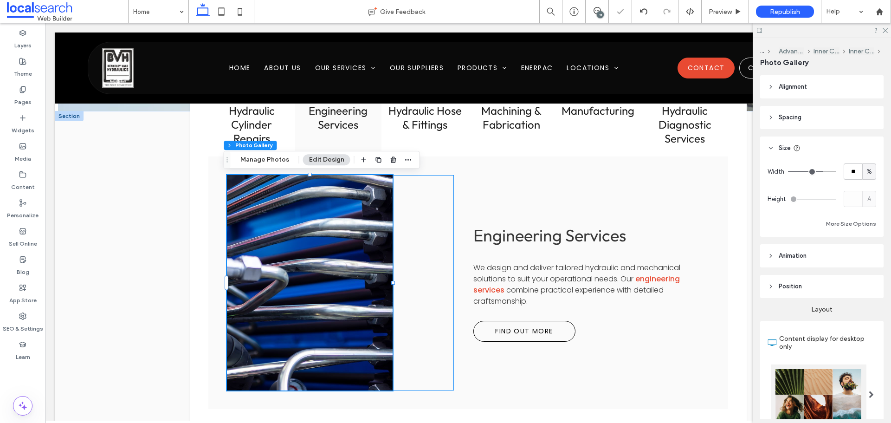
click at [432, 199] on div at bounding box center [340, 282] width 227 height 215
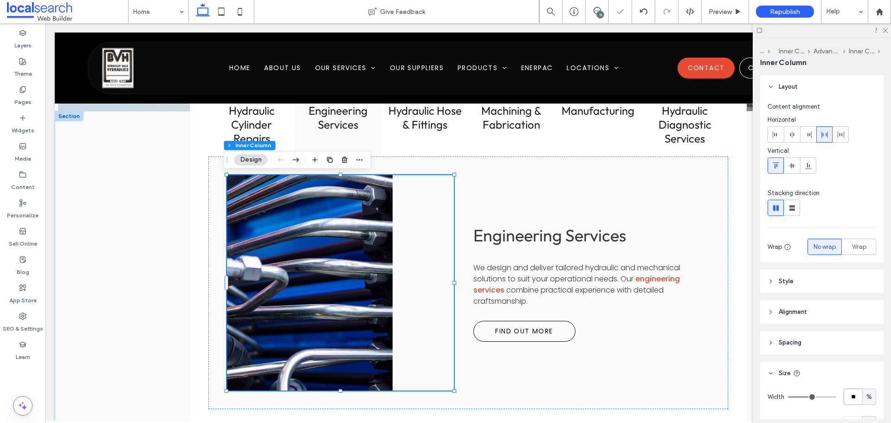
click at [844, 393] on input "**" at bounding box center [853, 397] width 19 height 16
type input "**"
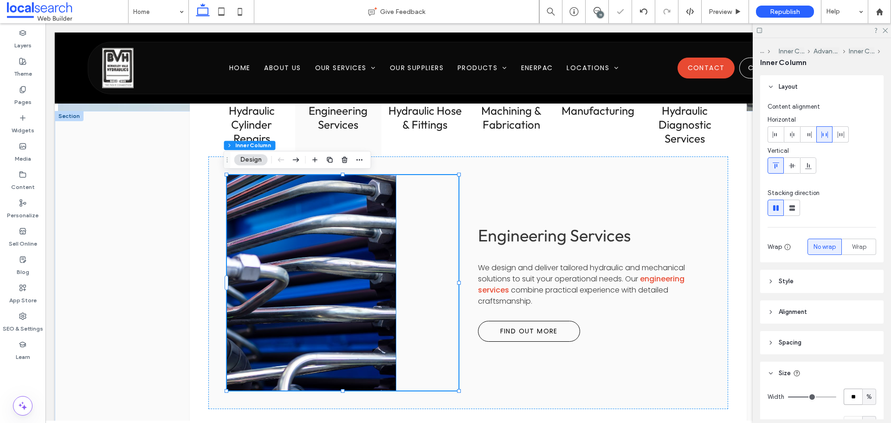
click at [346, 212] on link at bounding box center [311, 283] width 179 height 228
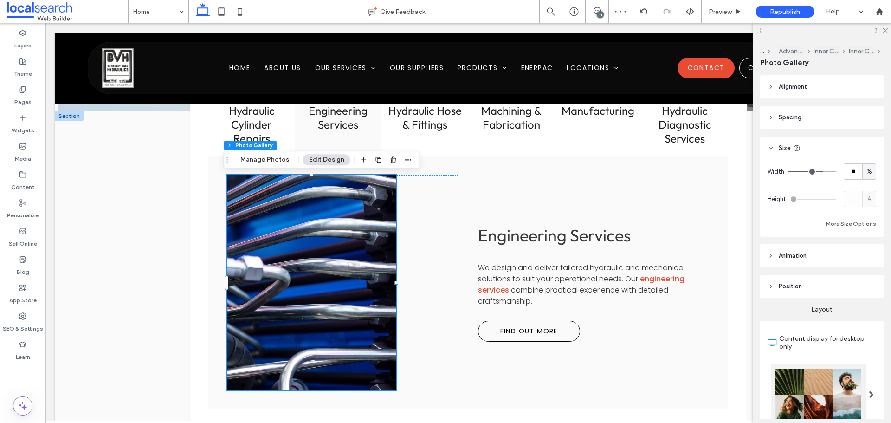
type input "**"
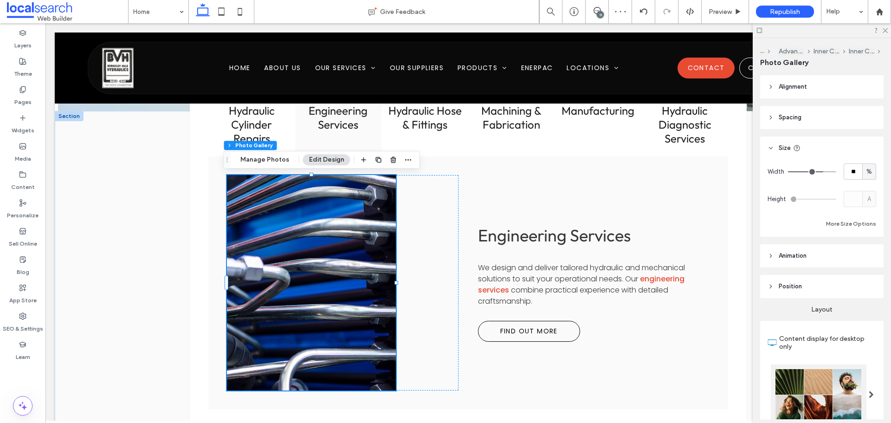
type input "**"
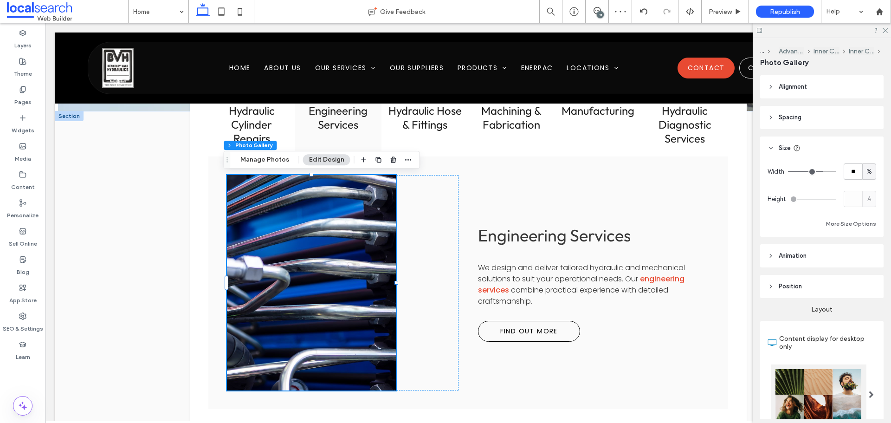
type input "***"
drag, startPoint x: 822, startPoint y: 171, endPoint x: 867, endPoint y: 170, distance: 44.6
type input "***"
click at [837, 171] on input "range" at bounding box center [812, 171] width 48 height 1
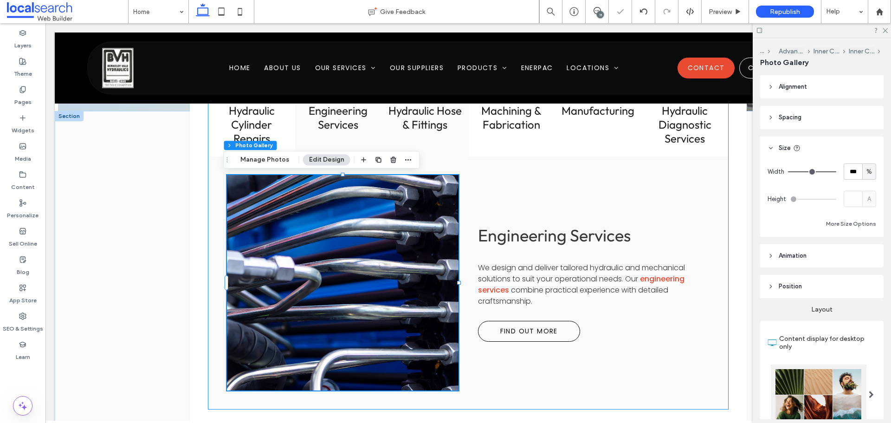
click at [413, 125] on h3 "Hydraulic Hose & Fittings" at bounding box center [425, 118] width 76 height 28
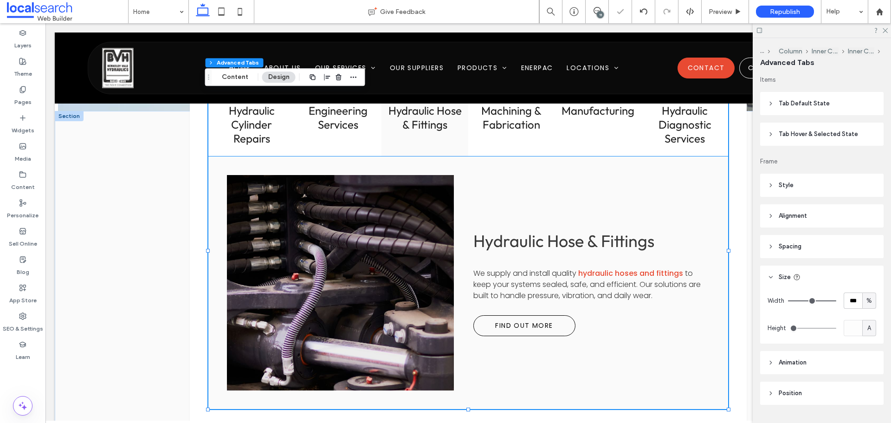
click at [387, 237] on link at bounding box center [340, 283] width 240 height 228
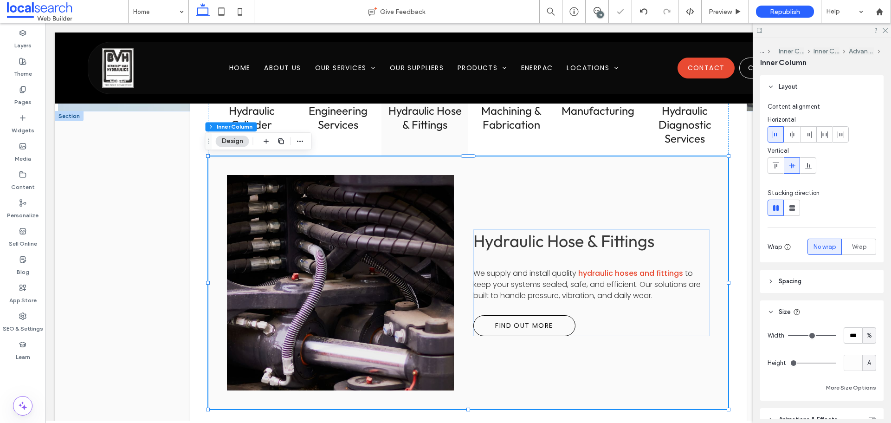
click at [387, 237] on link at bounding box center [340, 283] width 240 height 228
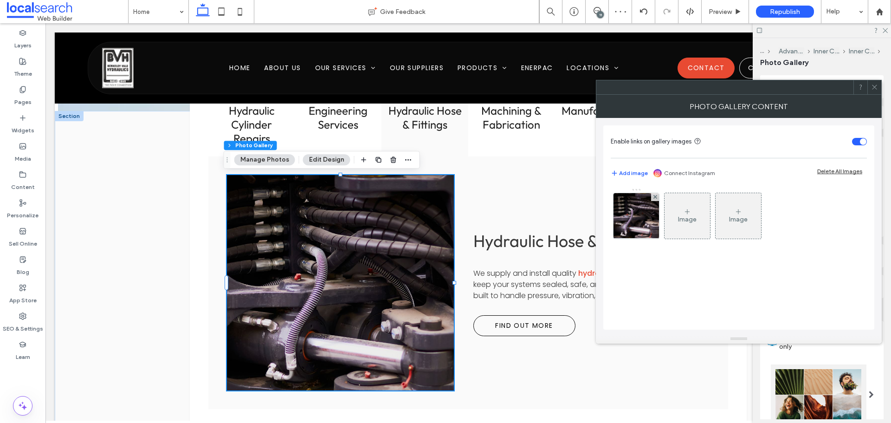
click at [873, 93] on span at bounding box center [874, 87] width 7 height 14
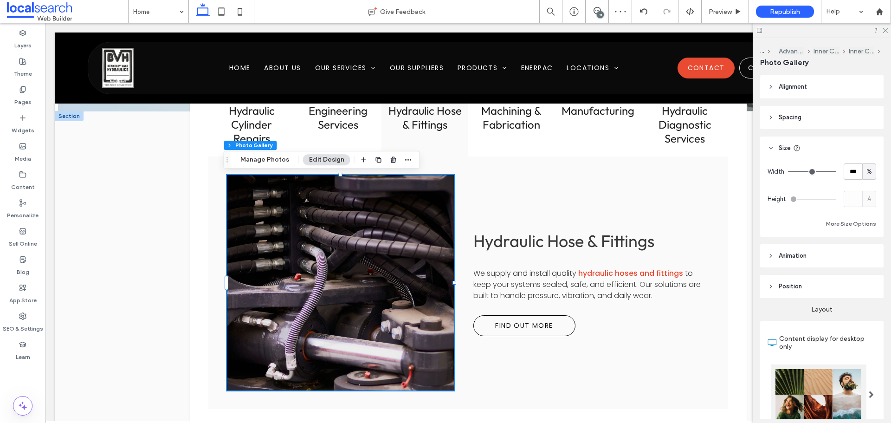
type input "**"
click at [819, 171] on input "range" at bounding box center [812, 171] width 48 height 1
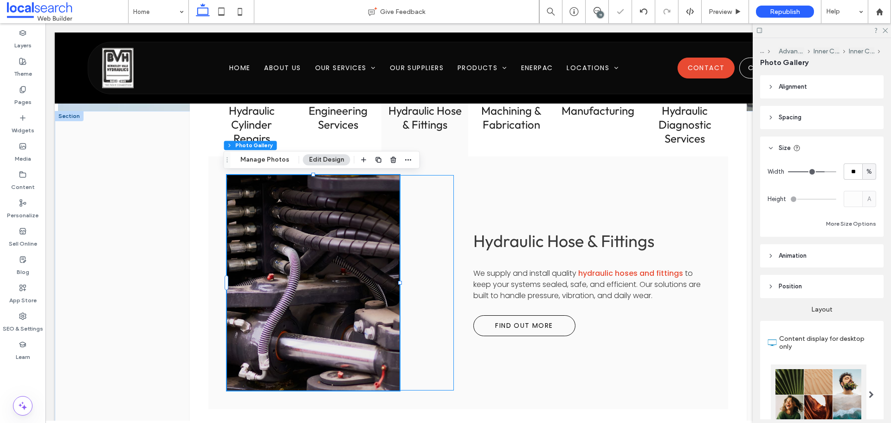
click at [418, 206] on div at bounding box center [340, 282] width 227 height 215
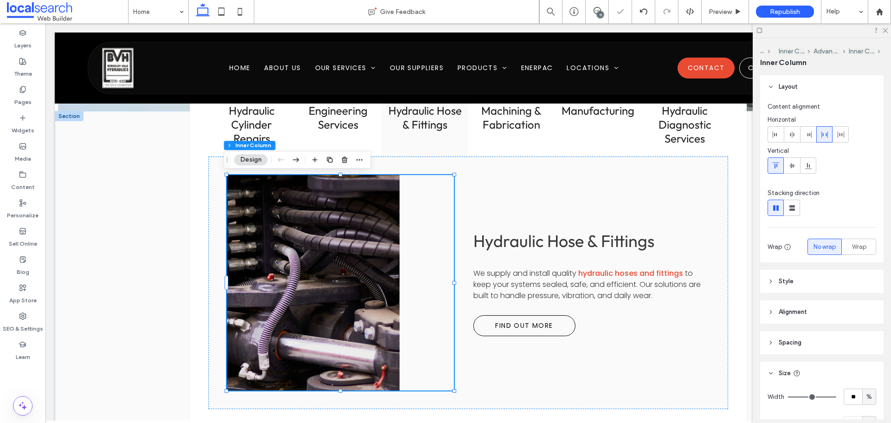
type input "**"
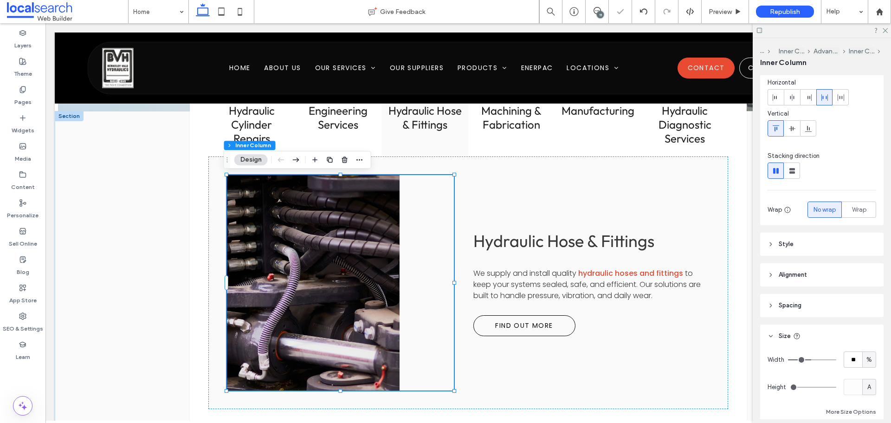
scroll to position [93, 0]
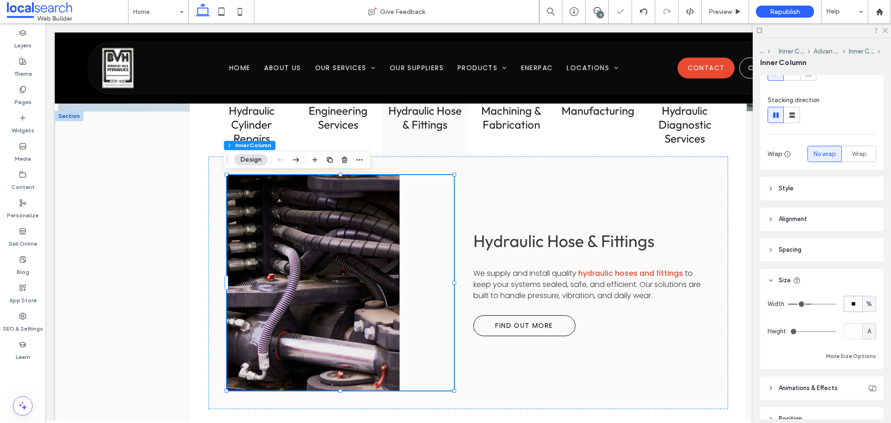
click at [848, 305] on input "**" at bounding box center [853, 304] width 19 height 16
paste input "number-input"
type input "**"
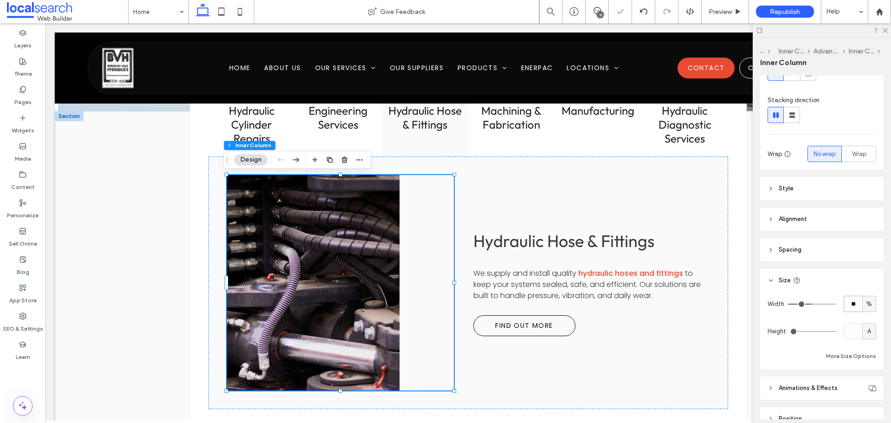
type input "**"
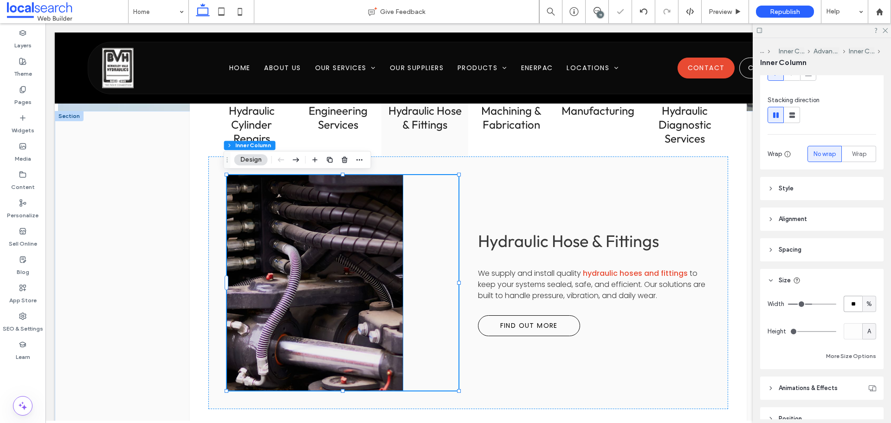
click at [333, 254] on link at bounding box center [315, 283] width 187 height 228
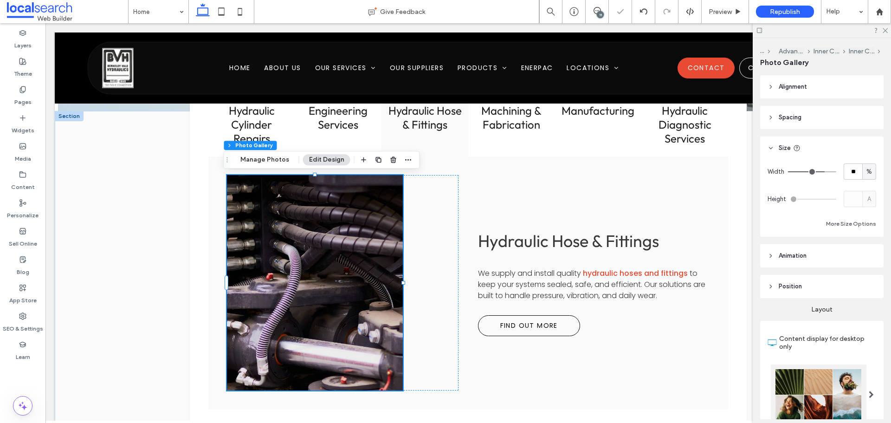
drag, startPoint x: 333, startPoint y: 254, endPoint x: 339, endPoint y: 253, distance: 6.1
click at [334, 253] on link at bounding box center [315, 283] width 187 height 228
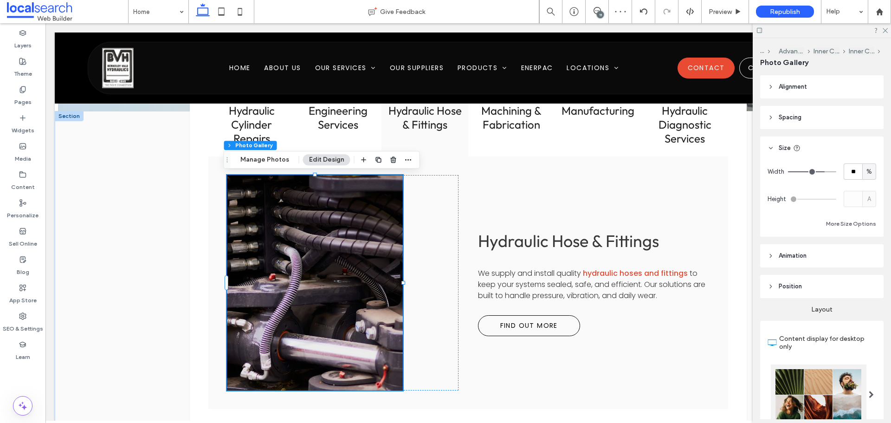
type input "**"
type input "***"
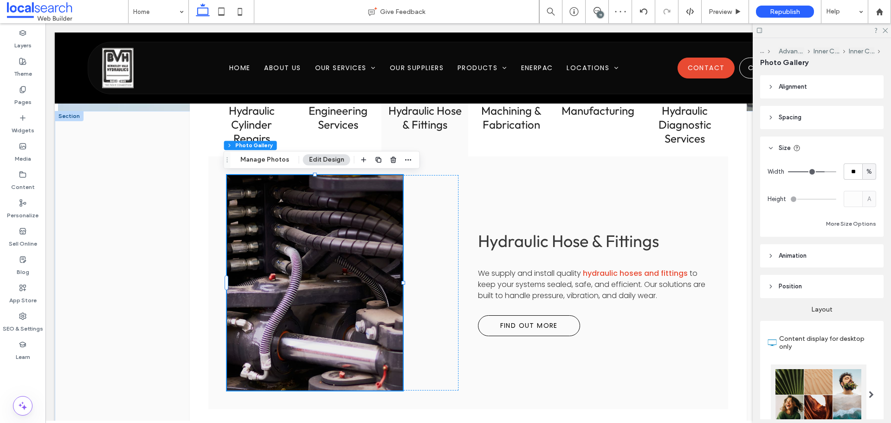
type input "***"
drag, startPoint x: 820, startPoint y: 171, endPoint x: 829, endPoint y: 194, distance: 24.4
type input "***"
click at [837, 172] on input "range" at bounding box center [812, 171] width 48 height 1
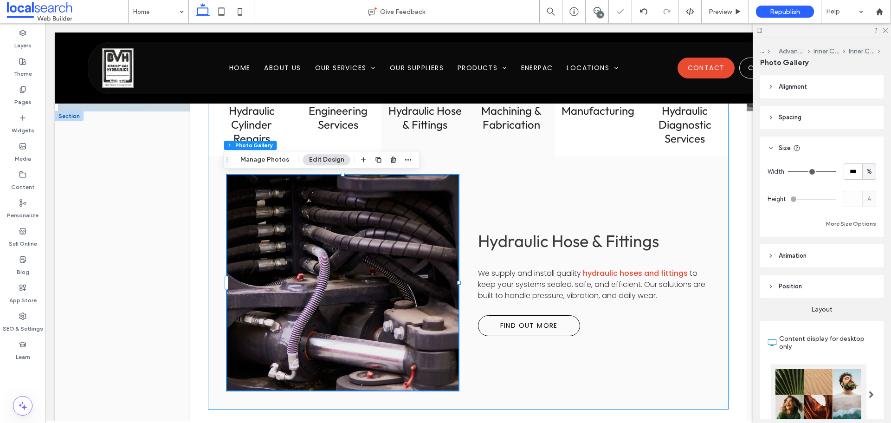
click at [484, 130] on h3 "Machining & Fabrication" at bounding box center [512, 118] width 76 height 28
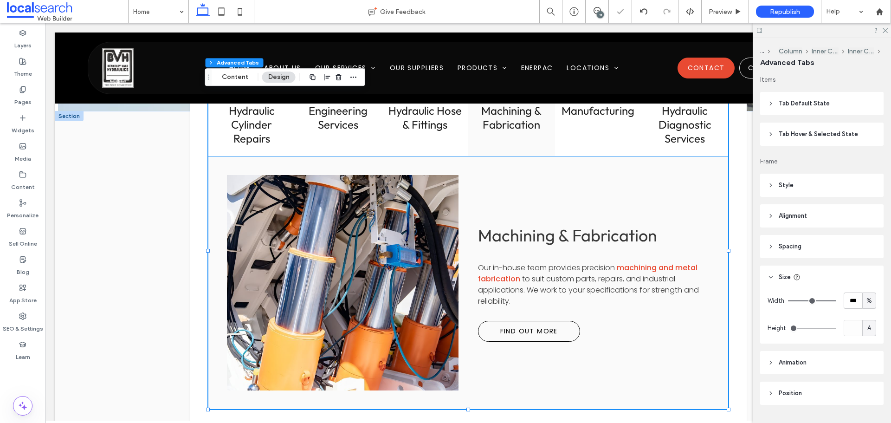
click at [387, 254] on link at bounding box center [343, 283] width 246 height 228
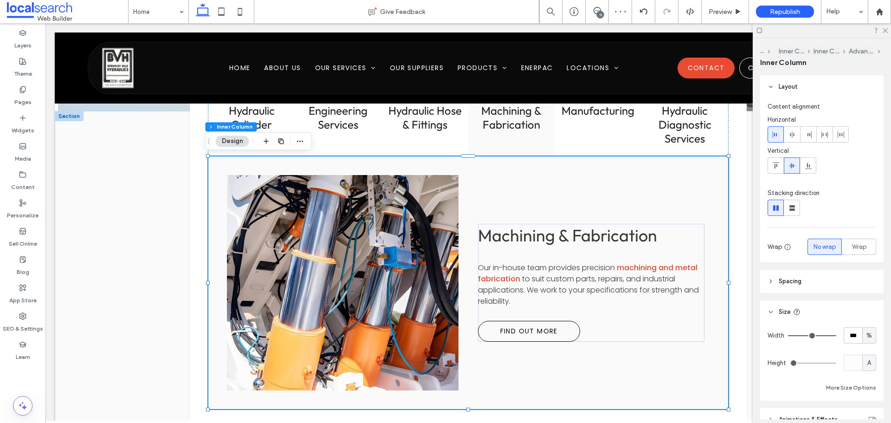
type input "**"
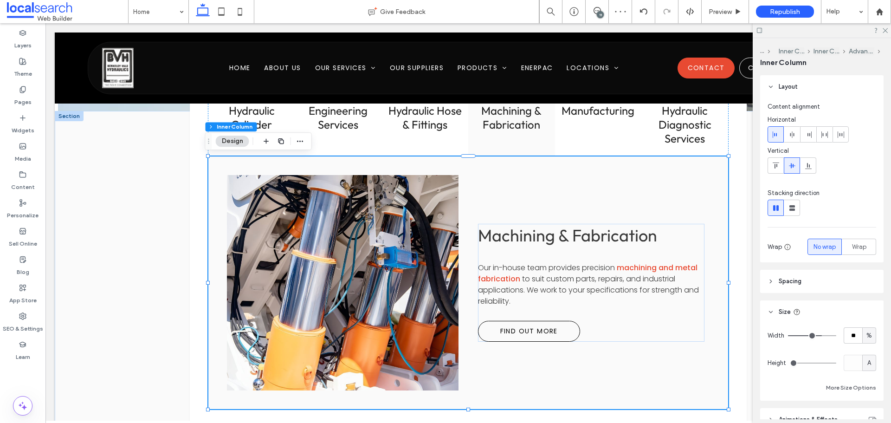
click at [818, 336] on input "range" at bounding box center [812, 335] width 48 height 1
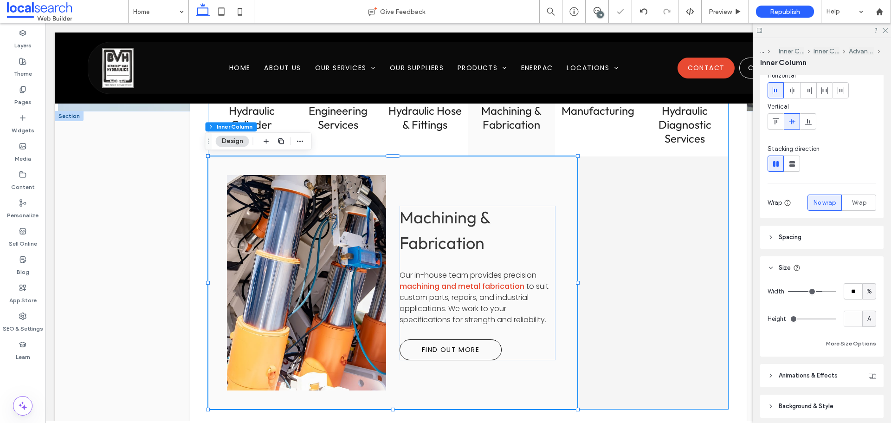
scroll to position [80, 0]
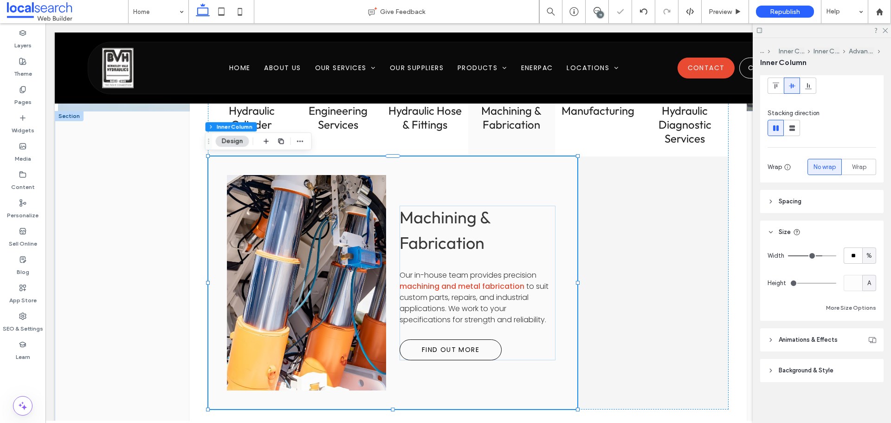
type input "**"
type input "***"
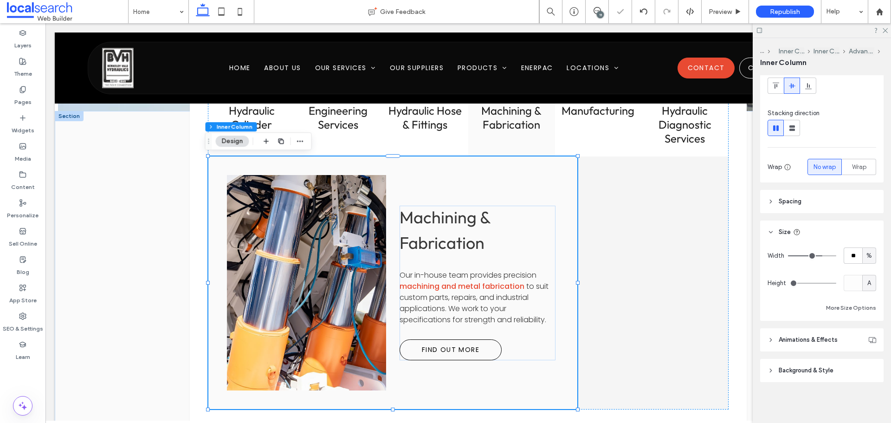
type input "***"
drag, startPoint x: 819, startPoint y: 253, endPoint x: 880, endPoint y: 257, distance: 60.5
type input "***"
click at [837, 256] on input "range" at bounding box center [812, 255] width 48 height 1
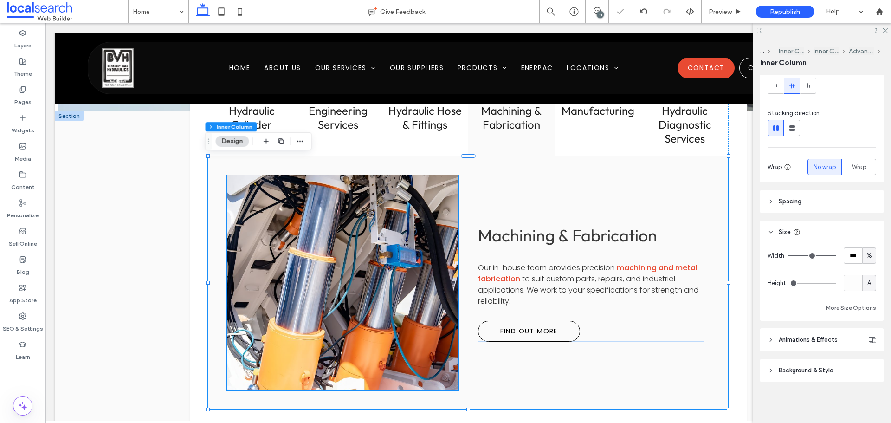
click at [420, 202] on link at bounding box center [343, 283] width 246 height 228
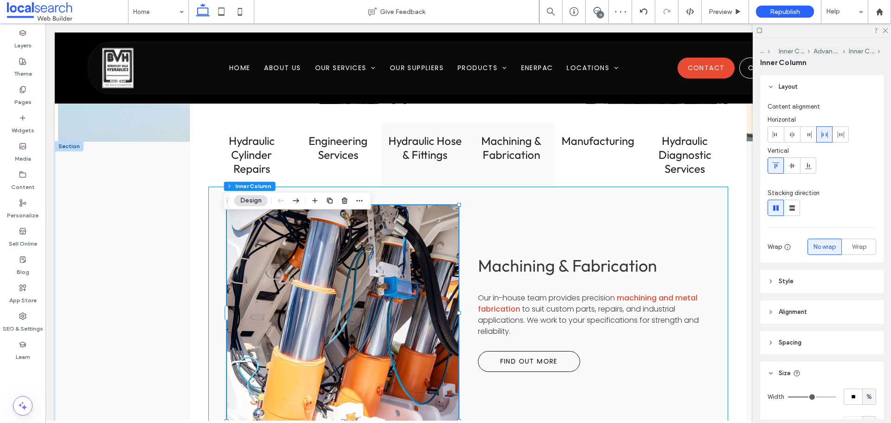
scroll to position [1068, 0]
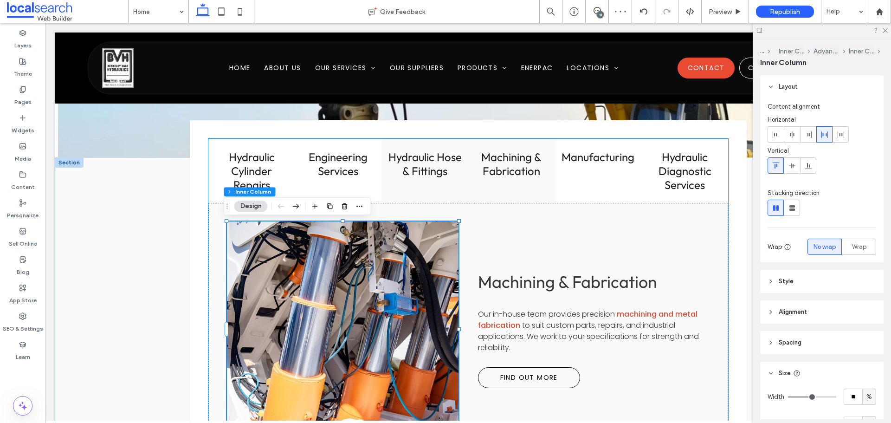
click at [430, 183] on div "Hydraulic Hose & Fittings" at bounding box center [425, 171] width 87 height 64
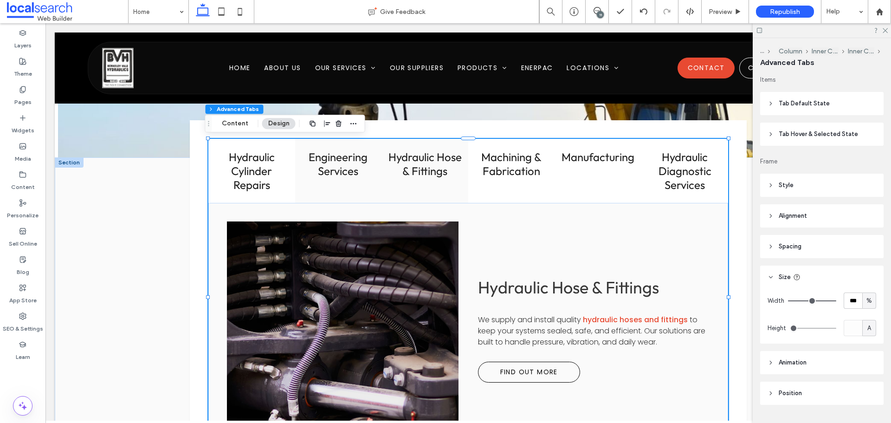
click at [353, 182] on div "Engineering Services" at bounding box center [338, 171] width 87 height 64
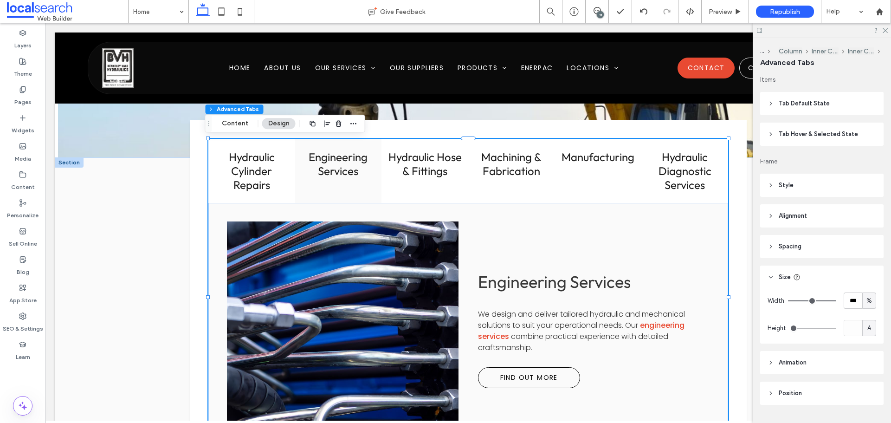
click at [330, 167] on h3 "Engineering Services" at bounding box center [339, 164] width 76 height 28
click at [262, 169] on h3 "Hydraulic Cylinder Repairs" at bounding box center [252, 171] width 76 height 42
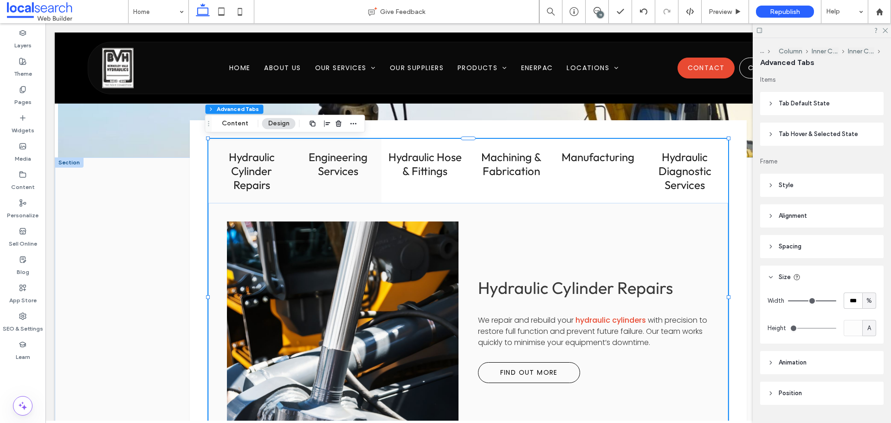
click at [336, 169] on h3 "Engineering Services" at bounding box center [339, 164] width 76 height 28
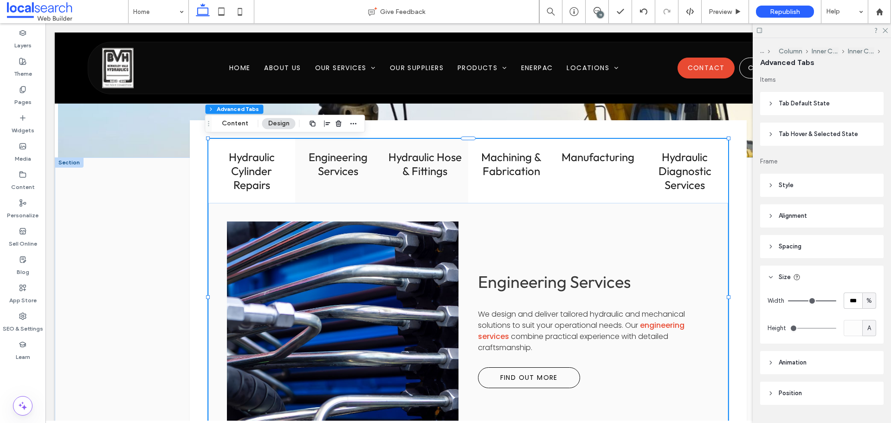
click at [434, 172] on h3 "Hydraulic Hose & Fittings" at bounding box center [425, 164] width 76 height 28
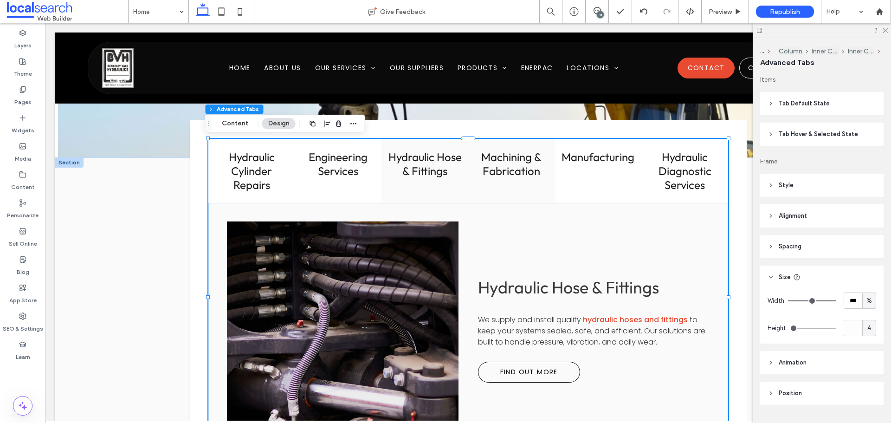
click at [515, 178] on div "Machining & Fabrication" at bounding box center [511, 171] width 87 height 64
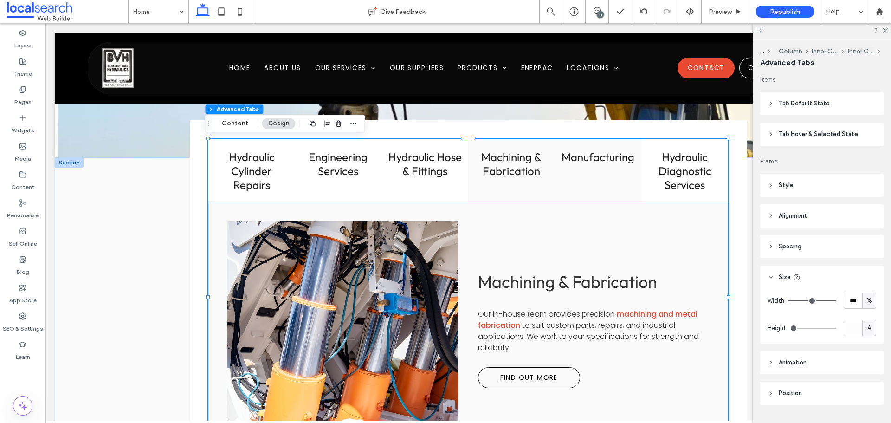
click at [583, 172] on div "Manufacturing" at bounding box center [598, 171] width 87 height 64
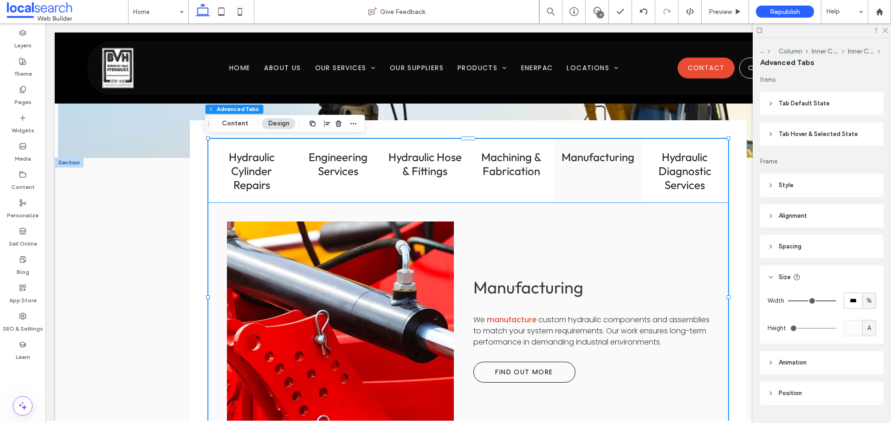
click at [390, 264] on link at bounding box center [340, 329] width 240 height 228
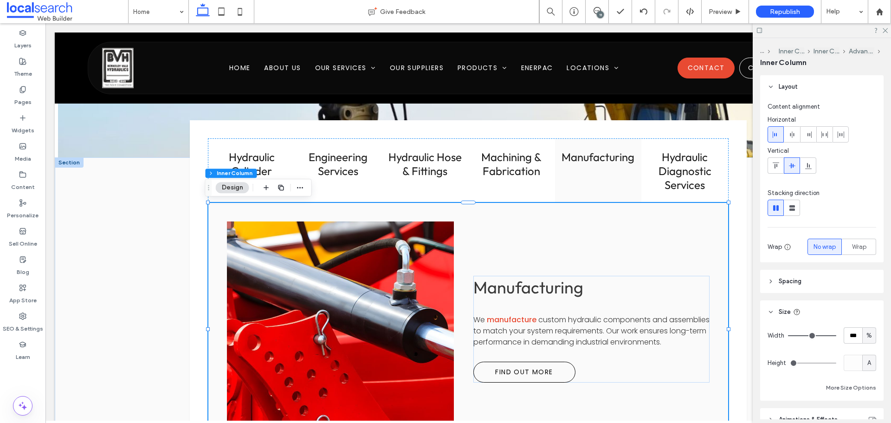
click at [387, 264] on link at bounding box center [340, 329] width 240 height 228
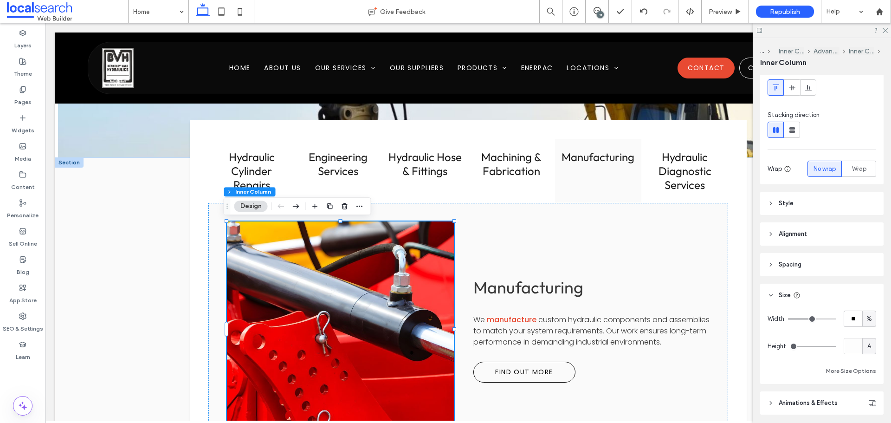
scroll to position [93, 0]
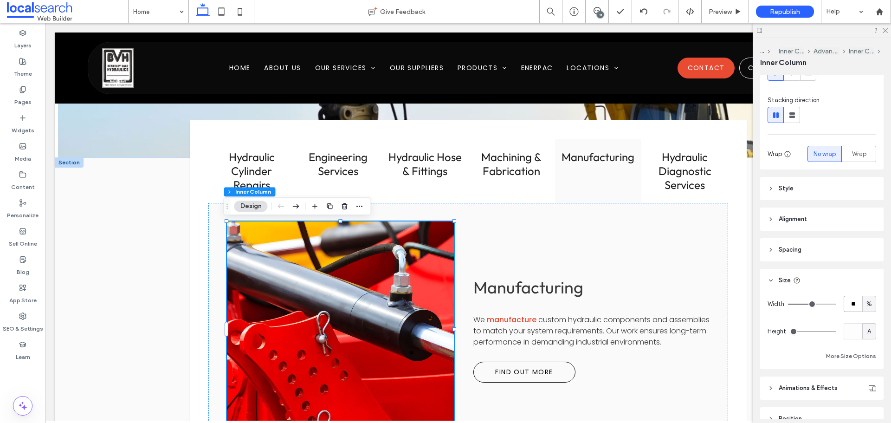
click at [850, 303] on input "**" at bounding box center [853, 304] width 19 height 16
paste input "number-input"
type input "**"
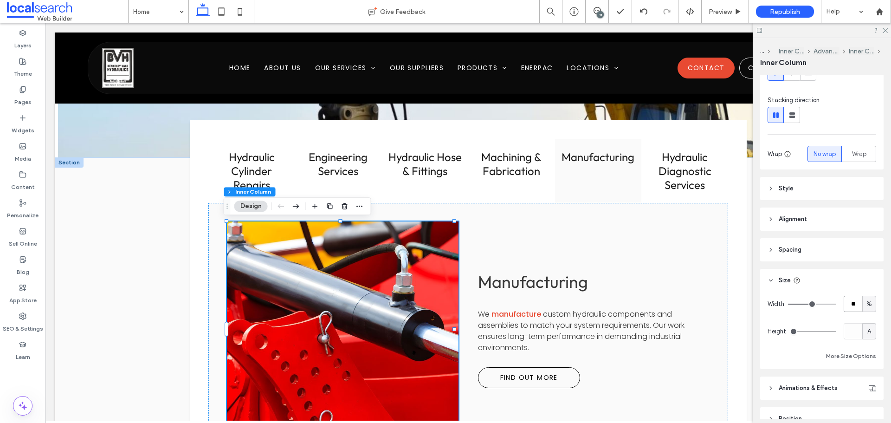
type input "**"
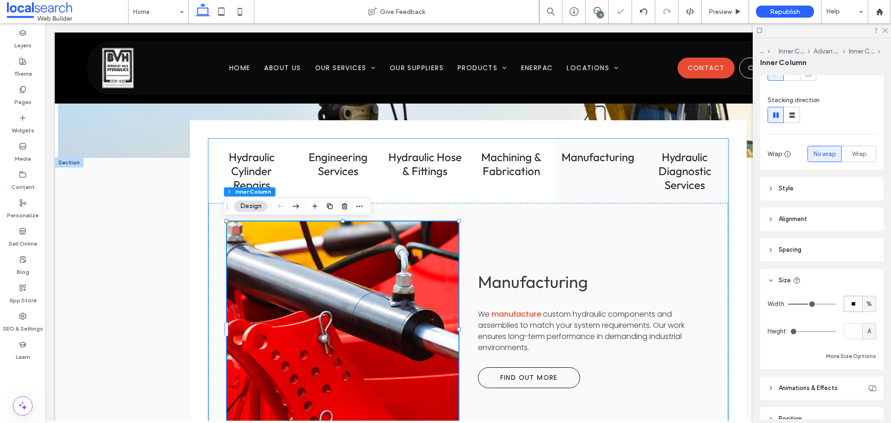
click at [688, 184] on h3 "Hydraulic Diagnostic Services" at bounding box center [685, 171] width 76 height 42
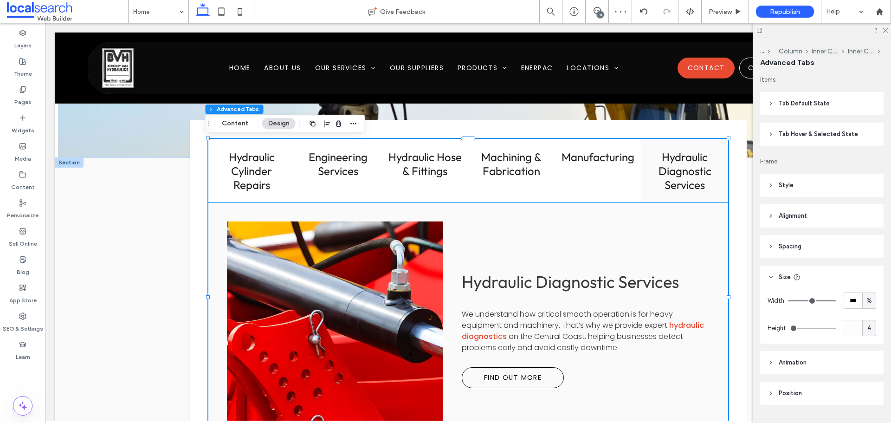
click at [345, 273] on link at bounding box center [335, 329] width 228 height 228
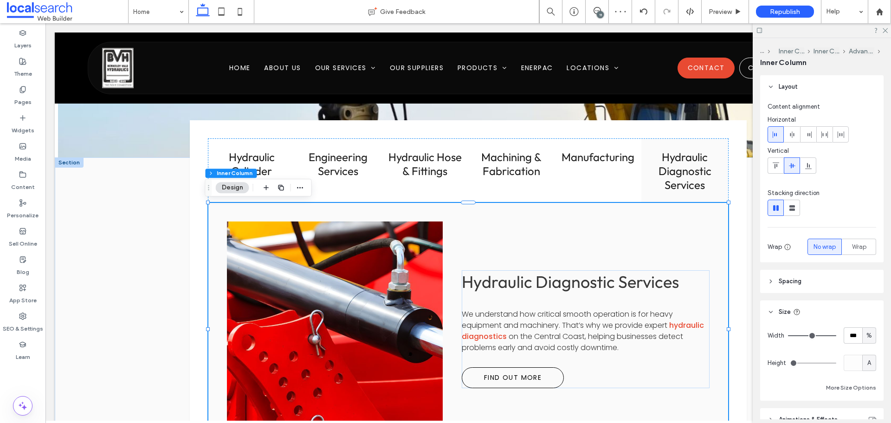
click at [345, 273] on link at bounding box center [335, 329] width 228 height 228
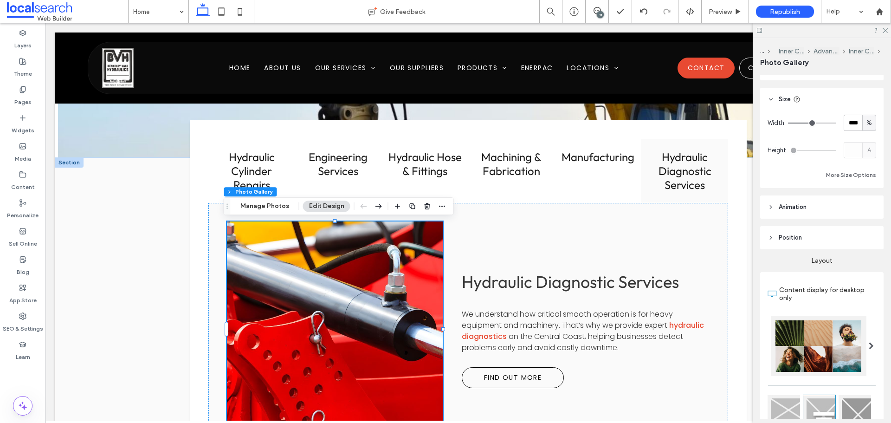
scroll to position [46, 0]
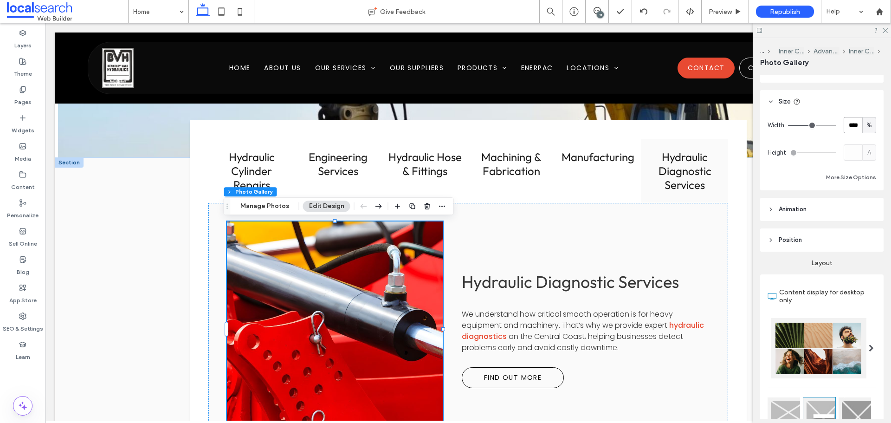
click at [846, 128] on input "****" at bounding box center [853, 125] width 19 height 16
paste input "number-input"
type input "**"
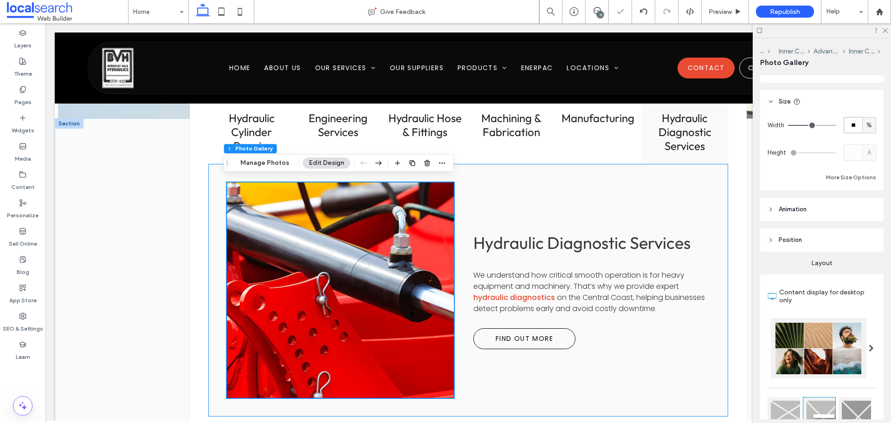
scroll to position [1114, 0]
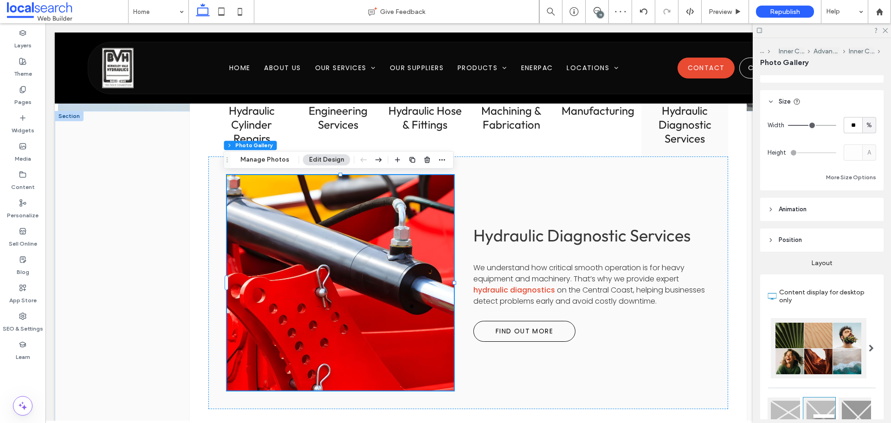
type input "**"
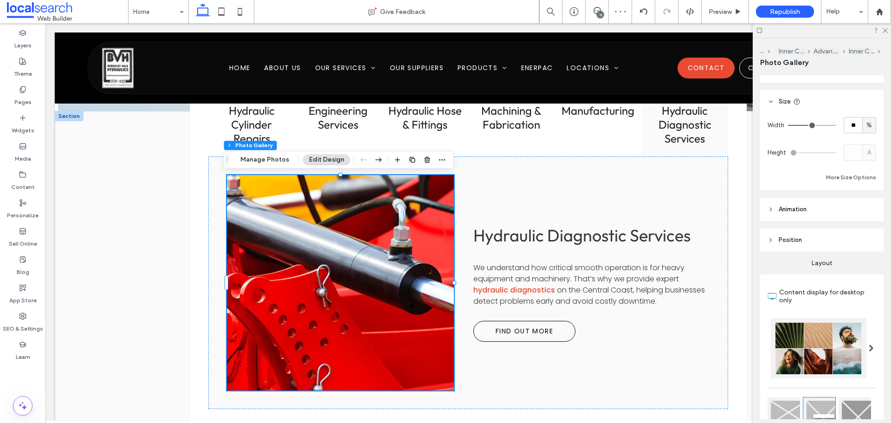
type input "**"
type input "***"
drag, startPoint x: 811, startPoint y: 123, endPoint x: 877, endPoint y: 130, distance: 66.8
type input "***"
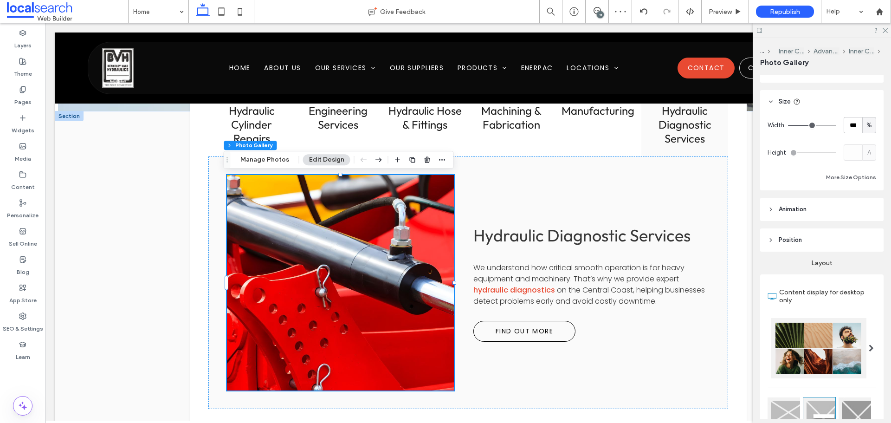
click at [837, 126] on input "range" at bounding box center [812, 125] width 48 height 1
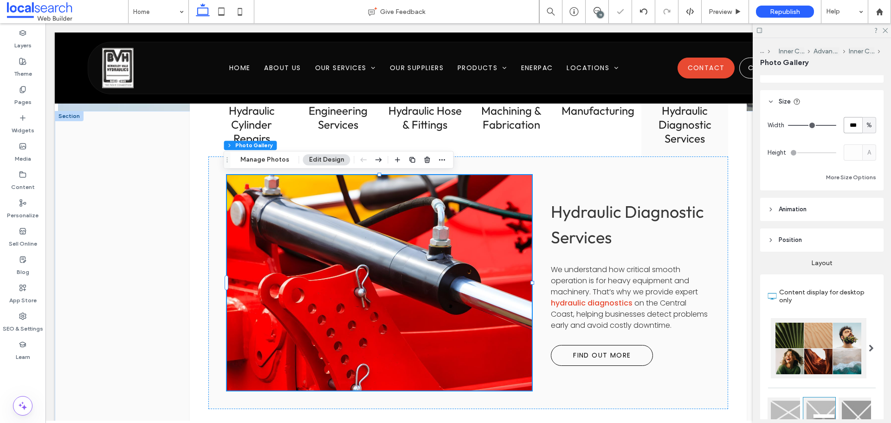
click at [848, 127] on input "***" at bounding box center [853, 125] width 19 height 16
paste input "number-input"
type input "**"
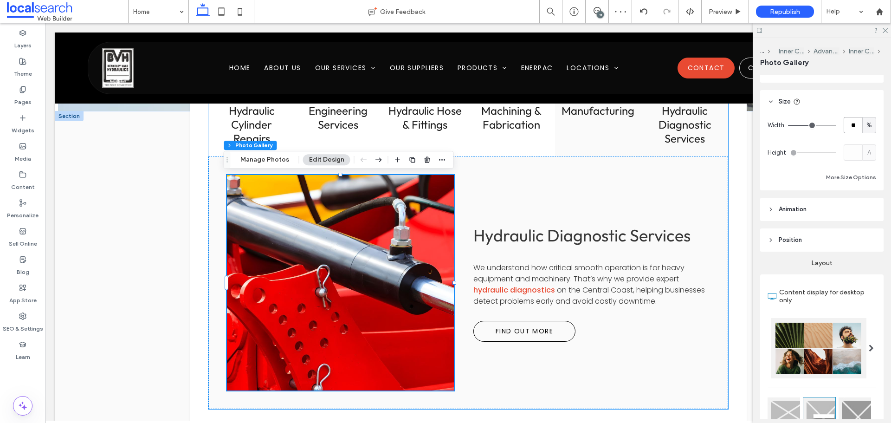
click at [604, 137] on div "Manufacturing" at bounding box center [598, 124] width 87 height 64
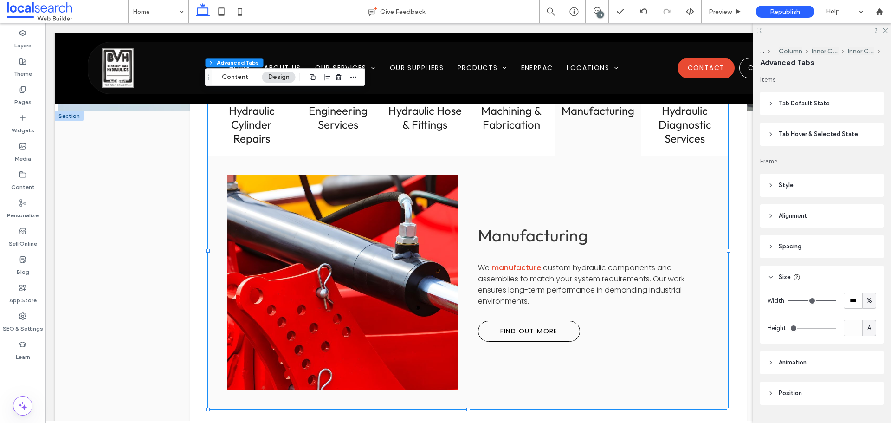
click at [399, 201] on link at bounding box center [343, 283] width 246 height 228
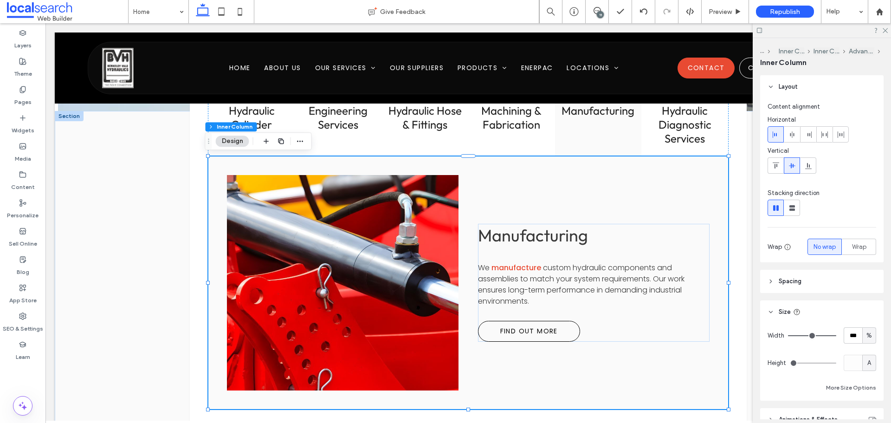
click at [352, 190] on link at bounding box center [343, 283] width 246 height 228
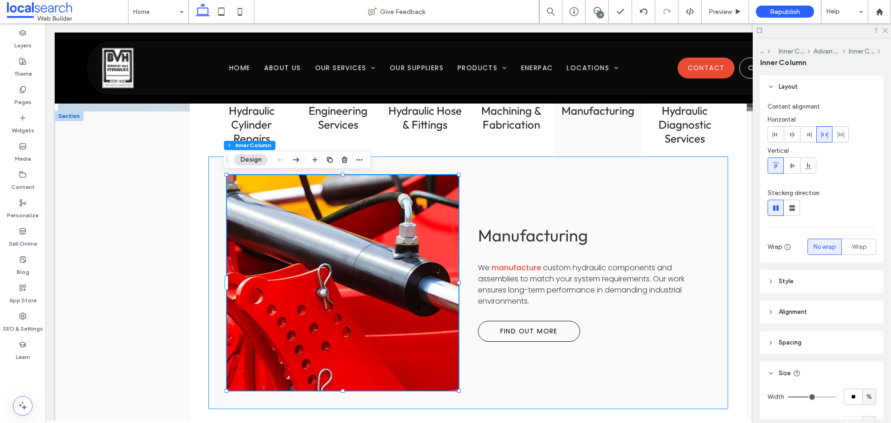
click at [338, 188] on link at bounding box center [343, 283] width 246 height 228
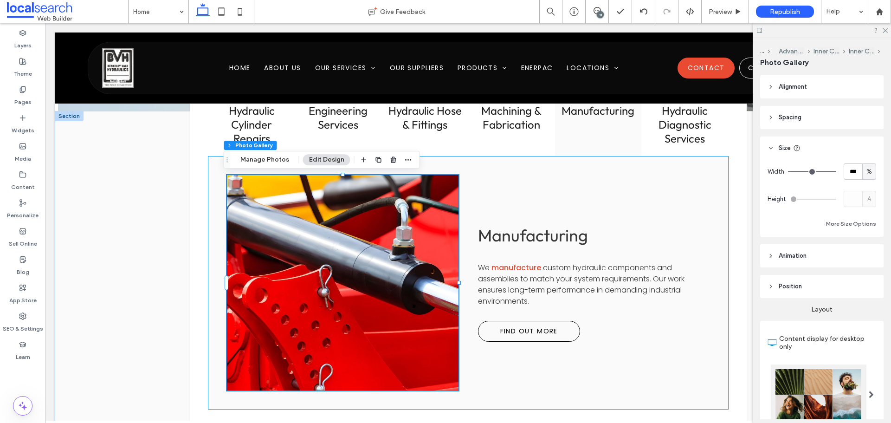
click at [510, 183] on div "Manufacturing We manufacture custom hydraulic components and assemblies to matc…" at bounding box center [468, 282] width 520 height 253
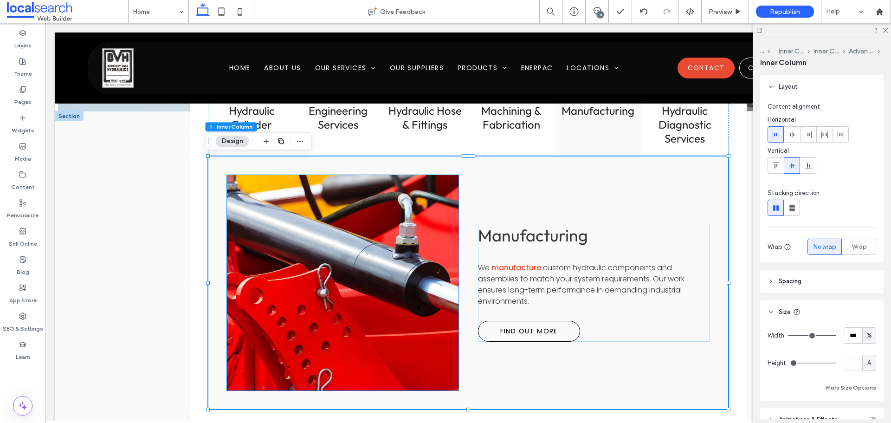
click at [413, 185] on link at bounding box center [343, 283] width 246 height 228
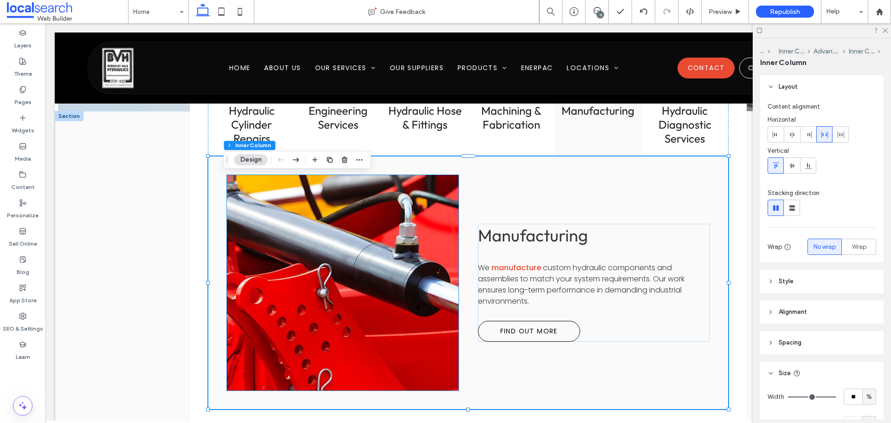
type input "**"
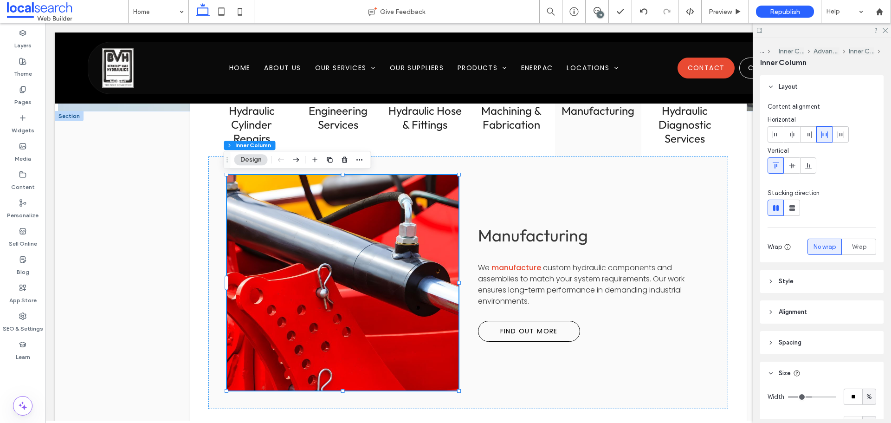
click at [413, 185] on link at bounding box center [343, 283] width 246 height 228
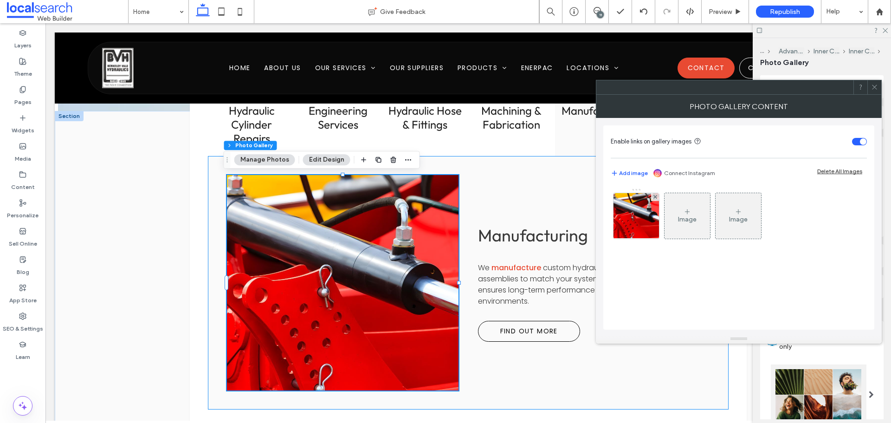
click at [487, 183] on div "Manufacturing We manufacture custom hydraulic components and assemblies to matc…" at bounding box center [468, 282] width 520 height 253
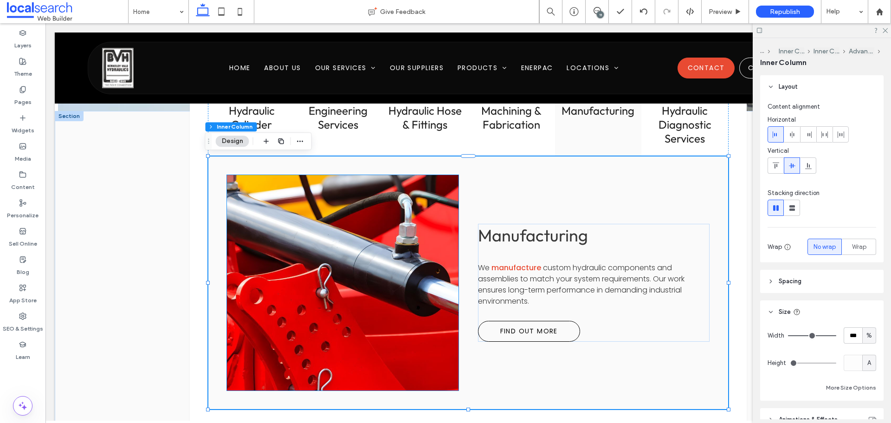
click at [412, 188] on link at bounding box center [343, 283] width 246 height 228
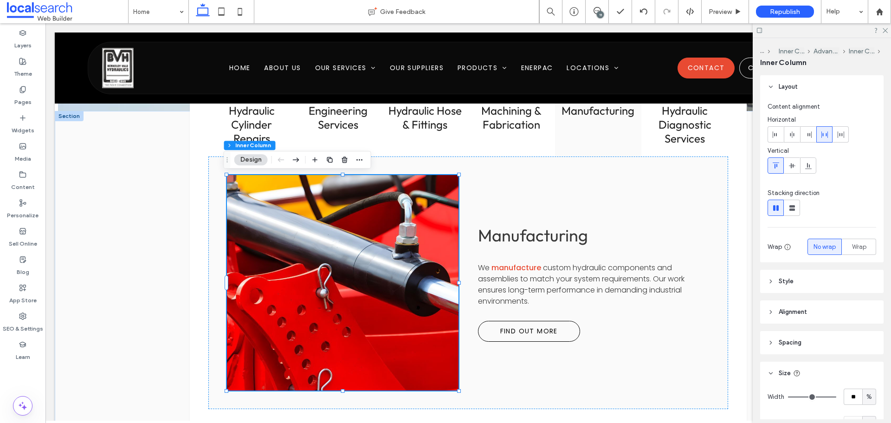
type input "**"
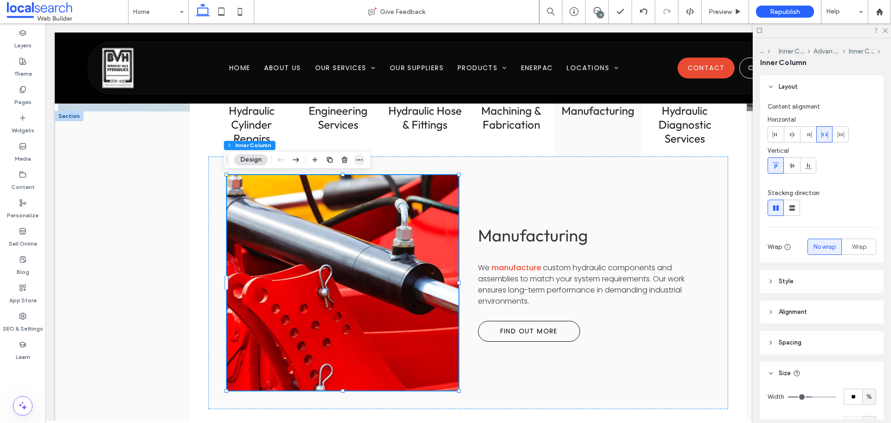
click at [357, 157] on icon "button" at bounding box center [359, 159] width 7 height 7
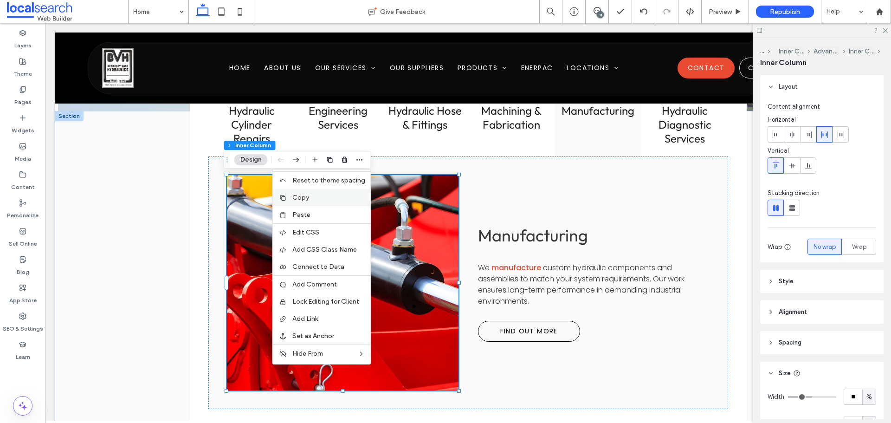
click at [320, 196] on label "Copy" at bounding box center [328, 198] width 73 height 8
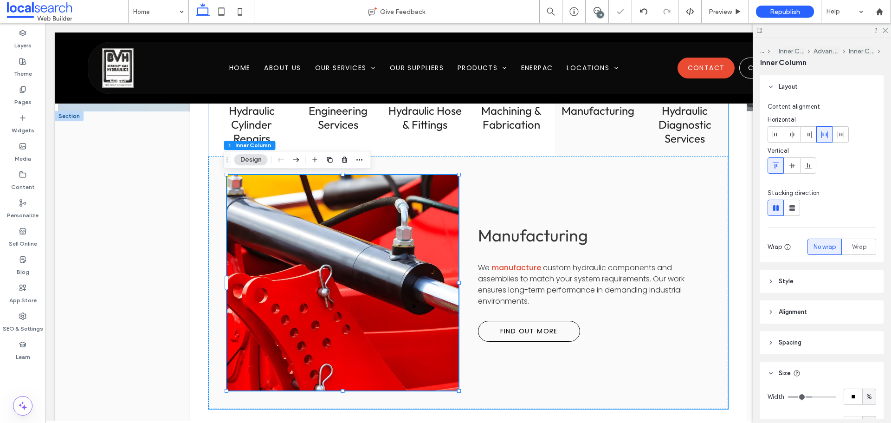
click at [674, 139] on h3 "Hydraulic Diagnostic Services" at bounding box center [685, 125] width 76 height 42
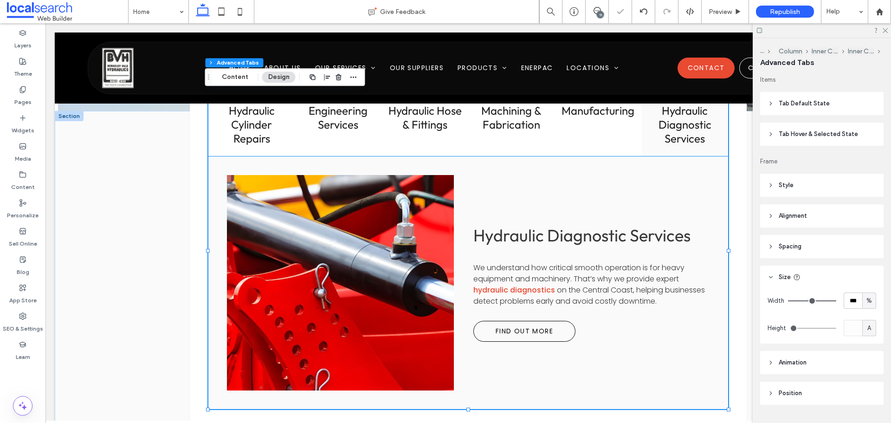
click at [345, 246] on link at bounding box center [340, 283] width 241 height 228
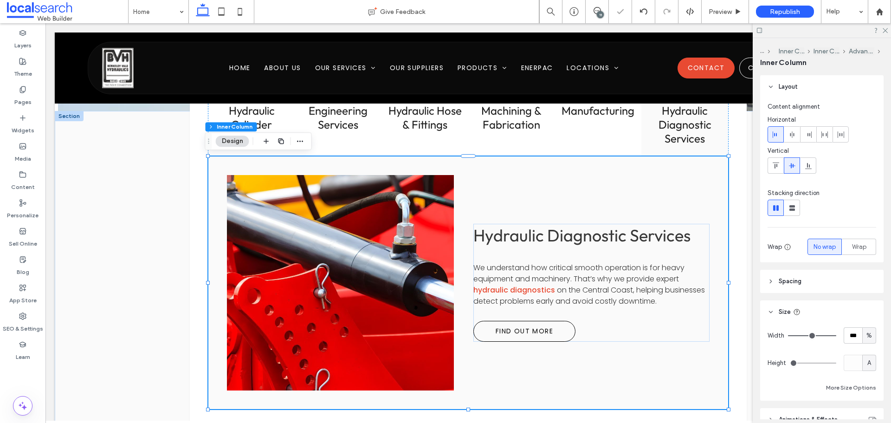
click at [345, 246] on link at bounding box center [340, 283] width 241 height 228
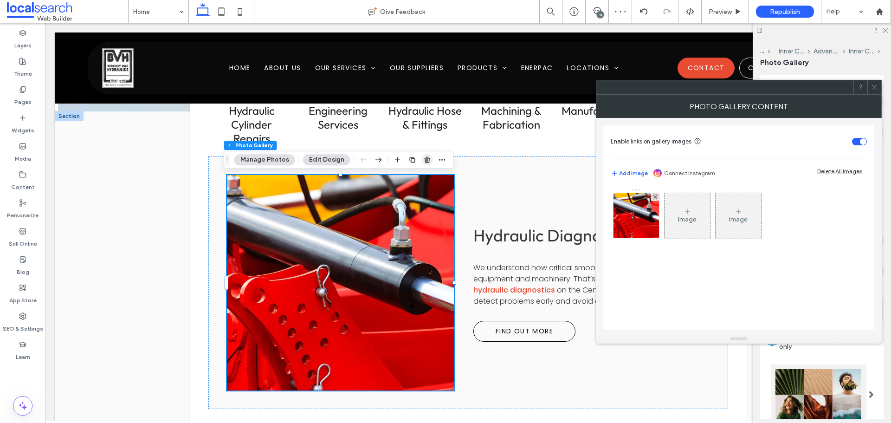
click at [425, 163] on icon "button" at bounding box center [427, 159] width 7 height 7
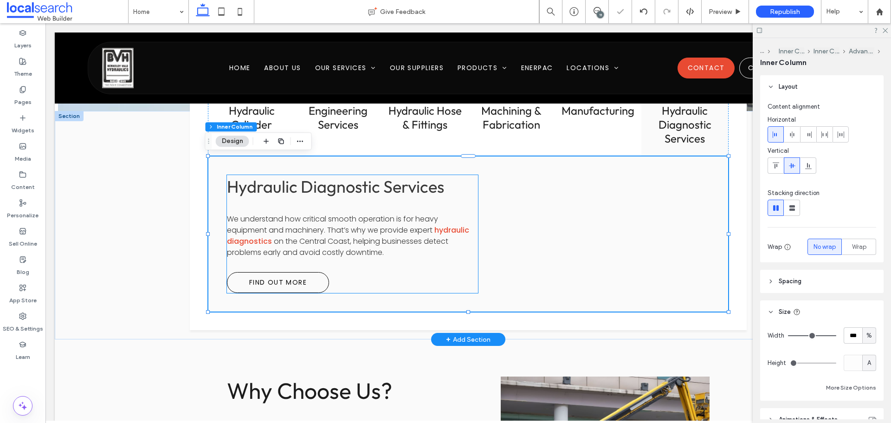
click at [436, 208] on div "Hydraulic Diagnostic Services We understand how critical smooth operation is fo…" at bounding box center [352, 234] width 251 height 118
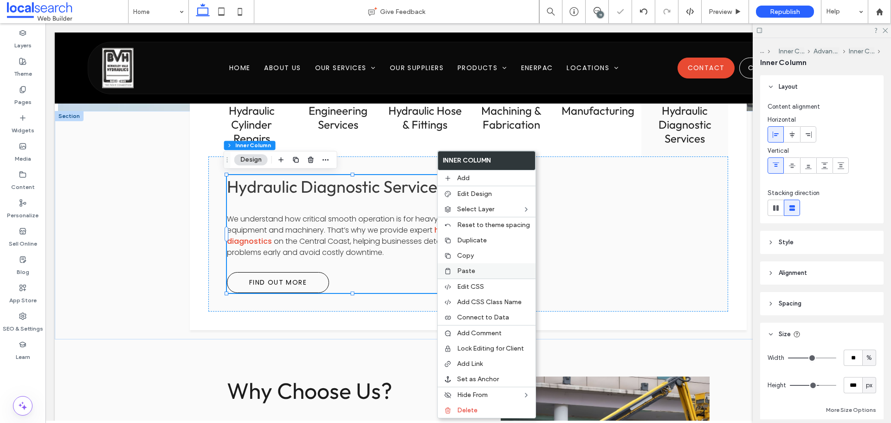
click at [488, 272] on label "Paste" at bounding box center [493, 271] width 73 height 8
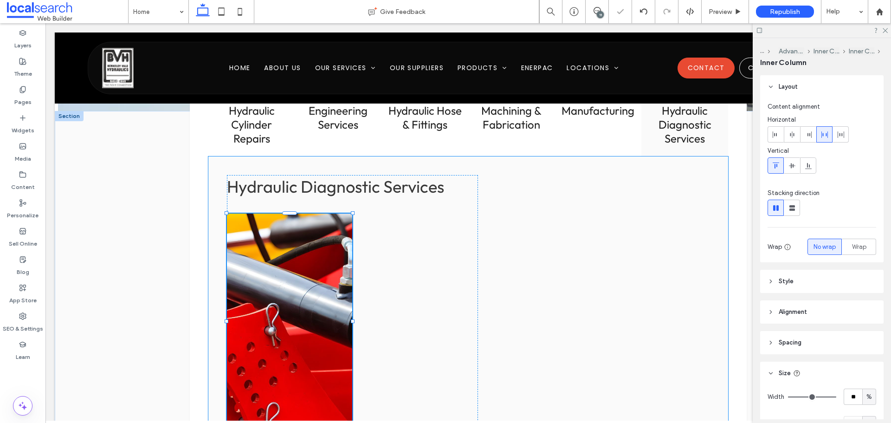
type input "**"
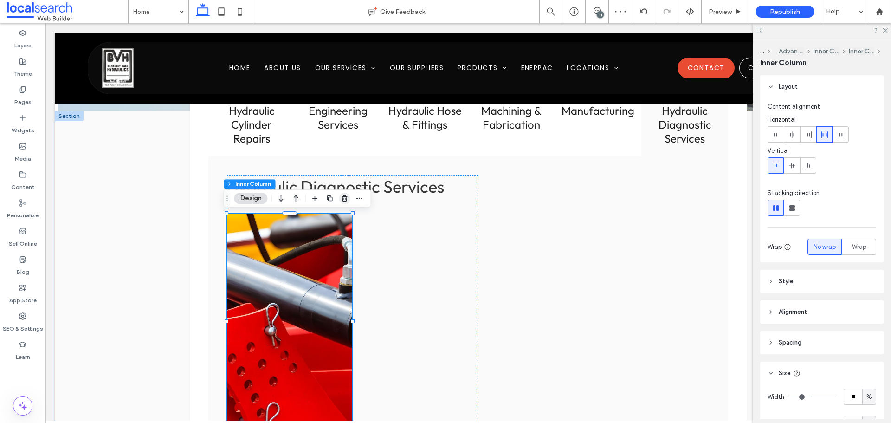
click at [344, 202] on icon "button" at bounding box center [344, 198] width 7 height 7
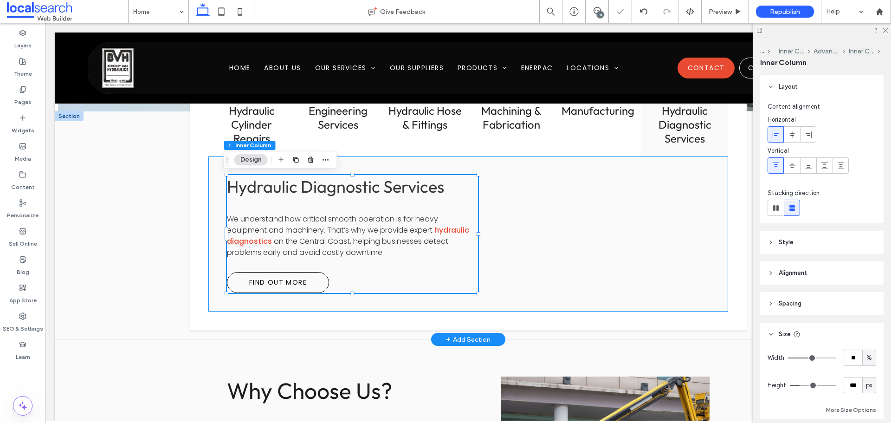
click at [591, 226] on div "Hydraulic Diagnostic Services We understand how critical smooth operation is fo…" at bounding box center [468, 233] width 520 height 155
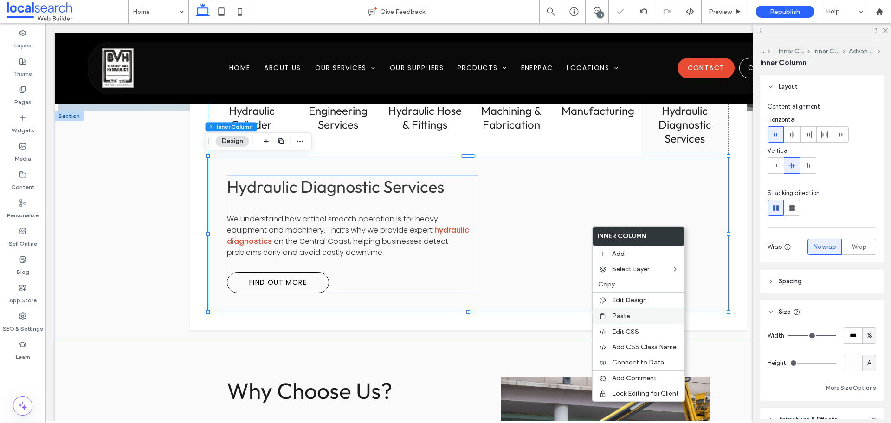
click at [635, 310] on div "Paste" at bounding box center [639, 316] width 92 height 16
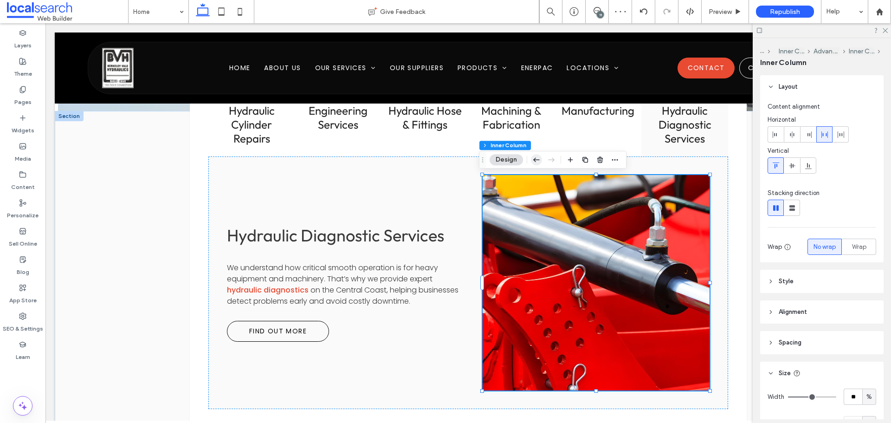
click at [535, 161] on use "button" at bounding box center [536, 159] width 6 height 4
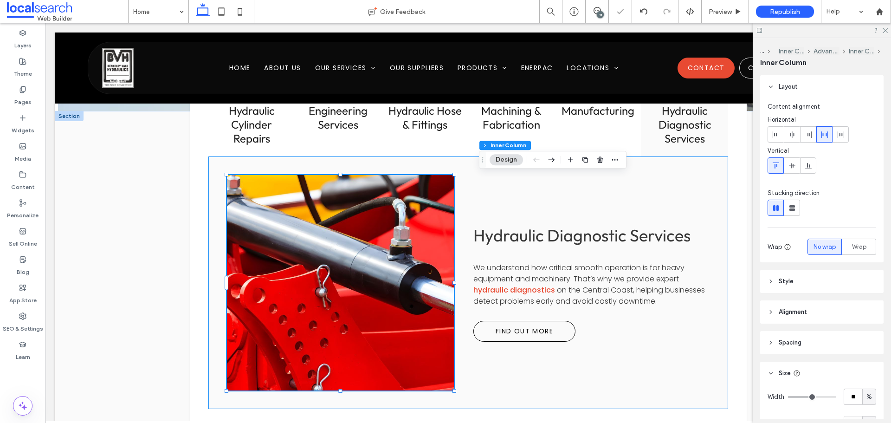
type input "**"
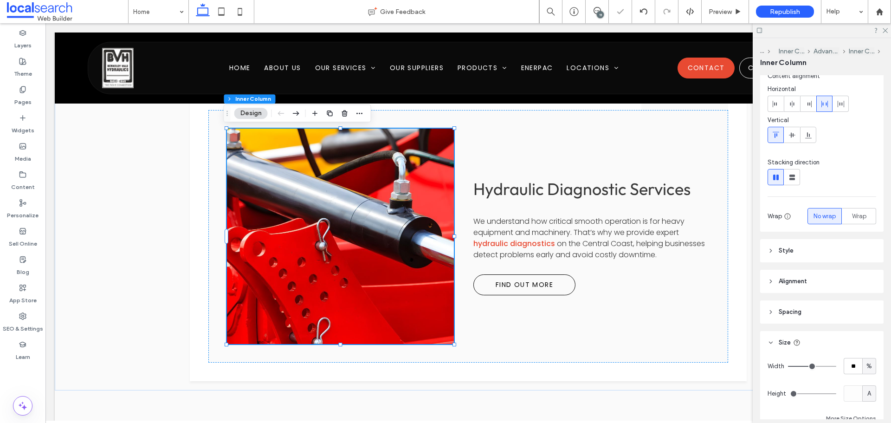
scroll to position [46, 0]
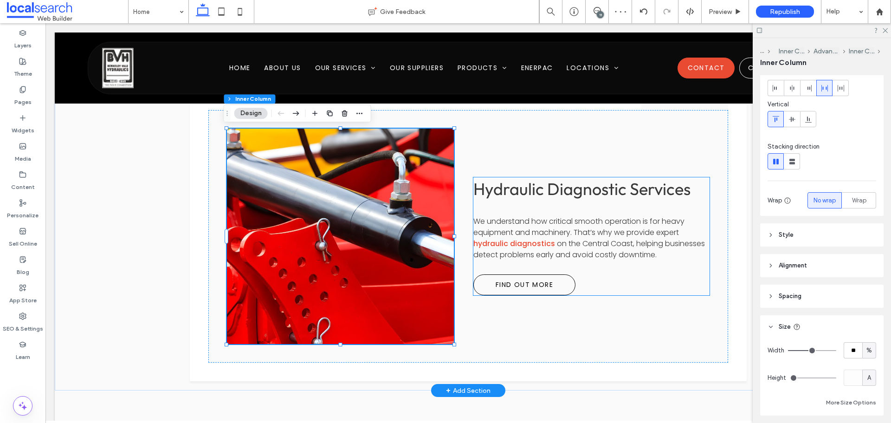
click at [586, 232] on span "We understand how critical smooth operation is for heavy equipment and machiner…" at bounding box center [579, 227] width 211 height 22
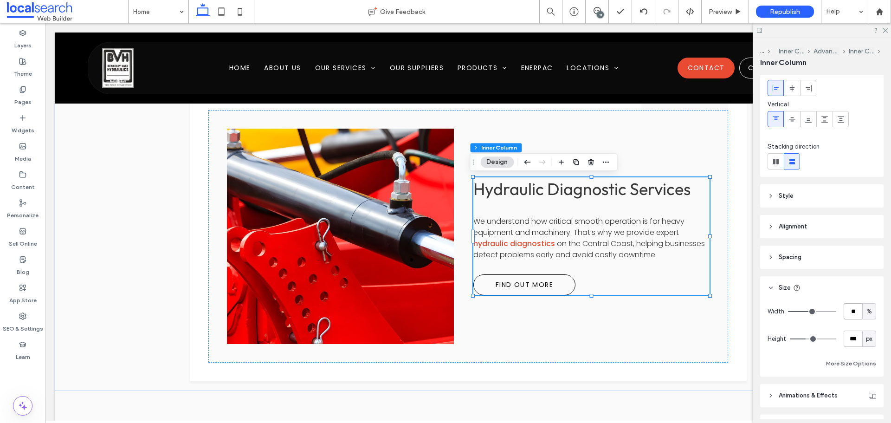
click at [844, 313] on input "**" at bounding box center [853, 311] width 19 height 16
paste input "number-input"
type input "**"
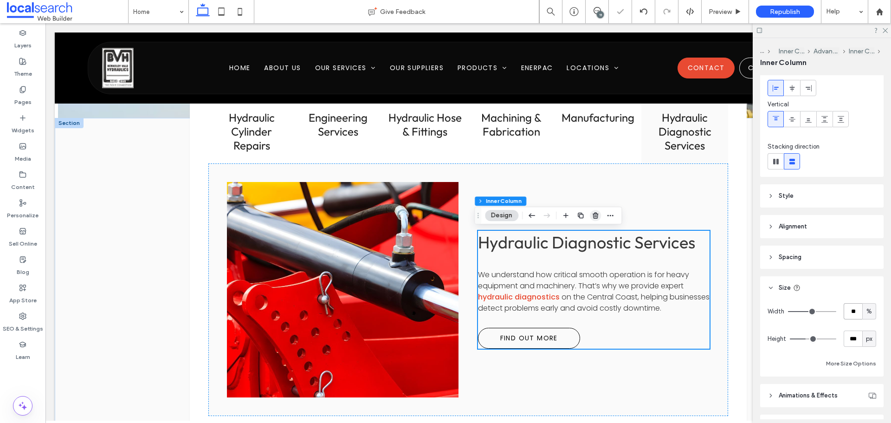
scroll to position [1068, 0]
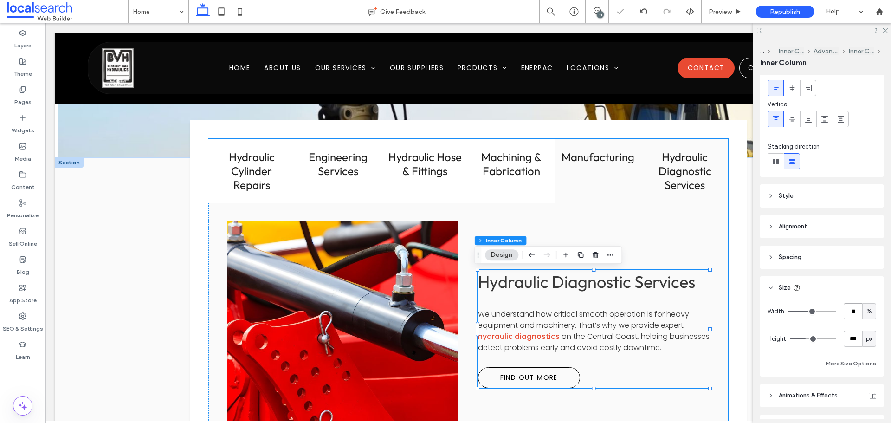
click at [610, 164] on h3 "Manufacturing" at bounding box center [599, 157] width 76 height 14
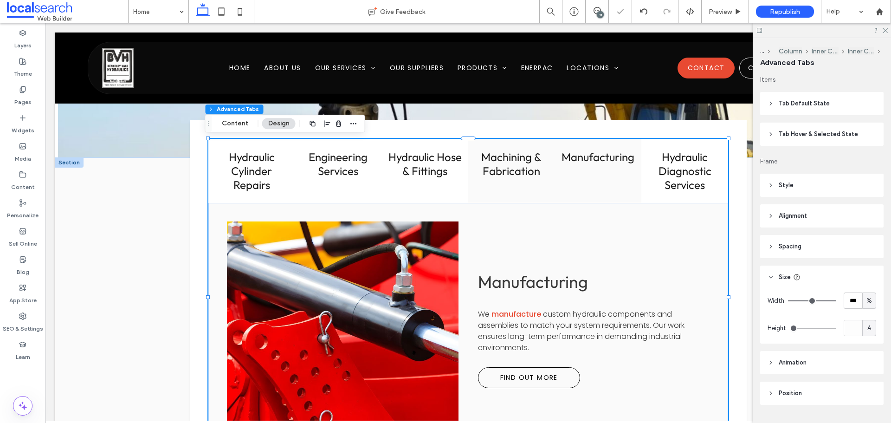
click at [532, 171] on h3 "Machining & Fabrication" at bounding box center [512, 164] width 76 height 28
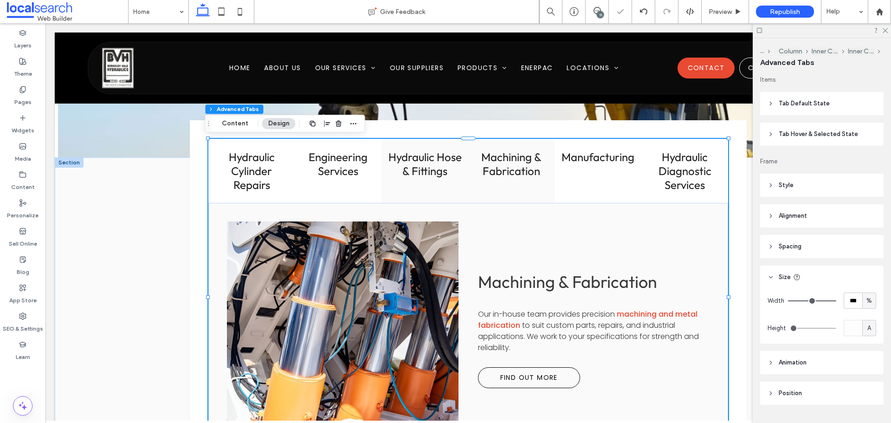
click at [444, 169] on h3 "Hydraulic Hose & Fittings" at bounding box center [425, 164] width 76 height 28
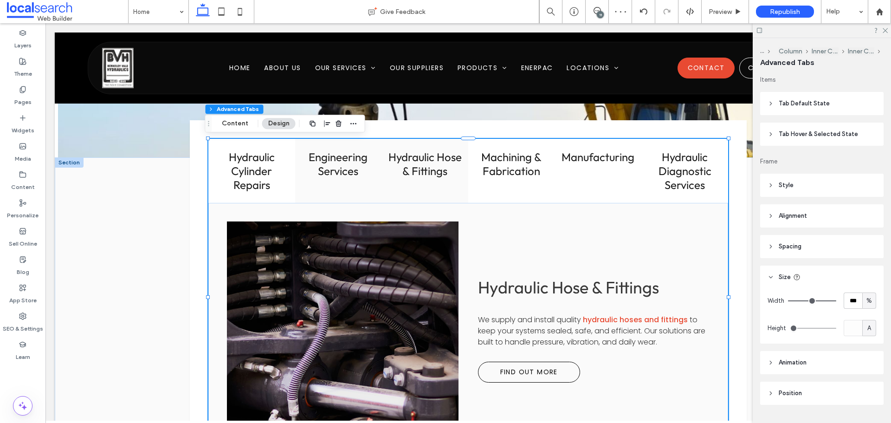
click at [346, 173] on h3 "Engineering Services" at bounding box center [339, 164] width 76 height 28
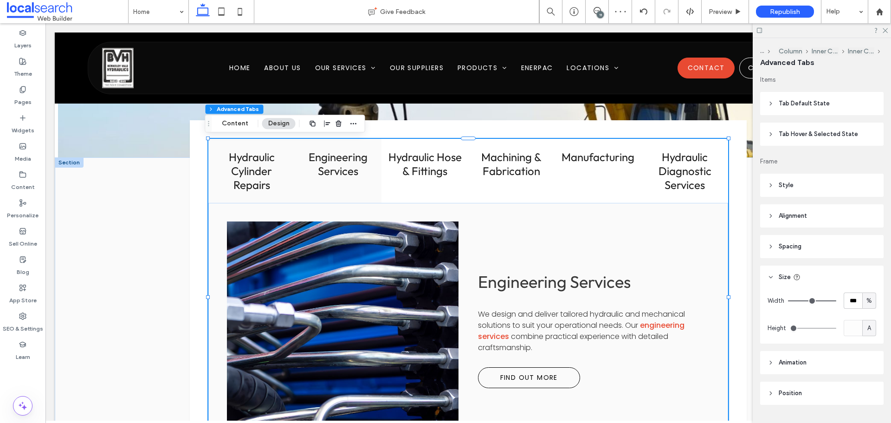
click at [257, 168] on h3 "Hydraulic Cylinder Repairs" at bounding box center [252, 171] width 76 height 42
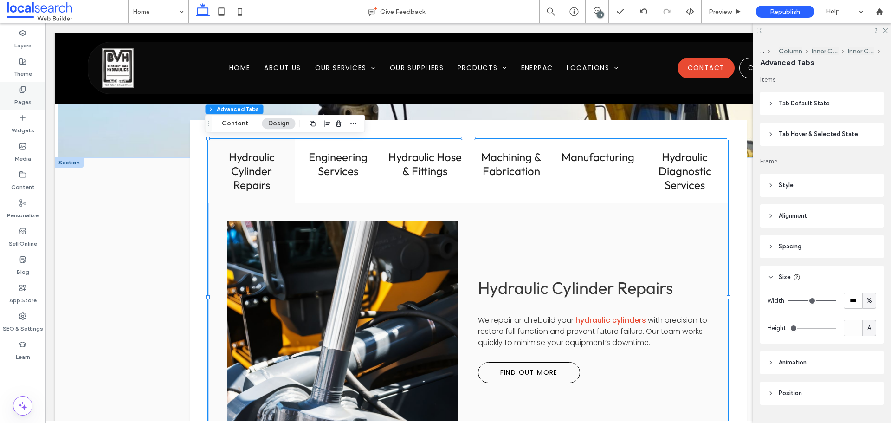
click at [26, 91] on div "Pages" at bounding box center [22, 96] width 45 height 28
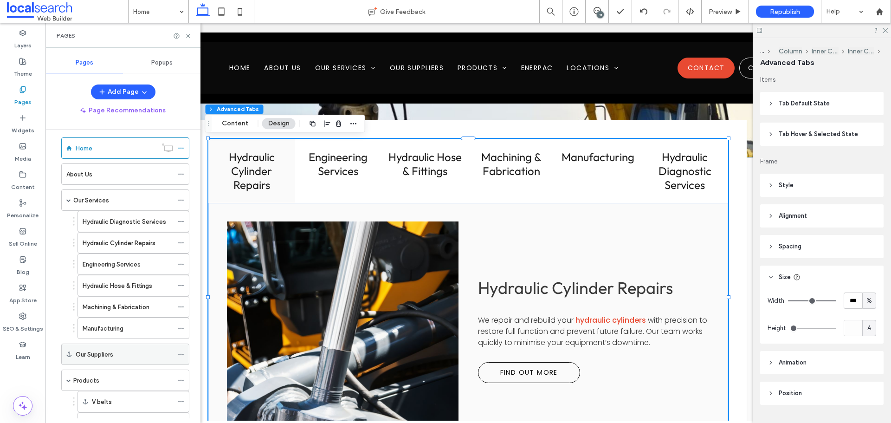
scroll to position [0, 0]
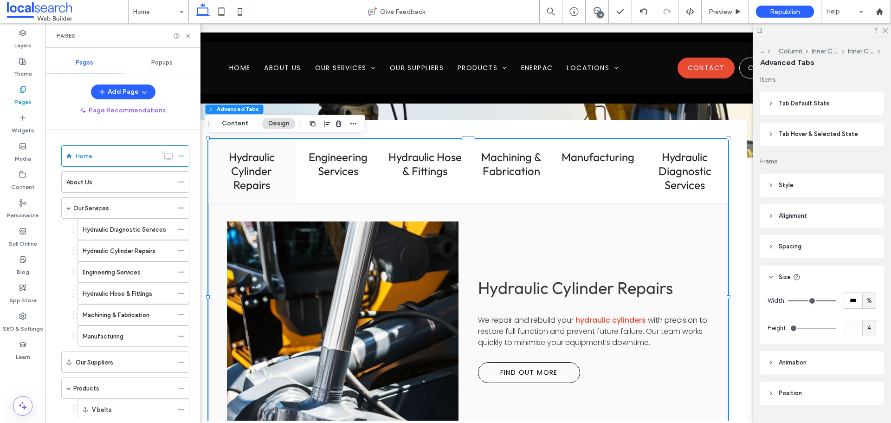
click at [117, 207] on div "Our Services" at bounding box center [123, 208] width 100 height 10
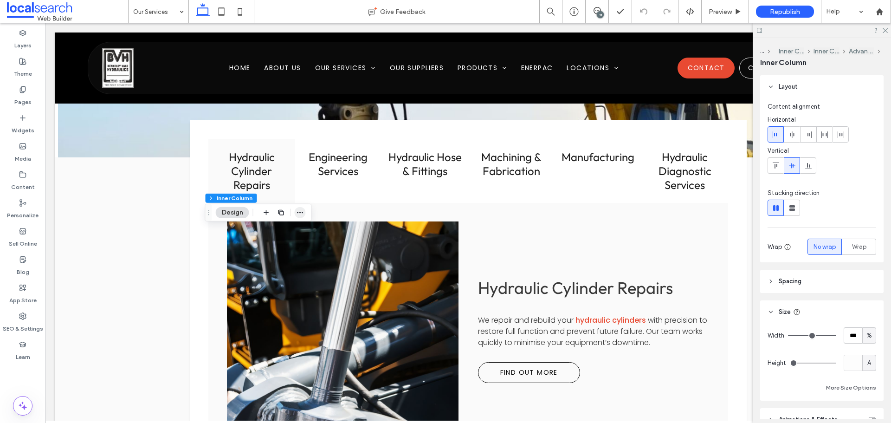
click at [299, 215] on icon "button" at bounding box center [300, 212] width 7 height 7
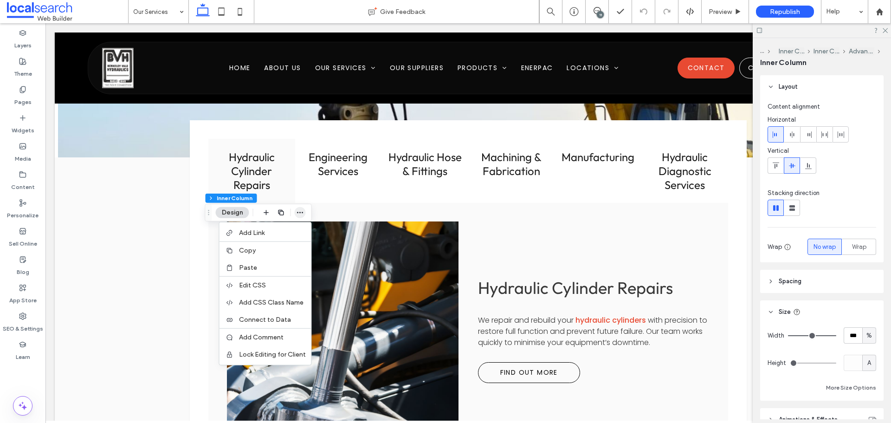
click at [298, 210] on icon "button" at bounding box center [300, 212] width 7 height 7
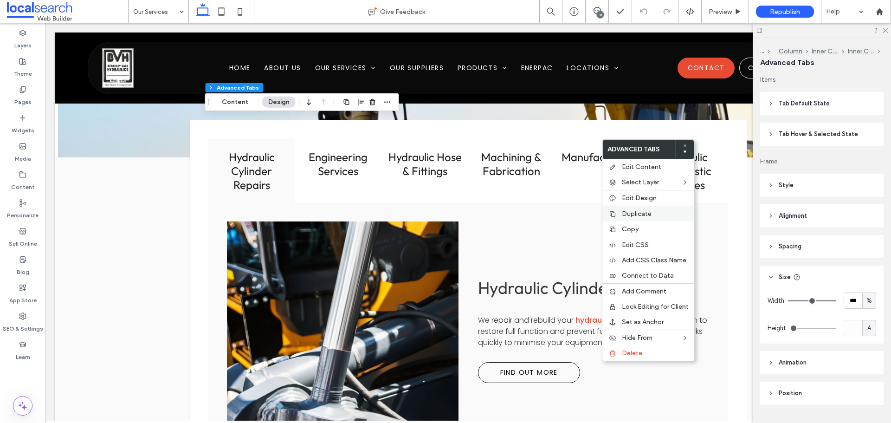
click at [661, 216] on label "Duplicate" at bounding box center [655, 214] width 67 height 8
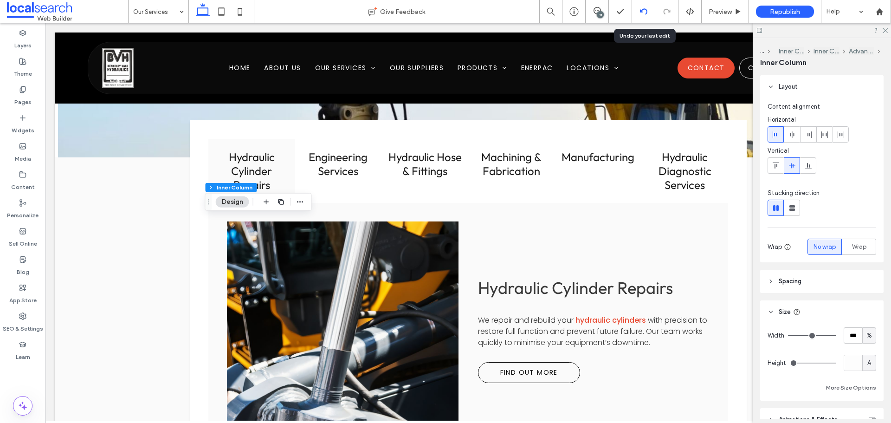
click at [644, 4] on div at bounding box center [643, 11] width 23 height 23
click at [641, 10] on use at bounding box center [643, 11] width 7 height 6
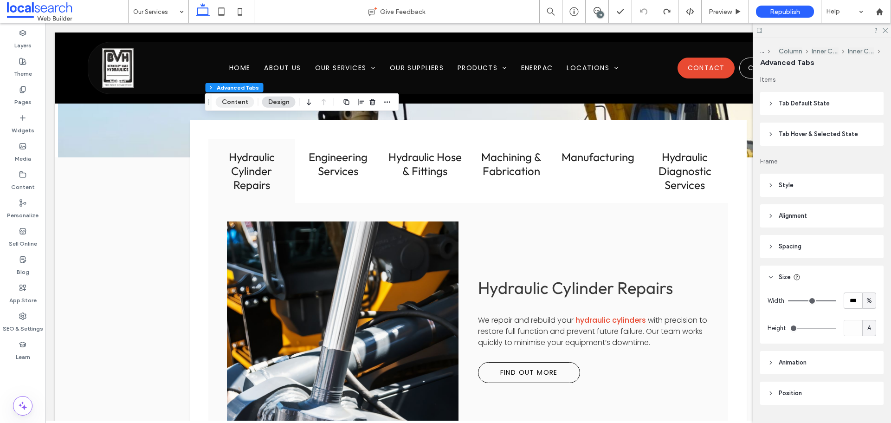
click at [238, 104] on button "Content" at bounding box center [235, 102] width 39 height 11
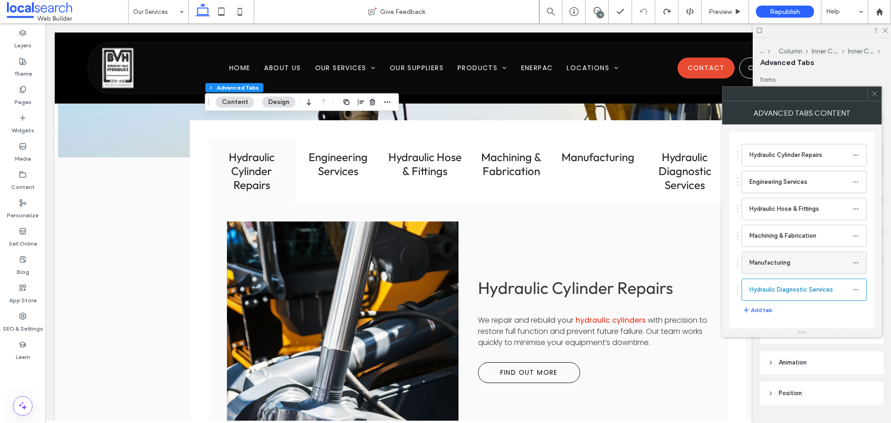
click at [857, 260] on icon at bounding box center [856, 263] width 6 height 6
click at [826, 283] on label "Duplicate" at bounding box center [812, 285] width 48 height 8
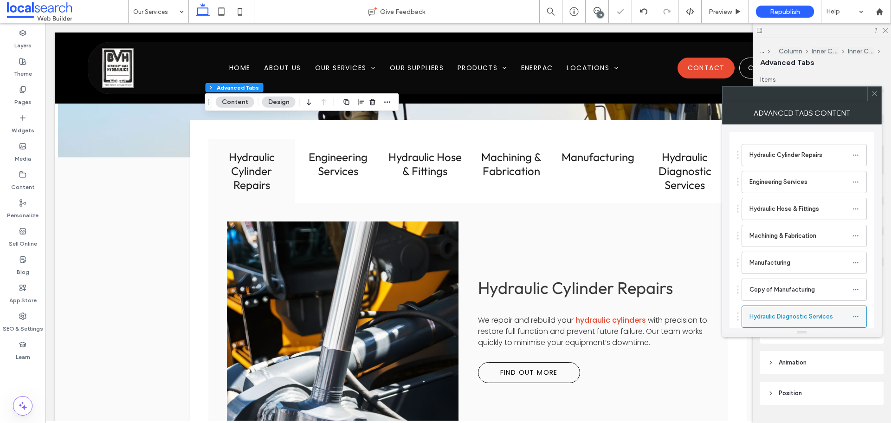
click at [798, 314] on label "Hydraulic Diagnostic Services" at bounding box center [801, 316] width 103 height 19
click at [858, 317] on use at bounding box center [855, 316] width 5 height 1
click at [815, 322] on label "Rename" at bounding box center [812, 321] width 48 height 8
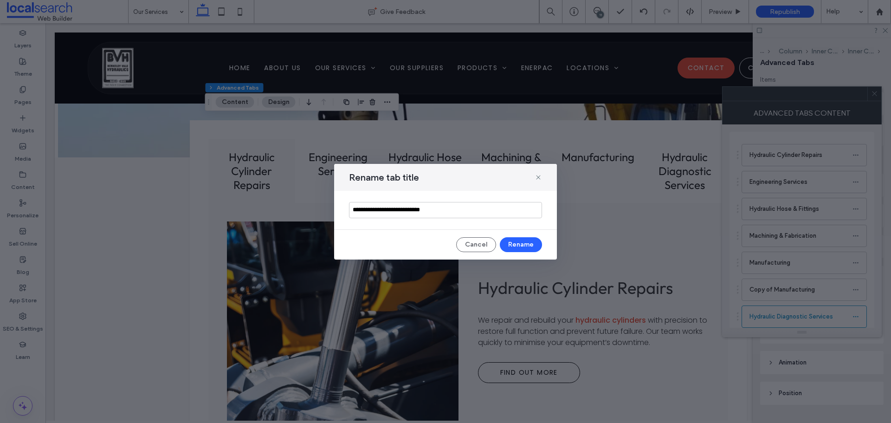
click at [481, 210] on input "**********" at bounding box center [445, 210] width 193 height 16
type input "**********"
click at [523, 246] on button "Rename" at bounding box center [521, 244] width 42 height 15
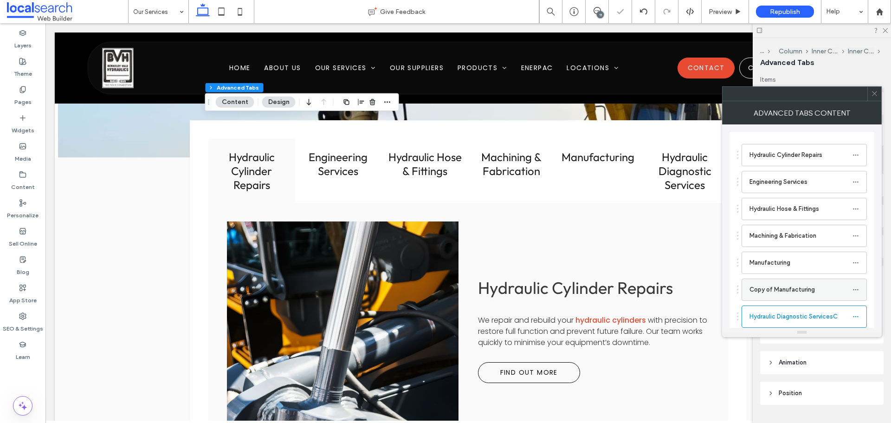
click at [840, 290] on label "Copy of Manufacturing" at bounding box center [801, 289] width 103 height 19
click at [863, 288] on div at bounding box center [858, 290] width 11 height 14
click at [856, 289] on icon at bounding box center [856, 289] width 6 height 6
click at [808, 296] on span "Rename" at bounding box center [800, 294] width 25 height 8
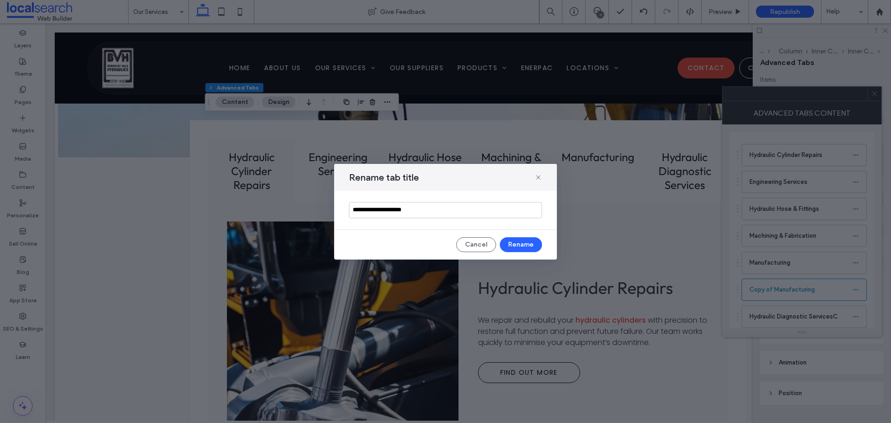
click at [492, 204] on input "**********" at bounding box center [445, 210] width 193 height 16
type input "**********"
click at [517, 240] on button "Rename" at bounding box center [521, 244] width 42 height 15
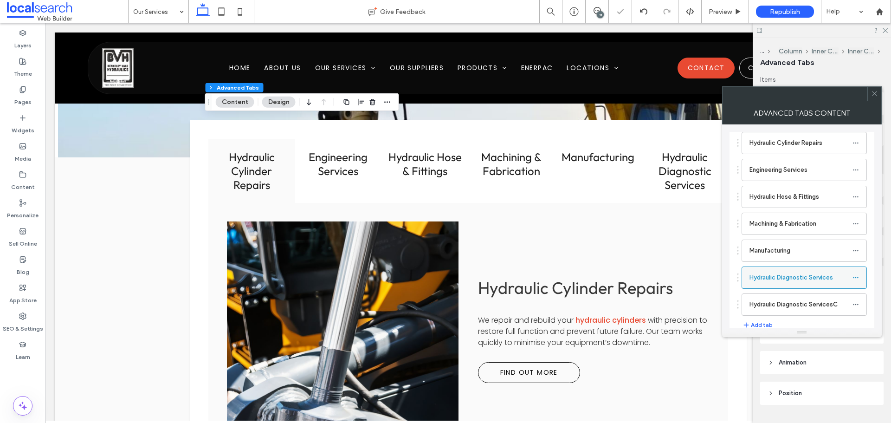
scroll to position [22, 0]
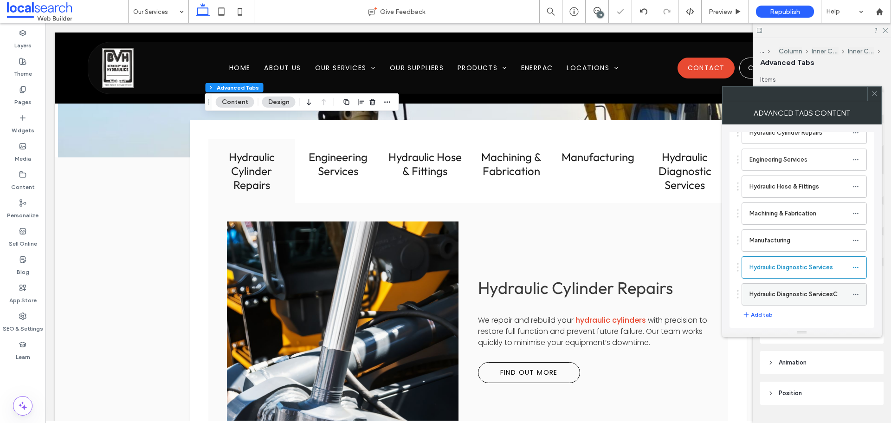
click at [825, 292] on label "Hydraulic Diagnostic ServicesC" at bounding box center [801, 294] width 103 height 19
click at [818, 272] on label "Hydraulic Diagnostic Services" at bounding box center [801, 267] width 103 height 19
click at [818, 297] on label "Hydraulic Diagnostic ServicesC" at bounding box center [801, 294] width 103 height 19
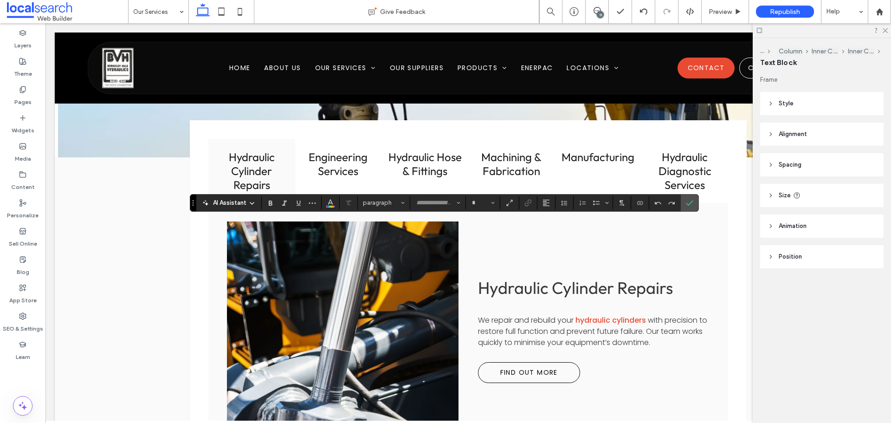
type input "*******"
type input "**"
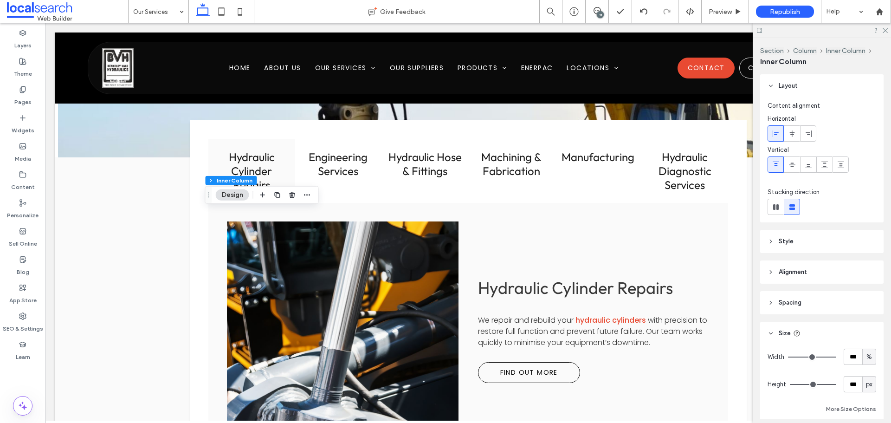
type input "**"
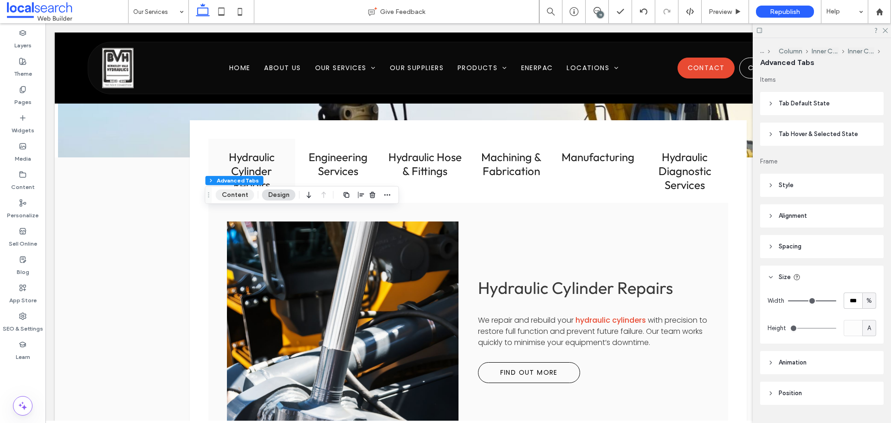
click at [247, 197] on button "Content" at bounding box center [235, 194] width 39 height 11
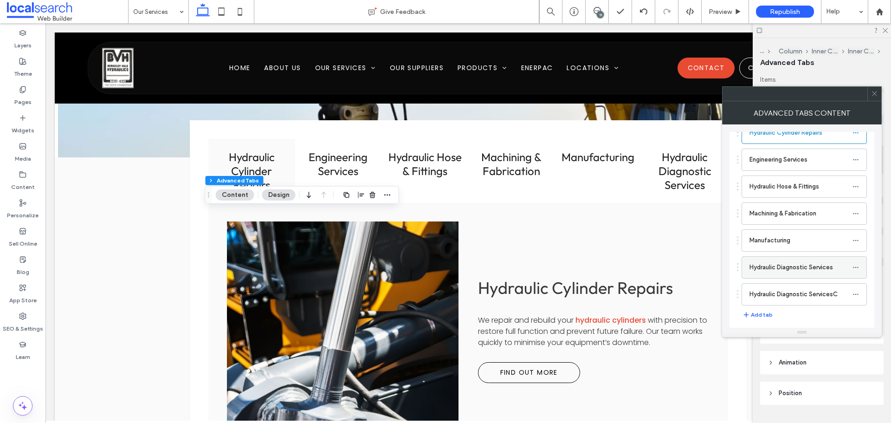
click at [822, 271] on label "Hydraulic Diagnostic Services" at bounding box center [801, 267] width 103 height 19
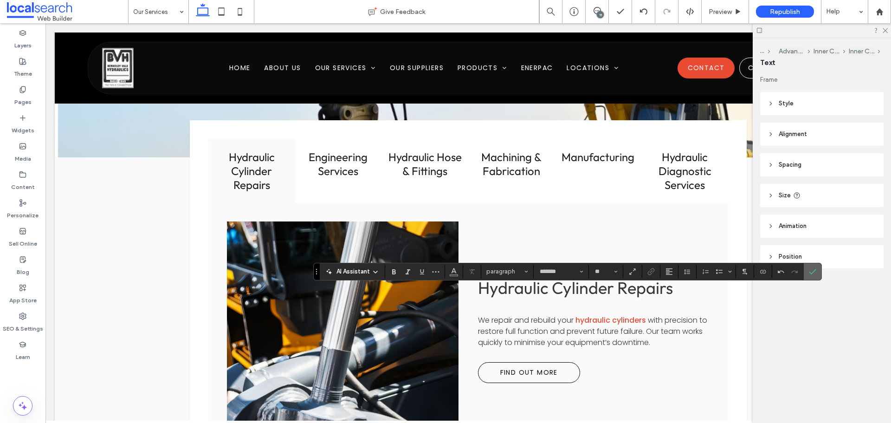
click at [811, 266] on span "Confirm" at bounding box center [811, 271] width 4 height 17
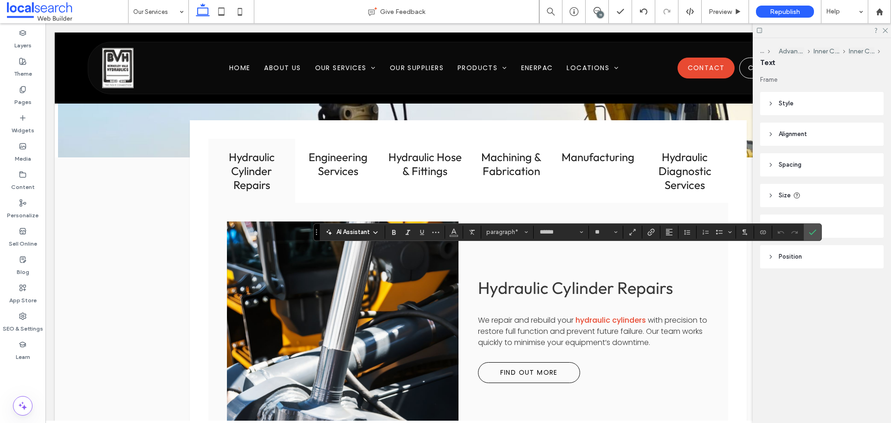
type input "*******"
type input "**"
type input "******"
type input "**"
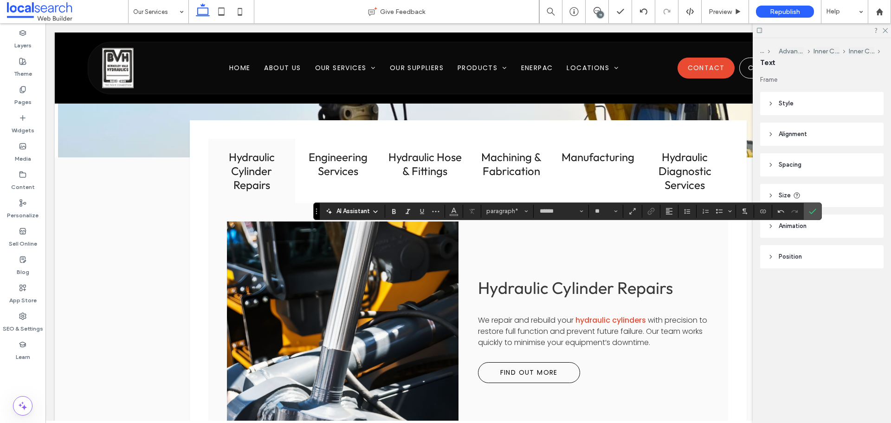
type input "*******"
type input "**"
type input "******"
type input "**"
click at [812, 210] on icon "Confirm" at bounding box center [812, 211] width 7 height 7
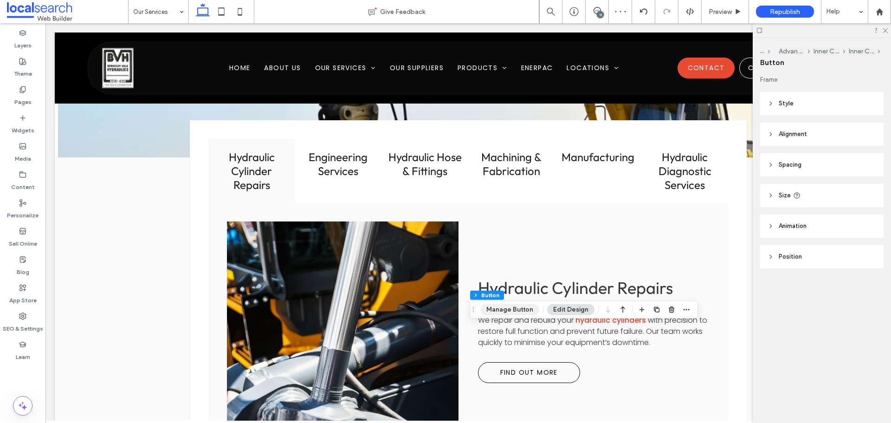
click at [520, 308] on button "Manage Button" at bounding box center [510, 309] width 59 height 11
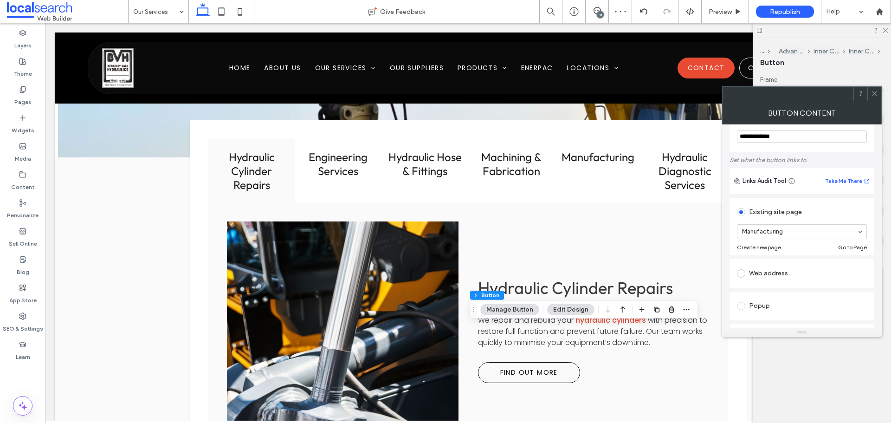
scroll to position [46, 0]
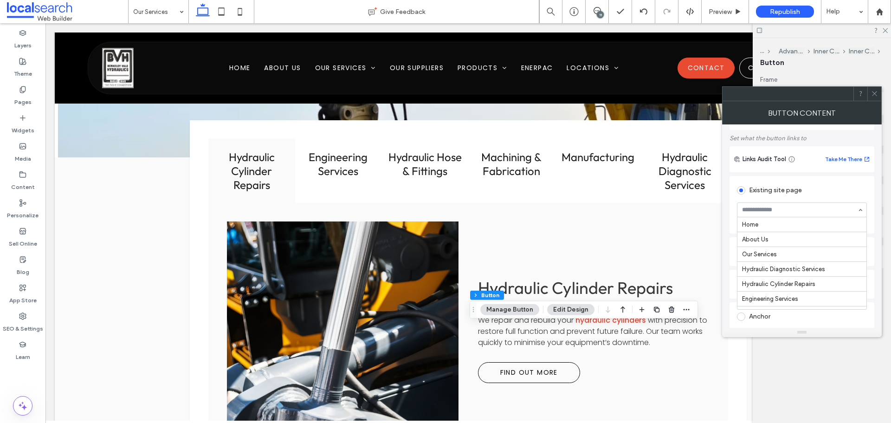
paste input "**********"
type input "**********"
click at [727, 250] on div "**********" at bounding box center [802, 225] width 160 height 203
click at [876, 97] on span at bounding box center [874, 94] width 7 height 14
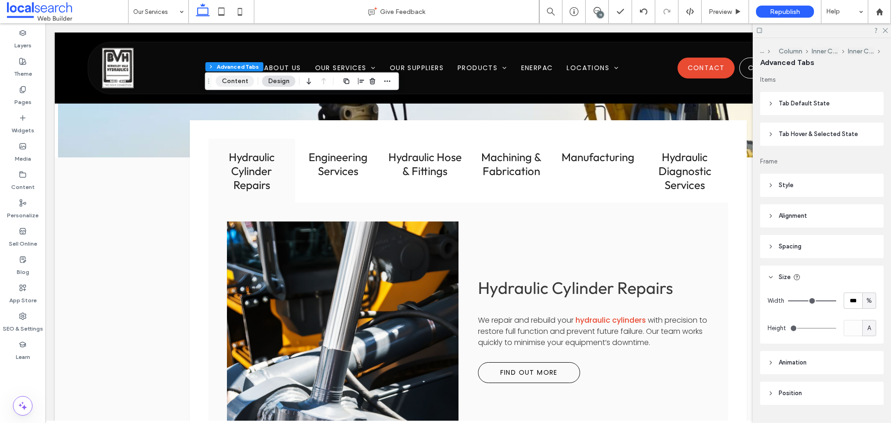
click at [250, 78] on button "Content" at bounding box center [235, 81] width 39 height 11
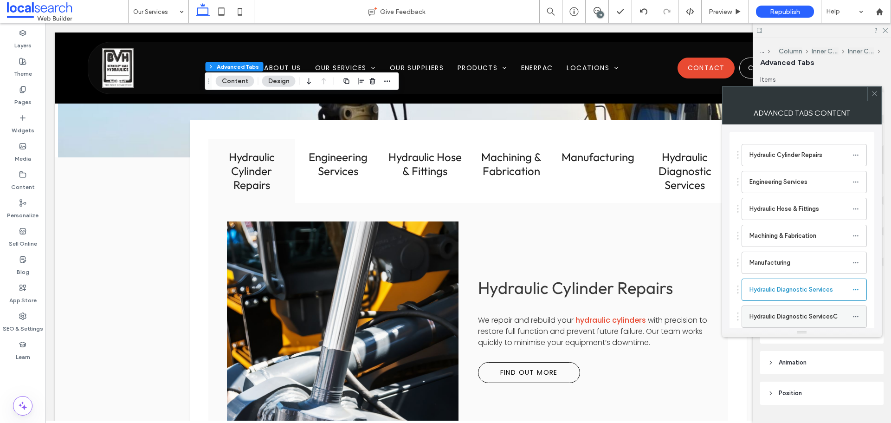
click at [858, 317] on use at bounding box center [855, 316] width 5 height 1
click at [818, 352] on label "Delete" at bounding box center [812, 356] width 48 height 8
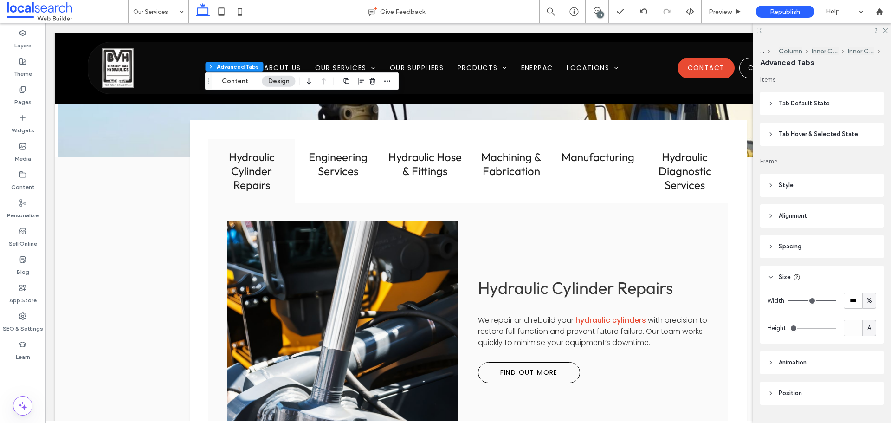
click at [601, 13] on div "11" at bounding box center [600, 14] width 7 height 7
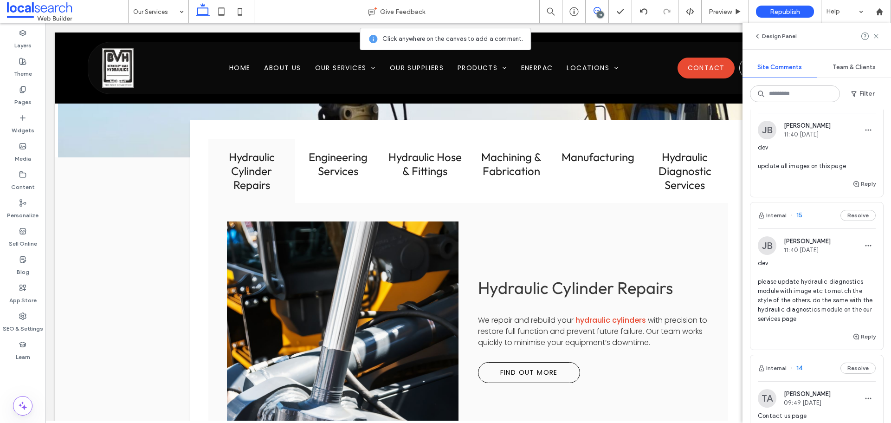
scroll to position [232, 0]
click at [851, 270] on span "dev please update hydraulic diagnostics module with image etc to match the styl…" at bounding box center [817, 289] width 118 height 65
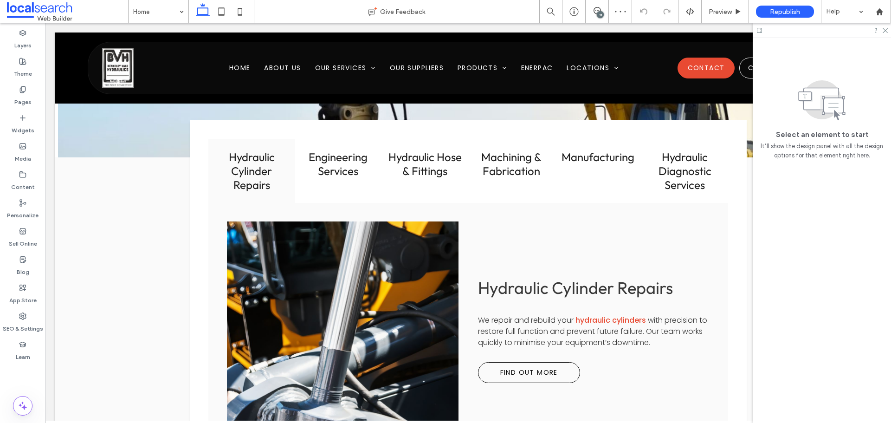
click at [602, 13] on div "11" at bounding box center [600, 14] width 7 height 7
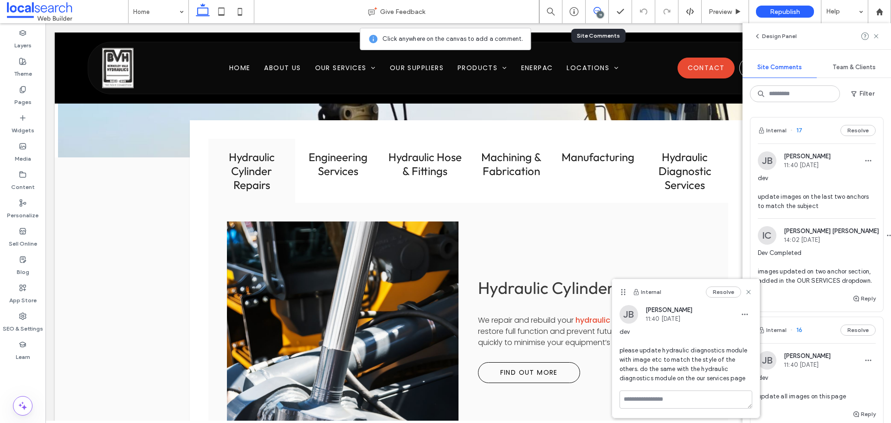
click at [597, 9] on icon at bounding box center [597, 10] width 7 height 7
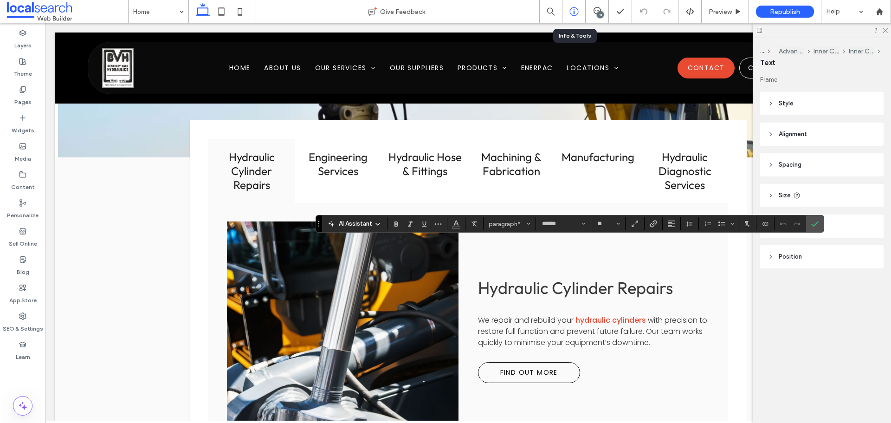
click at [585, 6] on div at bounding box center [574, 11] width 23 height 23
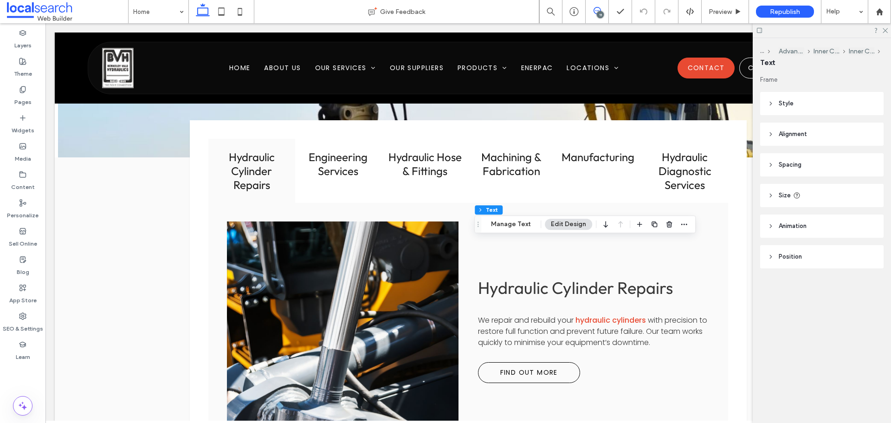
click at [592, 8] on span at bounding box center [597, 10] width 23 height 7
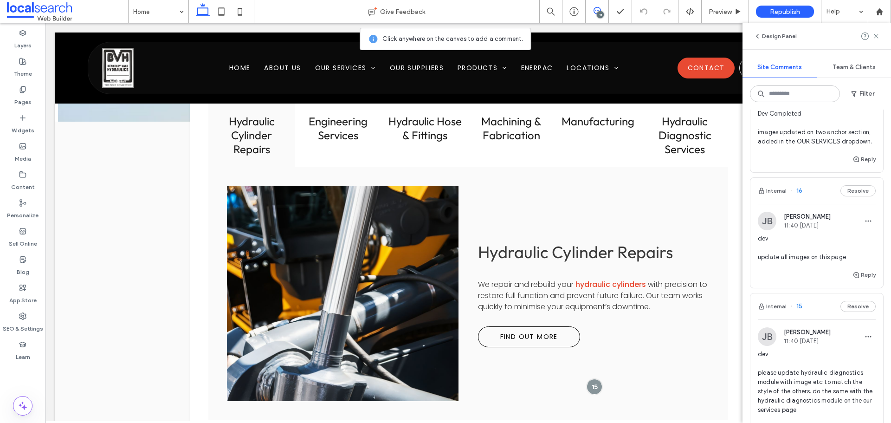
click at [823, 283] on div "Reply" at bounding box center [817, 278] width 133 height 19
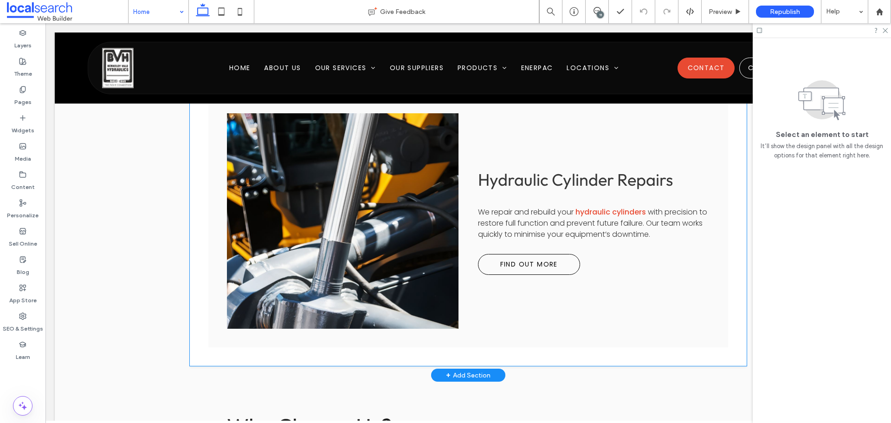
scroll to position [1254, 0]
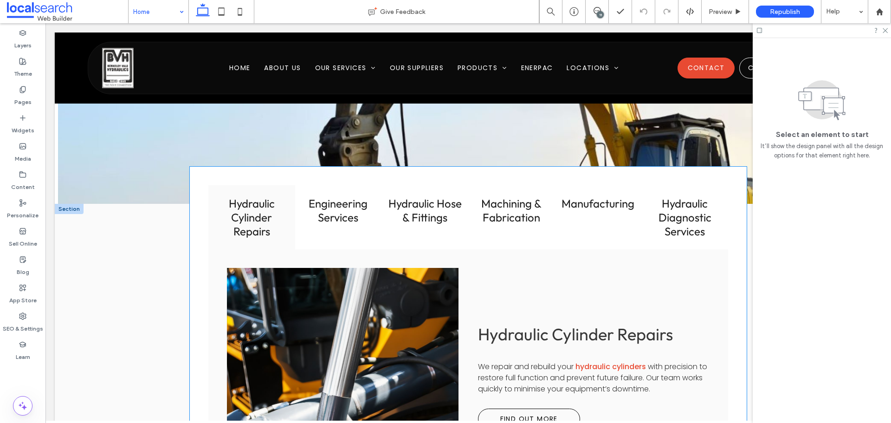
drag, startPoint x: 676, startPoint y: 222, endPoint x: 522, endPoint y: 265, distance: 159.5
click at [676, 222] on h3 "Hydraulic Diagnostic Services" at bounding box center [685, 217] width 76 height 42
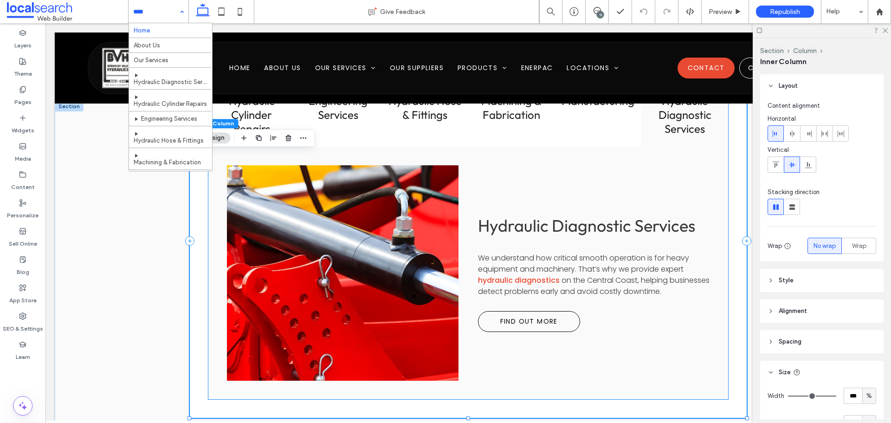
type input "**"
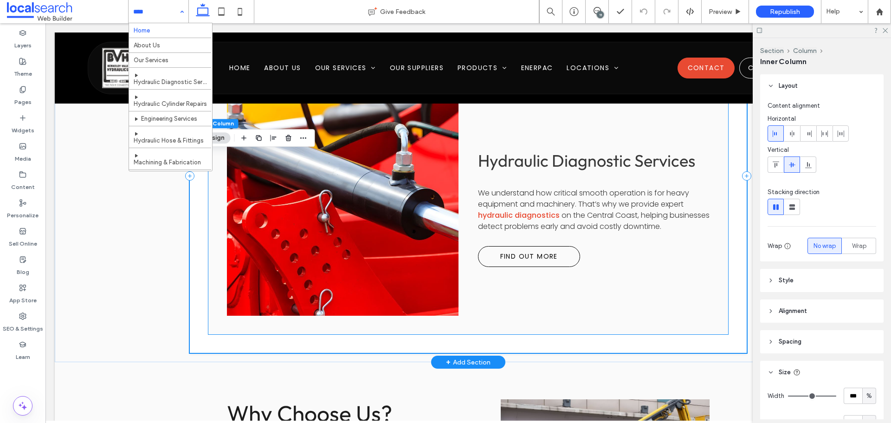
scroll to position [1207, 0]
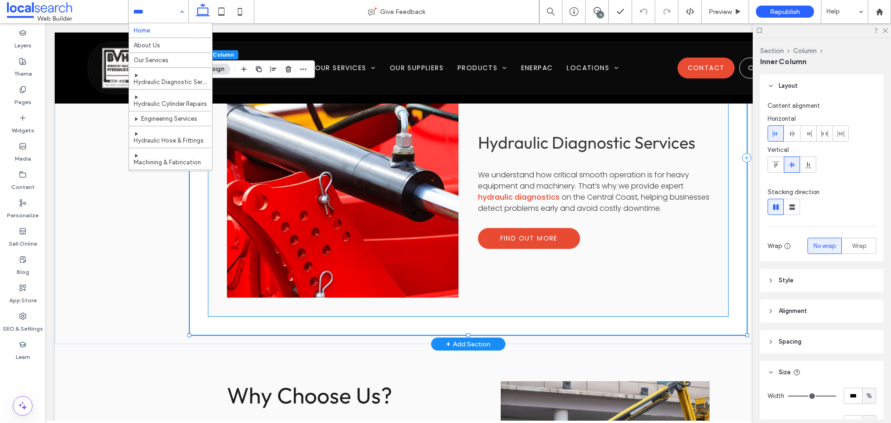
click at [538, 238] on span "Find Out More" at bounding box center [529, 238] width 99 height 19
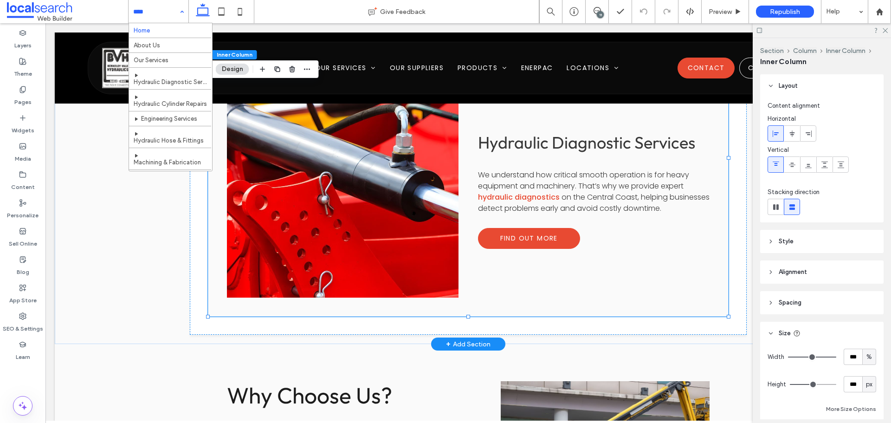
click at [536, 237] on span "Find Out More" at bounding box center [529, 238] width 99 height 19
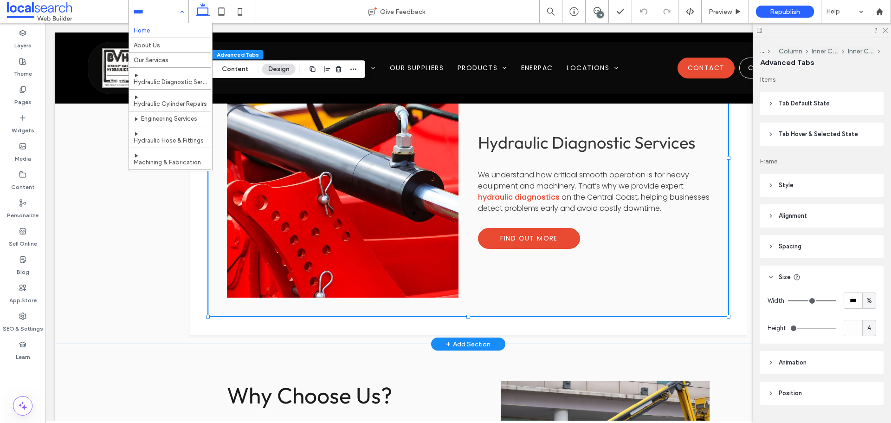
click at [558, 238] on span "Find Out More" at bounding box center [529, 238] width 99 height 19
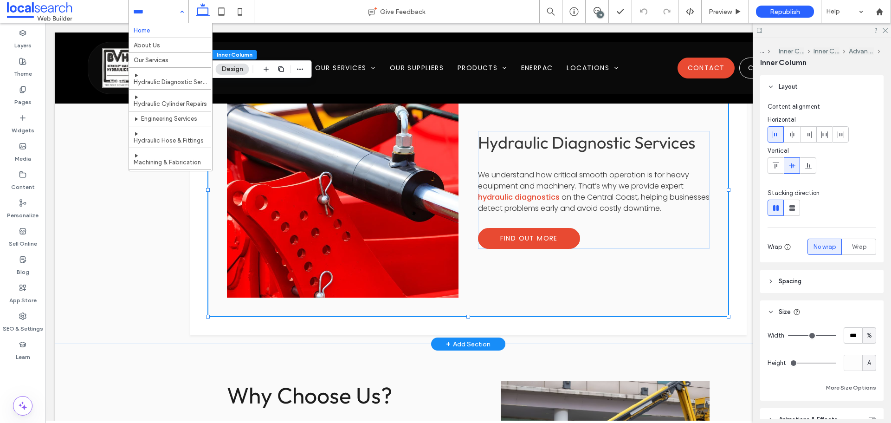
click at [558, 238] on span "Find Out More" at bounding box center [529, 238] width 99 height 19
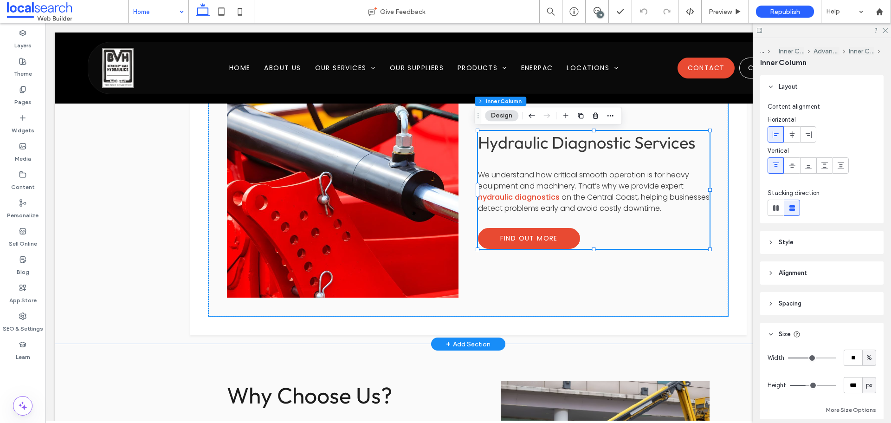
click at [558, 238] on span "Find Out More" at bounding box center [529, 238] width 99 height 19
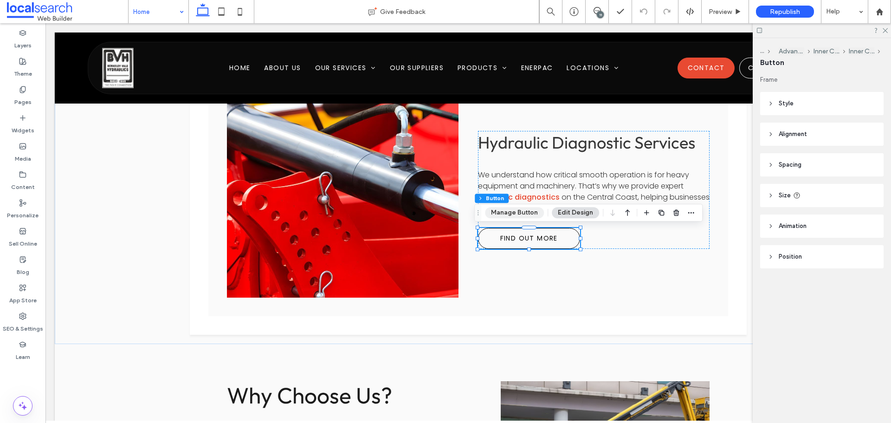
click at [513, 212] on button "Manage Button" at bounding box center [514, 212] width 59 height 11
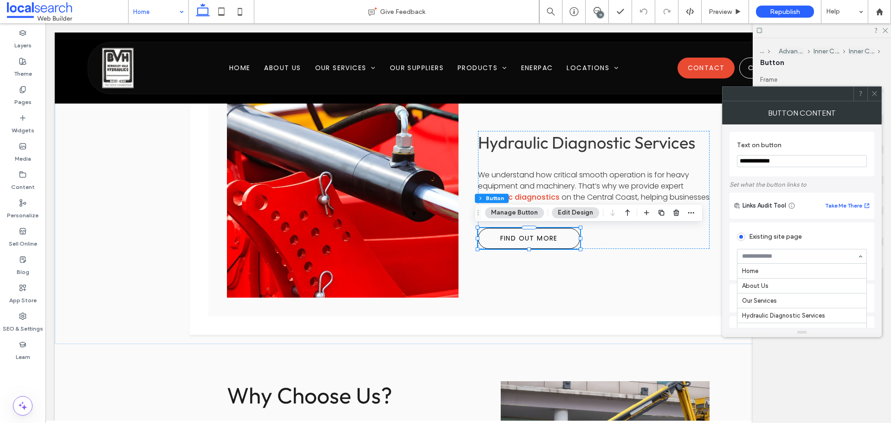
paste input "**********"
type input "**********"
click at [725, 247] on div "**********" at bounding box center [802, 225] width 160 height 203
click at [869, 94] on div at bounding box center [875, 94] width 14 height 14
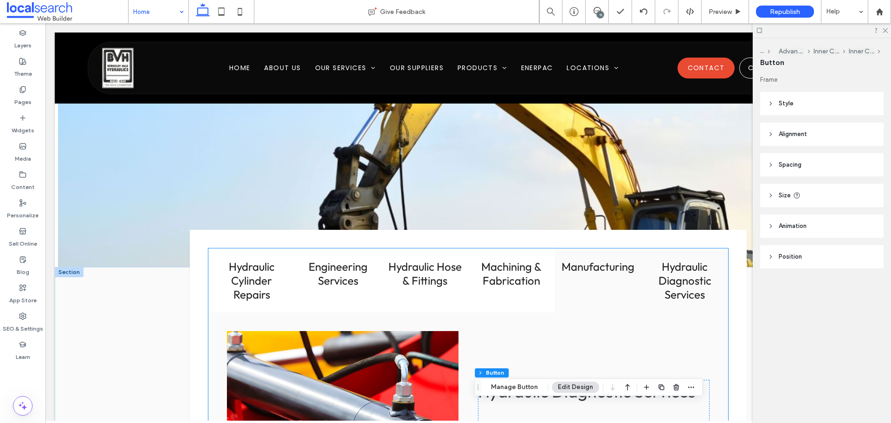
scroll to position [1068, 0]
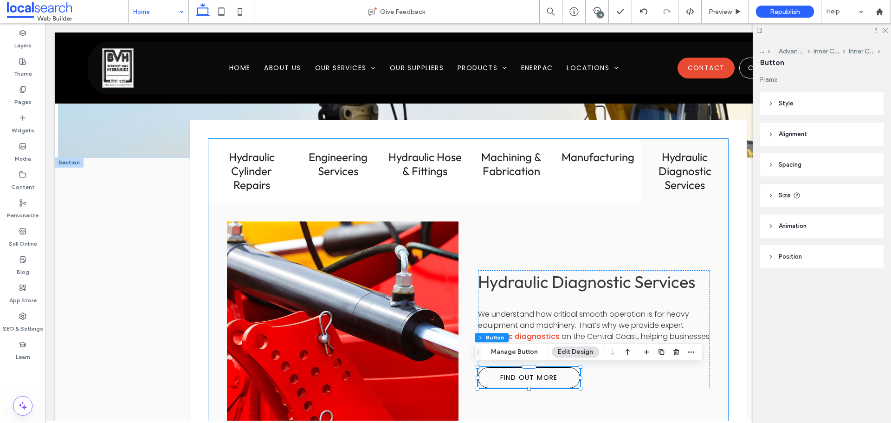
click at [669, 166] on h3 "Hydraulic Diagnostic Services" at bounding box center [685, 171] width 76 height 42
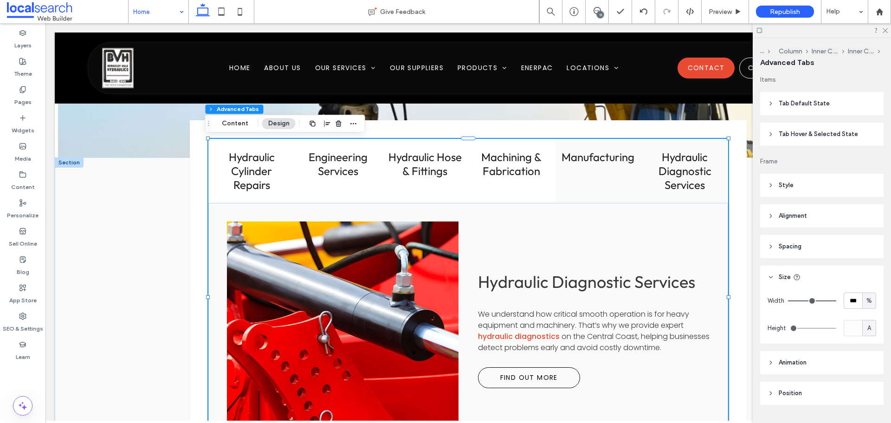
click at [601, 157] on h3 "Manufacturing" at bounding box center [599, 157] width 76 height 14
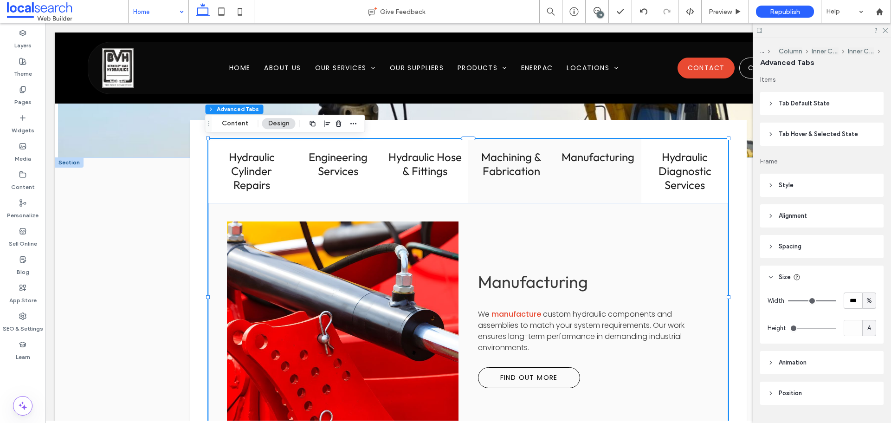
click at [530, 169] on h3 "Machining & Fabrication" at bounding box center [512, 164] width 76 height 28
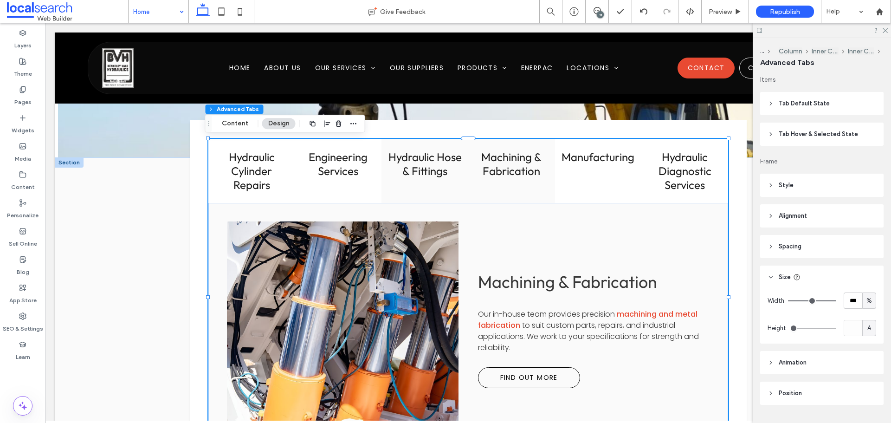
click at [433, 162] on h3 "Hydraulic Hose & Fittings" at bounding box center [425, 164] width 76 height 28
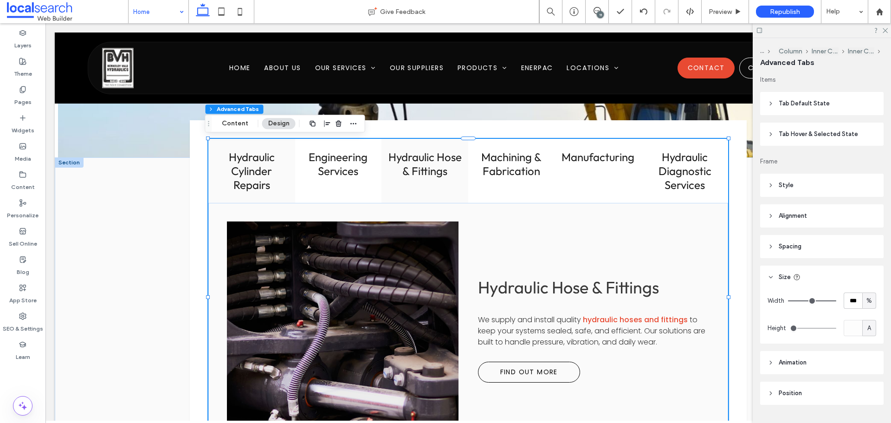
click at [248, 162] on h3 "Hydraulic Cylinder Repairs" at bounding box center [252, 171] width 76 height 42
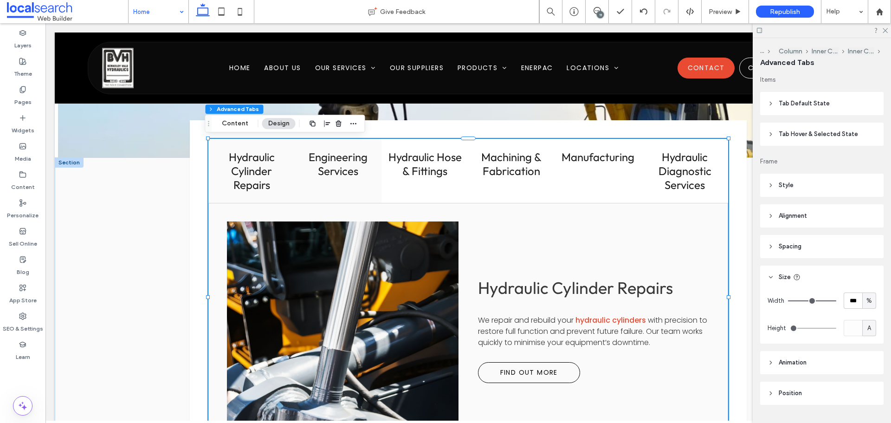
click at [359, 172] on h3 "Engineering Services" at bounding box center [339, 164] width 76 height 28
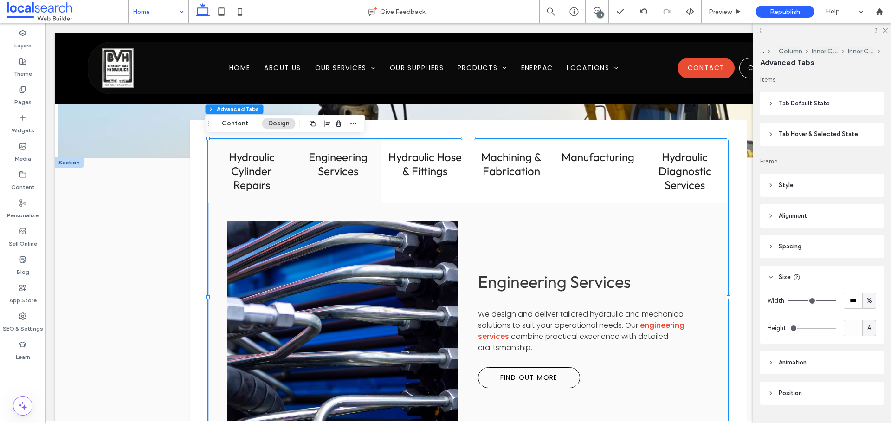
click at [256, 167] on h3 "Hydraulic Cylinder Repairs" at bounding box center [252, 171] width 76 height 42
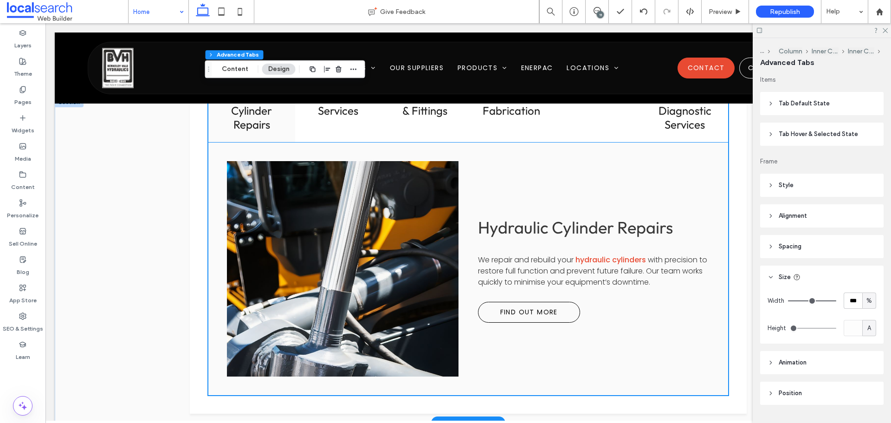
scroll to position [1114, 0]
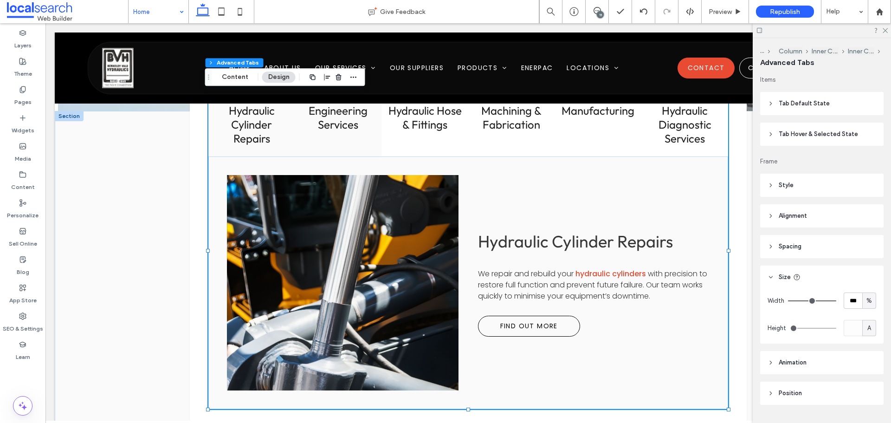
click at [348, 137] on div "Engineering Services" at bounding box center [338, 124] width 87 height 64
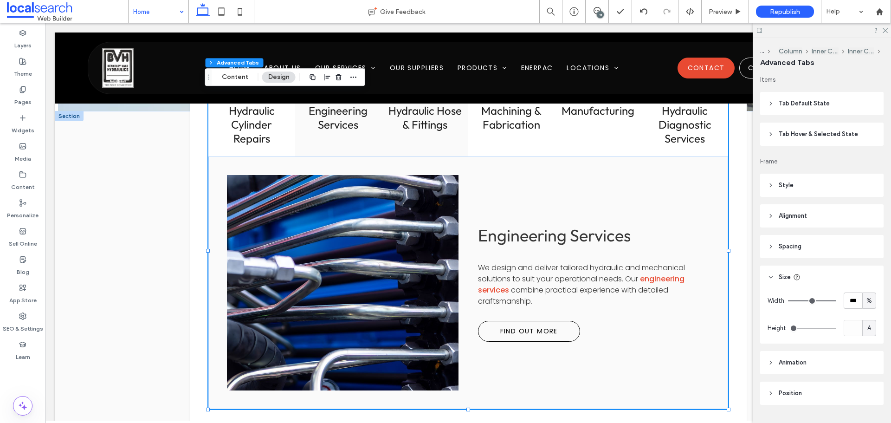
click at [427, 141] on div "Hydraulic Hose & Fittings" at bounding box center [425, 124] width 87 height 64
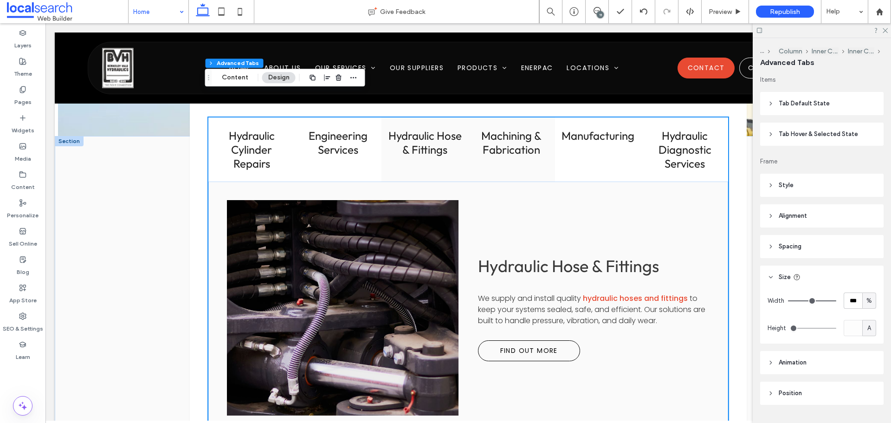
scroll to position [1068, 0]
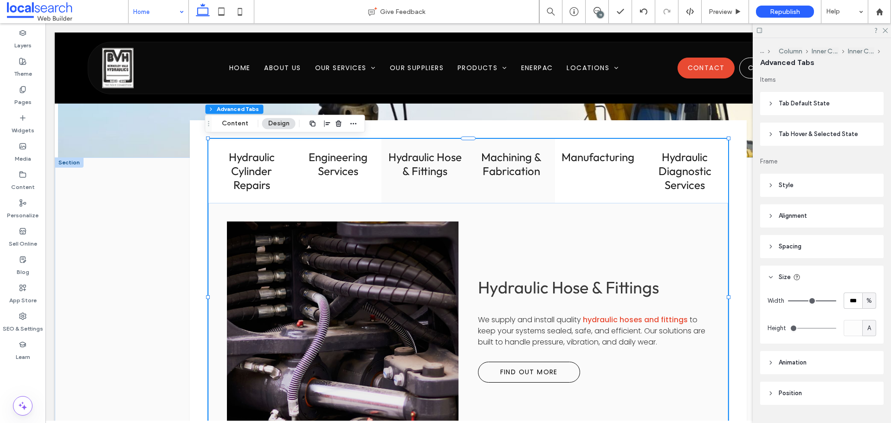
click at [519, 161] on h3 "Machining & Fabrication" at bounding box center [512, 164] width 76 height 28
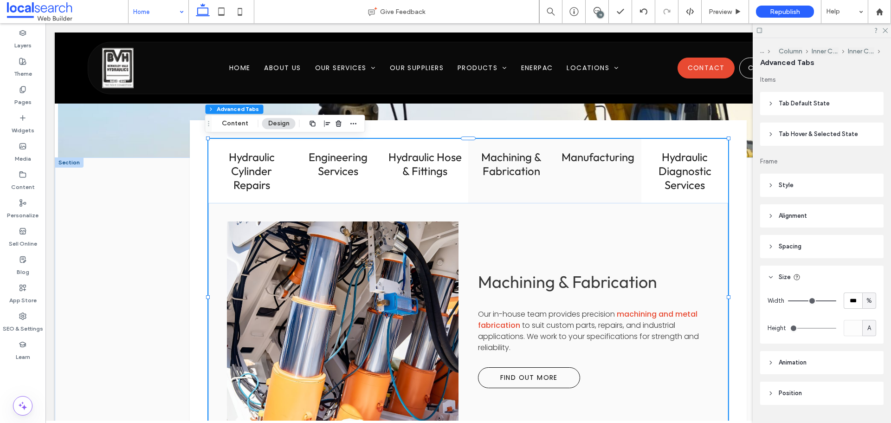
click at [600, 176] on div "Manufacturing" at bounding box center [598, 171] width 87 height 64
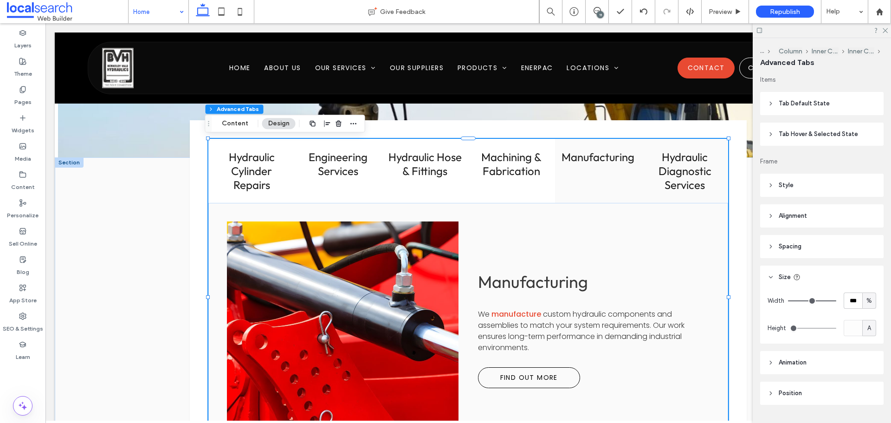
click at [666, 163] on h3 "Hydraulic Diagnostic Services" at bounding box center [685, 171] width 76 height 42
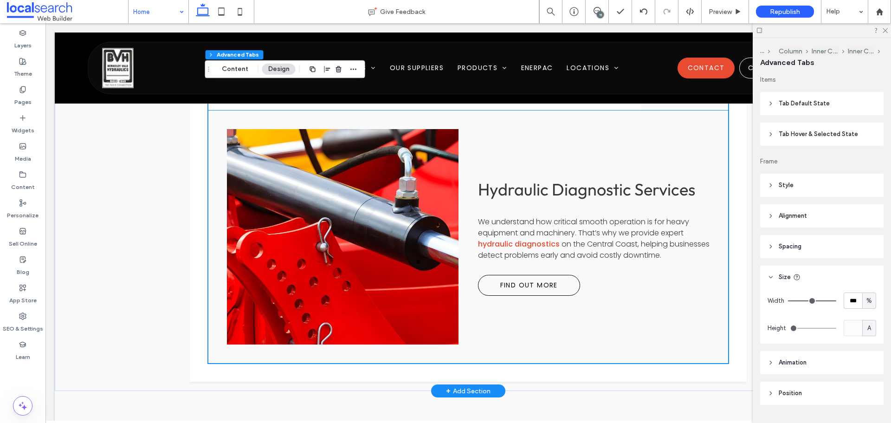
scroll to position [1161, 0]
click at [299, 230] on link at bounding box center [343, 236] width 246 height 228
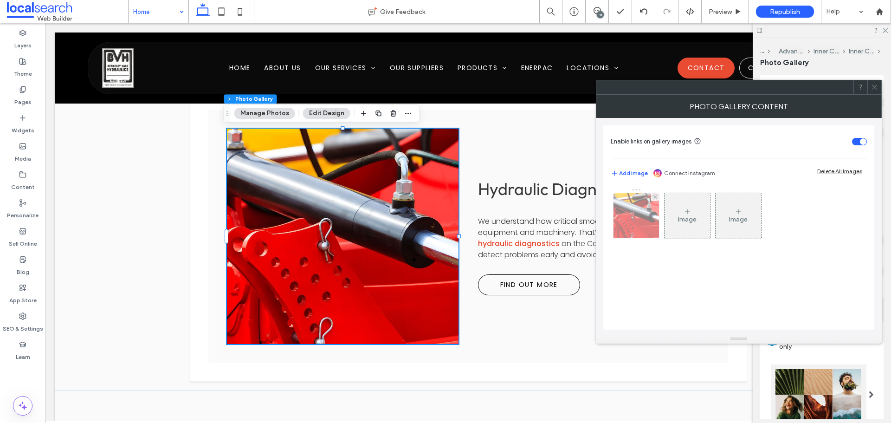
click at [629, 219] on img at bounding box center [637, 215] width 68 height 45
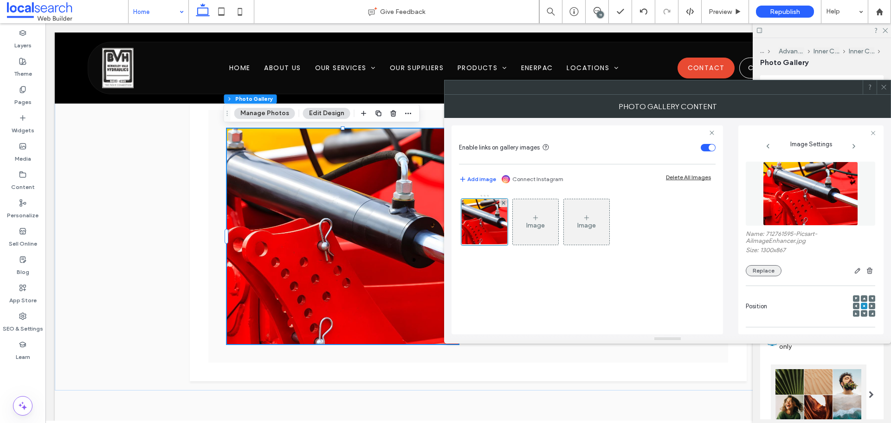
click at [769, 271] on button "Replace" at bounding box center [764, 270] width 36 height 11
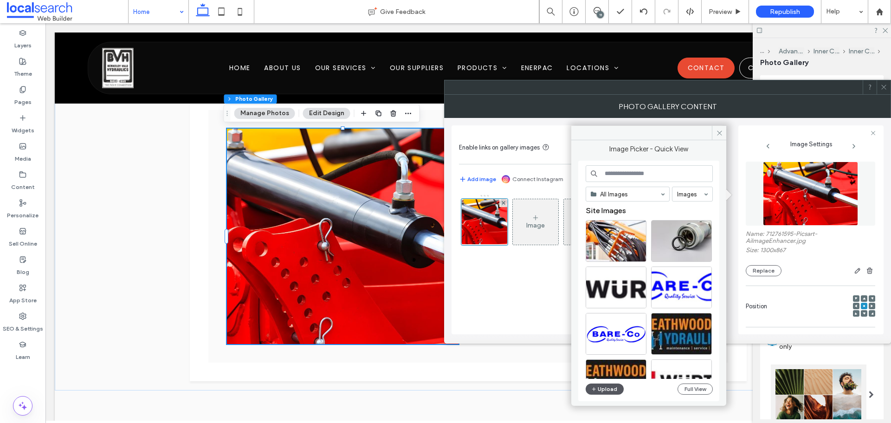
click at [597, 386] on icon "button" at bounding box center [594, 388] width 6 height 7
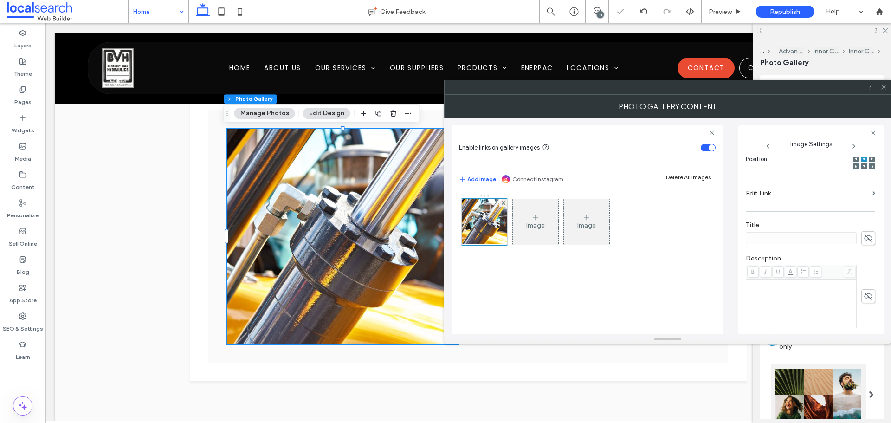
scroll to position [252, 0]
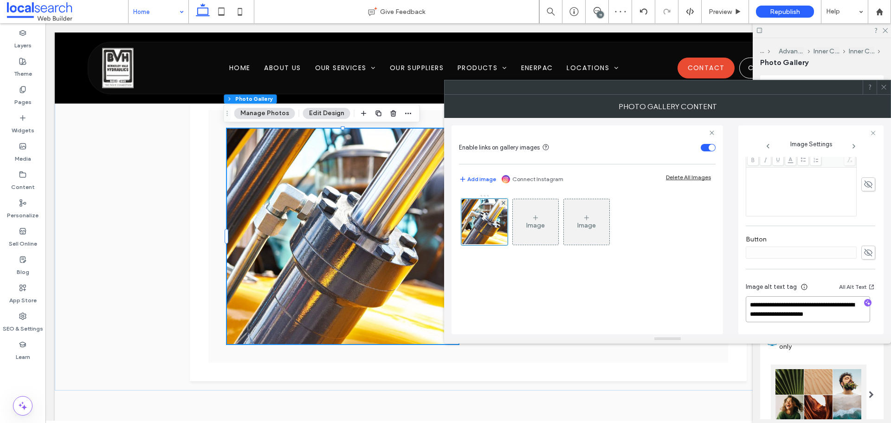
drag, startPoint x: 810, startPoint y: 303, endPoint x: 883, endPoint y: 341, distance: 82.0
click at [883, 341] on div "**********" at bounding box center [667, 219] width 447 height 249
click at [836, 312] on textarea "**********" at bounding box center [808, 309] width 124 height 26
drag, startPoint x: 806, startPoint y: 304, endPoint x: 891, endPoint y: 350, distance: 96.0
click at [891, 350] on body ".wqwq-1{fill:#231f20;} .cls-1q, .cls-2q { fill-rule: evenodd; } .cls-2q { fill:…" at bounding box center [445, 211] width 891 height 423
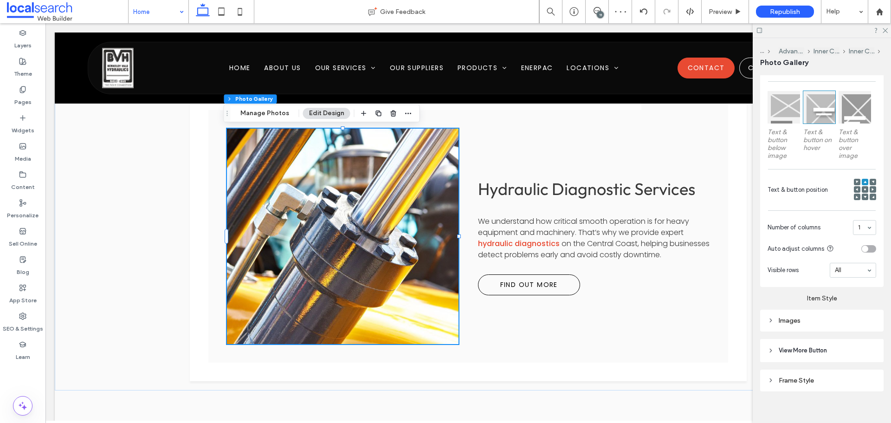
scroll to position [361, 0]
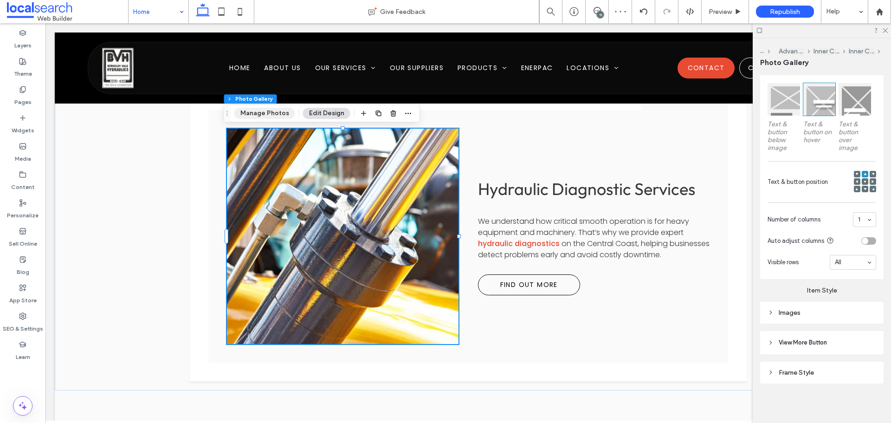
click at [257, 109] on button "Manage Photos" at bounding box center [264, 113] width 61 height 11
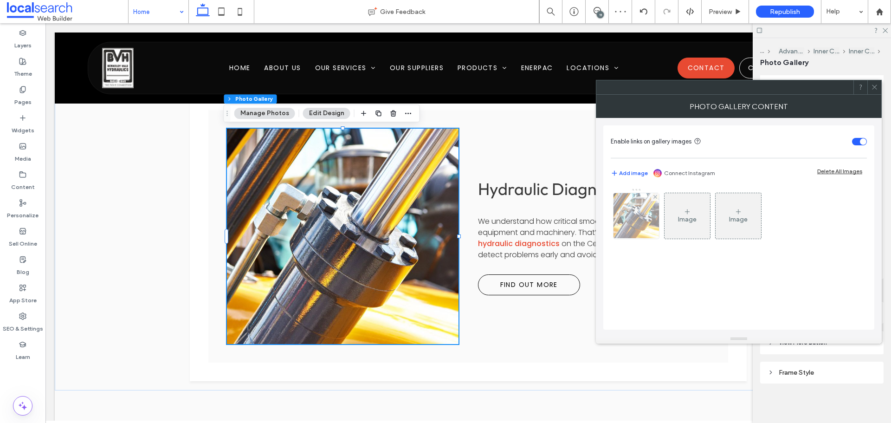
click at [645, 215] on img at bounding box center [637, 215] width 68 height 45
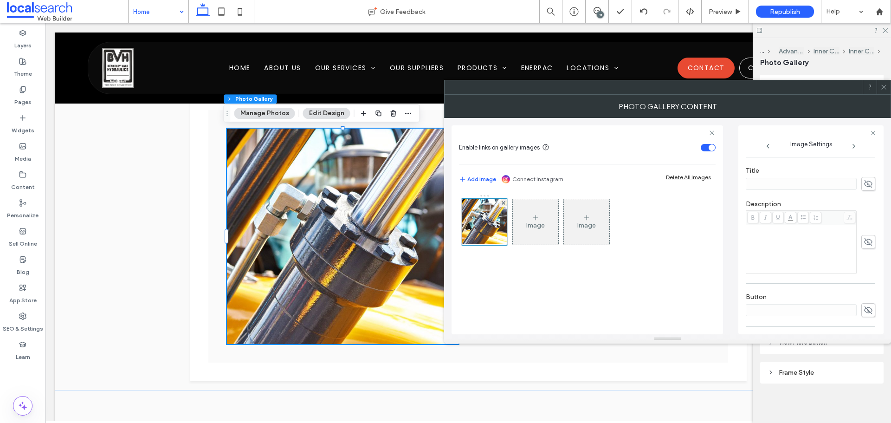
scroll to position [252, 0]
drag, startPoint x: 810, startPoint y: 305, endPoint x: 851, endPoint y: 323, distance: 44.5
click at [851, 323] on div "**********" at bounding box center [811, 303] width 130 height 59
click at [830, 315] on textarea "**********" at bounding box center [808, 309] width 124 height 26
drag, startPoint x: 808, startPoint y: 302, endPoint x: 856, endPoint y: 338, distance: 60.6
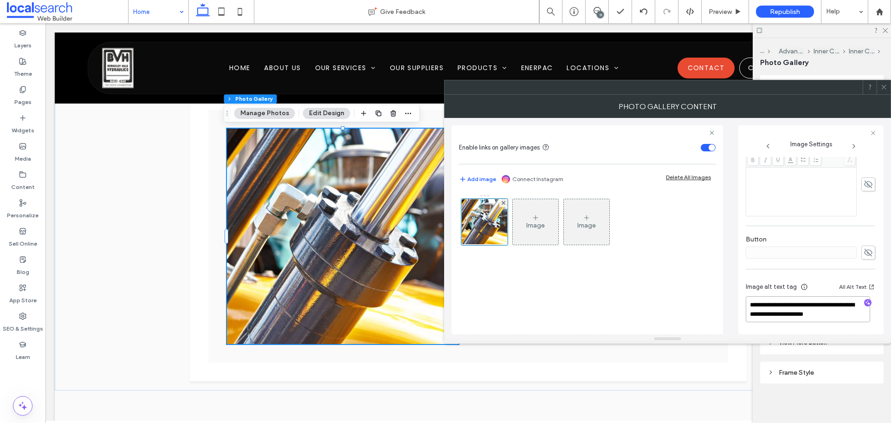
click at [856, 338] on div "**********" at bounding box center [667, 219] width 447 height 249
click at [866, 303] on use "button" at bounding box center [868, 302] width 5 height 5
click at [854, 310] on textarea "**********" at bounding box center [808, 309] width 124 height 26
paste textarea "**********"
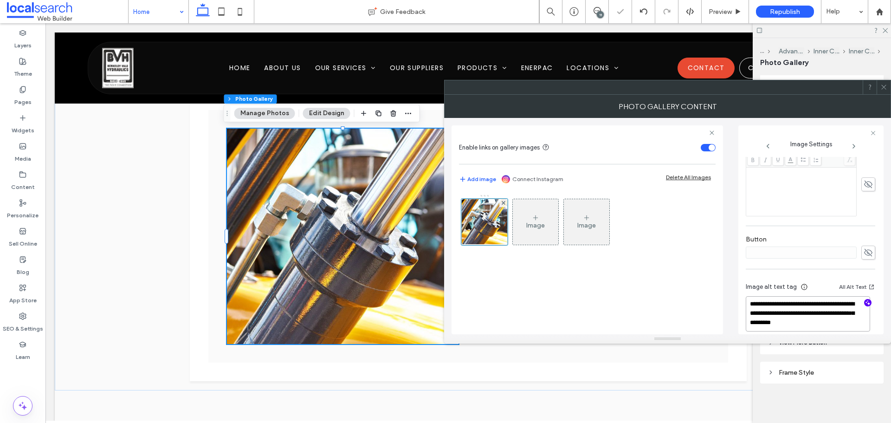
type textarea "**********"
click at [670, 275] on div "Image Image" at bounding box center [587, 259] width 257 height 140
click at [879, 84] on div at bounding box center [884, 87] width 14 height 14
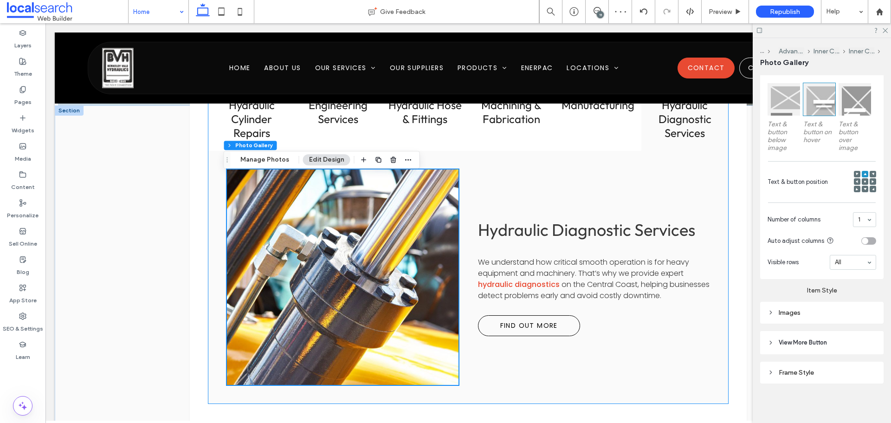
scroll to position [1114, 0]
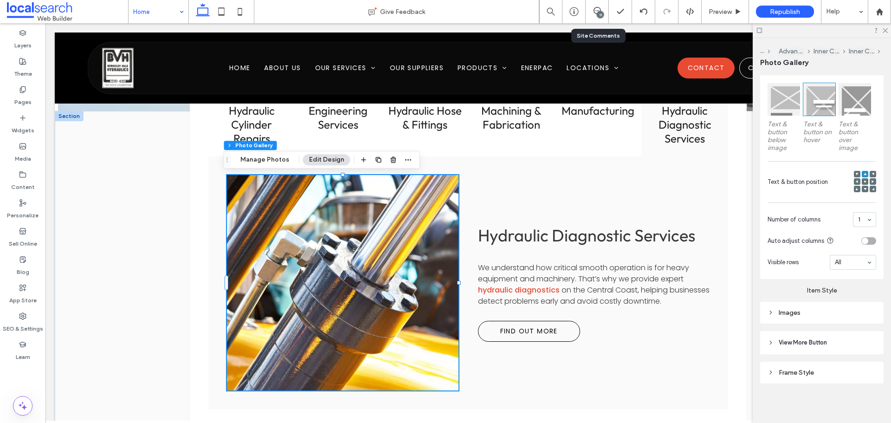
click at [599, 6] on div "11" at bounding box center [597, 11] width 23 height 23
click at [596, 7] on use at bounding box center [597, 10] width 7 height 7
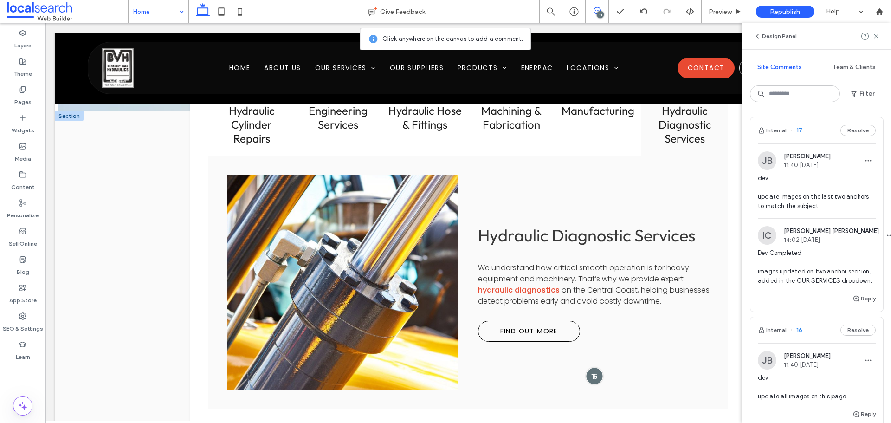
click at [589, 376] on div at bounding box center [594, 376] width 17 height 17
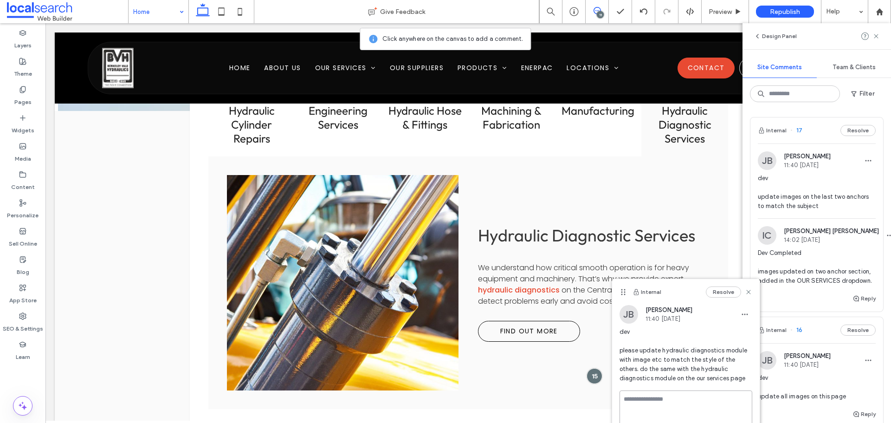
click at [663, 403] on textarea at bounding box center [686, 413] width 133 height 46
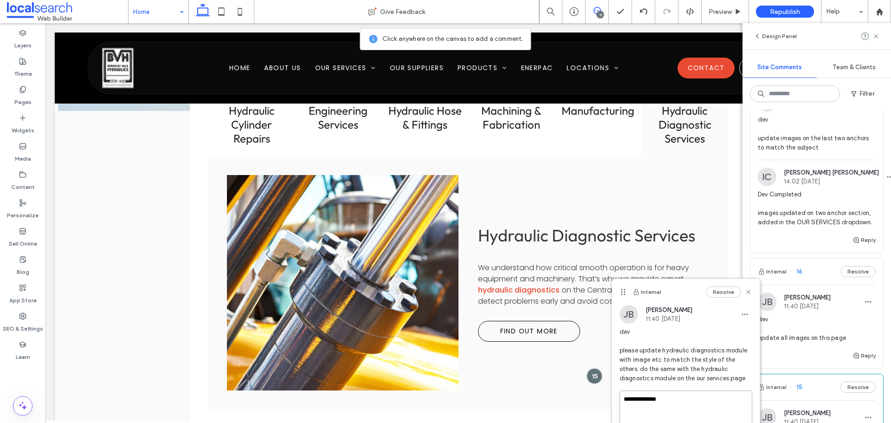
scroll to position [93, 0]
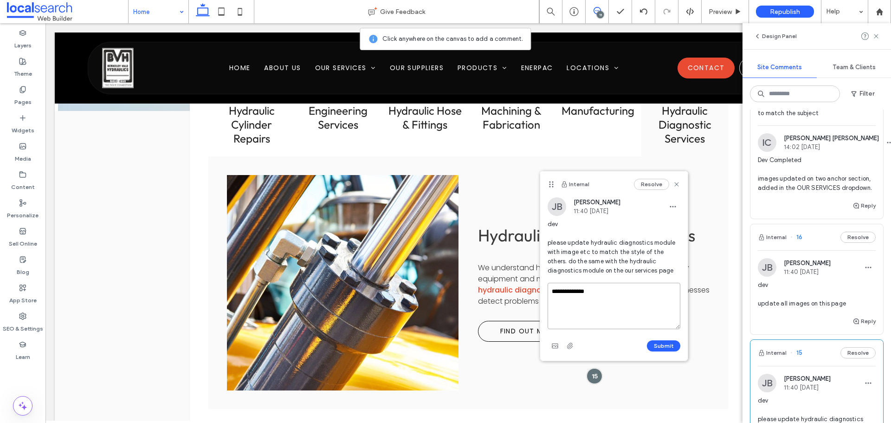
drag, startPoint x: 623, startPoint y: 291, endPoint x: 541, endPoint y: 166, distance: 148.6
click at [548, 181] on icon at bounding box center [551, 184] width 7 height 7
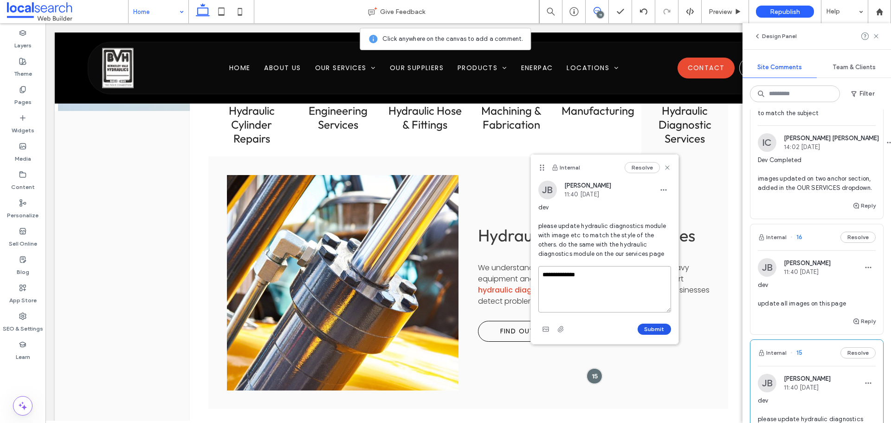
type textarea "**********"
click at [651, 324] on button "Submit" at bounding box center [654, 329] width 33 height 11
click at [24, 99] on label "Pages" at bounding box center [22, 99] width 17 height 13
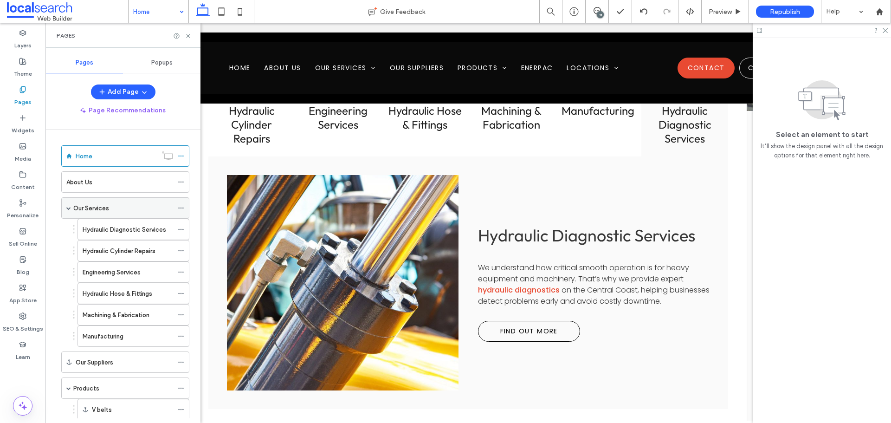
scroll to position [0, 0]
click at [97, 213] on div "Our Services" at bounding box center [123, 208] width 100 height 20
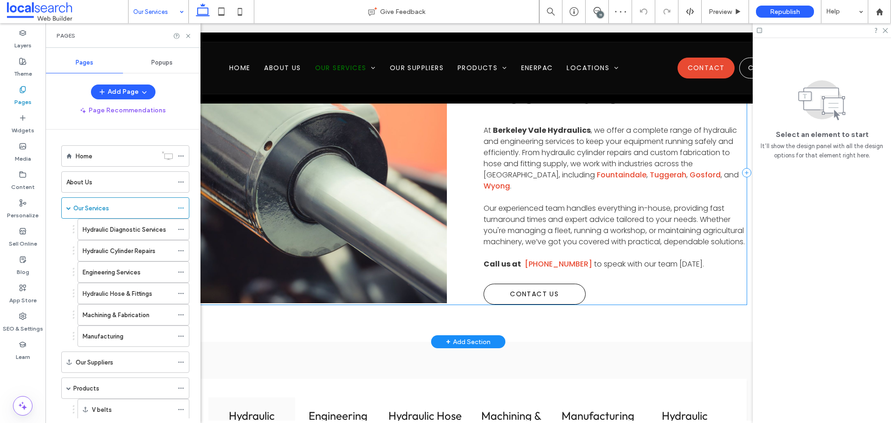
scroll to position [418, 0]
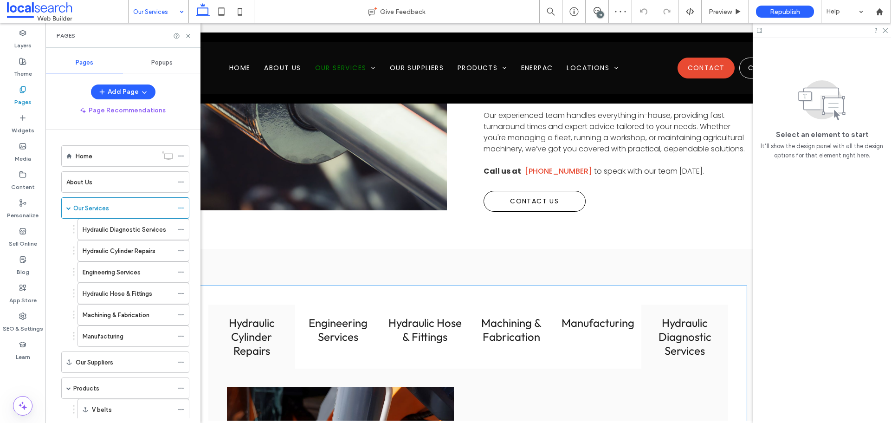
click at [670, 345] on h3 "Hydraulic Diagnostic Services" at bounding box center [685, 337] width 76 height 42
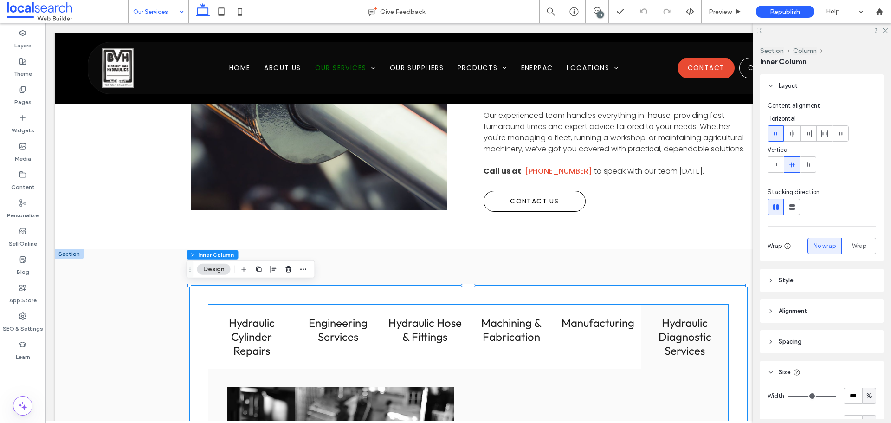
click at [687, 332] on h3 "Hydraulic Diagnostic Services" at bounding box center [685, 337] width 76 height 42
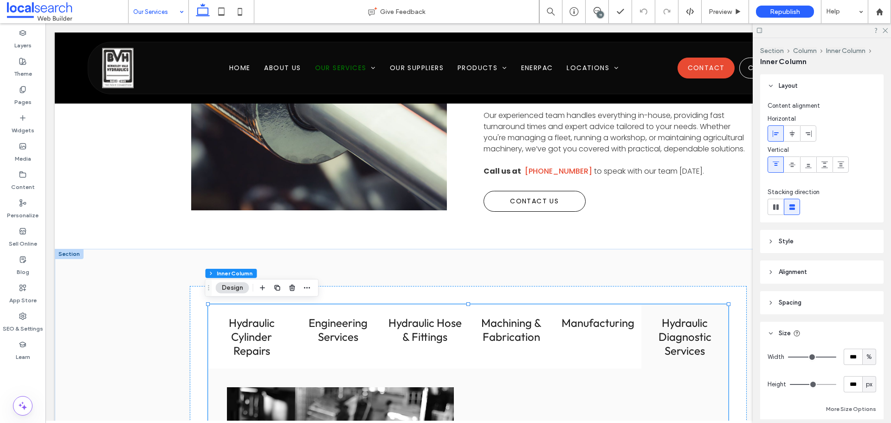
click at [680, 332] on h3 "Hydraulic Diagnostic Services" at bounding box center [685, 337] width 76 height 42
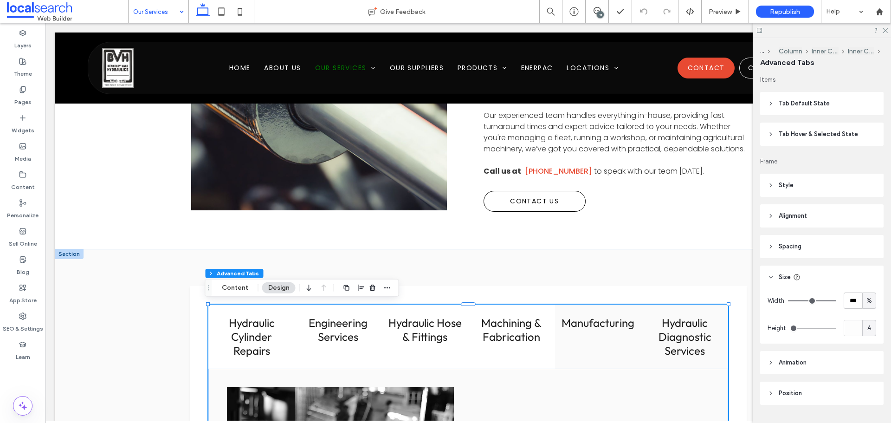
click at [622, 326] on h3 "Manufacturing" at bounding box center [599, 323] width 76 height 14
click at [669, 332] on h3 "Hydraulic Diagnostic Services" at bounding box center [685, 337] width 76 height 42
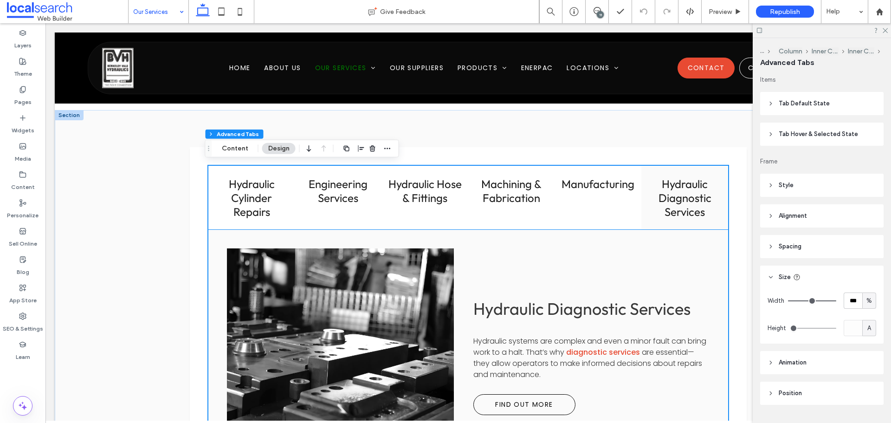
scroll to position [557, 0]
click at [582, 188] on h3 "Manufacturing" at bounding box center [599, 183] width 76 height 14
click at [671, 197] on h3 "Hydraulic Diagnostic Services" at bounding box center [685, 197] width 76 height 42
click at [609, 195] on div "Manufacturing" at bounding box center [598, 197] width 87 height 64
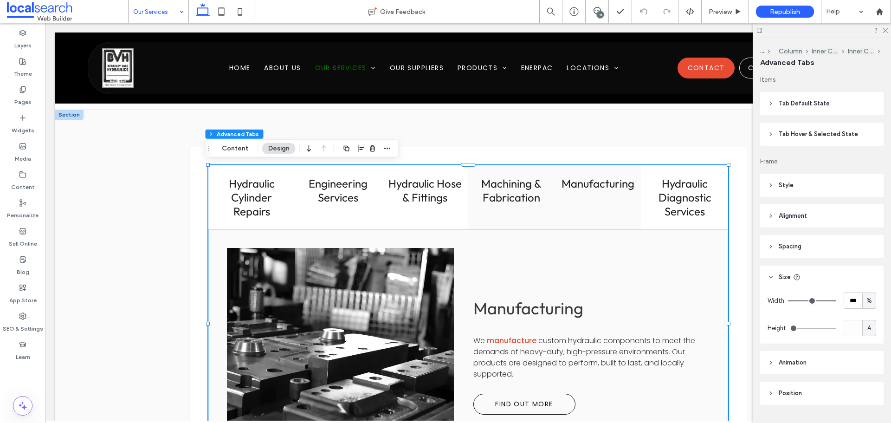
click at [523, 193] on h3 "Machining & Fabrication" at bounding box center [512, 190] width 76 height 28
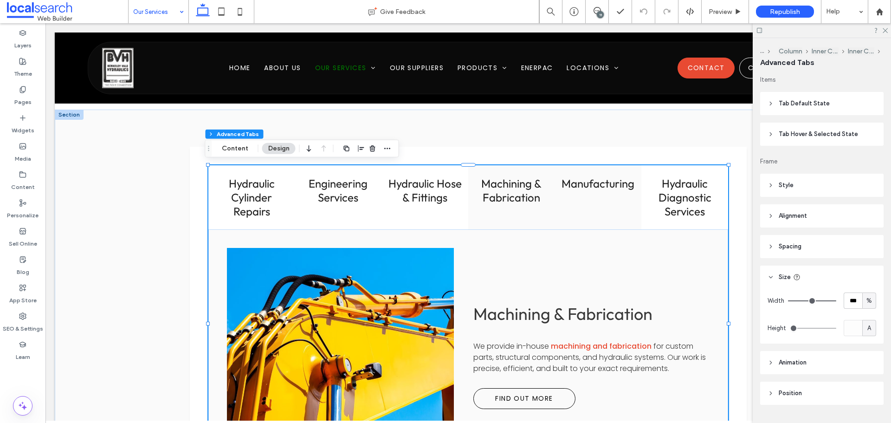
click at [582, 193] on div "Manufacturing" at bounding box center [598, 197] width 87 height 64
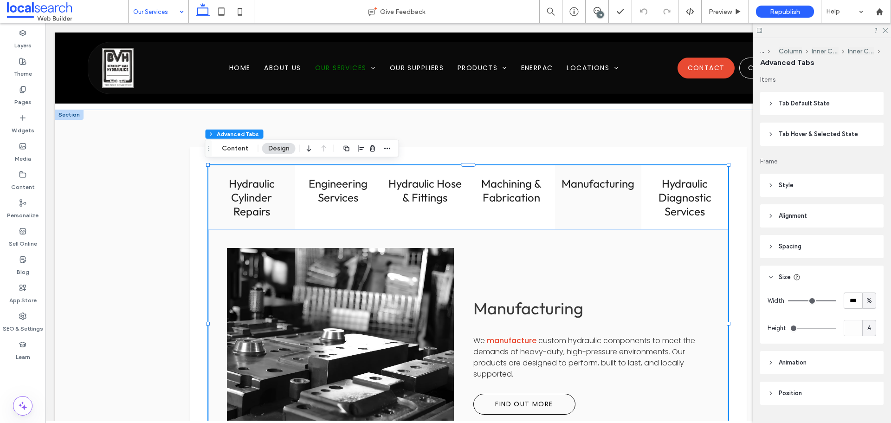
click at [262, 195] on h3 "Hydraulic Cylinder Repairs" at bounding box center [252, 197] width 76 height 42
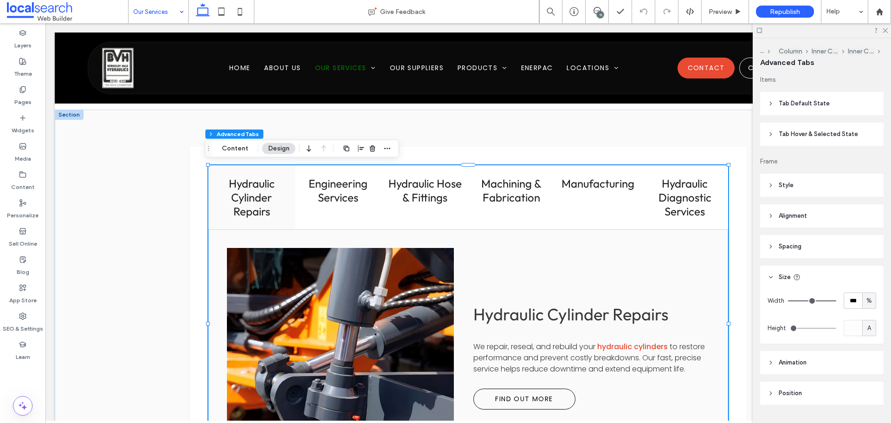
click at [290, 194] on div "Hydraulic Cylinder Repairs" at bounding box center [251, 197] width 87 height 64
click at [336, 194] on h3 "Engineering Services" at bounding box center [339, 190] width 76 height 28
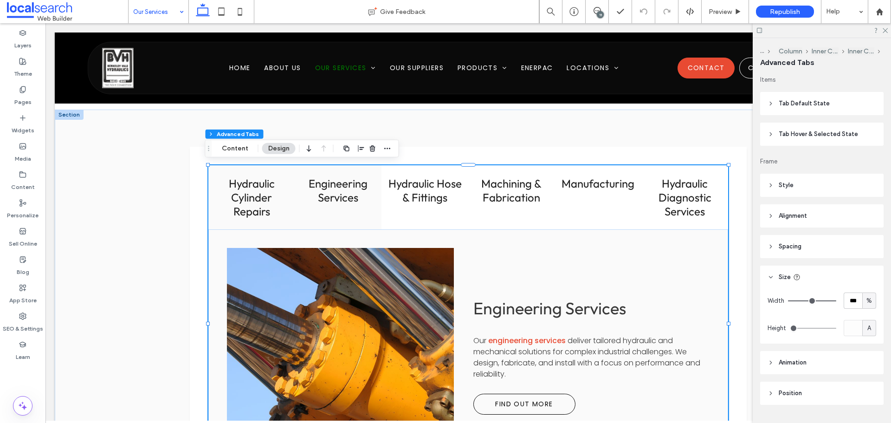
click at [266, 197] on h3 "Hydraulic Cylinder Repairs" at bounding box center [252, 197] width 76 height 42
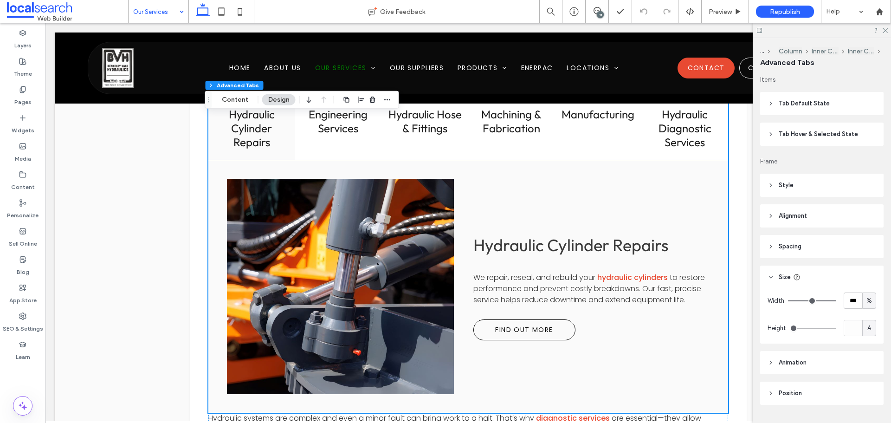
scroll to position [604, 0]
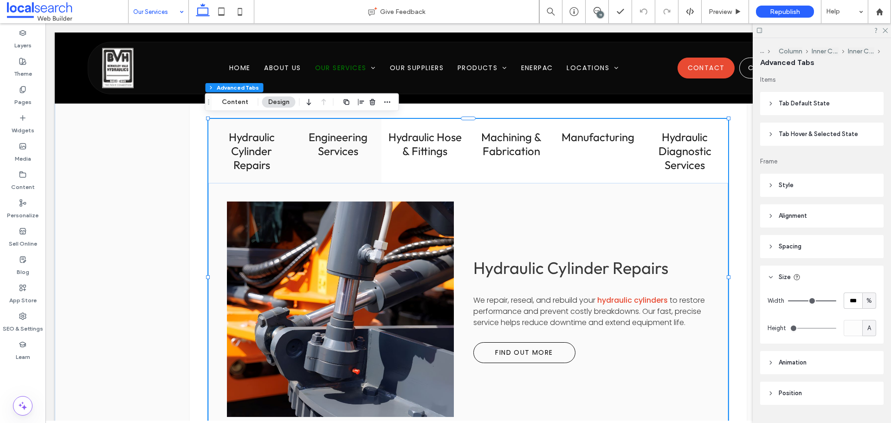
click at [323, 154] on h3 "Engineering Services" at bounding box center [339, 144] width 76 height 28
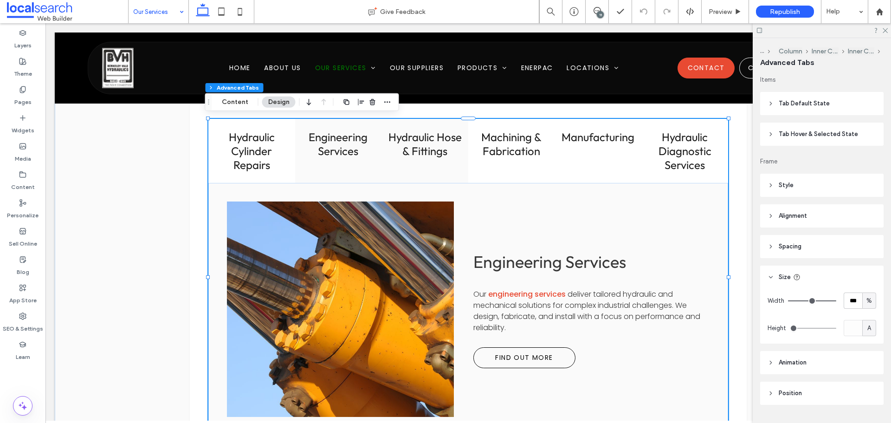
click at [409, 149] on h3 "Hydraulic Hose & Fittings" at bounding box center [425, 144] width 76 height 28
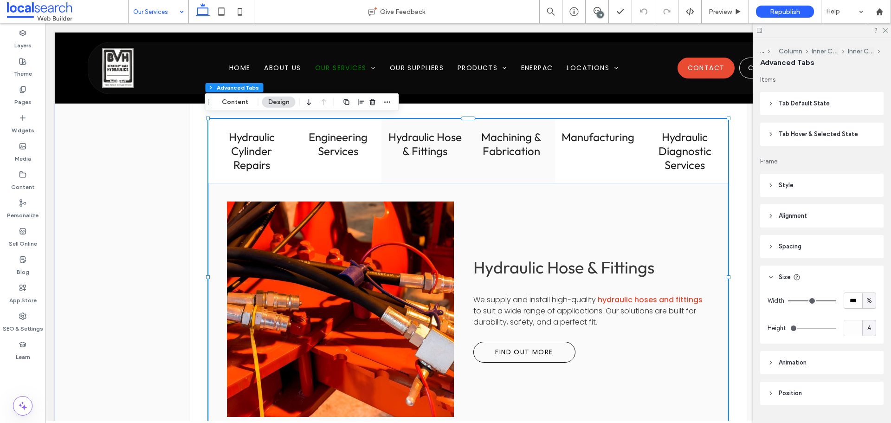
click at [494, 154] on h3 "Machining & Fabrication" at bounding box center [512, 144] width 76 height 28
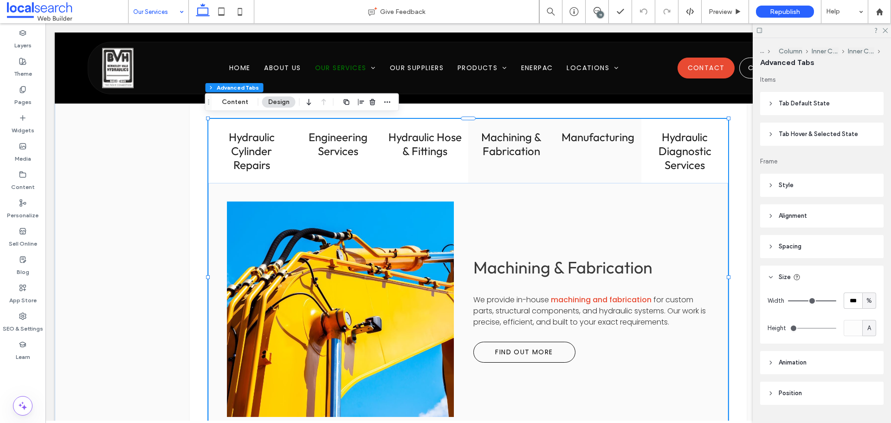
click at [592, 152] on div "Manufacturing" at bounding box center [598, 151] width 87 height 64
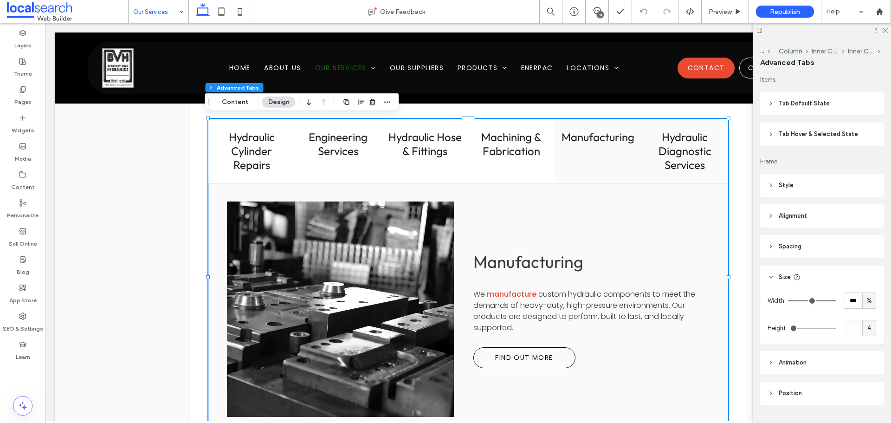
click at [658, 157] on h3 "Hydraulic Diagnostic Services" at bounding box center [685, 151] width 76 height 42
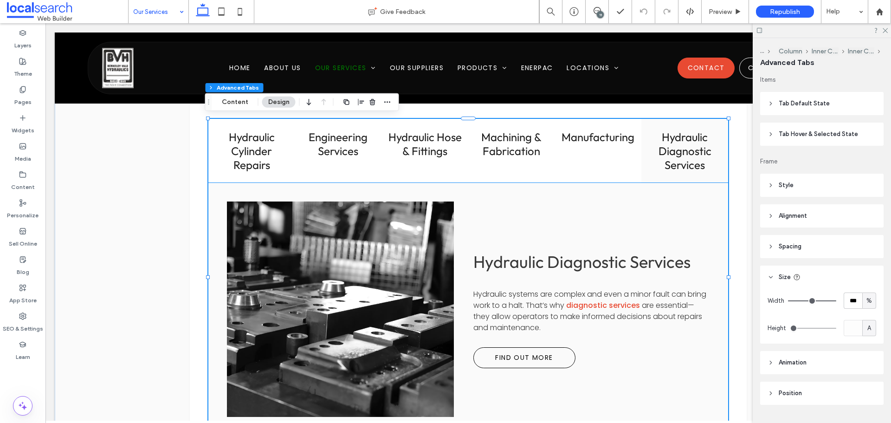
click at [336, 240] on link at bounding box center [340, 309] width 240 height 228
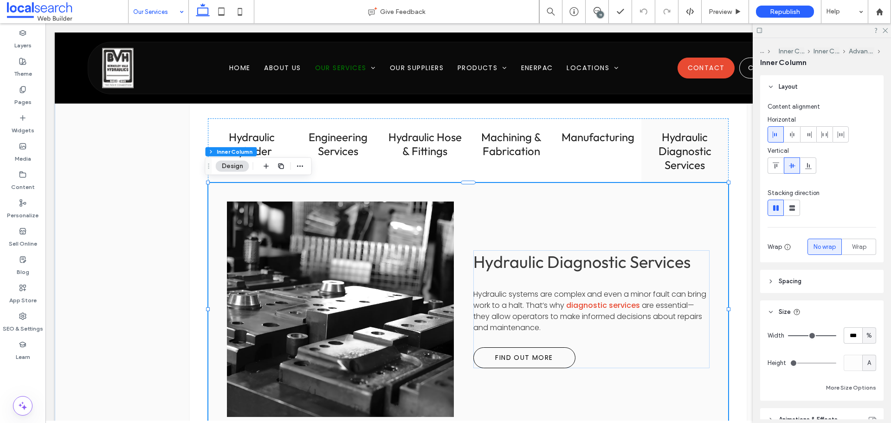
click at [336, 240] on link at bounding box center [340, 309] width 240 height 228
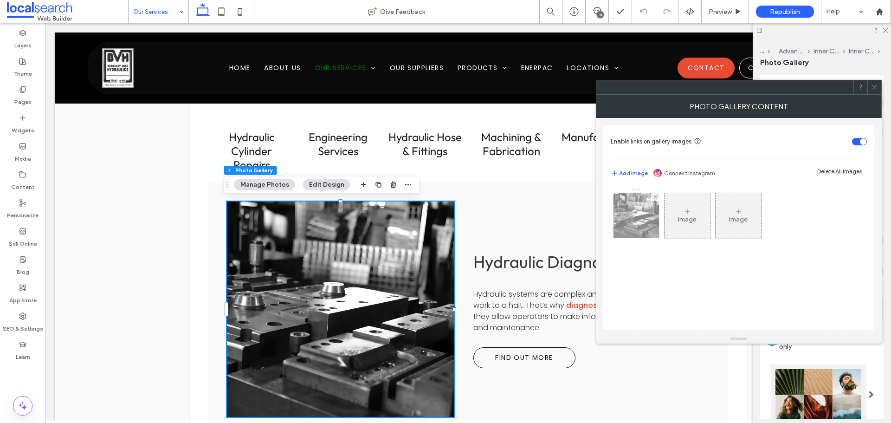
click at [649, 210] on img at bounding box center [637, 215] width 68 height 45
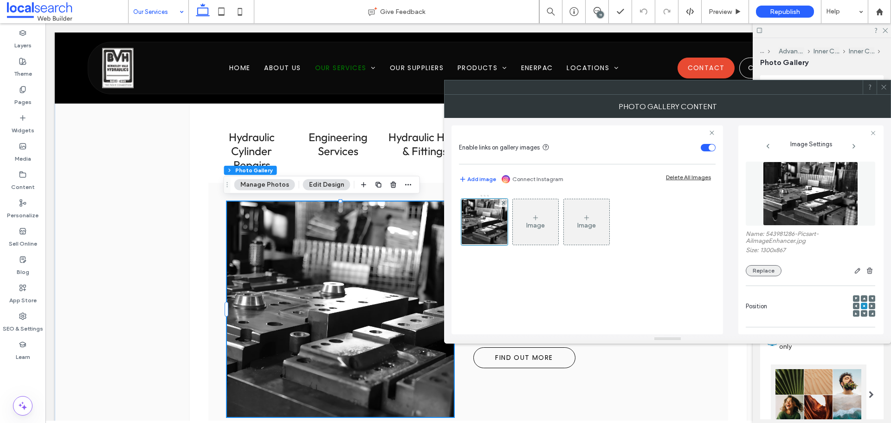
click at [759, 271] on button "Replace" at bounding box center [764, 270] width 36 height 11
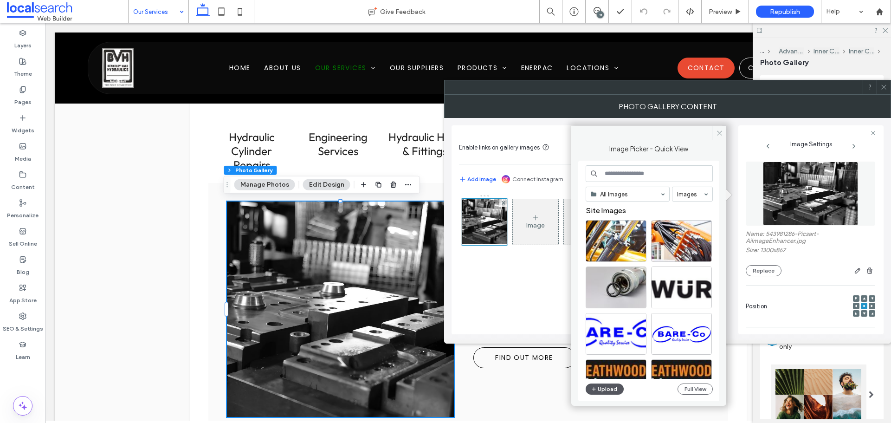
click at [590, 388] on button "Upload" at bounding box center [605, 388] width 38 height 11
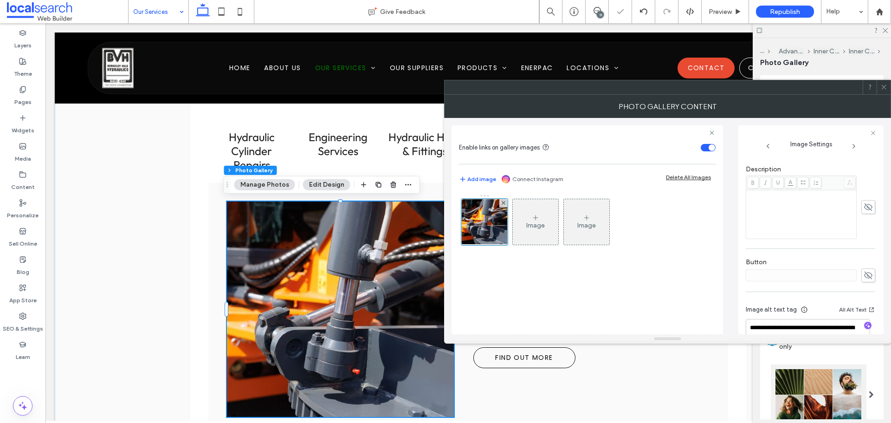
scroll to position [252, 0]
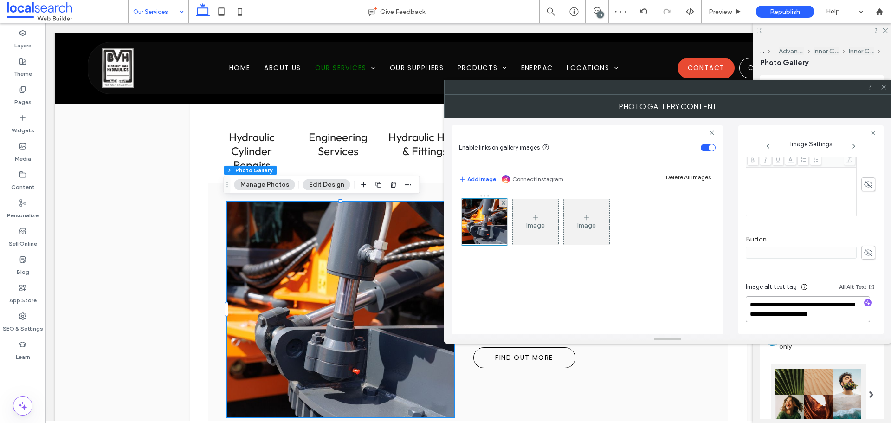
drag, startPoint x: 882, startPoint y: 323, endPoint x: 886, endPoint y: 326, distance: 5.0
click at [886, 326] on div "**********" at bounding box center [667, 226] width 447 height 216
click at [867, 302] on div at bounding box center [868, 303] width 15 height 9
click at [865, 302] on icon "button" at bounding box center [868, 302] width 6 height 6
drag, startPoint x: 779, startPoint y: 314, endPoint x: 824, endPoint y: 338, distance: 51.5
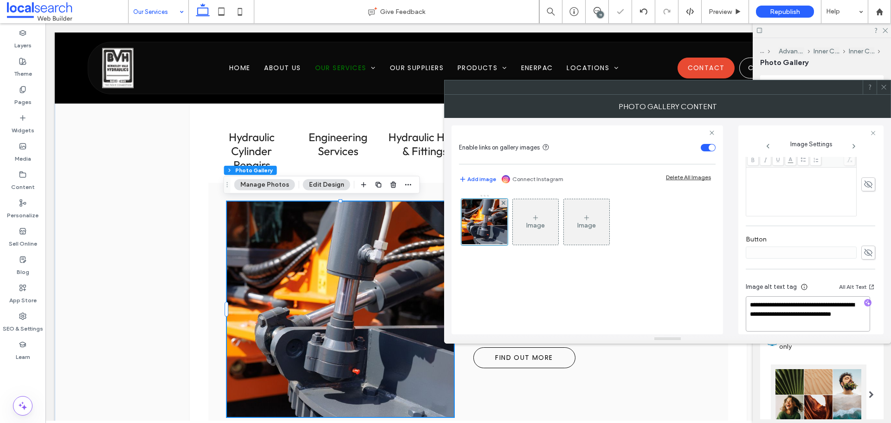
click at [824, 338] on div "**********" at bounding box center [667, 219] width 447 height 249
paste textarea "**********"
type textarea "**********"
click at [603, 274] on div "Image Image" at bounding box center [587, 259] width 257 height 140
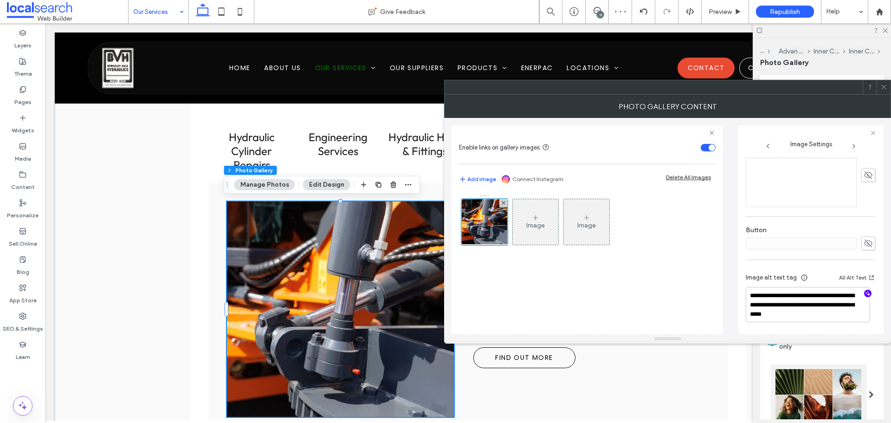
click at [885, 85] on icon at bounding box center [884, 87] width 7 height 7
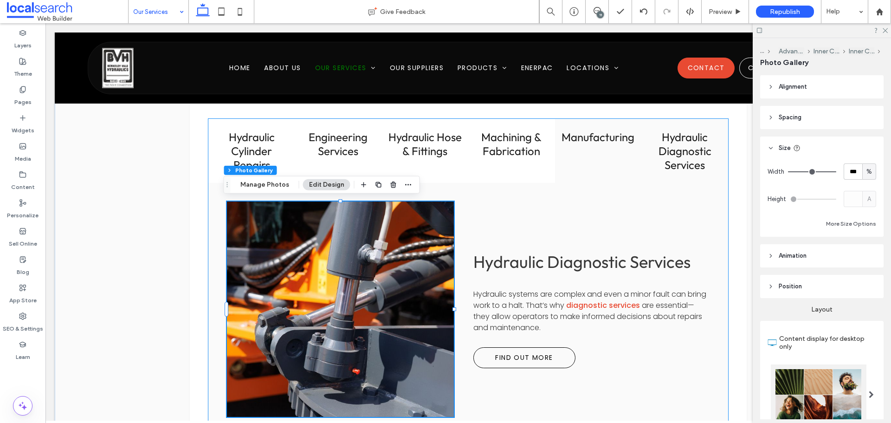
click at [584, 135] on h3 "Manufacturing" at bounding box center [599, 137] width 76 height 14
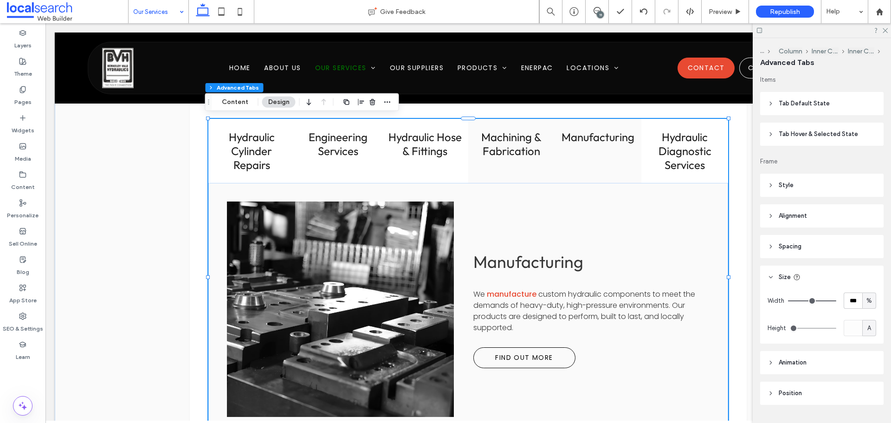
click at [491, 146] on h3 "Machining & Fabrication" at bounding box center [512, 144] width 76 height 28
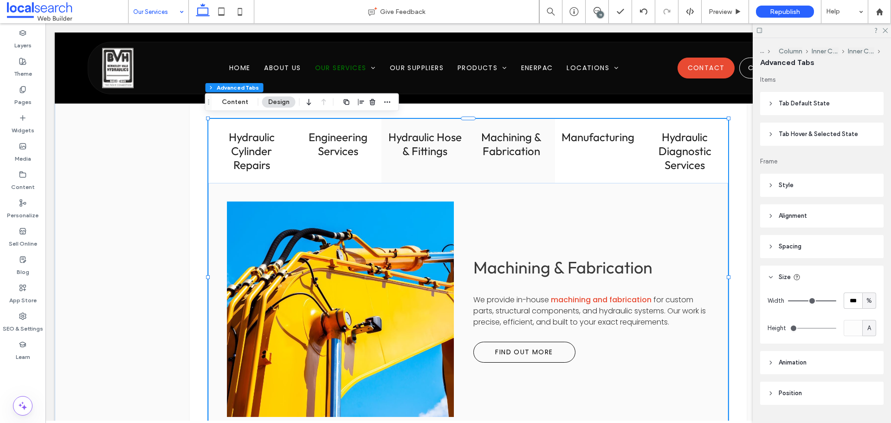
click at [413, 148] on h3 "Hydraulic Hose & Fittings" at bounding box center [425, 144] width 76 height 28
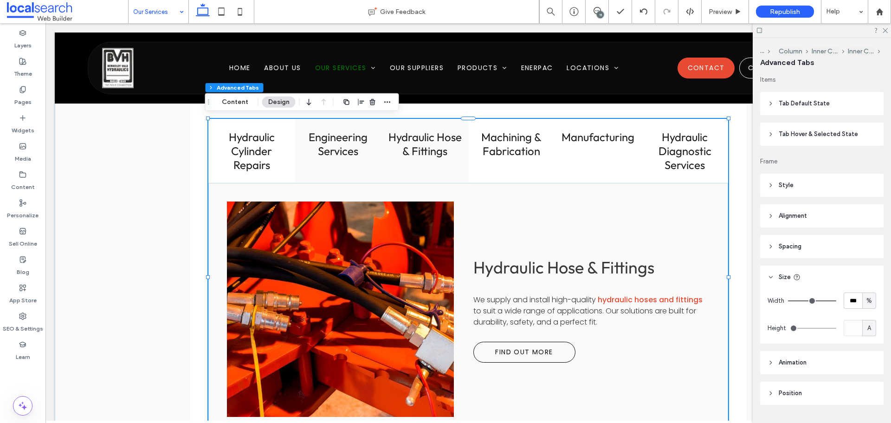
click at [318, 142] on h3 "Engineering Services" at bounding box center [339, 144] width 76 height 28
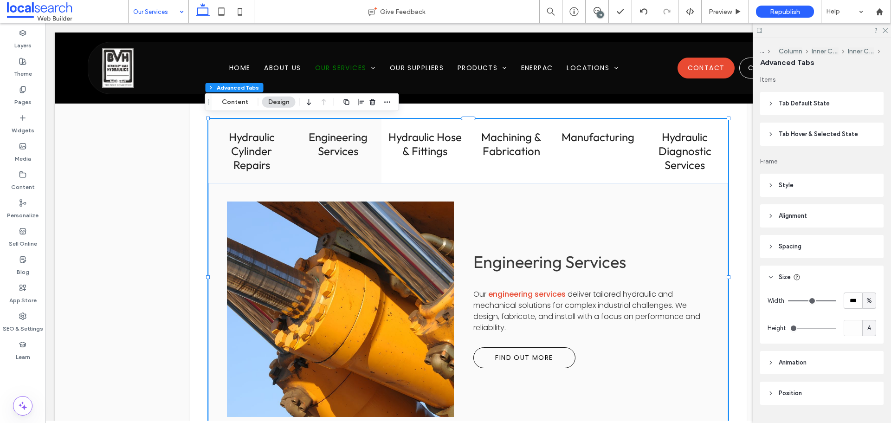
click at [231, 139] on h3 "Hydraulic Cylinder Repairs" at bounding box center [252, 151] width 76 height 42
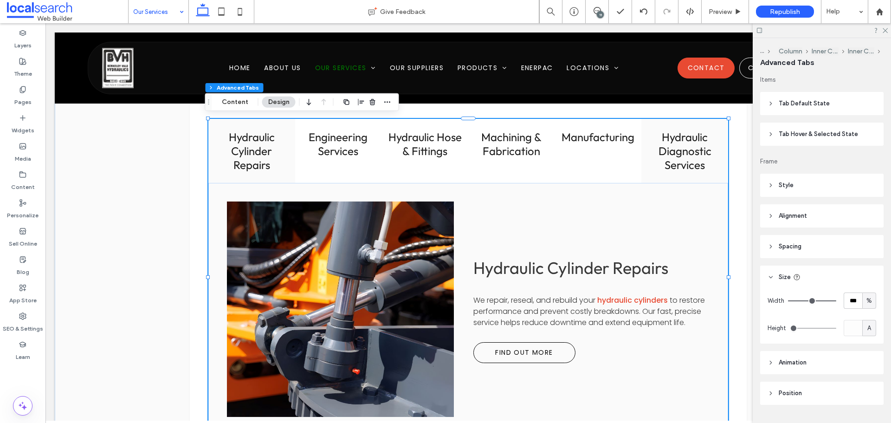
click at [671, 159] on h3 "Hydraulic Diagnostic Services" at bounding box center [685, 151] width 76 height 42
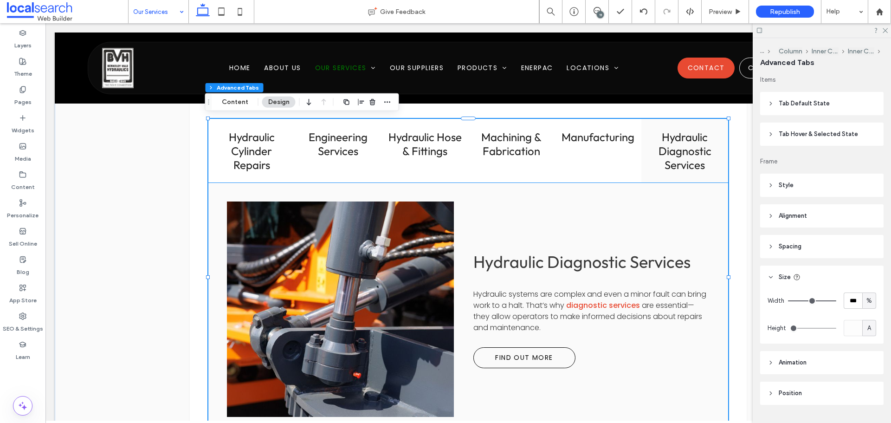
click at [332, 278] on link at bounding box center [340, 309] width 240 height 228
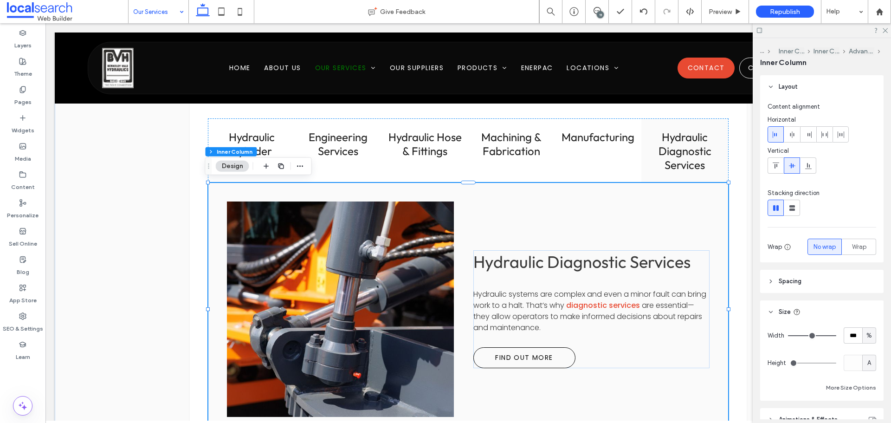
click at [332, 278] on link at bounding box center [340, 309] width 240 height 228
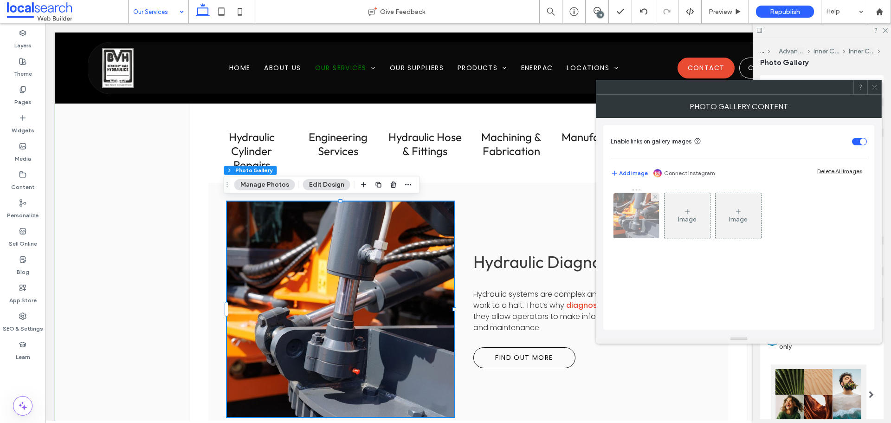
click at [638, 219] on img at bounding box center [637, 215] width 68 height 45
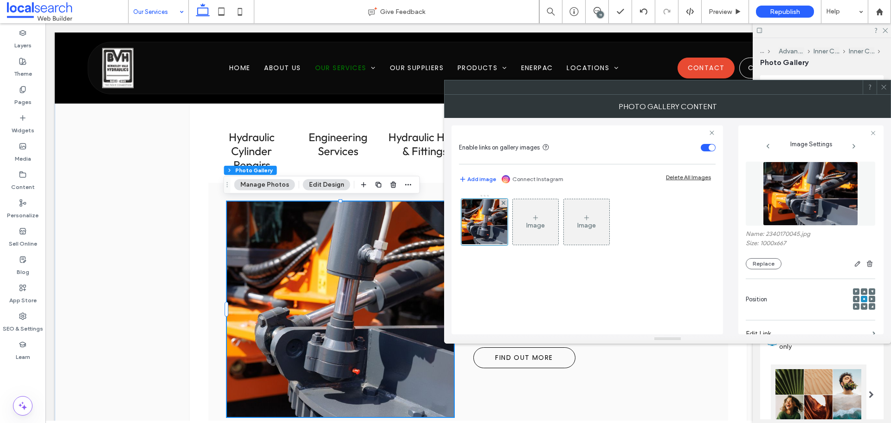
click at [811, 266] on div at bounding box center [829, 263] width 94 height 11
click at [777, 265] on button "Replace" at bounding box center [764, 263] width 36 height 11
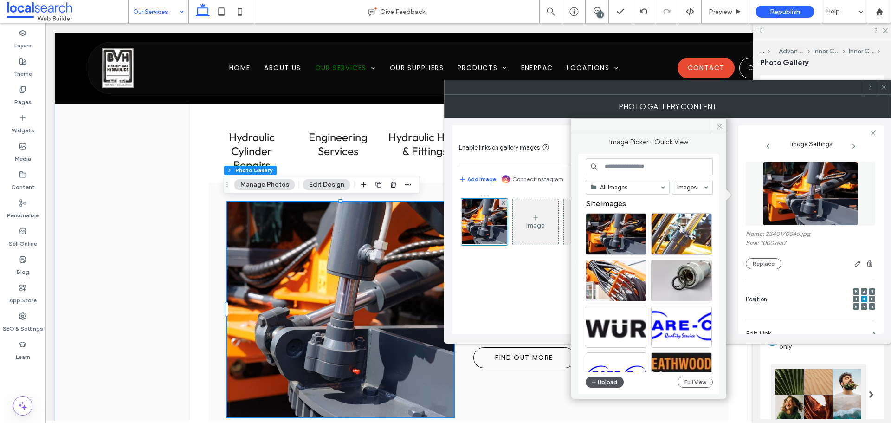
click at [593, 382] on icon "button" at bounding box center [594, 381] width 6 height 7
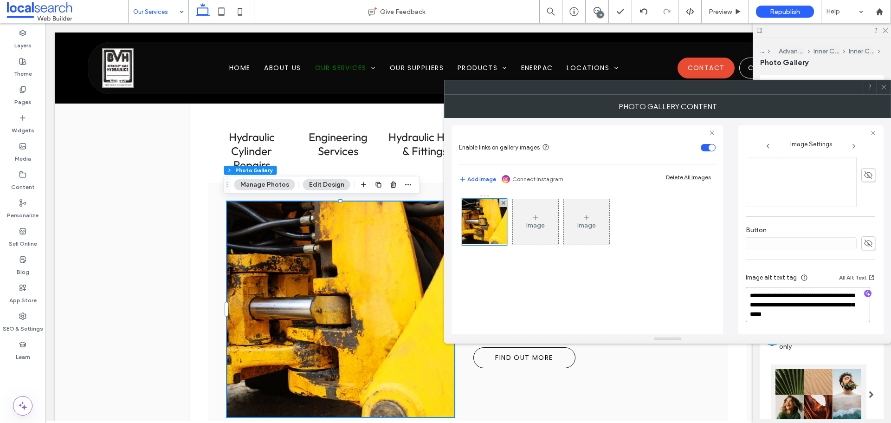
drag, startPoint x: 795, startPoint y: 305, endPoint x: 858, endPoint y: 328, distance: 66.7
click at [858, 328] on div "**********" at bounding box center [811, 299] width 130 height 69
click at [867, 295] on div at bounding box center [868, 294] width 15 height 9
click at [865, 294] on icon "button" at bounding box center [868, 293] width 6 height 6
click at [831, 316] on textarea "**********" at bounding box center [808, 304] width 124 height 35
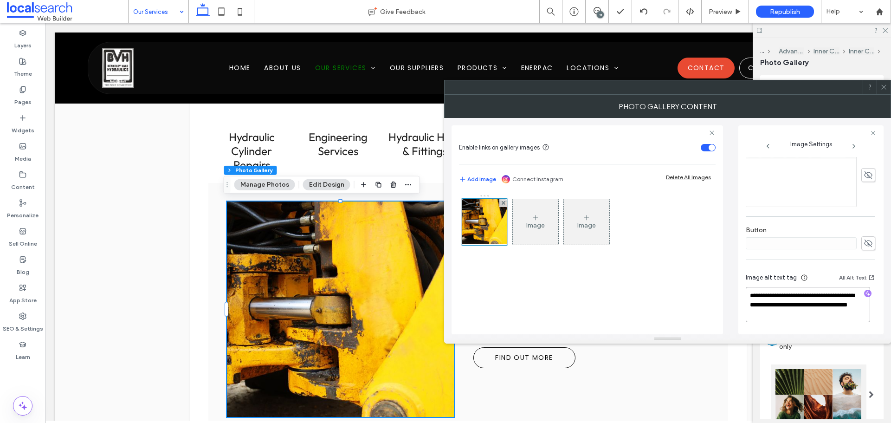
drag, startPoint x: 805, startPoint y: 304, endPoint x: 866, endPoint y: 320, distance: 63.0
click at [866, 319] on textarea "**********" at bounding box center [808, 304] width 124 height 35
paste textarea "**********"
type textarea "**********"
click at [543, 258] on div "Image Image" at bounding box center [587, 224] width 256 height 70
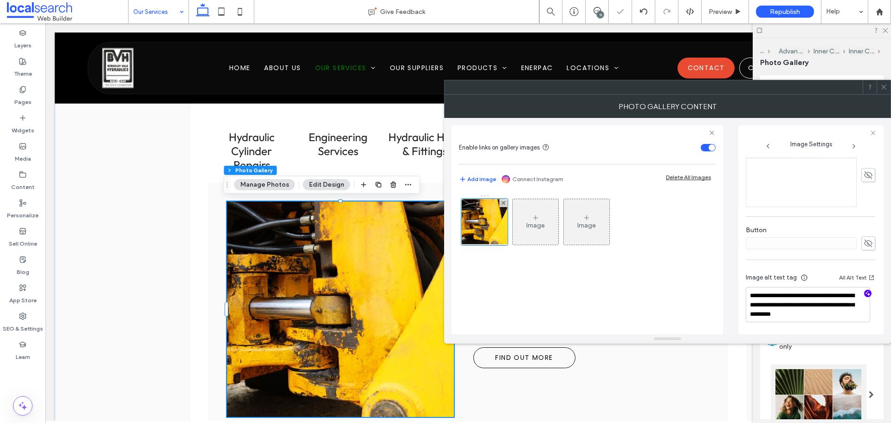
click at [884, 91] on span at bounding box center [884, 87] width 7 height 14
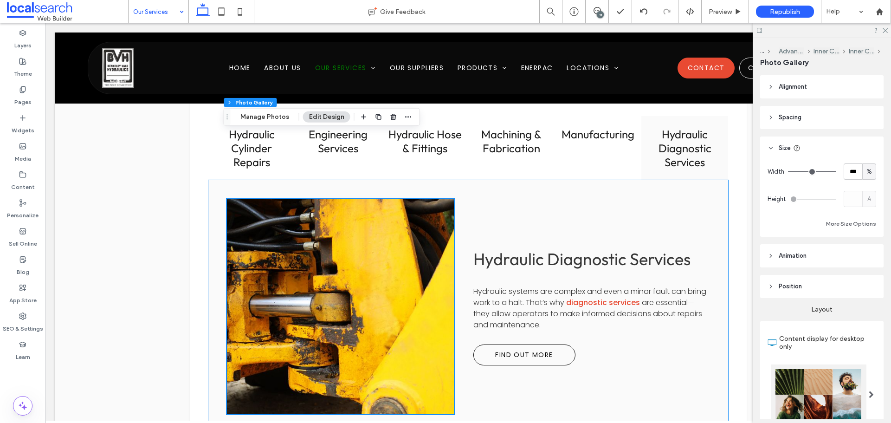
scroll to position [604, 0]
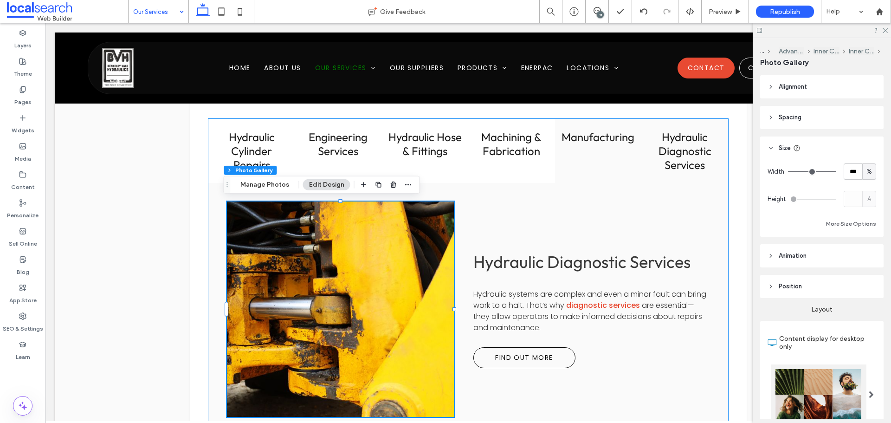
drag, startPoint x: 590, startPoint y: 146, endPoint x: 561, endPoint y: 150, distance: 29.5
click at [590, 146] on div "Manufacturing" at bounding box center [598, 151] width 87 height 64
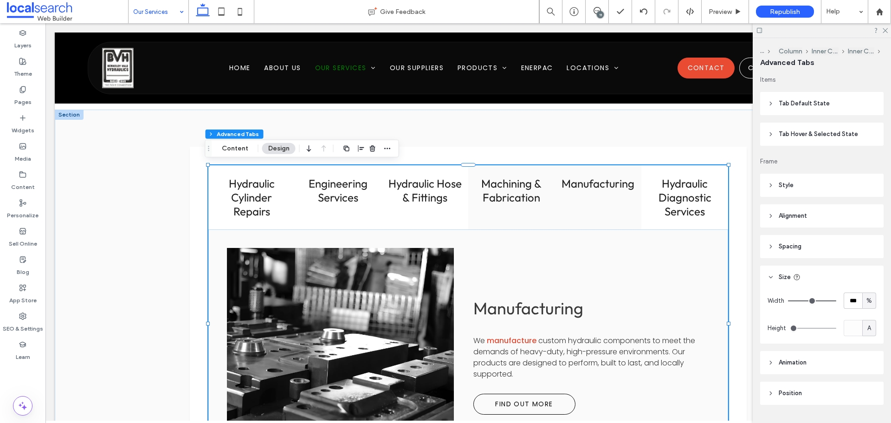
click at [527, 198] on h3 "Machining & Fabrication" at bounding box center [512, 190] width 76 height 28
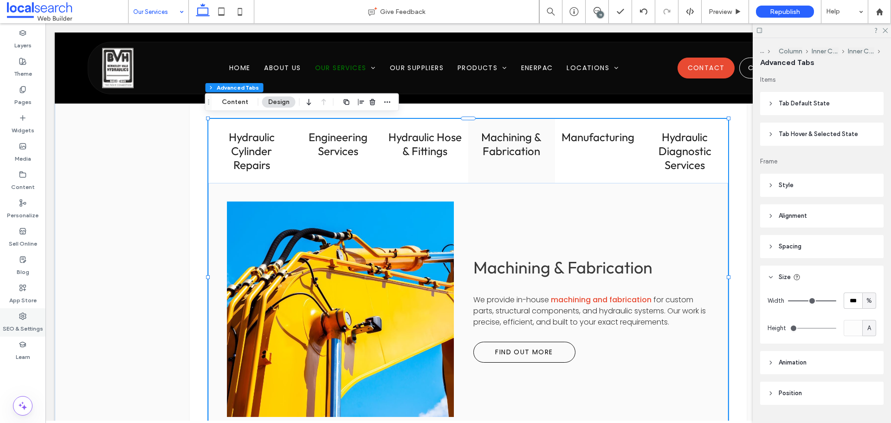
click at [14, 318] on div "SEO & Settings" at bounding box center [22, 322] width 45 height 28
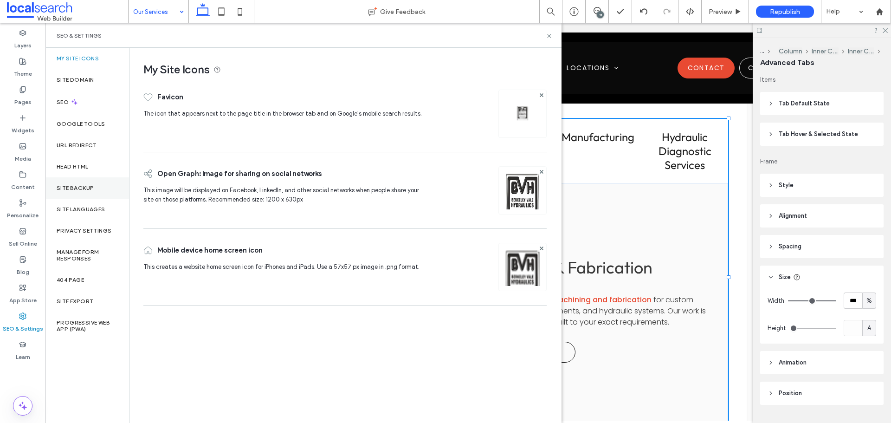
click at [96, 183] on div "Site Backup" at bounding box center [87, 187] width 84 height 21
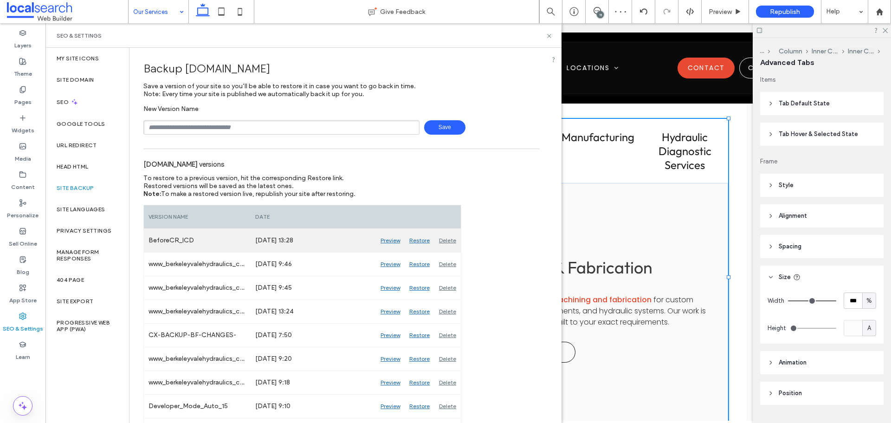
click at [391, 238] on div "Preview" at bounding box center [390, 240] width 29 height 23
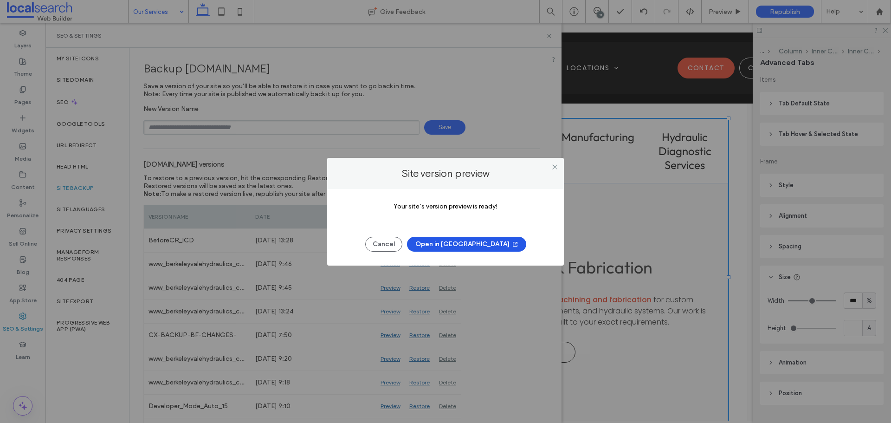
click at [458, 245] on button "Open in [GEOGRAPHIC_DATA]" at bounding box center [466, 244] width 119 height 15
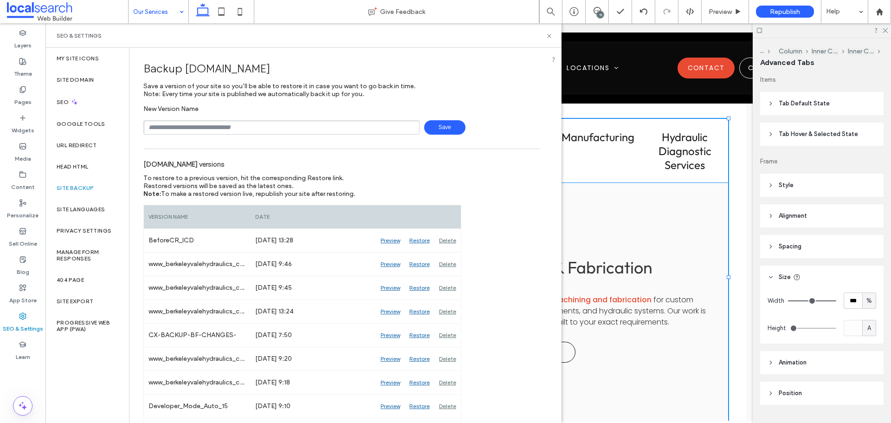
click at [672, 303] on span "for custom parts, structural components, and hydraulic systems. Our work is pre…" at bounding box center [590, 310] width 233 height 33
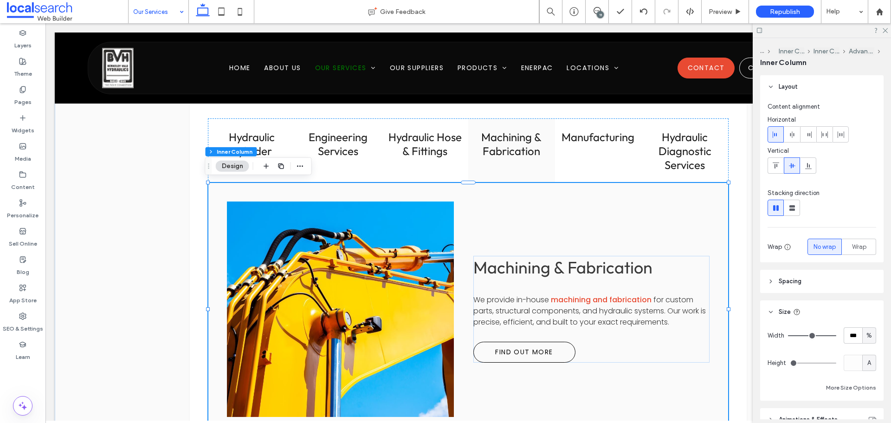
click at [648, 305] on span "for custom parts, structural components, and hydraulic systems. Our work is pre…" at bounding box center [590, 310] width 233 height 33
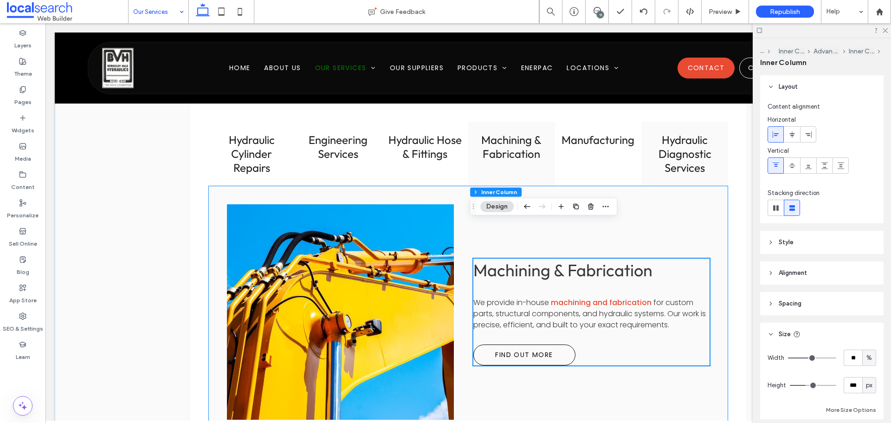
scroll to position [557, 0]
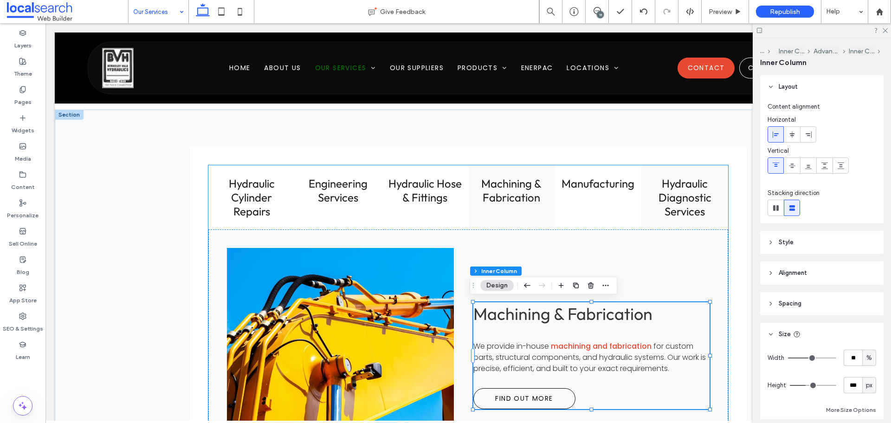
click at [682, 200] on h3 "Hydraulic Diagnostic Services" at bounding box center [685, 197] width 76 height 42
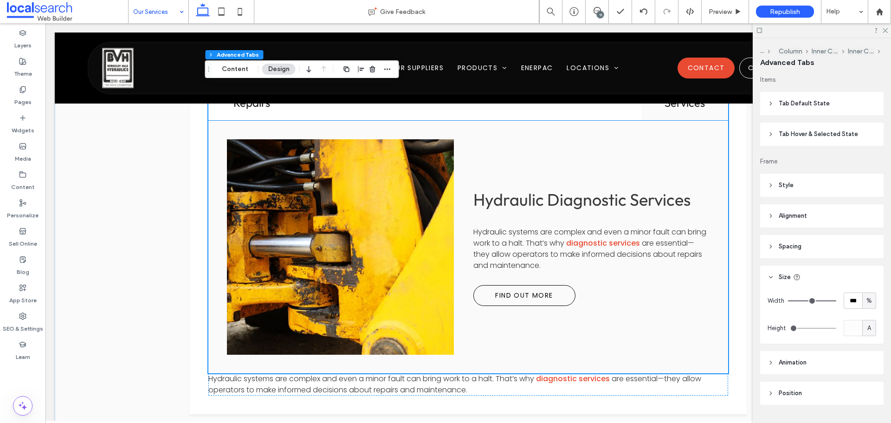
scroll to position [696, 0]
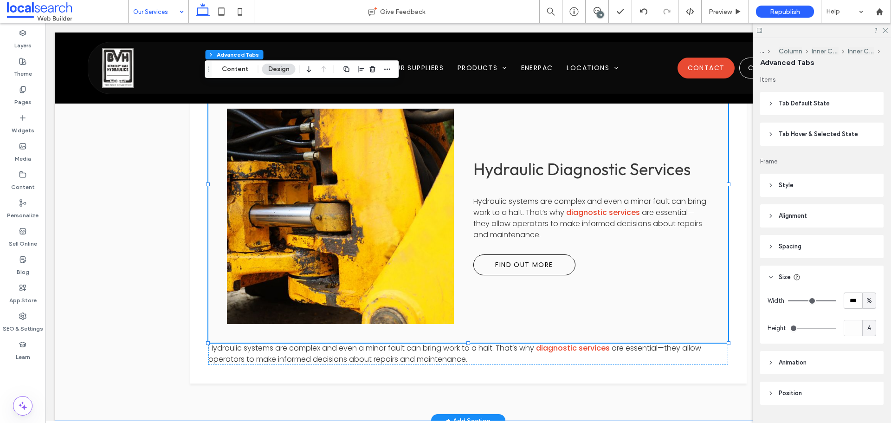
click at [544, 221] on span "are essential—they allow operators to make informed decisions about repairs and…" at bounding box center [588, 223] width 229 height 33
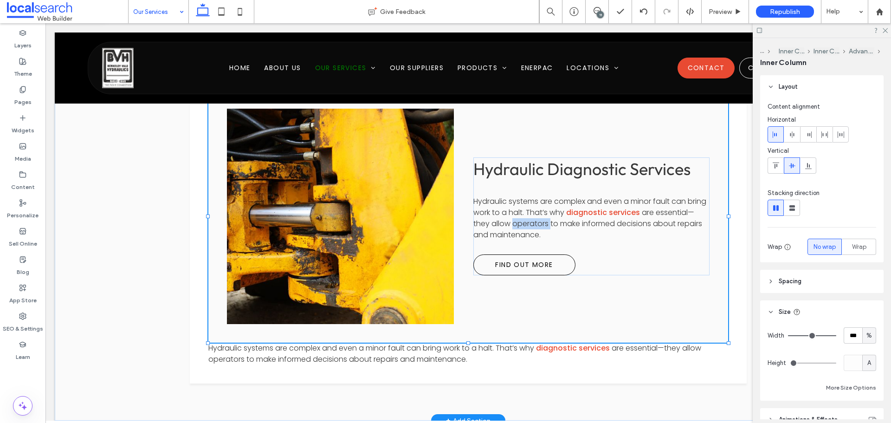
click at [544, 221] on span "are essential—they allow operators to make informed decisions about repairs and…" at bounding box center [588, 223] width 229 height 33
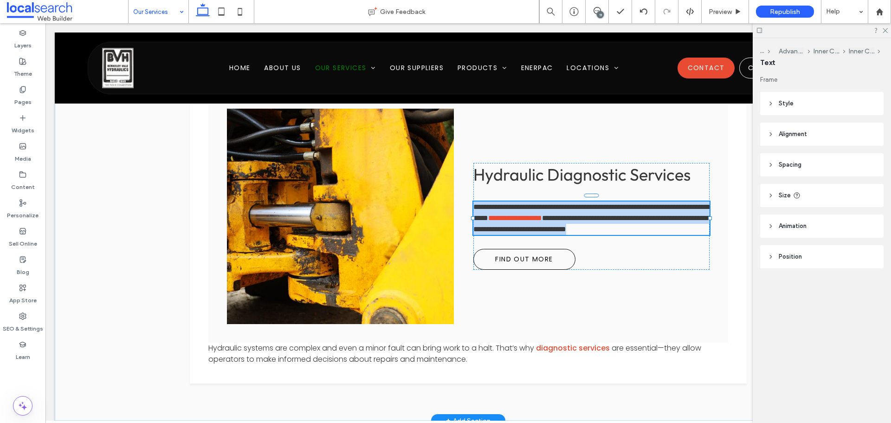
type input "*******"
type input "**"
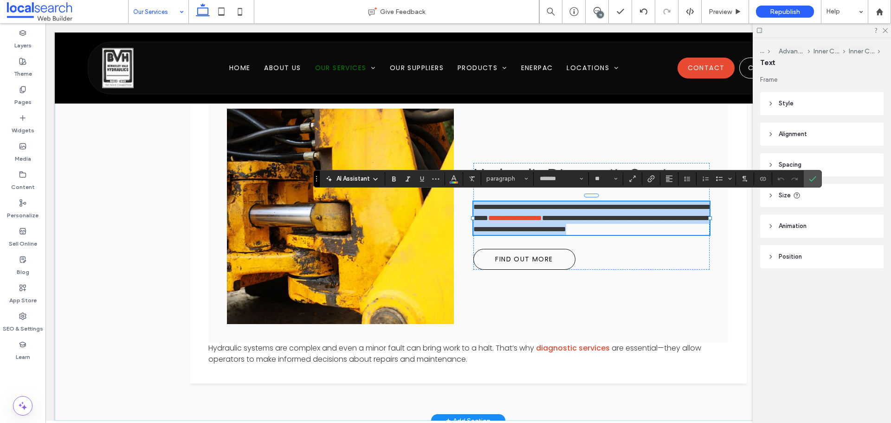
click at [591, 228] on p "**********" at bounding box center [592, 217] width 236 height 33
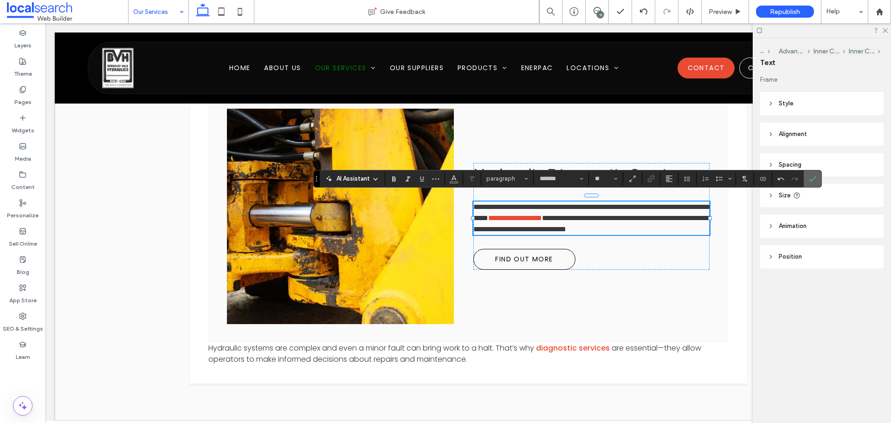
click at [810, 176] on icon "Confirm" at bounding box center [812, 178] width 7 height 7
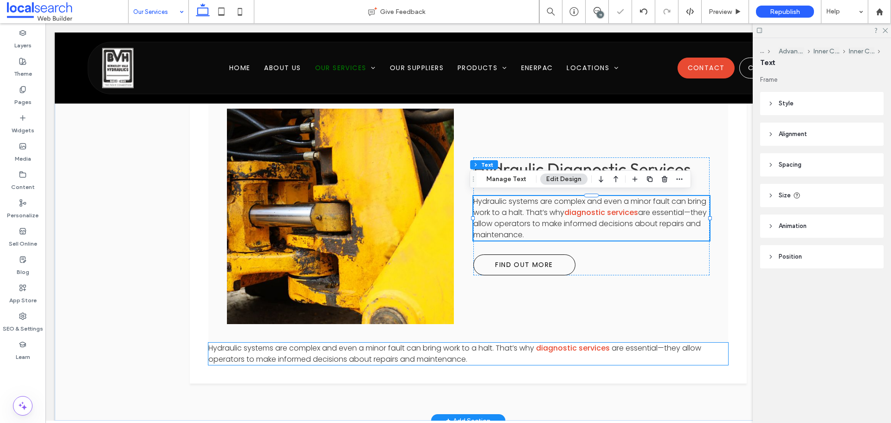
click at [566, 357] on p "Hydraulic systems are complex and even a minor fault can bring work to a halt. …" at bounding box center [468, 354] width 520 height 22
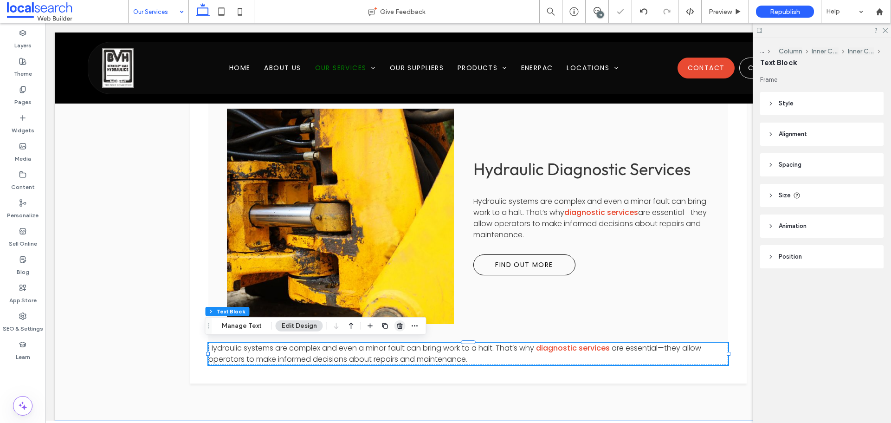
click at [400, 324] on icon "button" at bounding box center [399, 325] width 7 height 7
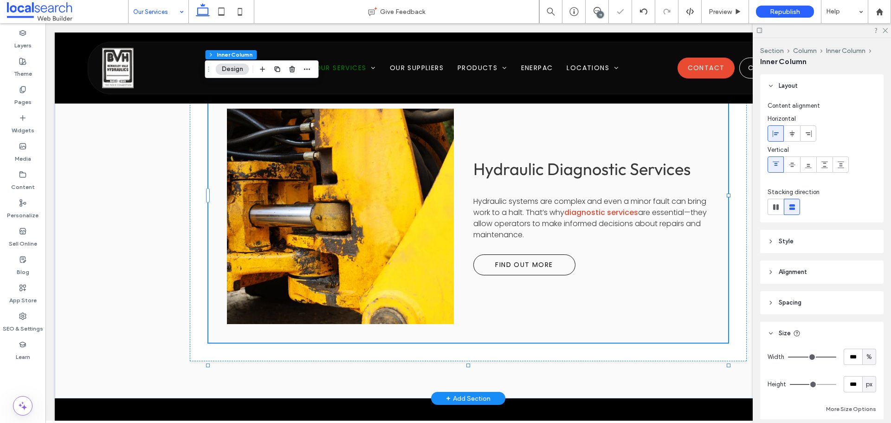
type input "**"
click at [460, 333] on div "Hydraulic Diagnostic Services Hydraulic systems are complex and even a minor fa…" at bounding box center [468, 216] width 520 height 253
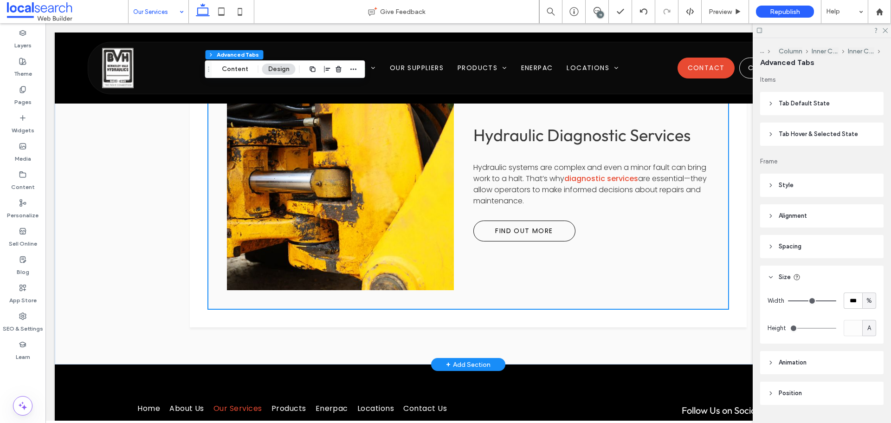
scroll to position [882, 0]
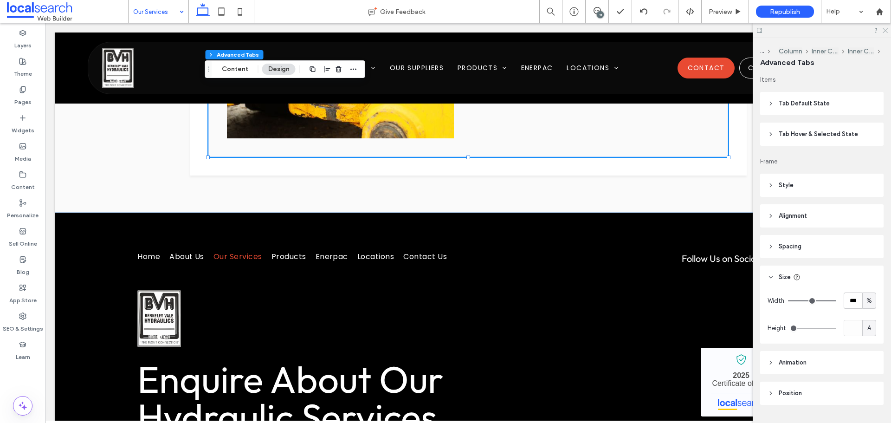
click at [887, 31] on icon at bounding box center [885, 30] width 6 height 6
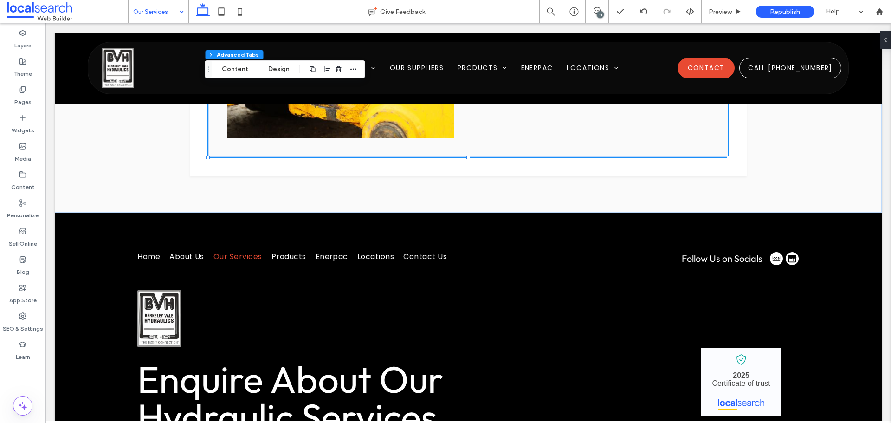
click at [599, 14] on div "11" at bounding box center [600, 14] width 7 height 7
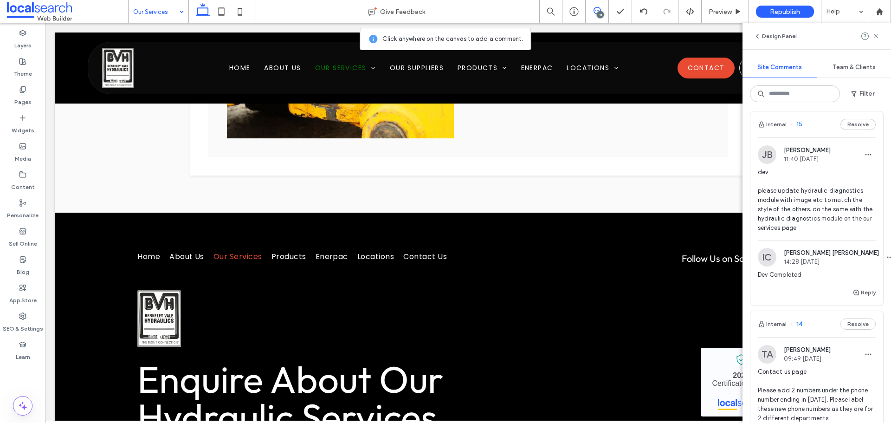
scroll to position [325, 0]
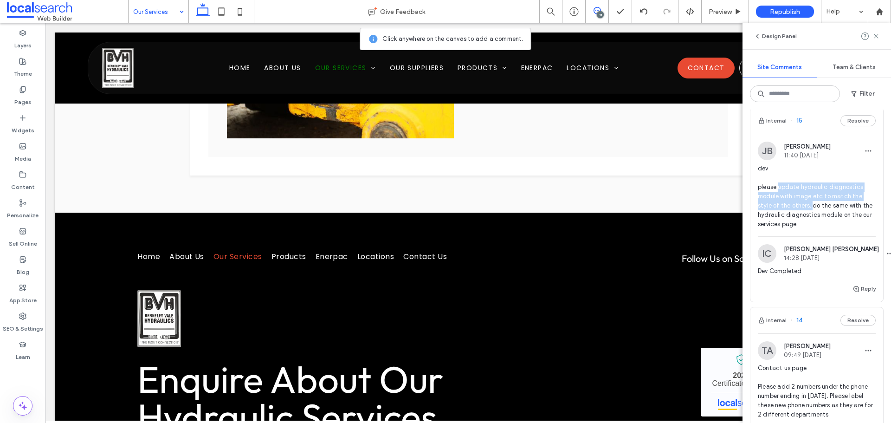
drag, startPoint x: 778, startPoint y: 195, endPoint x: 812, endPoint y: 218, distance: 40.4
click at [812, 218] on span "dev please update hydraulic diagnostics module with image etc to match the styl…" at bounding box center [817, 196] width 118 height 65
copy span "update hydraulic diagnostics module with image etc to match the style of the ot…"
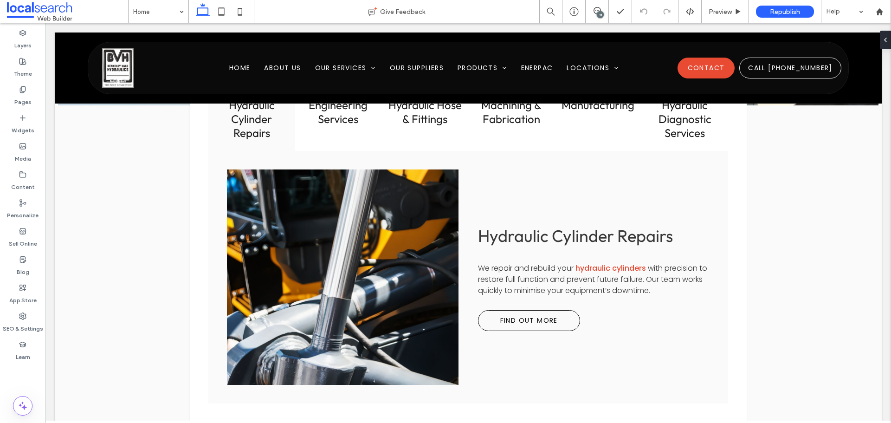
click at [602, 13] on div "11" at bounding box center [600, 14] width 7 height 7
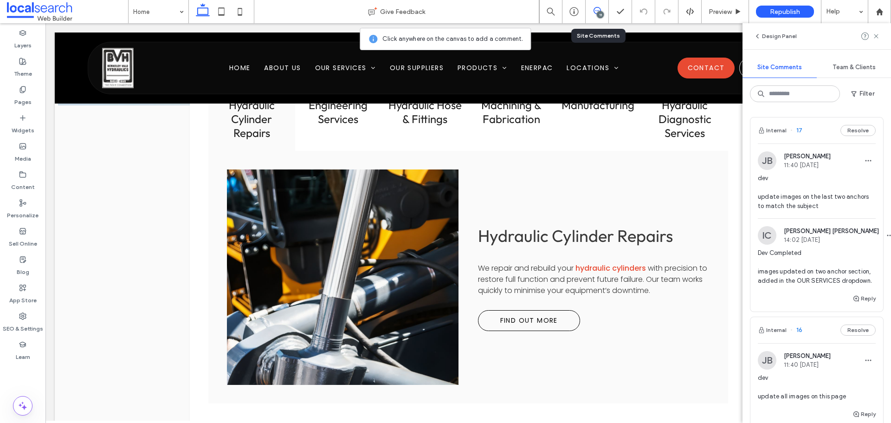
click at [591, 5] on div "11" at bounding box center [597, 11] width 23 height 23
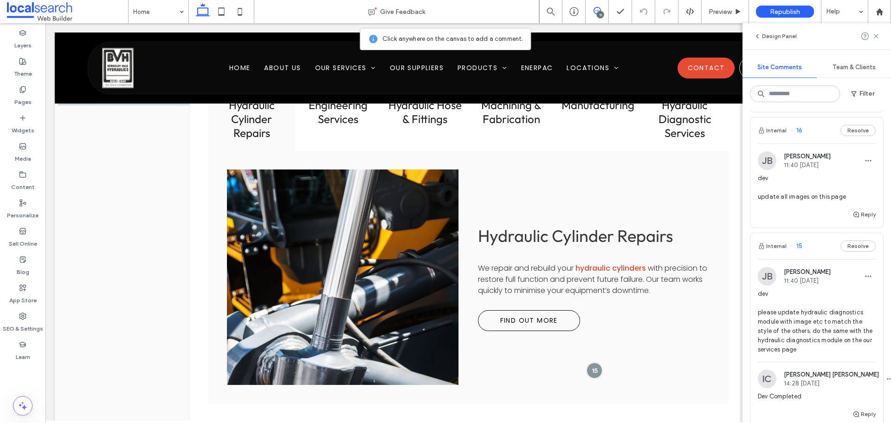
scroll to position [186, 0]
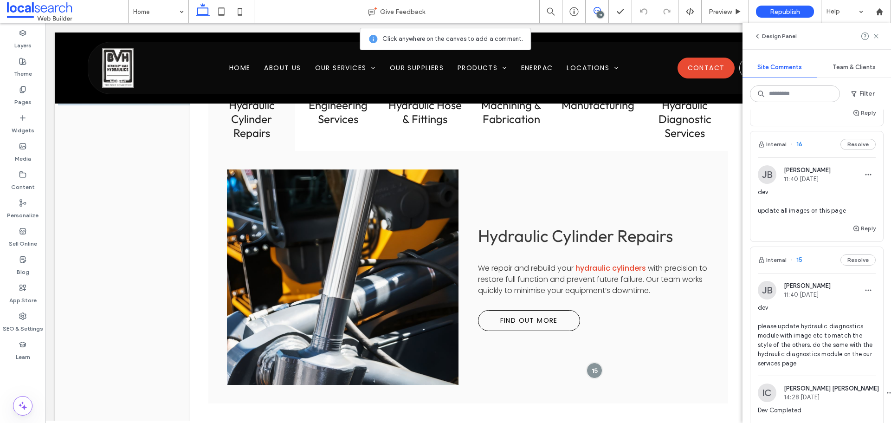
click at [816, 215] on span "dev update all images on this page" at bounding box center [817, 202] width 118 height 28
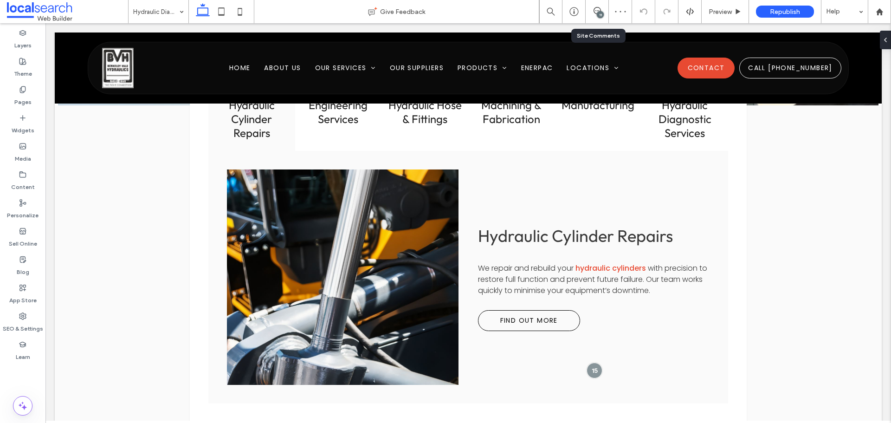
click at [595, 5] on div "11" at bounding box center [597, 11] width 23 height 23
click at [596, 7] on icon at bounding box center [597, 10] width 7 height 7
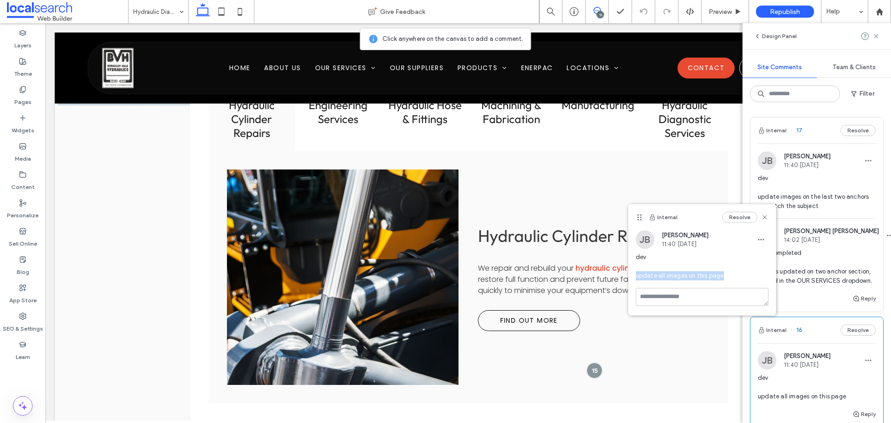
drag, startPoint x: 697, startPoint y: 275, endPoint x: 637, endPoint y: 278, distance: 60.4
click at [637, 278] on span "dev update all images on this page" at bounding box center [702, 267] width 133 height 28
copy span "update all images on this page"
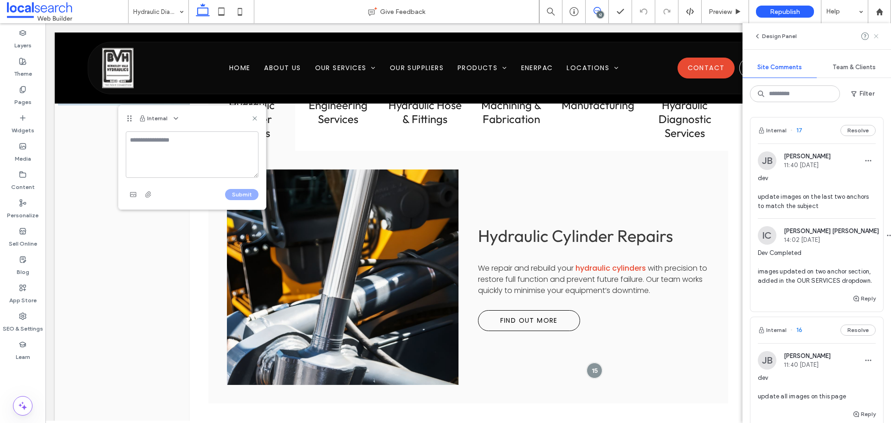
click at [876, 35] on use at bounding box center [876, 36] width 4 height 4
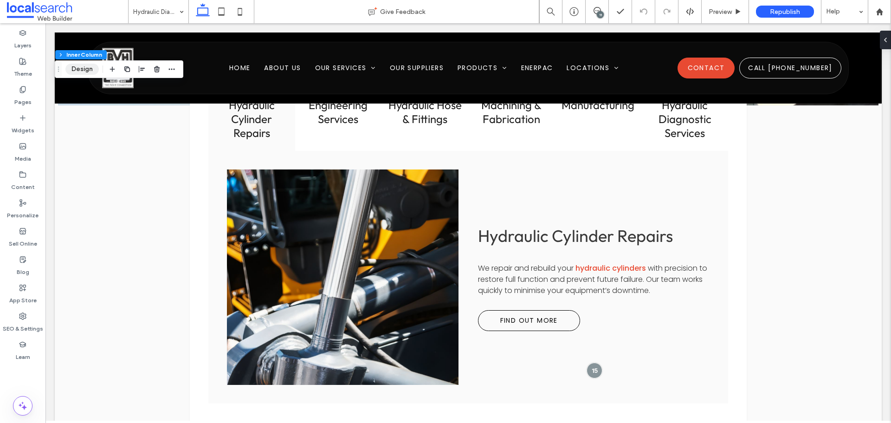
click at [78, 69] on button "Design" at bounding box center [81, 69] width 33 height 11
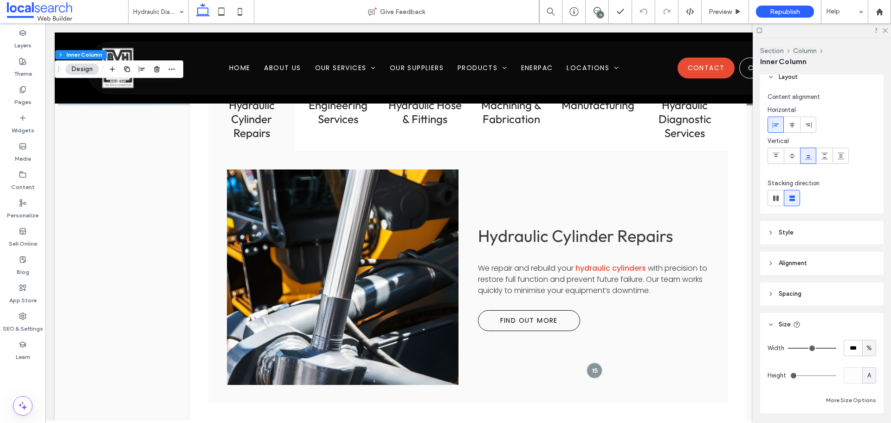
scroll to position [8, 0]
click at [814, 238] on header "Style" at bounding box center [821, 232] width 123 height 23
click at [825, 259] on span "Image" at bounding box center [822, 258] width 17 height 7
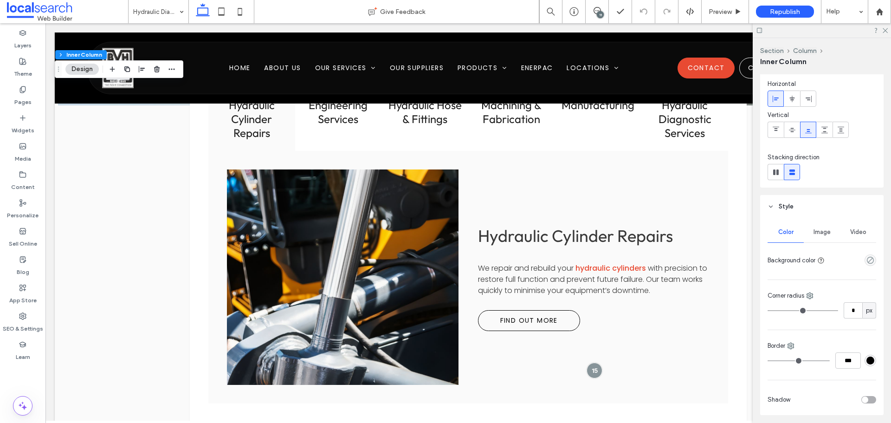
scroll to position [93, 0]
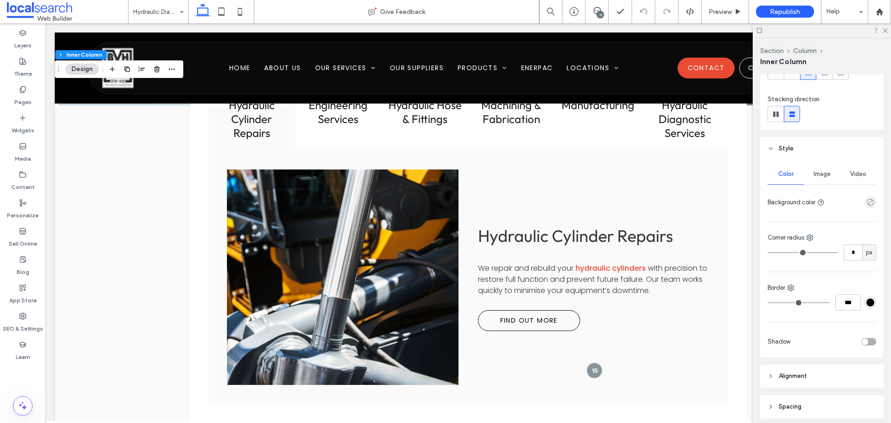
click at [820, 171] on span "Image" at bounding box center [822, 173] width 17 height 7
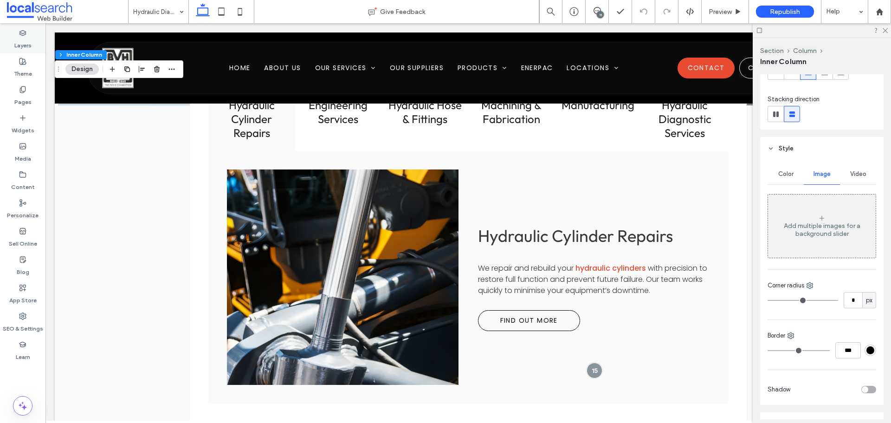
click at [21, 43] on label "Layers" at bounding box center [22, 43] width 17 height 13
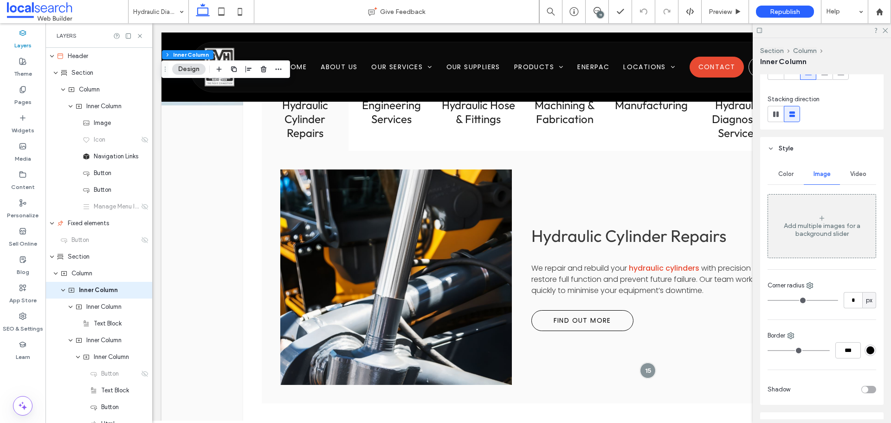
scroll to position [55, 0]
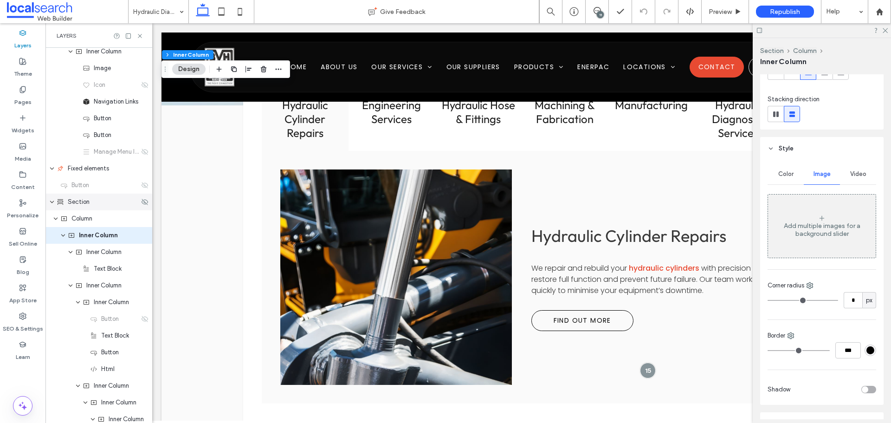
click at [88, 206] on span "Section" at bounding box center [79, 201] width 22 height 9
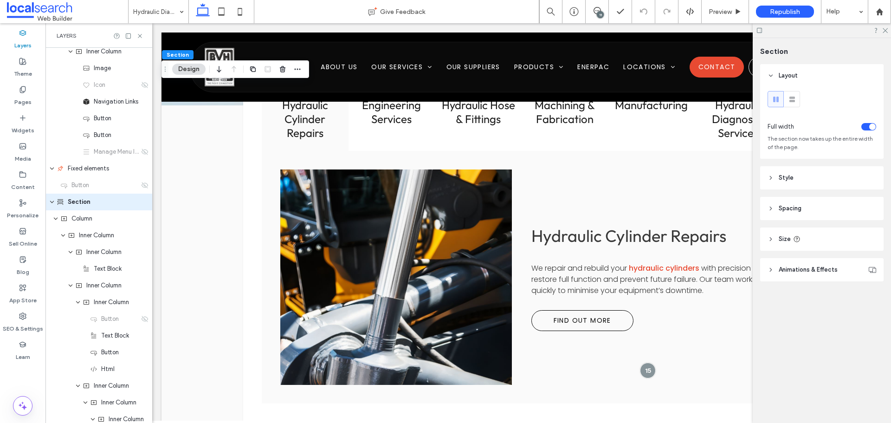
scroll to position [21, 0]
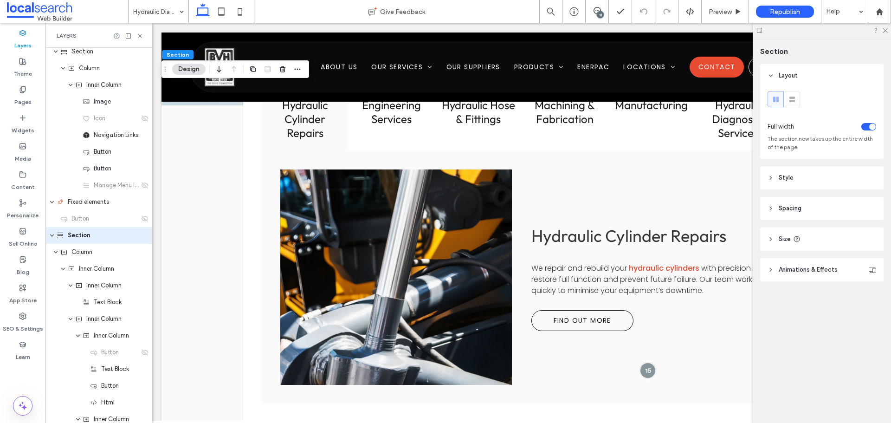
drag, startPoint x: 809, startPoint y: 182, endPoint x: 814, endPoint y: 181, distance: 4.7
click at [812, 181] on header "Style" at bounding box center [821, 177] width 123 height 23
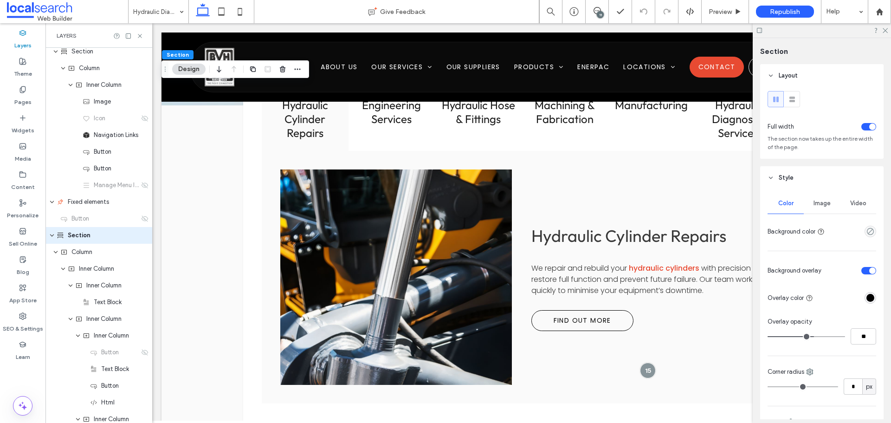
click at [824, 206] on span "Image" at bounding box center [822, 203] width 17 height 7
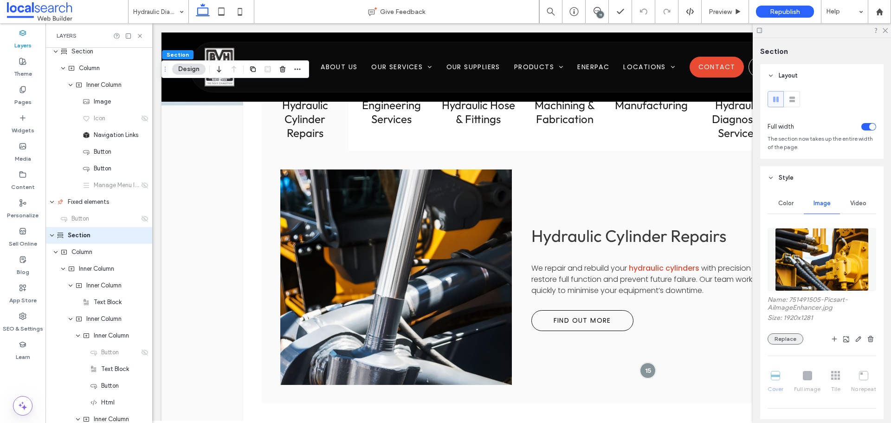
click at [784, 340] on button "Replace" at bounding box center [786, 338] width 36 height 11
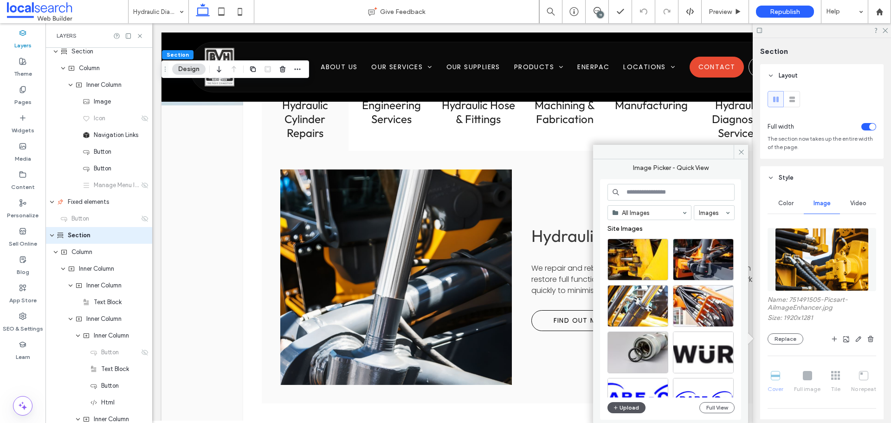
click at [627, 402] on button "Upload" at bounding box center [627, 407] width 38 height 11
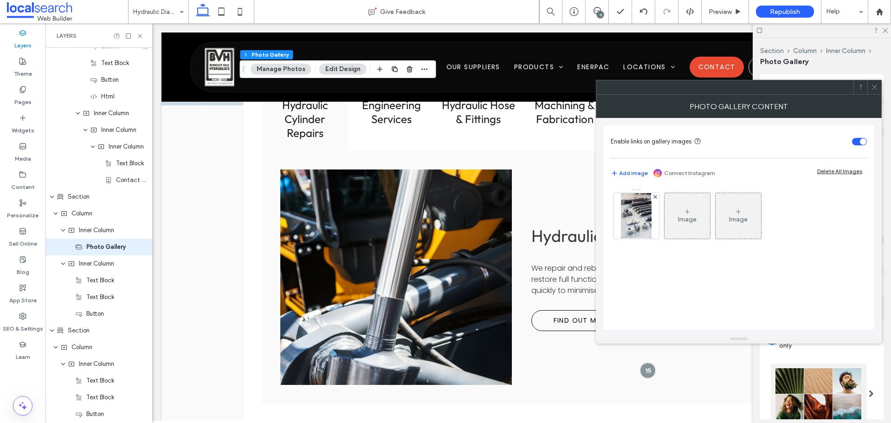
scroll to position [339, 0]
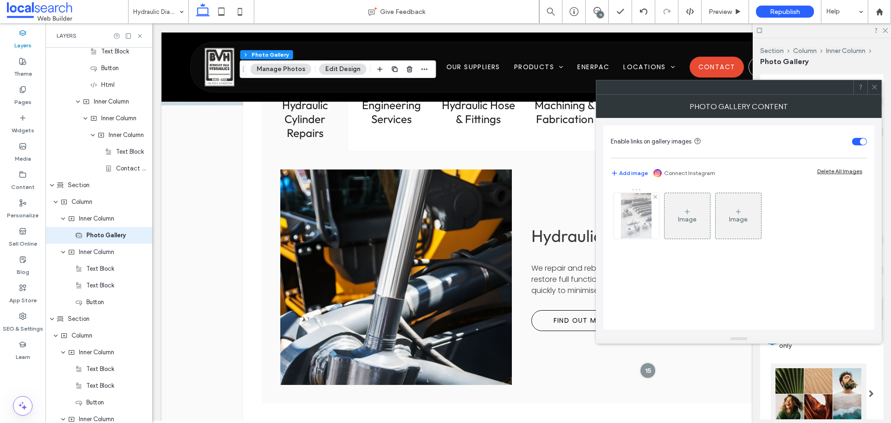
click at [645, 227] on img at bounding box center [636, 215] width 30 height 45
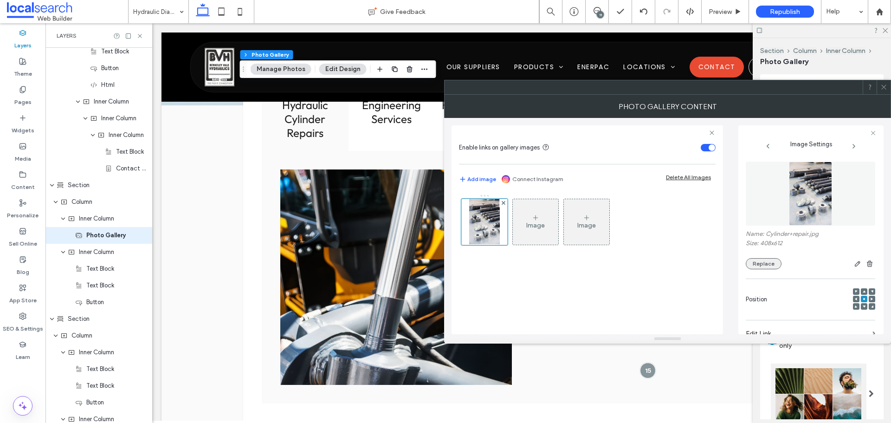
click at [761, 260] on button "Replace" at bounding box center [764, 263] width 36 height 11
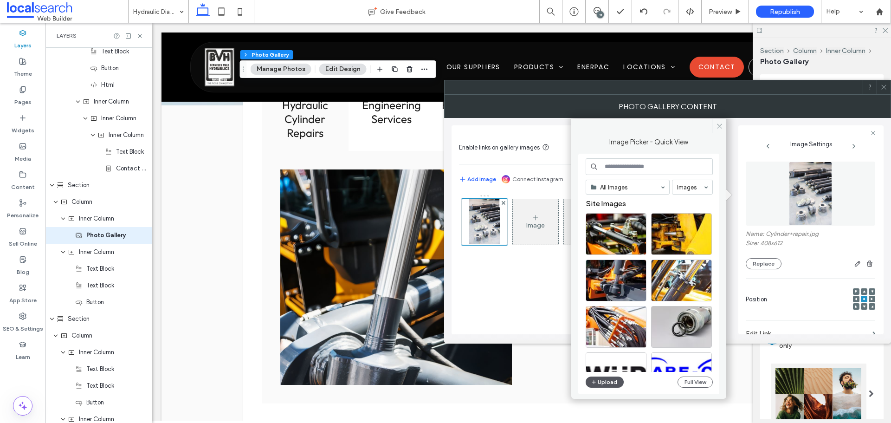
click at [605, 379] on button "Upload" at bounding box center [605, 382] width 38 height 11
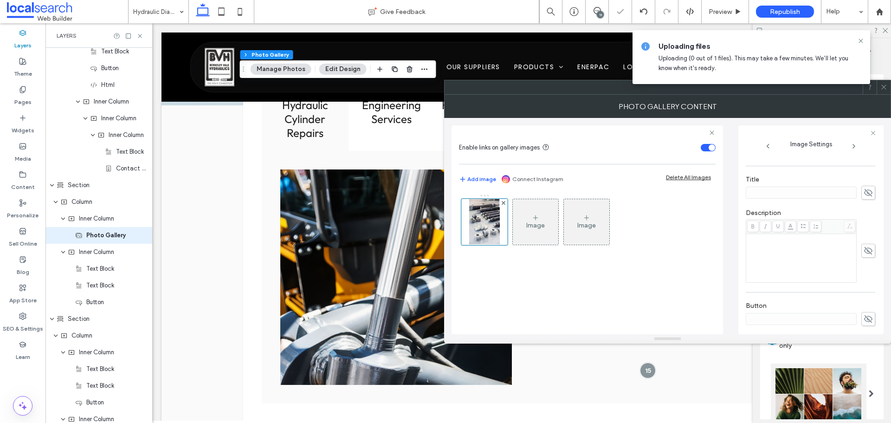
scroll to position [261, 0]
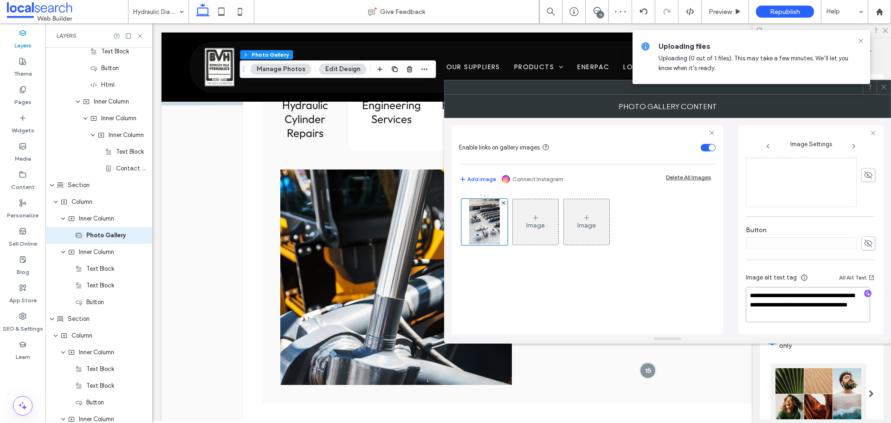
drag, startPoint x: 778, startPoint y: 306, endPoint x: 836, endPoint y: 328, distance: 62.0
click at [836, 328] on div "**********" at bounding box center [811, 299] width 130 height 69
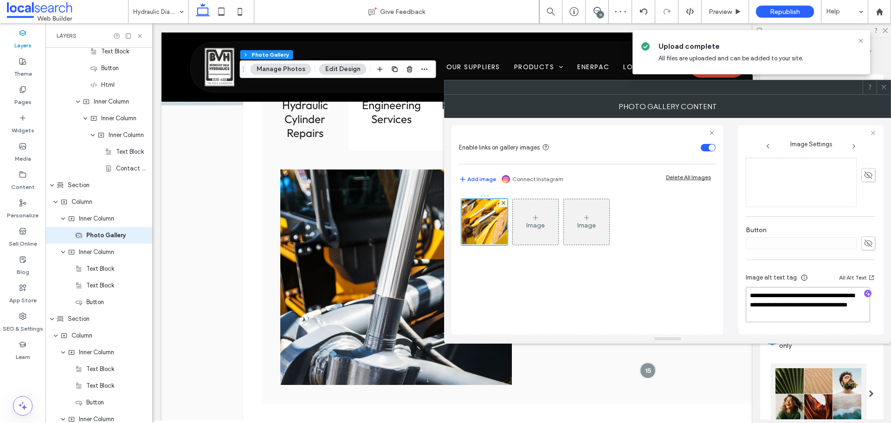
drag, startPoint x: 786, startPoint y: 305, endPoint x: 828, endPoint y: 316, distance: 43.9
click at [828, 316] on textarea "**********" at bounding box center [808, 304] width 124 height 35
click at [865, 293] on icon "button" at bounding box center [868, 293] width 6 height 6
click at [832, 315] on textarea "**********" at bounding box center [808, 305] width 124 height 34
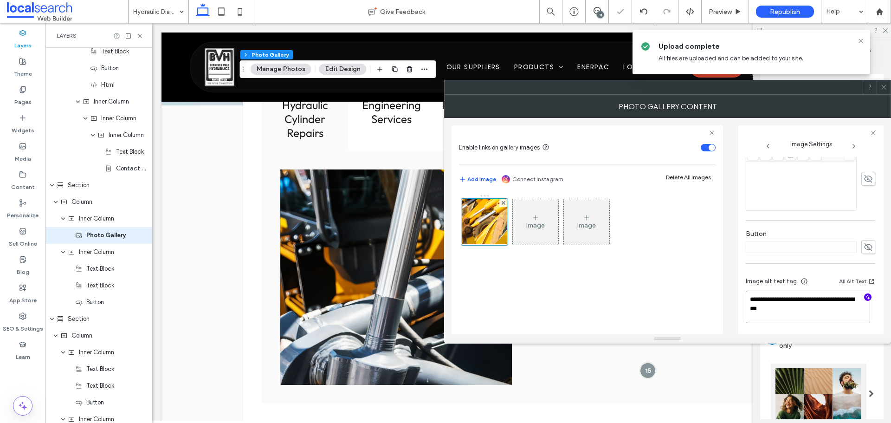
paste textarea "**********"
type textarea "**********"
click at [593, 304] on div "Image Image" at bounding box center [587, 259] width 257 height 140
click at [884, 89] on icon at bounding box center [884, 87] width 7 height 7
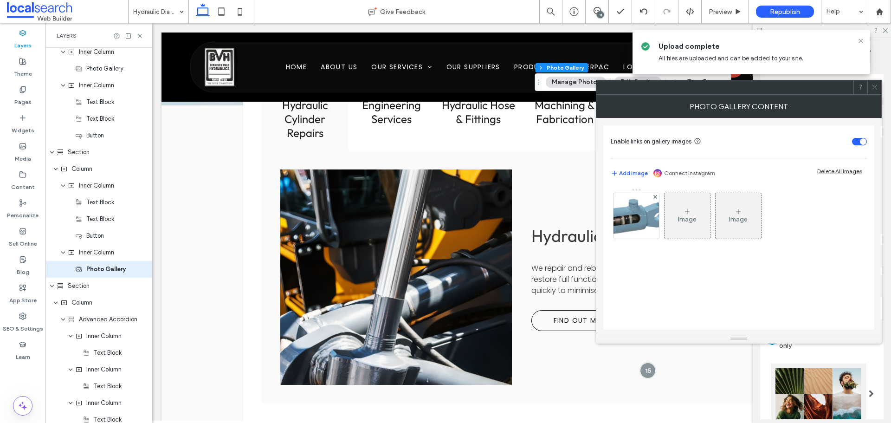
scroll to position [539, 0]
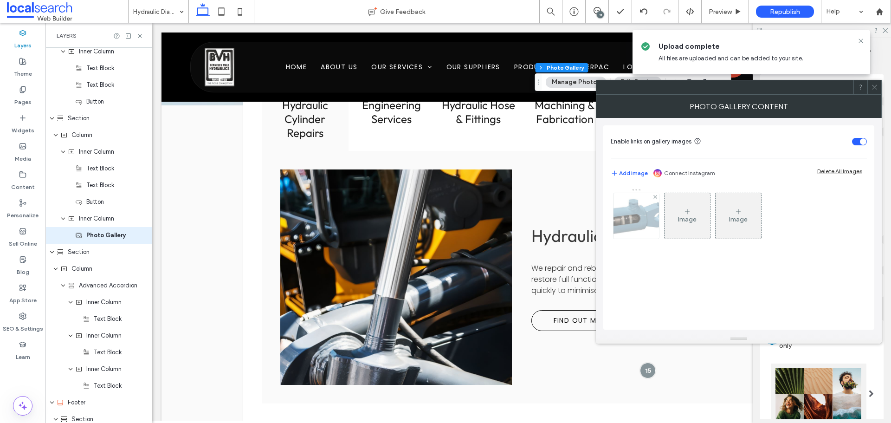
click at [629, 211] on img at bounding box center [637, 215] width 68 height 45
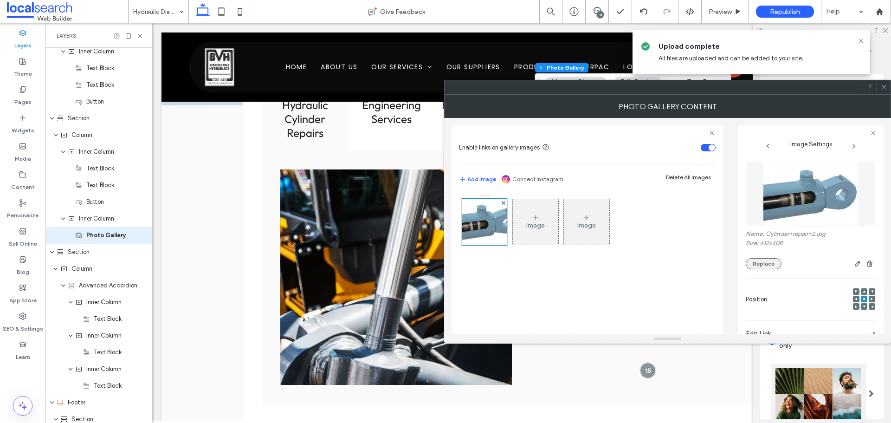
click at [756, 262] on button "Replace" at bounding box center [764, 263] width 36 height 11
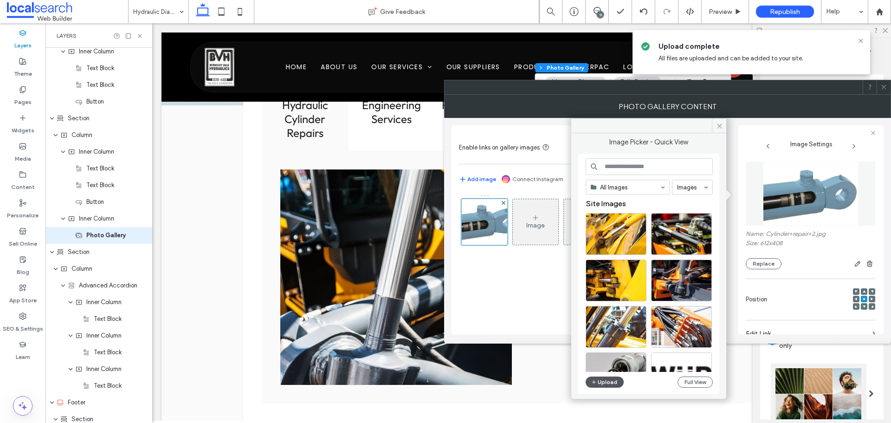
click at [605, 381] on button "Upload" at bounding box center [605, 382] width 38 height 11
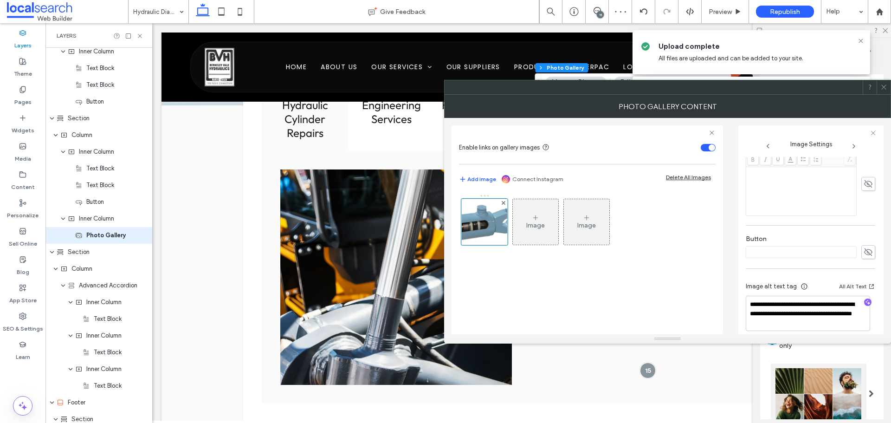
scroll to position [261, 0]
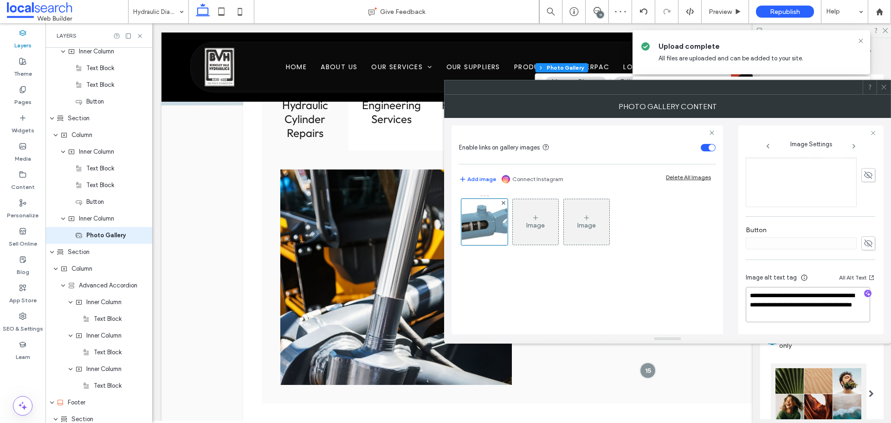
drag, startPoint x: 774, startPoint y: 304, endPoint x: 834, endPoint y: 321, distance: 62.4
click at [834, 321] on textarea "**********" at bounding box center [808, 304] width 124 height 35
drag, startPoint x: 776, startPoint y: 305, endPoint x: 838, endPoint y: 318, distance: 64.0
click at [838, 318] on textarea "**********" at bounding box center [808, 304] width 124 height 35
click at [865, 294] on icon "button" at bounding box center [868, 293] width 6 height 6
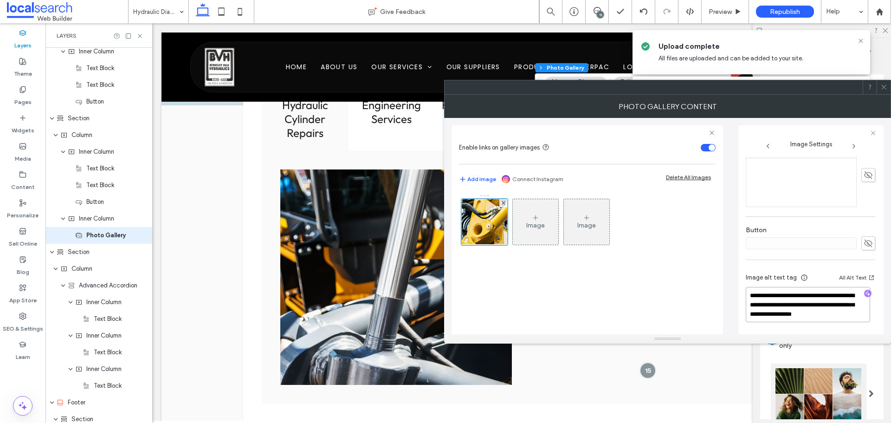
drag, startPoint x: 842, startPoint y: 305, endPoint x: 884, endPoint y: 335, distance: 51.7
click at [884, 335] on div "**********" at bounding box center [667, 219] width 447 height 249
paste textarea "**********"
type textarea "**********"
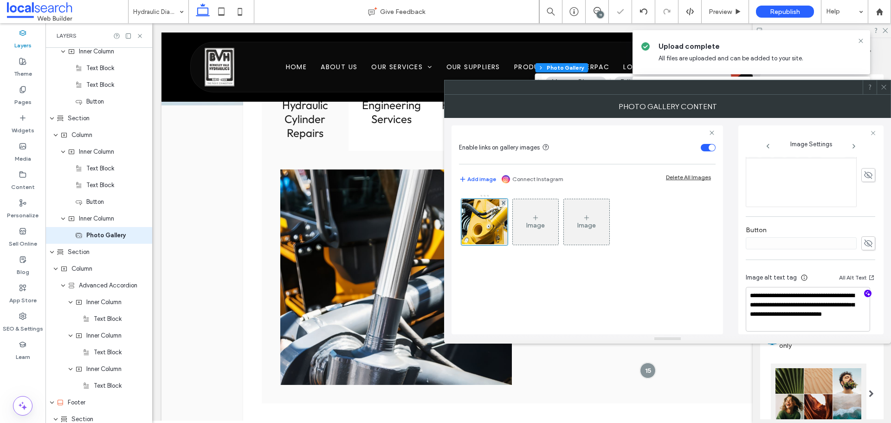
click at [646, 311] on div "Image Image" at bounding box center [587, 259] width 257 height 140
click at [889, 89] on div at bounding box center [884, 87] width 14 height 14
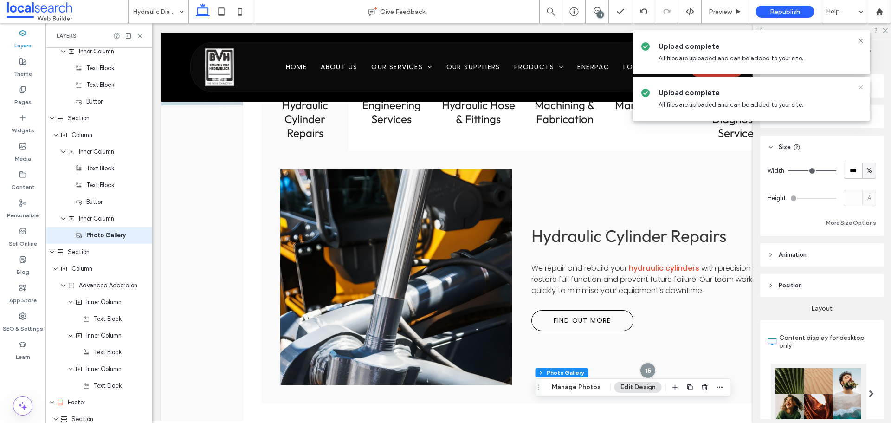
click at [861, 87] on icon at bounding box center [860, 87] width 7 height 7
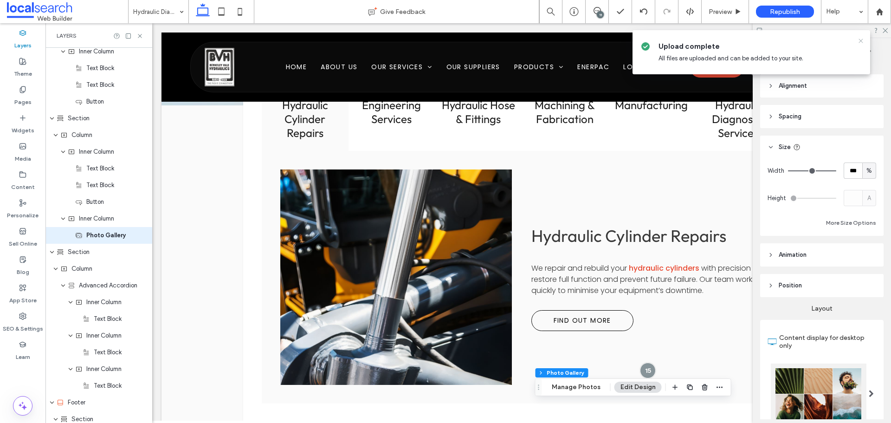
click at [860, 40] on icon at bounding box center [860, 40] width 7 height 7
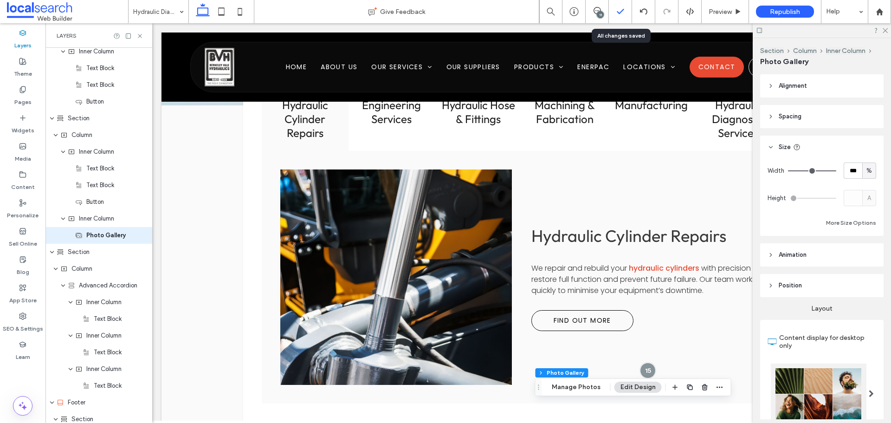
click at [609, 7] on div at bounding box center [620, 11] width 23 height 9
click at [606, 8] on span at bounding box center [597, 10] width 23 height 7
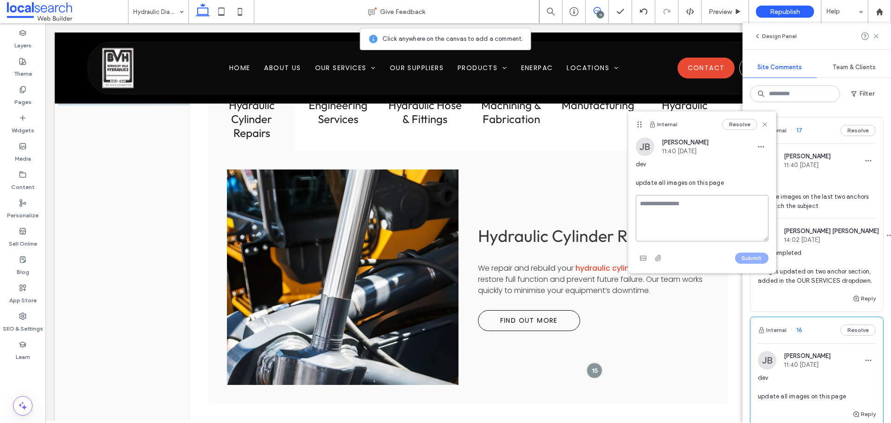
click at [684, 207] on textarea at bounding box center [702, 218] width 133 height 46
type textarea "**********"
click at [747, 255] on button "Submit" at bounding box center [751, 258] width 33 height 11
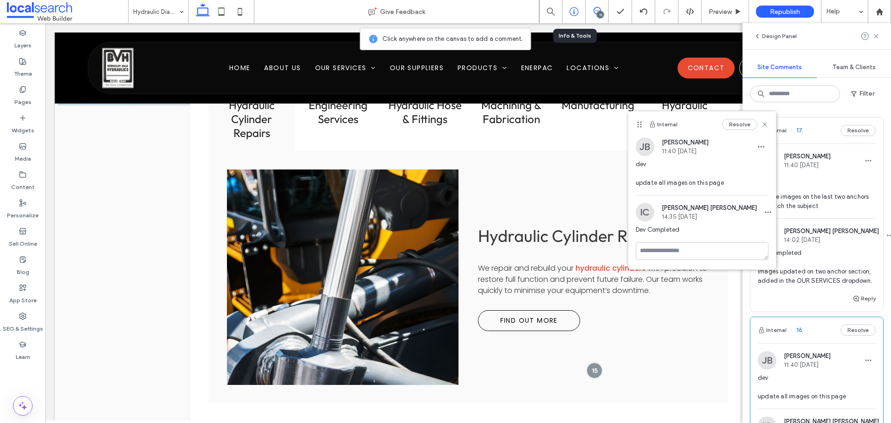
click at [575, 9] on icon at bounding box center [574, 11] width 9 height 9
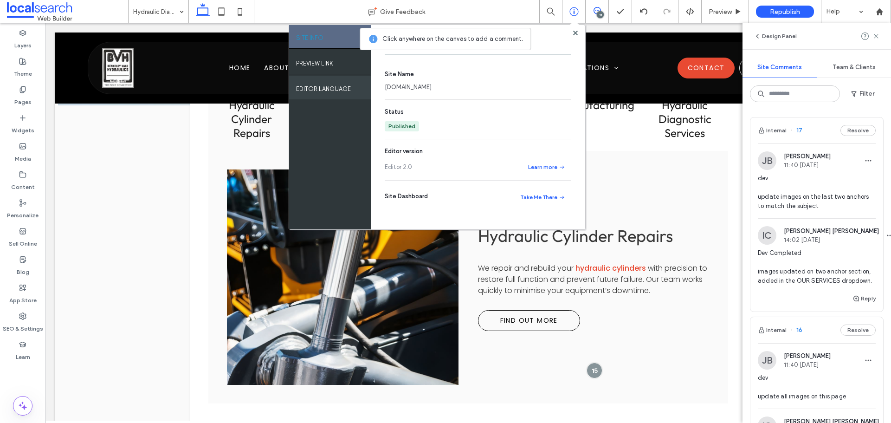
click at [356, 76] on div "EDITOR LANGUAGE" at bounding box center [330, 87] width 82 height 23
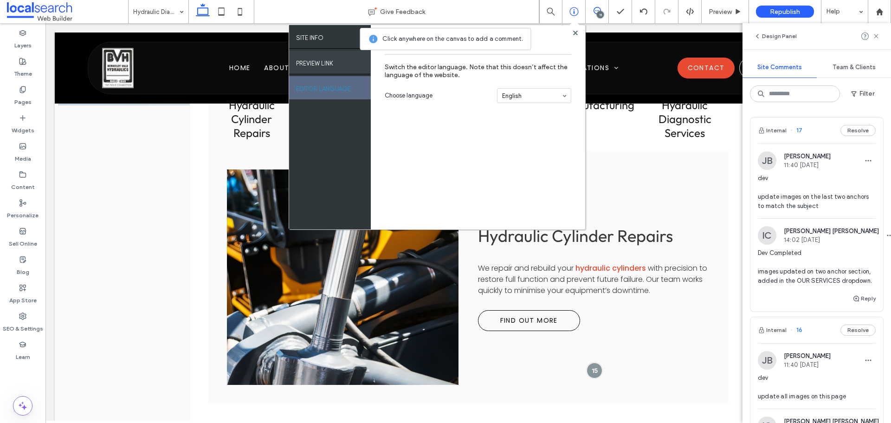
click at [343, 65] on div "PREVIEW LINK" at bounding box center [330, 62] width 82 height 23
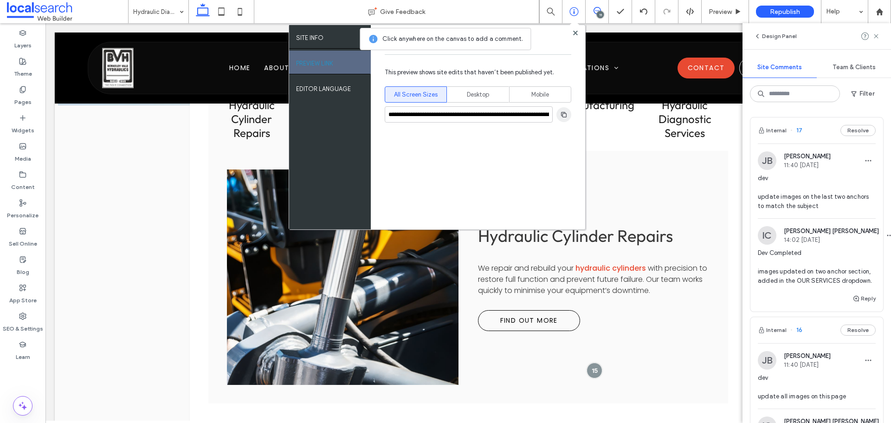
click at [560, 116] on icon "button" at bounding box center [563, 114] width 7 height 7
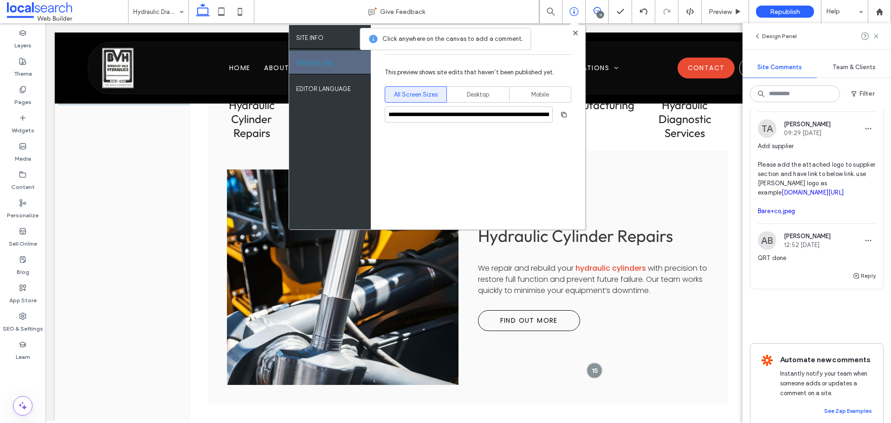
scroll to position [2193, 0]
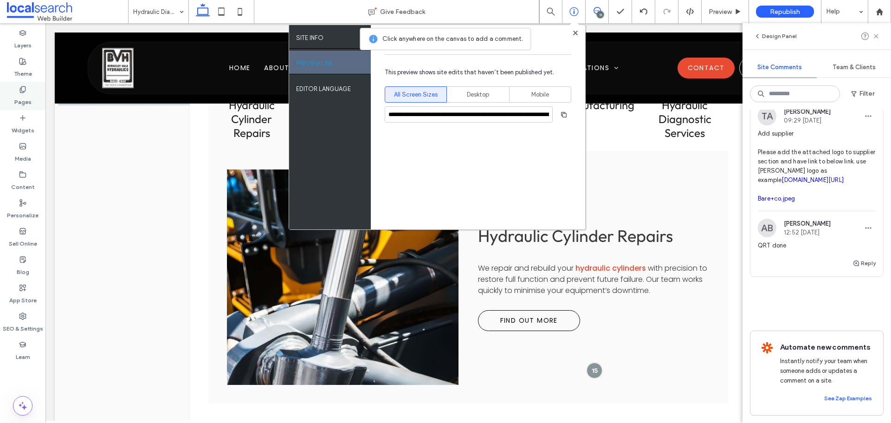
click at [20, 92] on use at bounding box center [22, 89] width 5 height 6
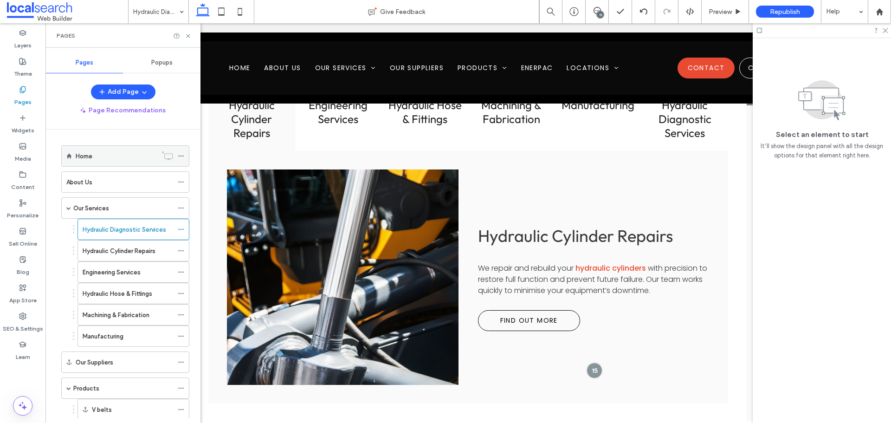
scroll to position [0, 0]
click at [599, 5] on div "11" at bounding box center [597, 11] width 23 height 23
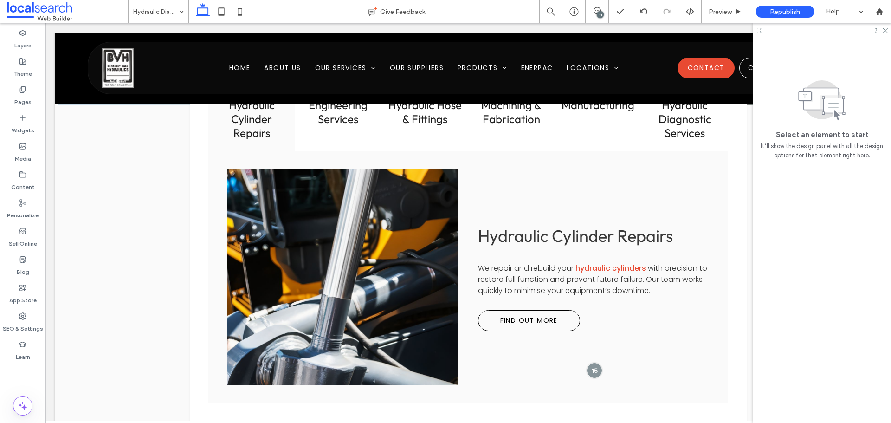
click at [600, 12] on div "11" at bounding box center [600, 14] width 7 height 7
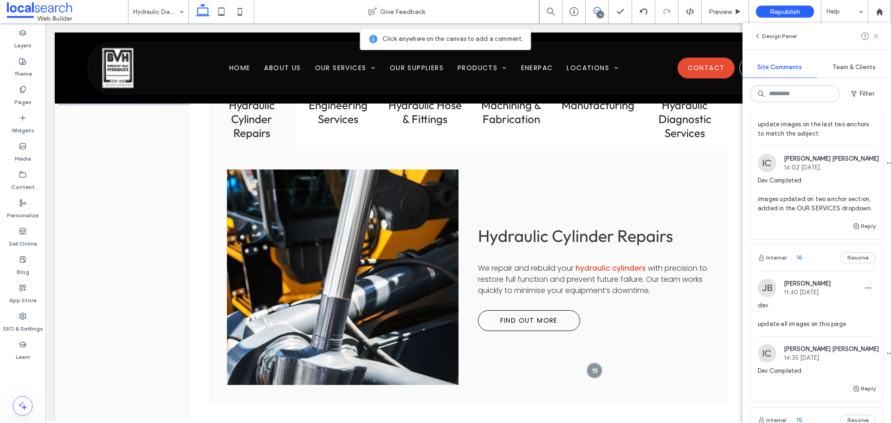
scroll to position [139, 0]
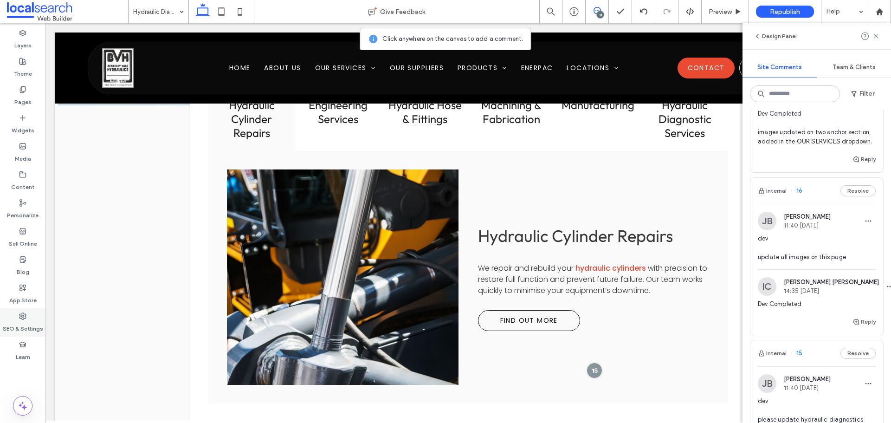
click at [31, 318] on div "SEO & Settings" at bounding box center [22, 322] width 45 height 28
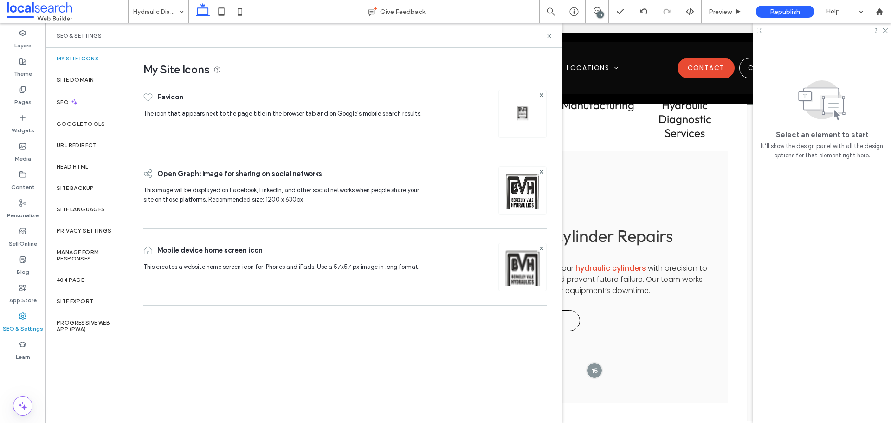
scroll to position [0, 0]
click at [90, 186] on label "Site Backup" at bounding box center [75, 188] width 37 height 6
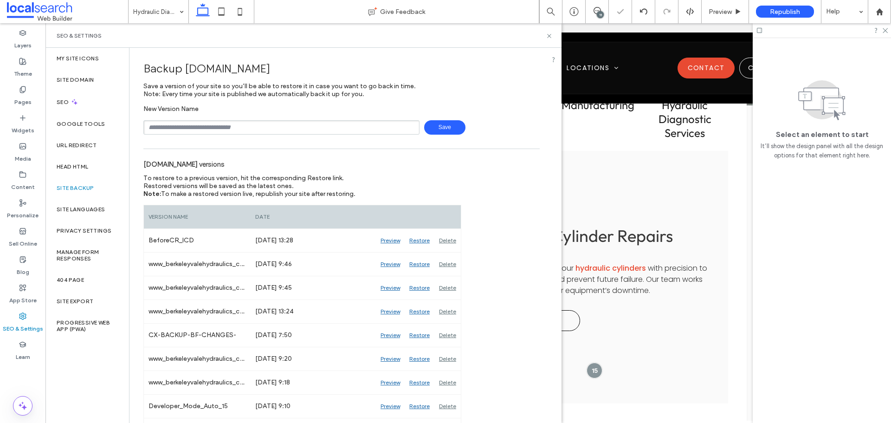
click at [235, 128] on input "text" at bounding box center [281, 127] width 276 height 14
type input "**********"
click at [429, 123] on span "Save" at bounding box center [444, 127] width 41 height 14
click at [548, 39] on icon at bounding box center [549, 35] width 7 height 7
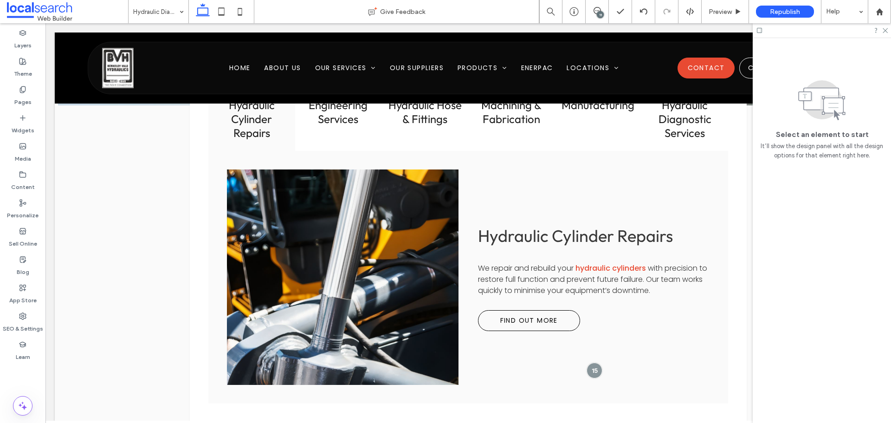
click at [888, 34] on div at bounding box center [822, 30] width 138 height 14
click at [886, 31] on icon at bounding box center [885, 30] width 6 height 6
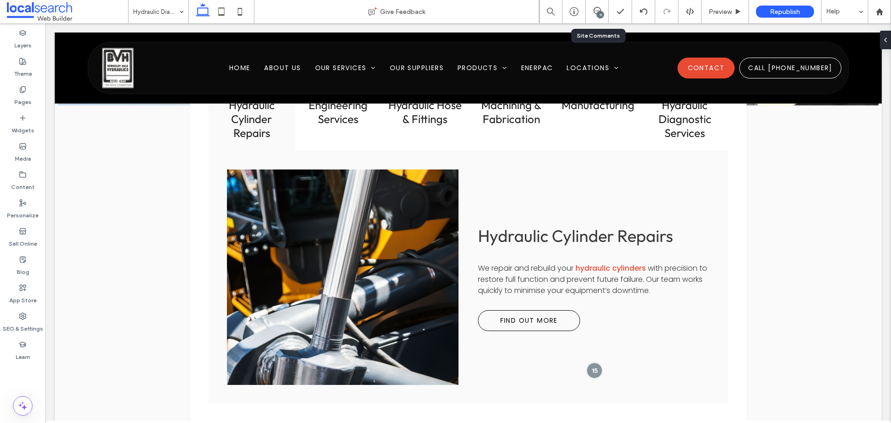
click at [598, 4] on div "11" at bounding box center [597, 11] width 23 height 23
click at [604, 12] on span at bounding box center [597, 10] width 23 height 7
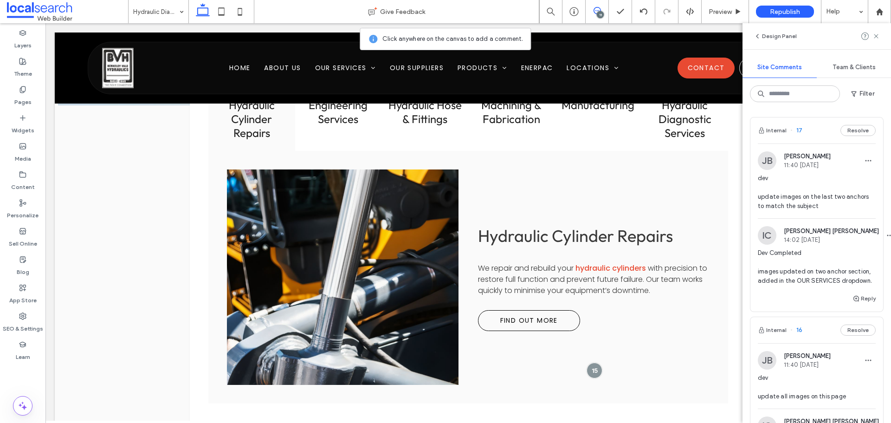
click at [854, 233] on div "IC [PERSON_NAME] [PERSON_NAME] 14:02 [DATE]" at bounding box center [817, 235] width 118 height 19
click at [858, 233] on div "Products Give Feedback 11 Preview Republish Help Design Panel Site Comments Tea…" at bounding box center [445, 211] width 891 height 423
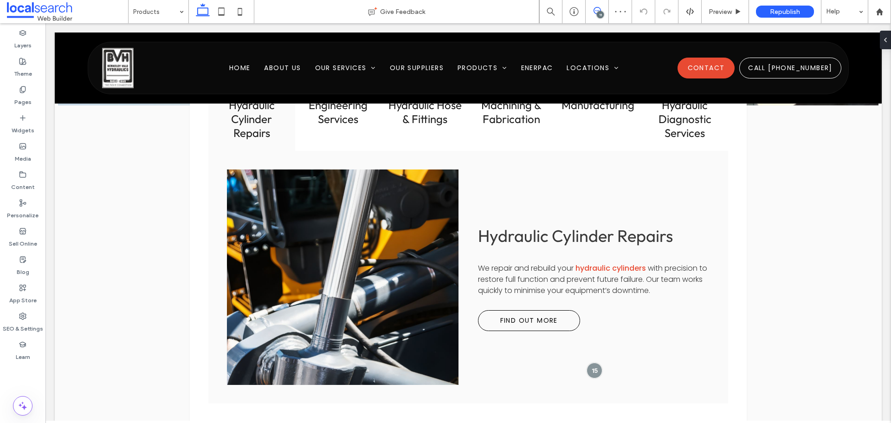
click at [597, 10] on icon at bounding box center [597, 10] width 7 height 7
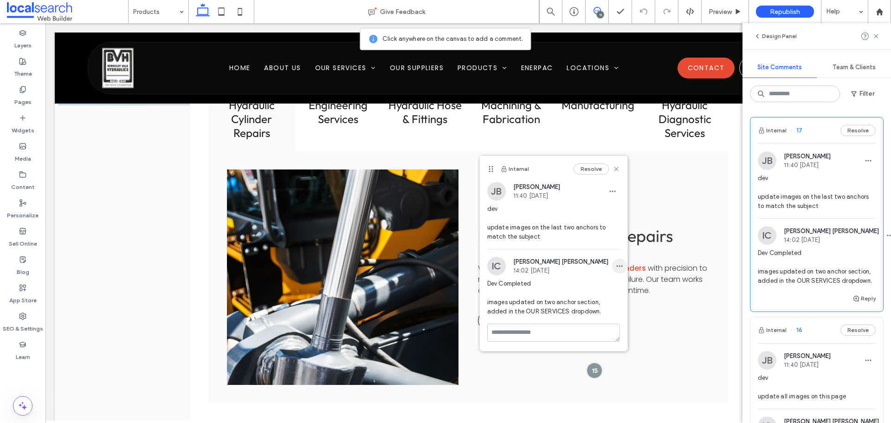
click at [616, 268] on icon "button" at bounding box center [619, 265] width 7 height 7
click at [616, 286] on span "Edit" at bounding box center [619, 290] width 12 height 9
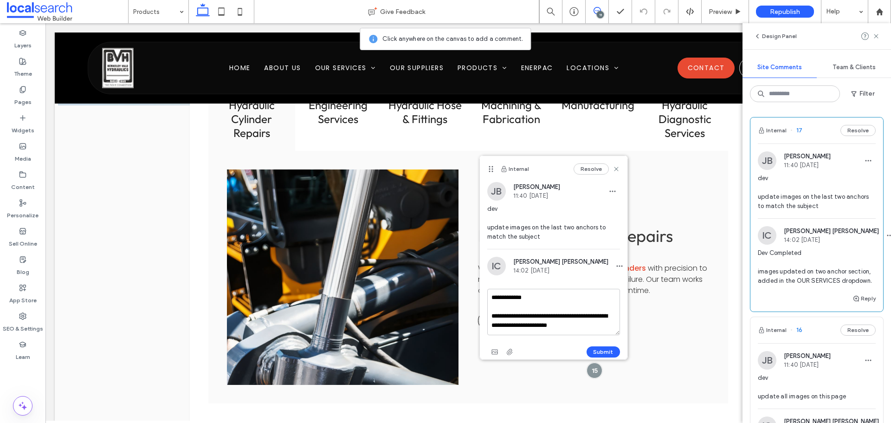
click at [599, 316] on textarea "**********" at bounding box center [553, 312] width 133 height 46
click at [601, 316] on textarea "**********" at bounding box center [553, 312] width 133 height 46
click at [515, 317] on textarea "**********" at bounding box center [553, 312] width 133 height 46
click at [493, 324] on textarea "**********" at bounding box center [553, 312] width 133 height 46
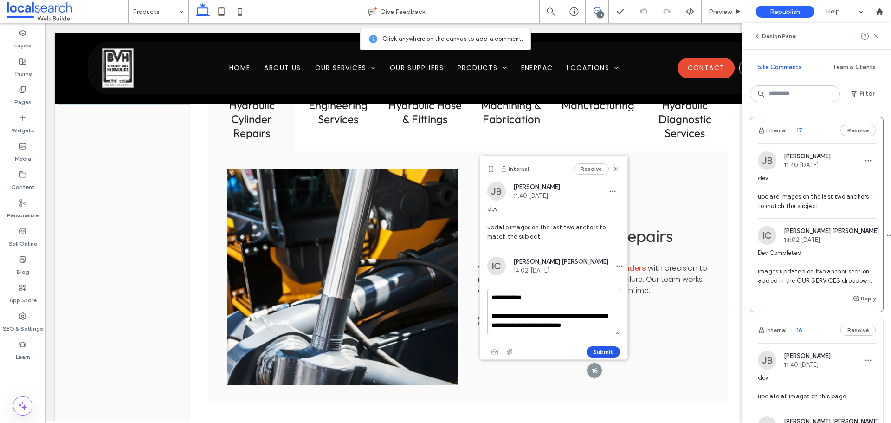
type textarea "**********"
click at [599, 350] on button "Submit" at bounding box center [603, 351] width 33 height 11
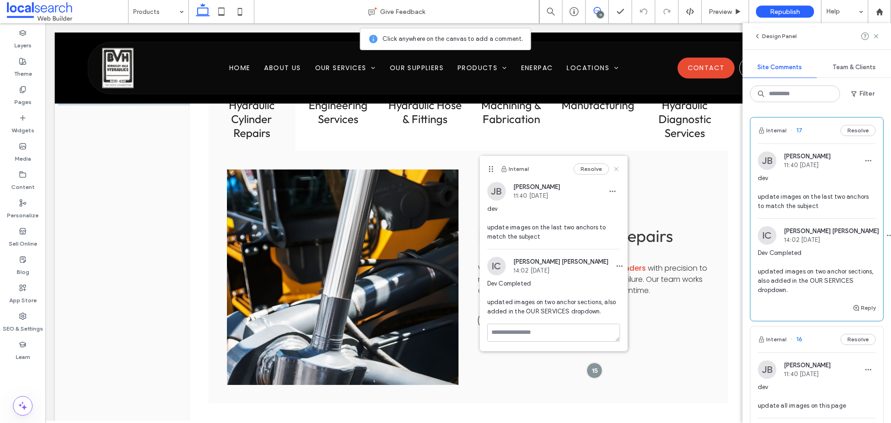
click at [618, 168] on use at bounding box center [616, 169] width 4 height 4
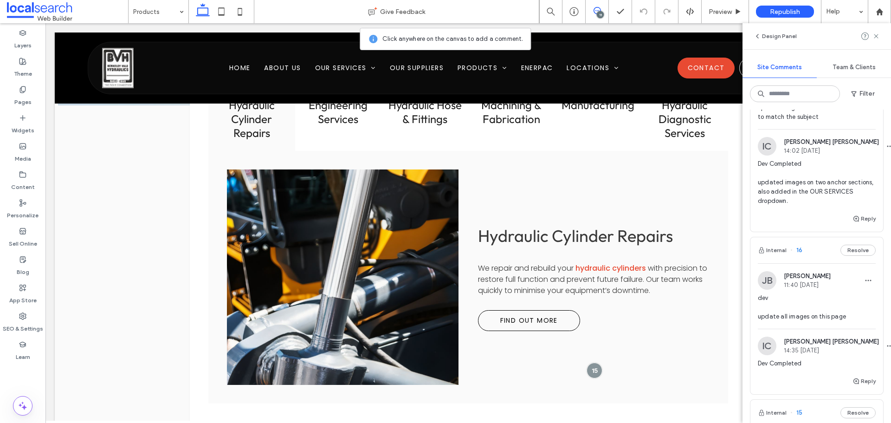
scroll to position [93, 0]
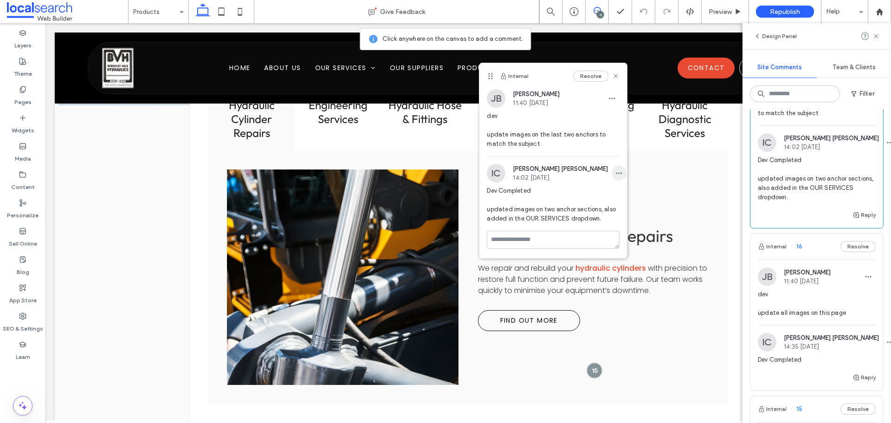
click at [612, 179] on span "button" at bounding box center [619, 173] width 15 height 15
click at [622, 195] on span "Edit" at bounding box center [619, 197] width 12 height 9
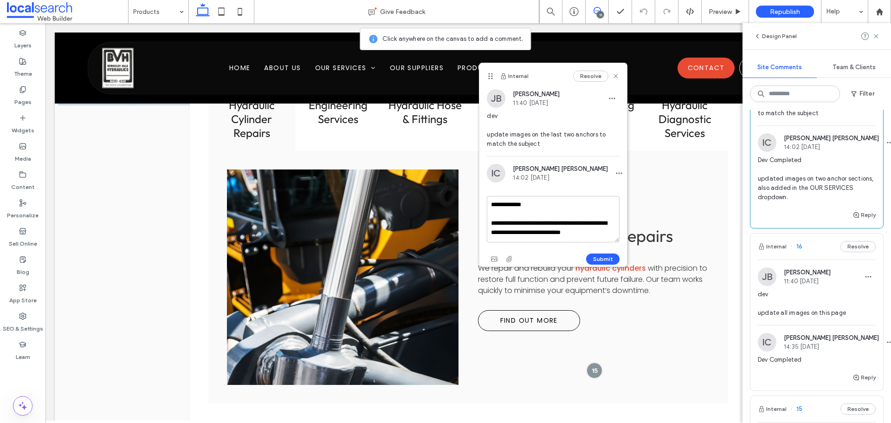
scroll to position [8, 0]
click at [552, 218] on textarea "**********" at bounding box center [553, 219] width 133 height 46
click at [556, 222] on textarea "**********" at bounding box center [553, 219] width 133 height 46
type textarea "**********"
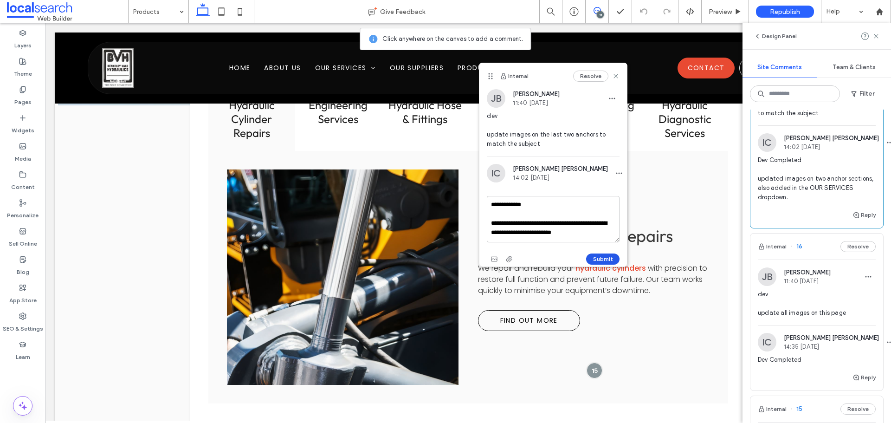
click at [610, 258] on button "Submit" at bounding box center [602, 258] width 33 height 11
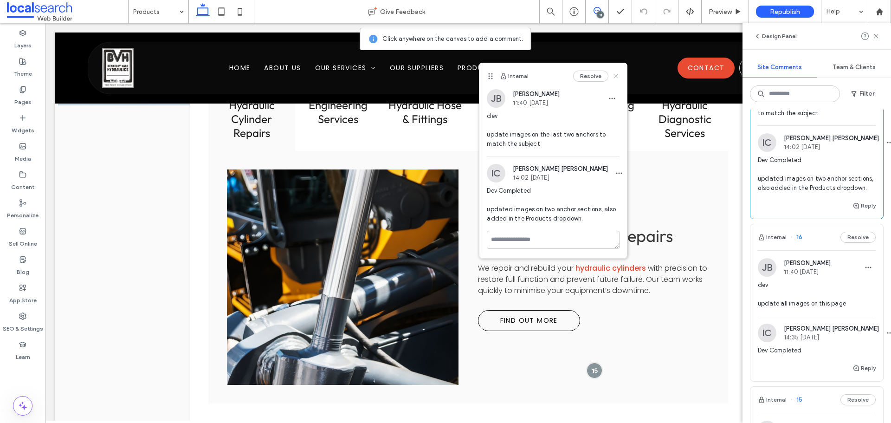
click at [617, 75] on icon at bounding box center [615, 75] width 7 height 7
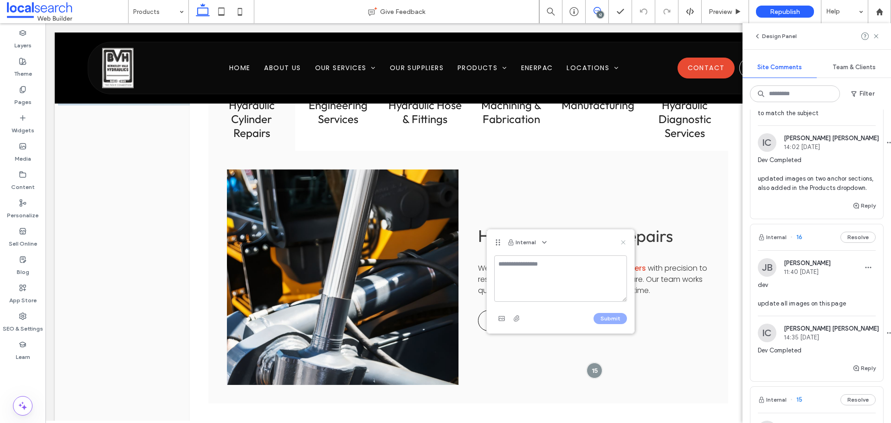
click at [622, 241] on use at bounding box center [623, 242] width 4 height 4
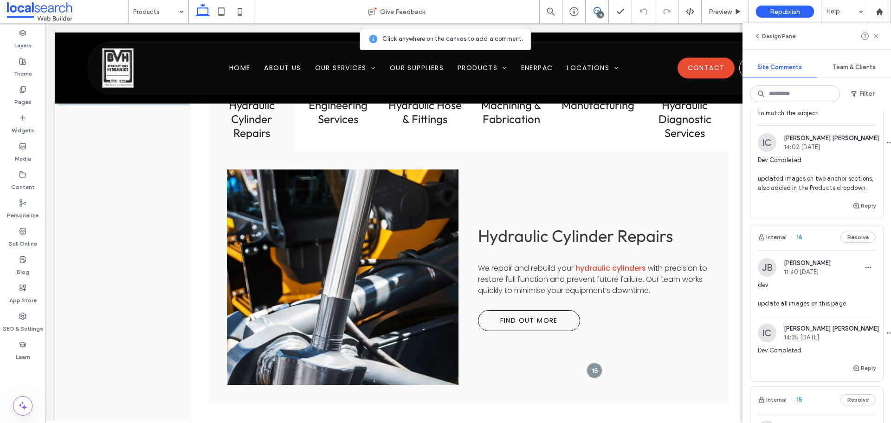
click at [598, 9] on icon at bounding box center [597, 10] width 7 height 7
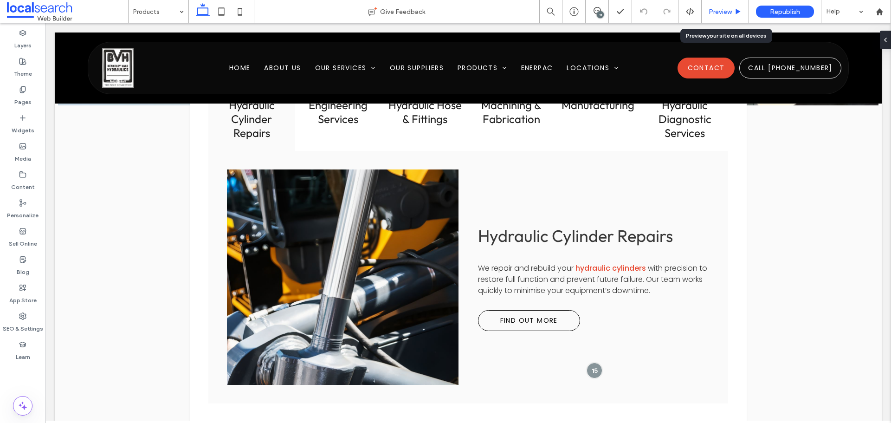
click at [721, 6] on div "Preview" at bounding box center [725, 11] width 47 height 23
click at [713, 13] on span "Preview" at bounding box center [720, 12] width 23 height 8
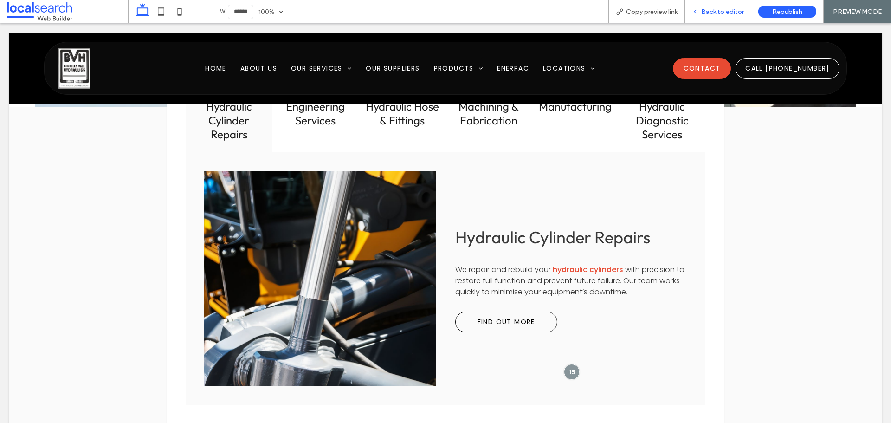
click at [708, 14] on span "Back to editor" at bounding box center [723, 12] width 43 height 8
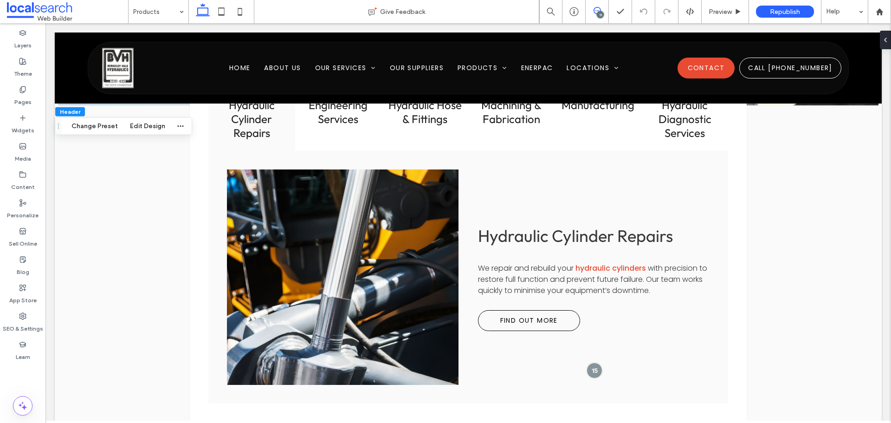
click at [599, 10] on icon at bounding box center [597, 10] width 7 height 7
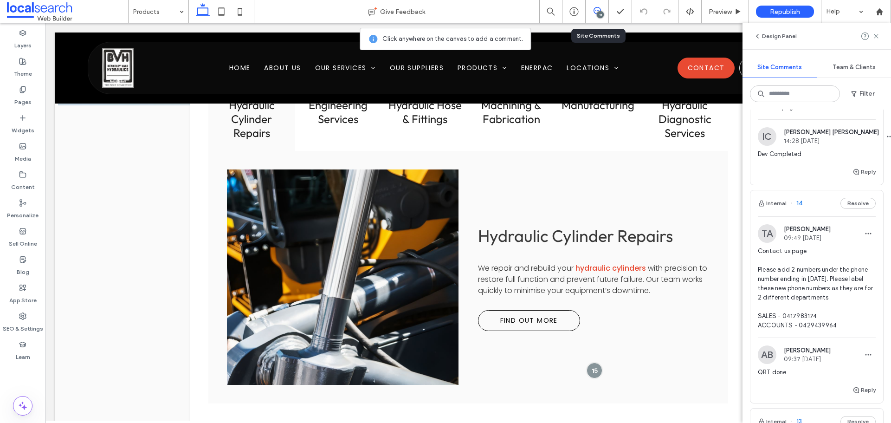
scroll to position [511, 0]
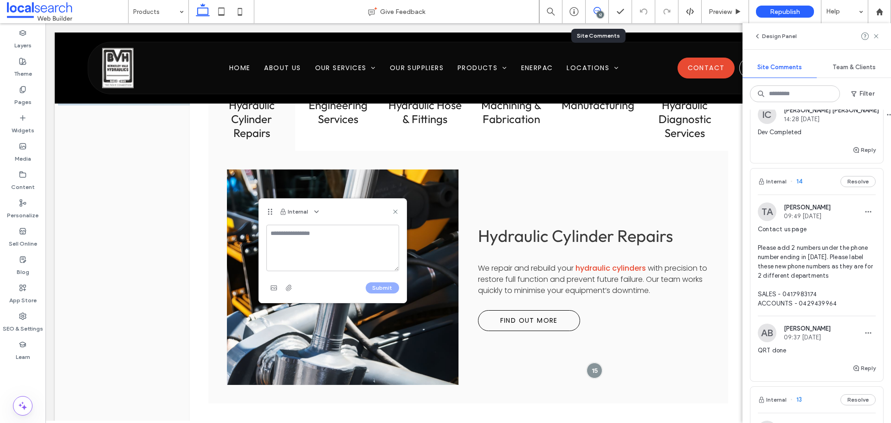
click at [395, 216] on div "Internal" at bounding box center [333, 212] width 148 height 26
click at [601, 11] on div "12" at bounding box center [600, 14] width 7 height 7
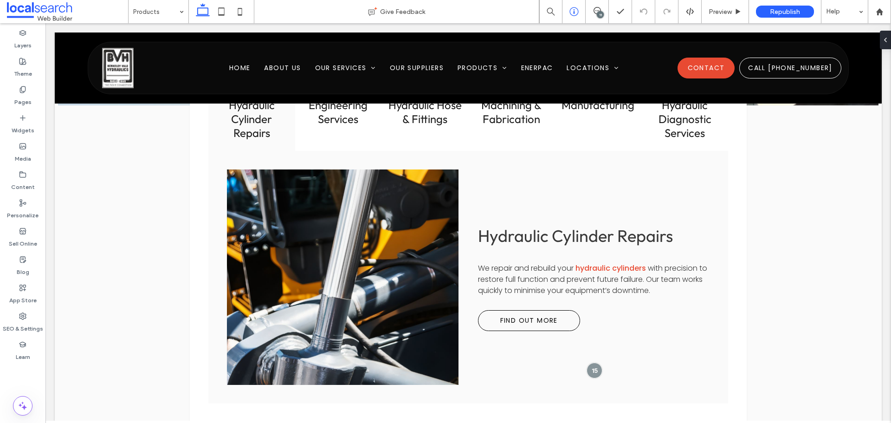
scroll to position [0, 0]
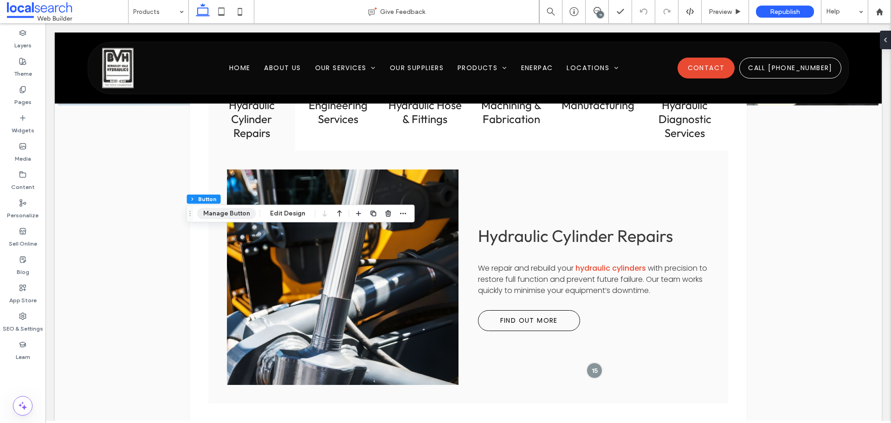
click at [235, 214] on button "Manage Button" at bounding box center [226, 213] width 59 height 11
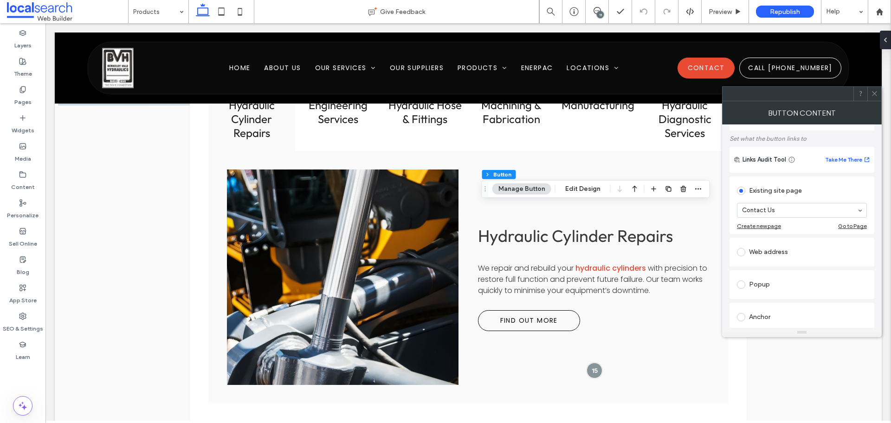
scroll to position [46, 0]
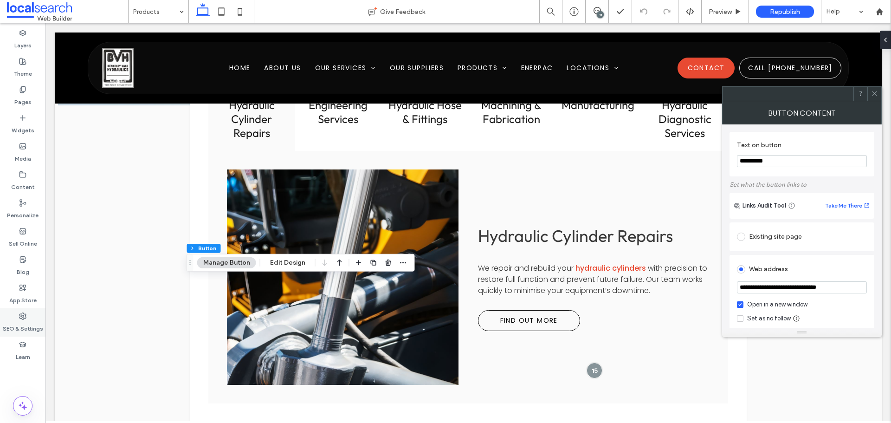
click at [20, 322] on label "SEO & Settings" at bounding box center [23, 326] width 40 height 13
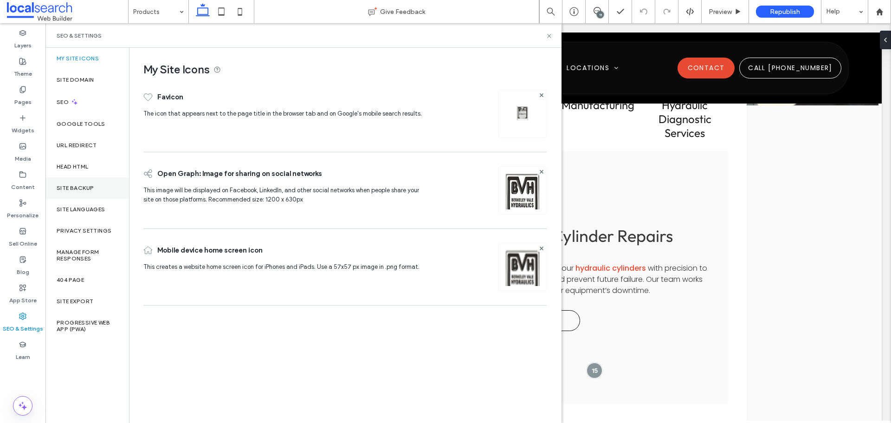
click at [98, 183] on div "Site Backup" at bounding box center [87, 187] width 84 height 21
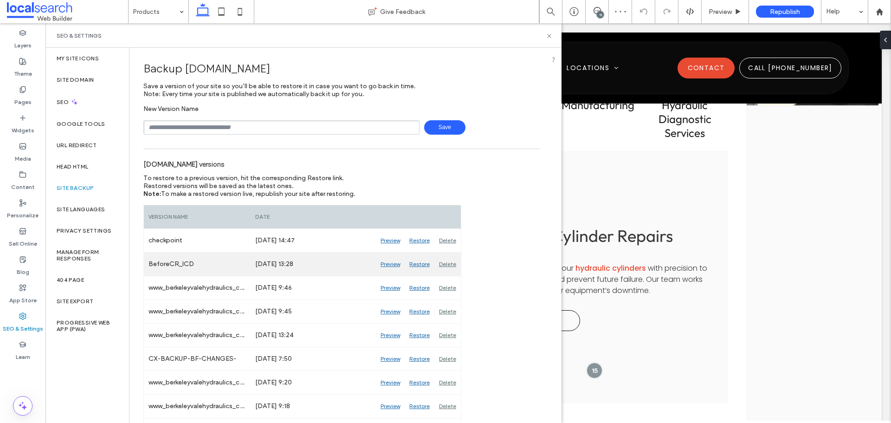
click at [393, 266] on div "Preview" at bounding box center [390, 264] width 29 height 23
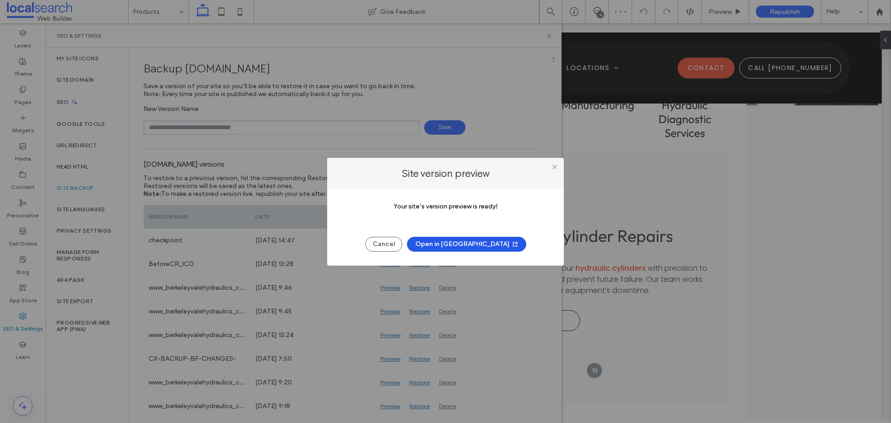
click at [467, 247] on button "Open in [GEOGRAPHIC_DATA]" at bounding box center [466, 244] width 119 height 15
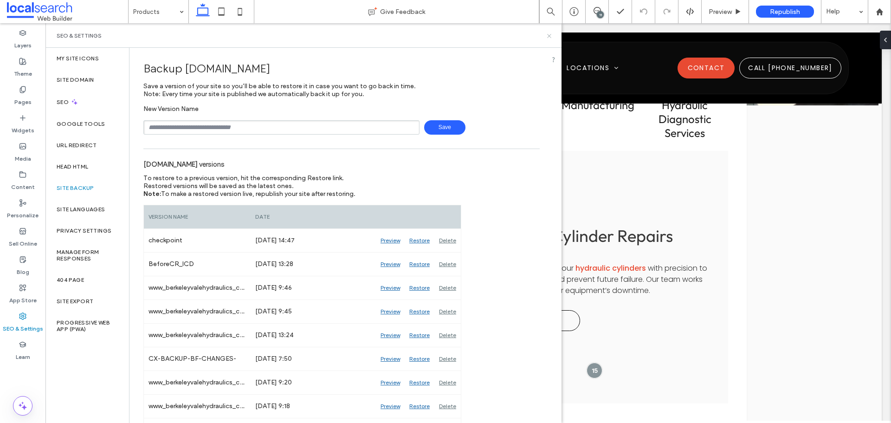
click at [548, 34] on use at bounding box center [549, 36] width 4 height 4
